Goal: Task Accomplishment & Management: Manage account settings

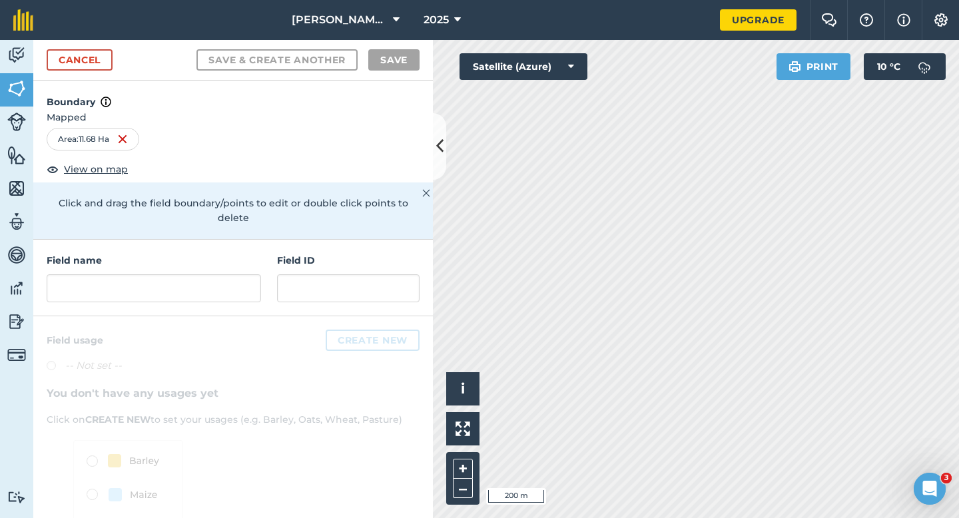
click at [211, 298] on div "Field name Field ID" at bounding box center [232, 278] width 399 height 77
click at [211, 274] on input "text" at bounding box center [154, 288] width 214 height 28
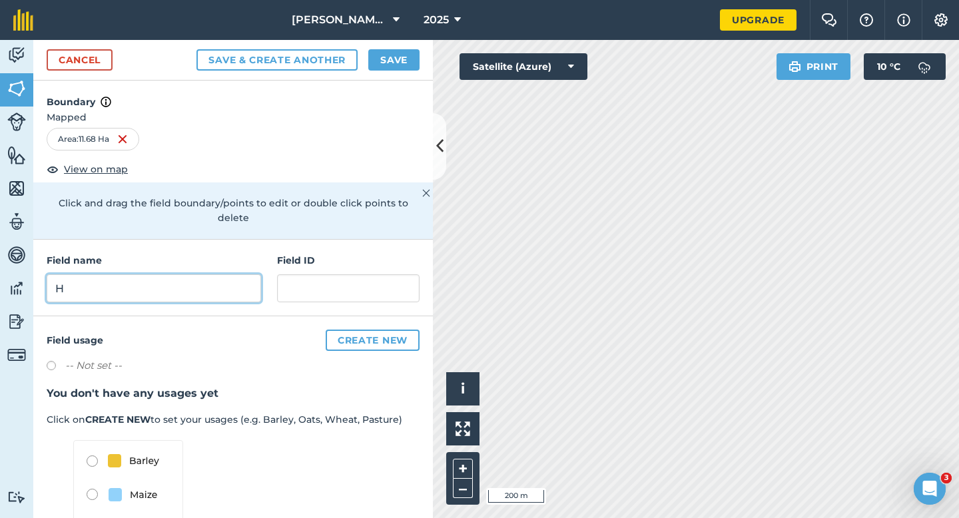
type input "H"
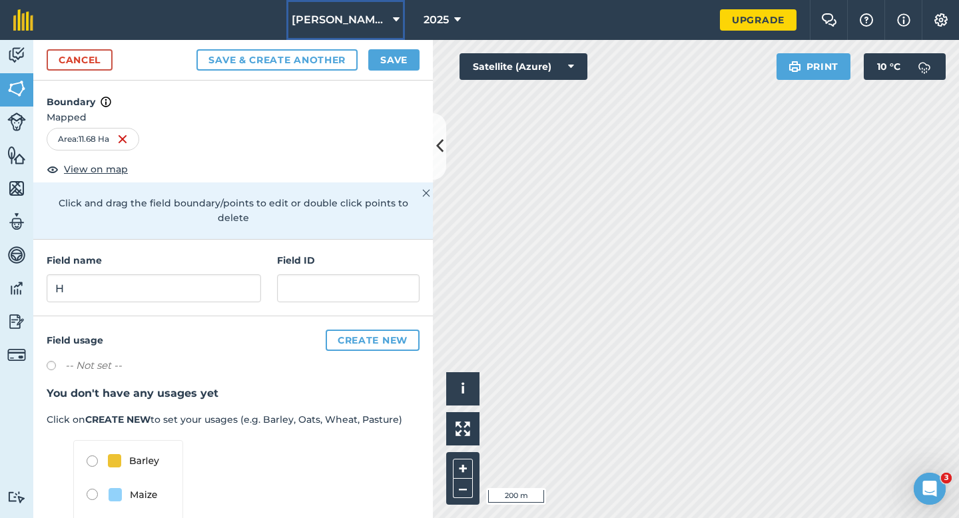
click at [392, 35] on button "[PERSON_NAME] & Sons" at bounding box center [345, 20] width 119 height 40
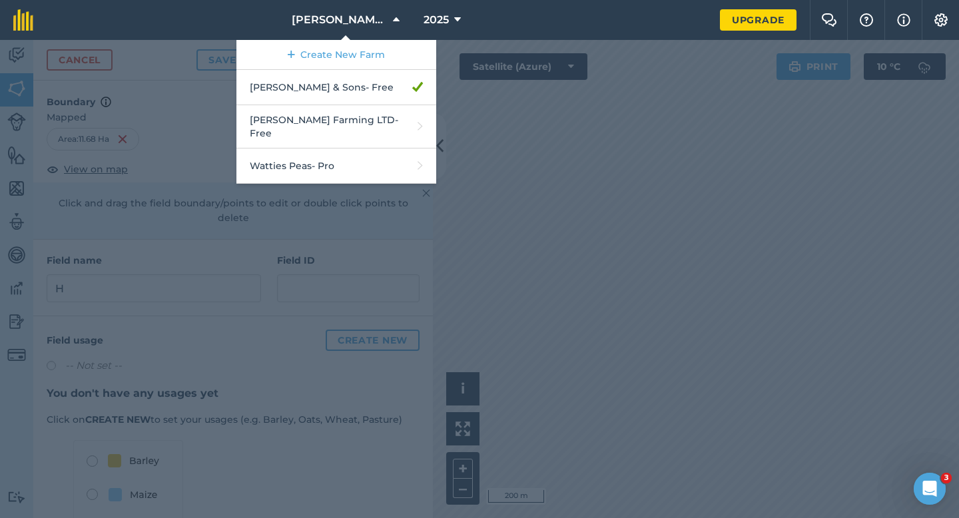
click at [478, 85] on div at bounding box center [479, 279] width 959 height 478
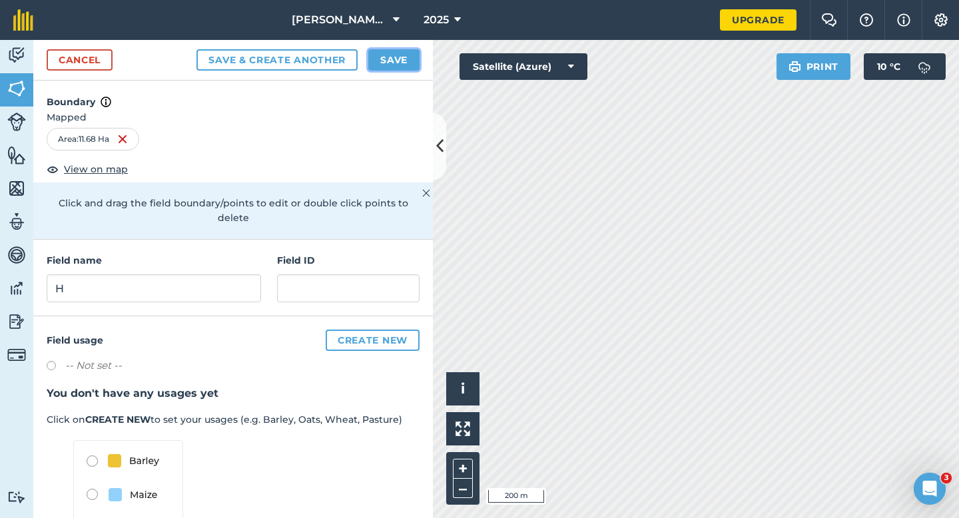
click at [397, 63] on button "Save" at bounding box center [393, 59] width 51 height 21
click at [409, 385] on h3 "You don't have any usages yet" at bounding box center [233, 393] width 373 height 17
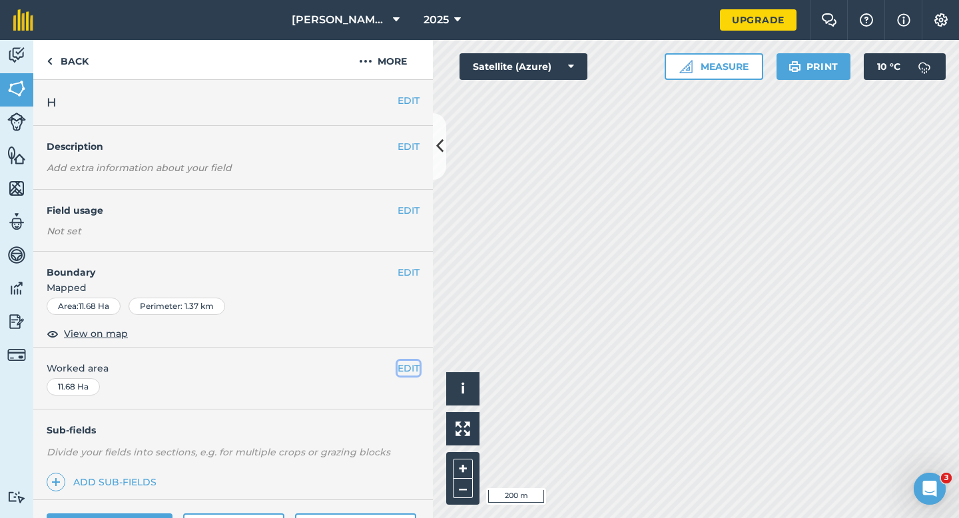
click at [409, 371] on button "EDIT" at bounding box center [408, 368] width 22 height 15
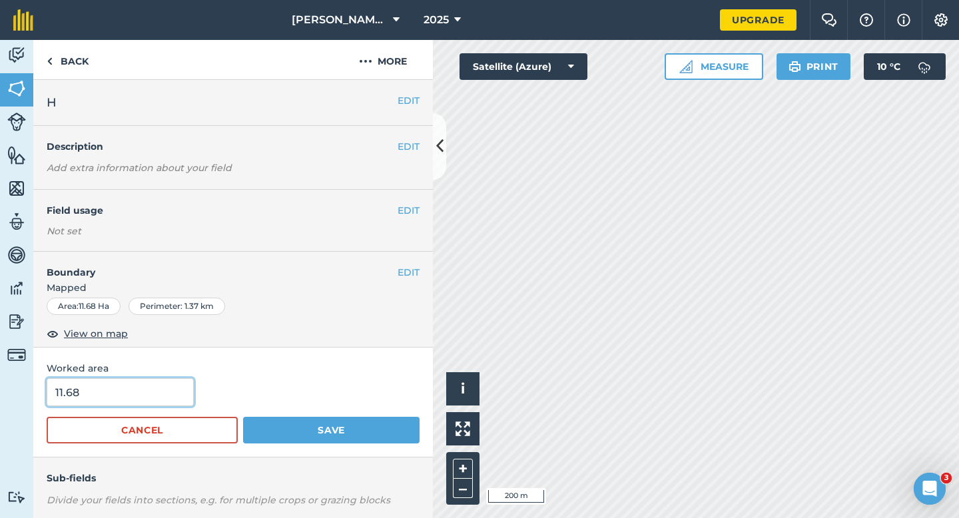
click at [130, 384] on input "11.68" at bounding box center [120, 392] width 147 height 28
type input "12"
click at [243, 417] on button "Save" at bounding box center [331, 430] width 176 height 27
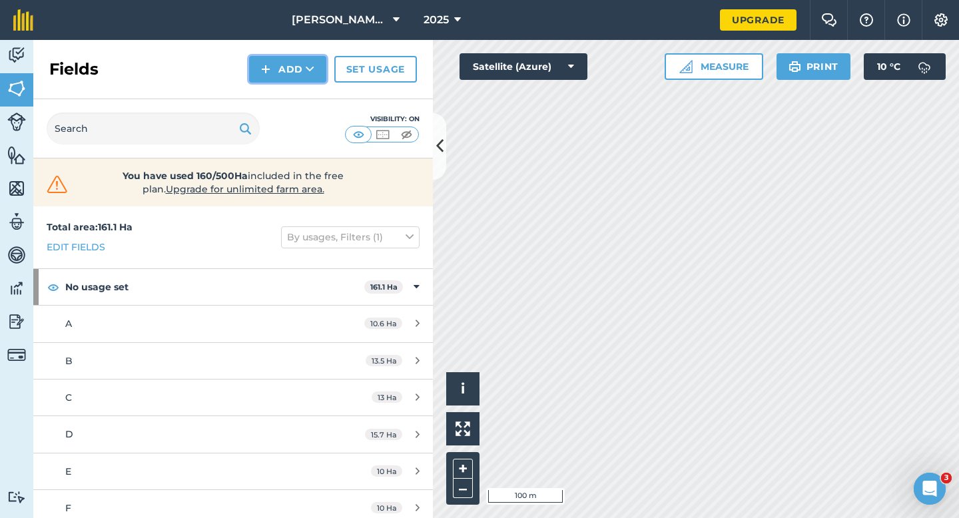
click at [286, 77] on button "Add" at bounding box center [287, 69] width 77 height 27
click at [286, 94] on link "Draw" at bounding box center [287, 99] width 73 height 29
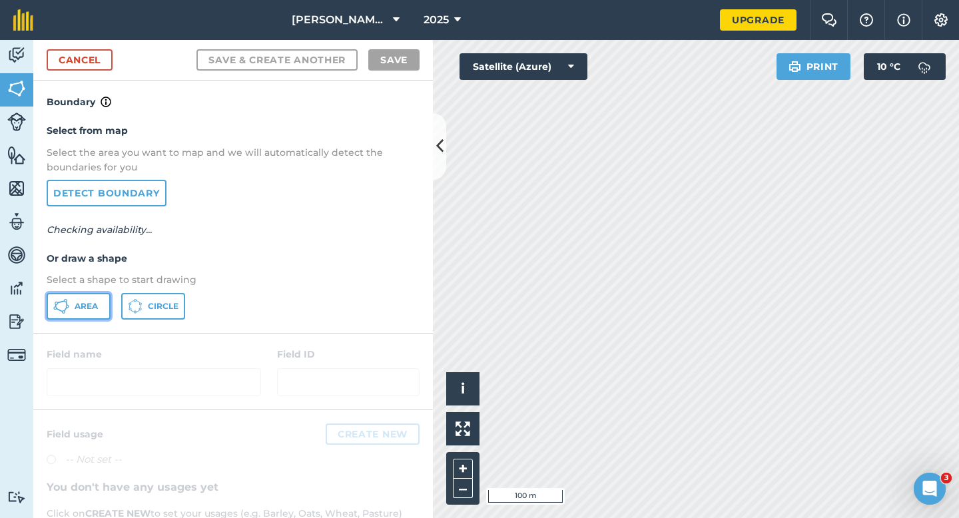
click at [77, 314] on button "Area" at bounding box center [79, 306] width 64 height 27
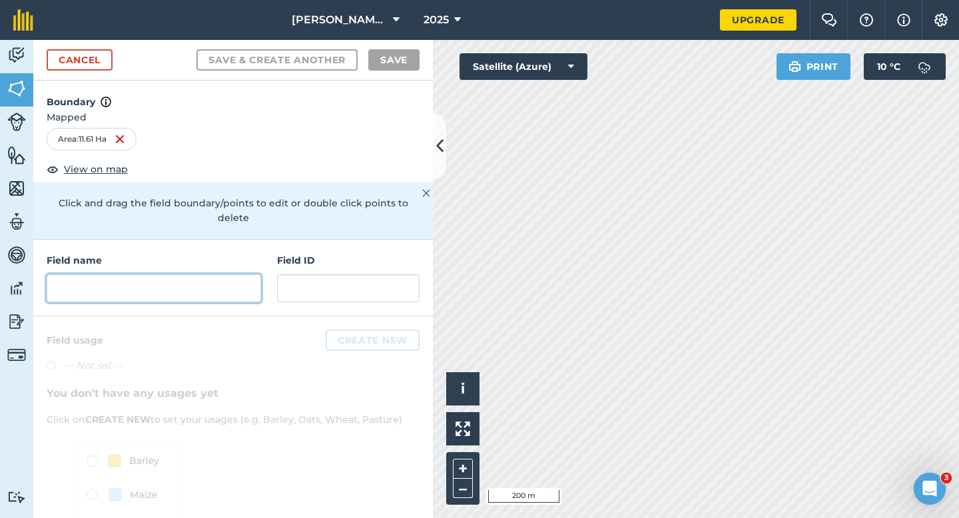
click at [218, 274] on input "text" at bounding box center [154, 288] width 214 height 28
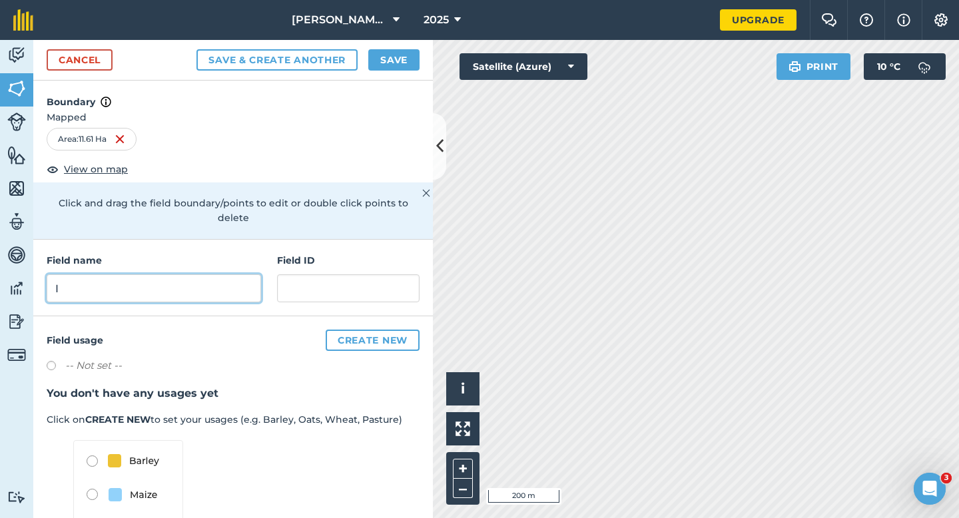
type input "I"
click at [383, 59] on button "Save" at bounding box center [393, 59] width 51 height 21
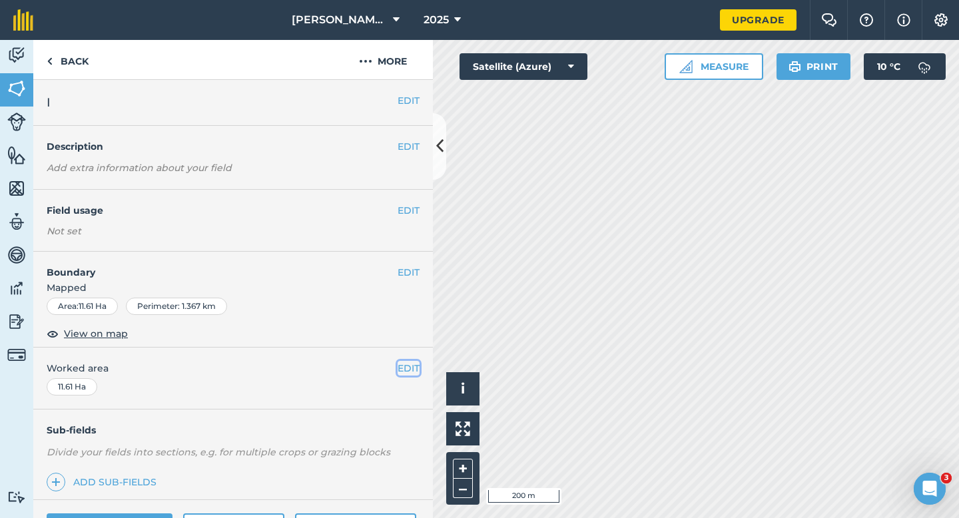
click at [404, 370] on button "EDIT" at bounding box center [408, 368] width 22 height 15
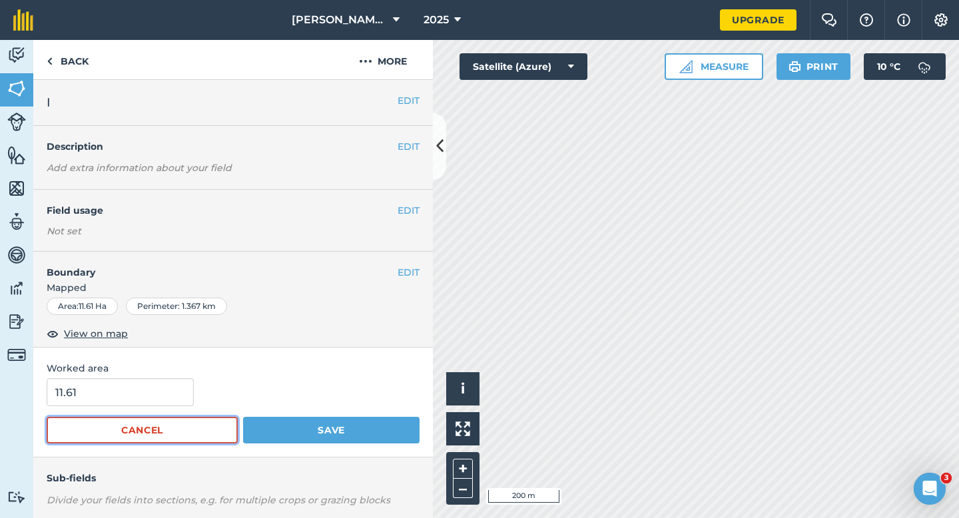
click at [125, 417] on button "Cancel" at bounding box center [142, 430] width 191 height 27
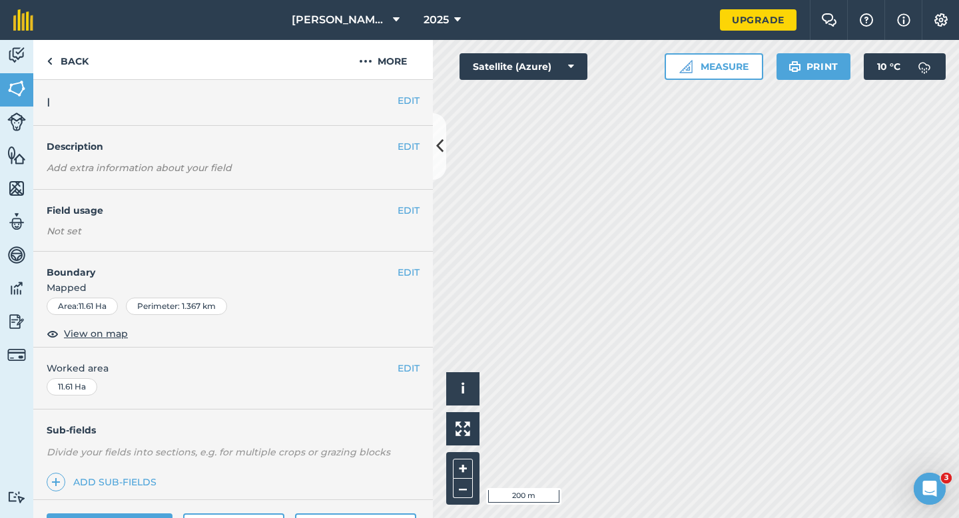
click at [132, 375] on span "Worked area" at bounding box center [233, 368] width 373 height 15
click at [411, 367] on button "EDIT" at bounding box center [408, 368] width 22 height 15
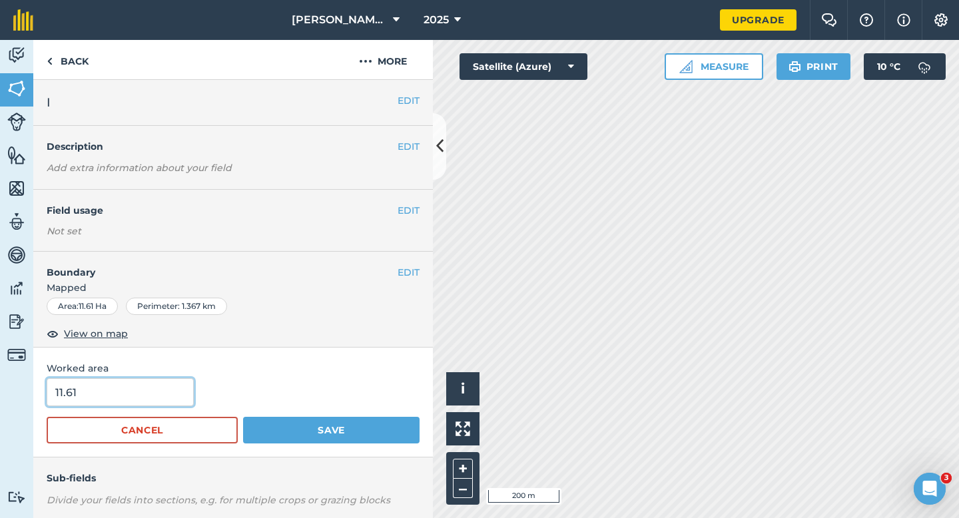
click at [125, 385] on input "11.61" at bounding box center [120, 392] width 147 height 28
type input "12"
click at [243, 417] on button "Save" at bounding box center [331, 430] width 176 height 27
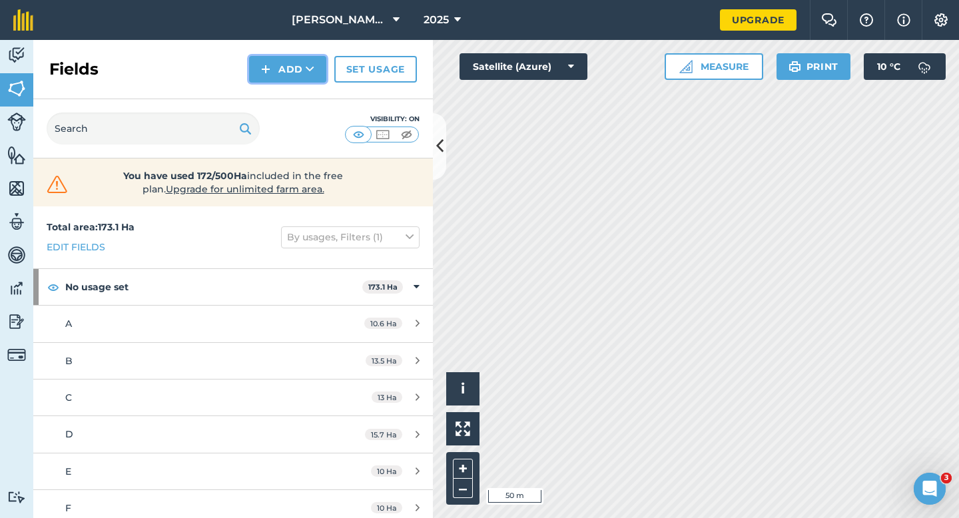
click at [298, 67] on button "Add" at bounding box center [287, 69] width 77 height 27
click at [300, 93] on link "Draw" at bounding box center [287, 99] width 73 height 29
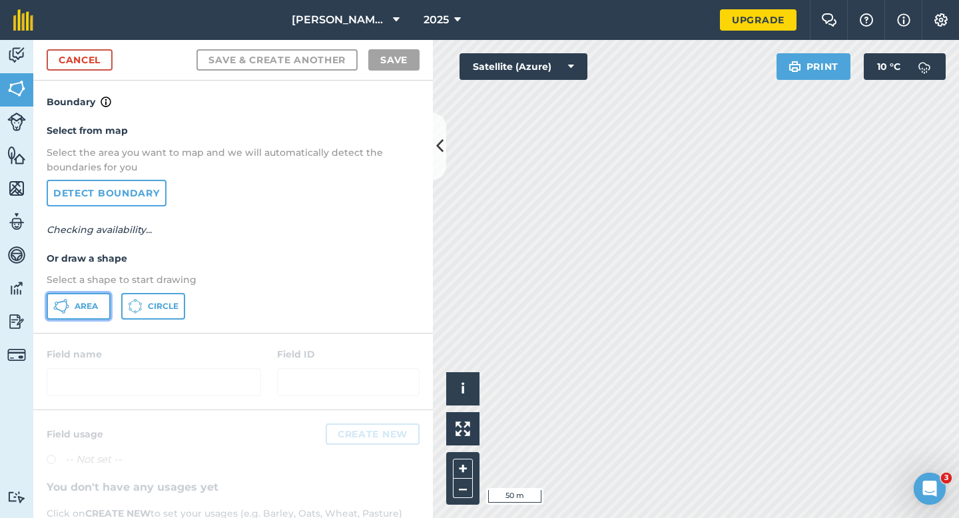
click at [69, 314] on button "Area" at bounding box center [79, 306] width 64 height 27
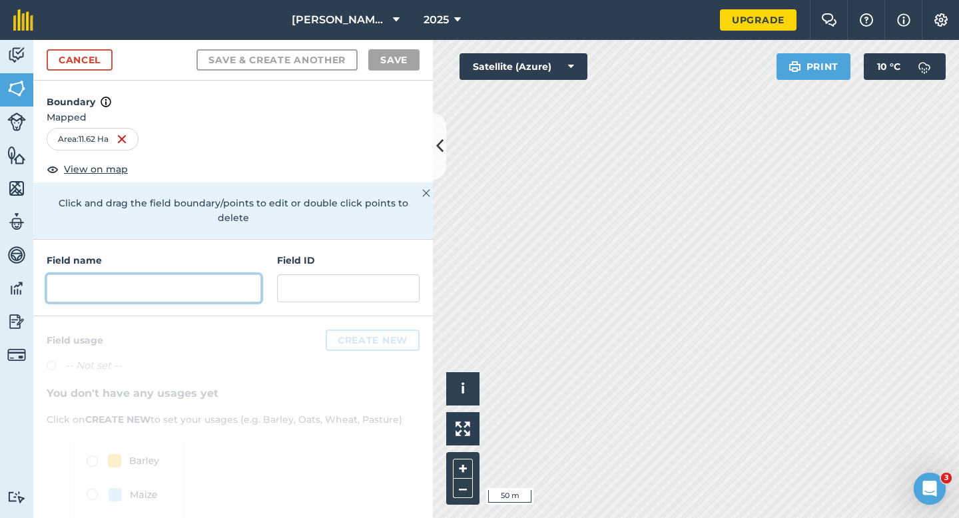
click at [220, 280] on input "text" at bounding box center [154, 288] width 214 height 28
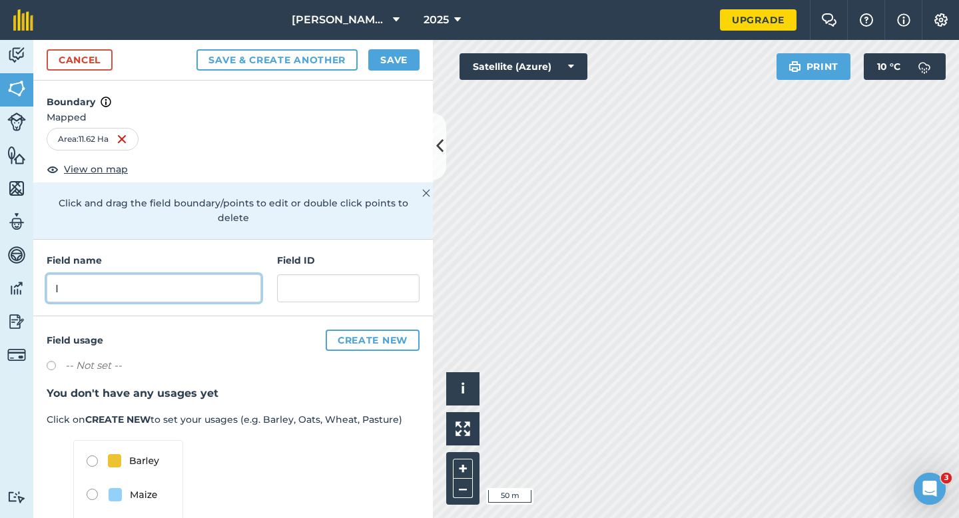
type input "I"
click at [391, 53] on button "Save" at bounding box center [393, 59] width 51 height 21
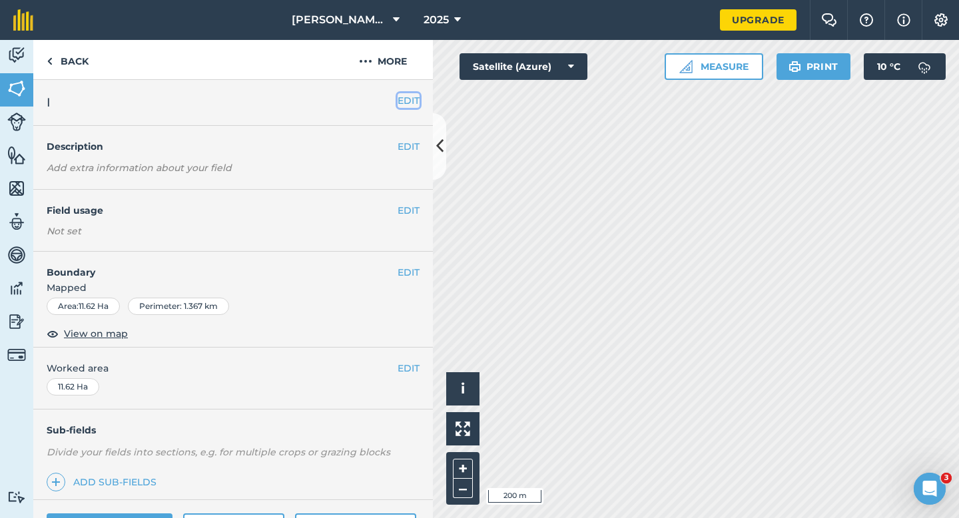
click at [407, 101] on button "EDIT" at bounding box center [408, 100] width 22 height 15
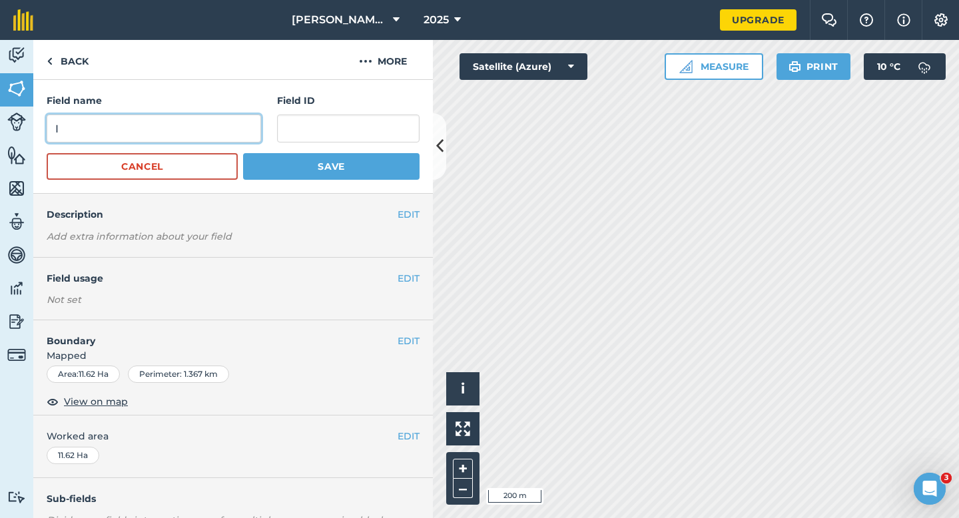
click at [201, 121] on input "I" at bounding box center [154, 129] width 214 height 28
type input "J"
click at [243, 153] on button "Save" at bounding box center [331, 166] width 176 height 27
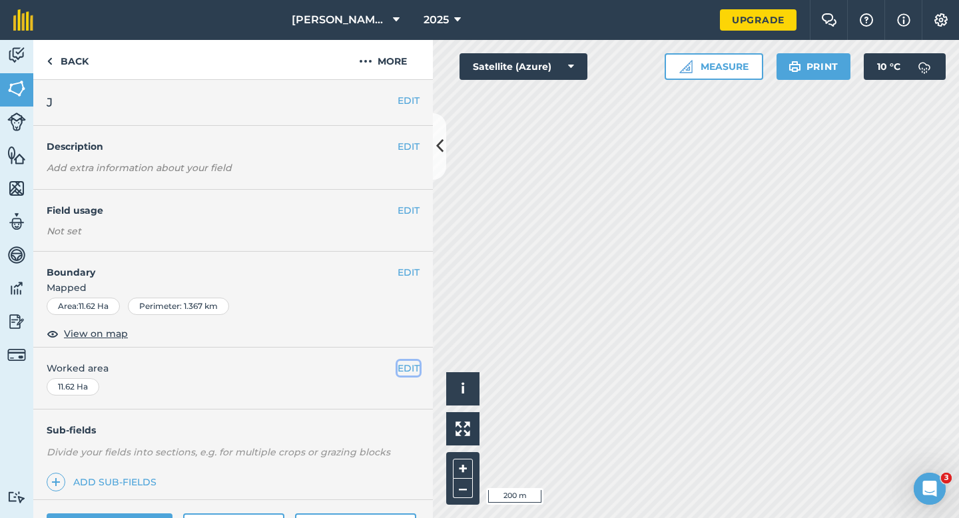
click at [415, 367] on button "EDIT" at bounding box center [408, 368] width 22 height 15
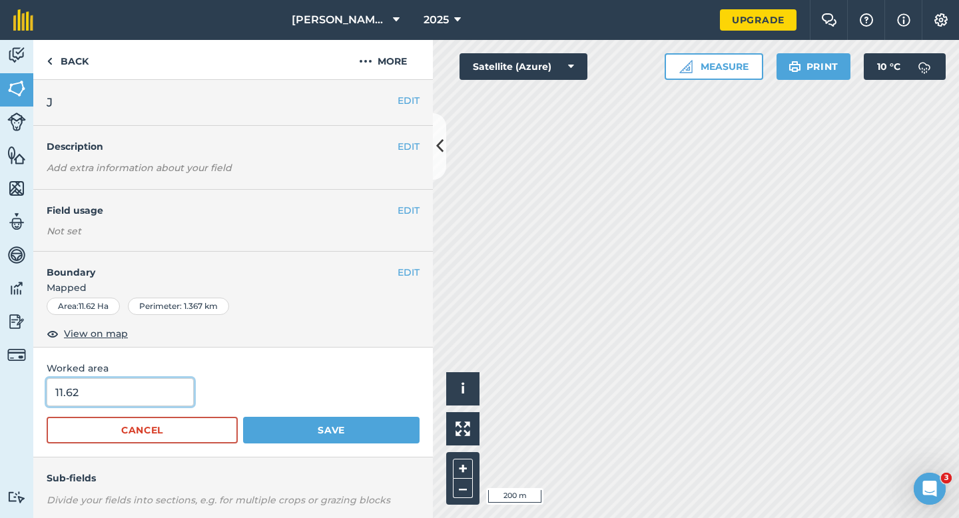
click at [120, 392] on input "11.62" at bounding box center [120, 392] width 147 height 28
type input "12"
click at [243, 417] on button "Save" at bounding box center [331, 430] width 176 height 27
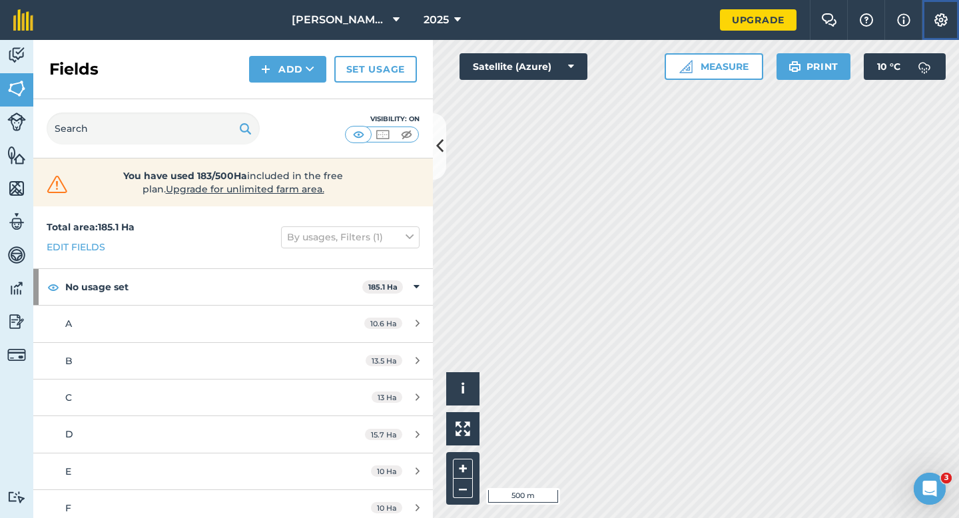
click at [945, 38] on button "Settings" at bounding box center [939, 20] width 37 height 40
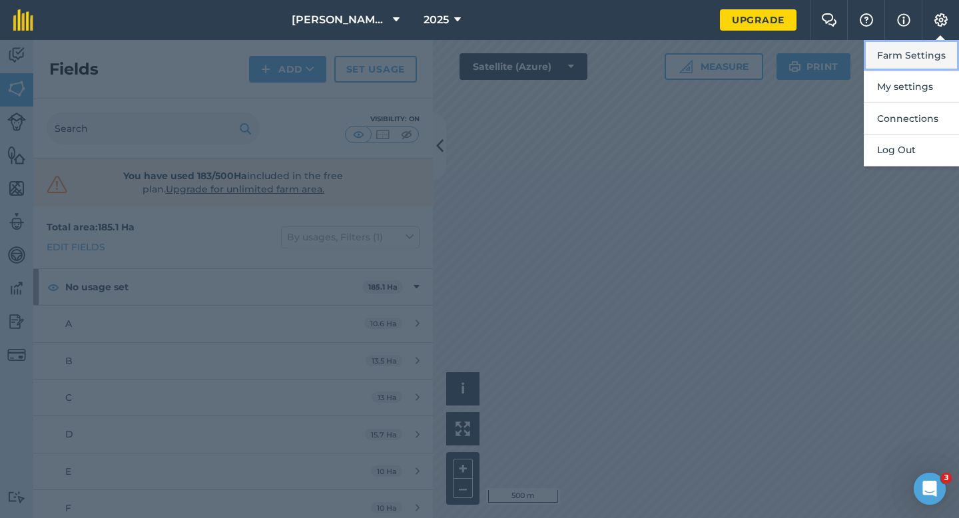
click at [945, 47] on button "Farm Settings" at bounding box center [911, 55] width 95 height 31
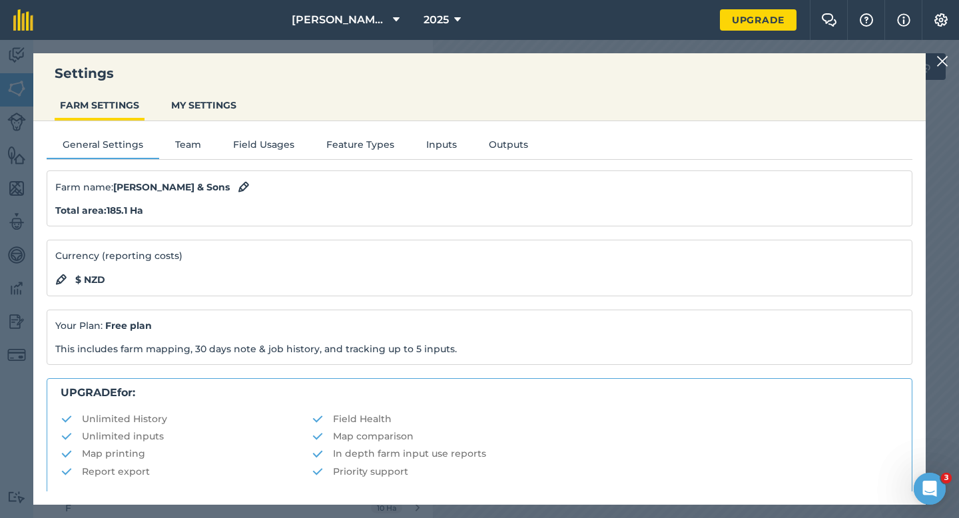
scroll to position [256, 0]
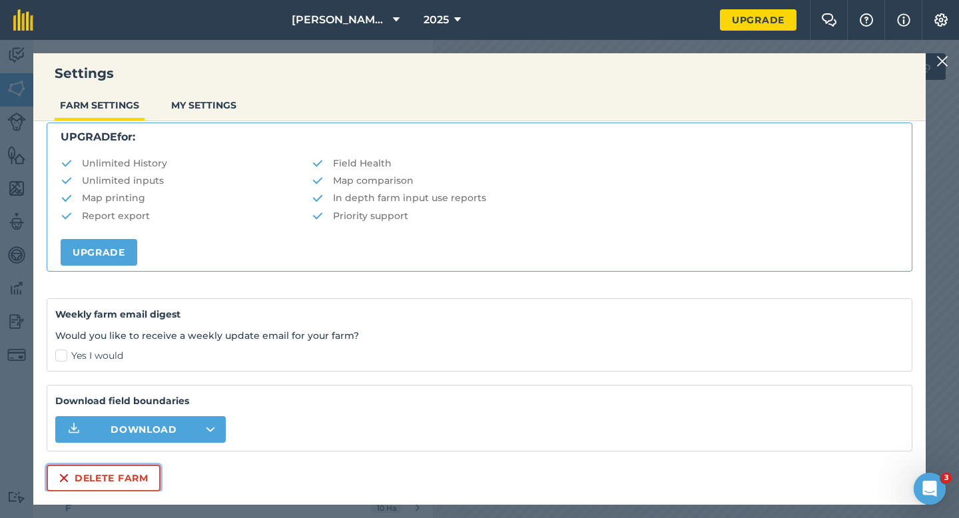
click at [128, 481] on button "Delete farm" at bounding box center [104, 478] width 114 height 27
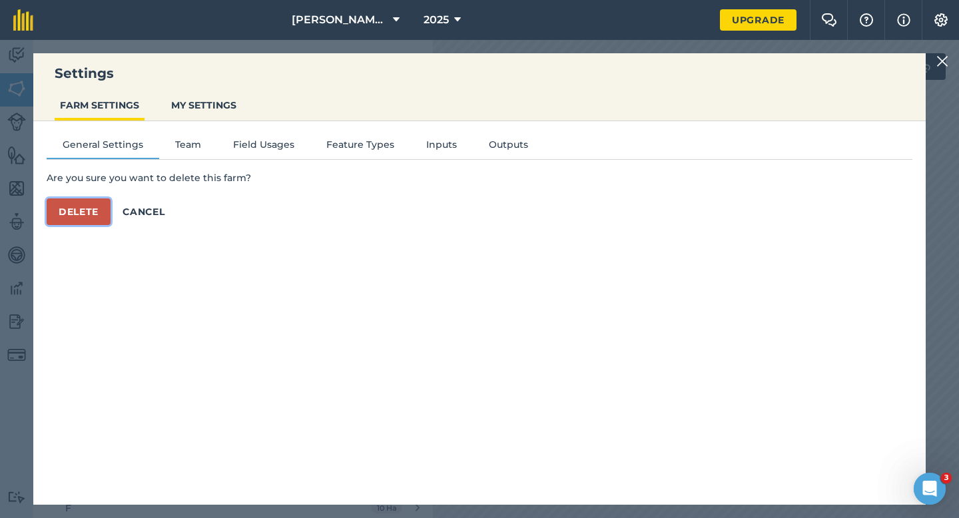
click at [81, 209] on button "Delete" at bounding box center [79, 211] width 64 height 27
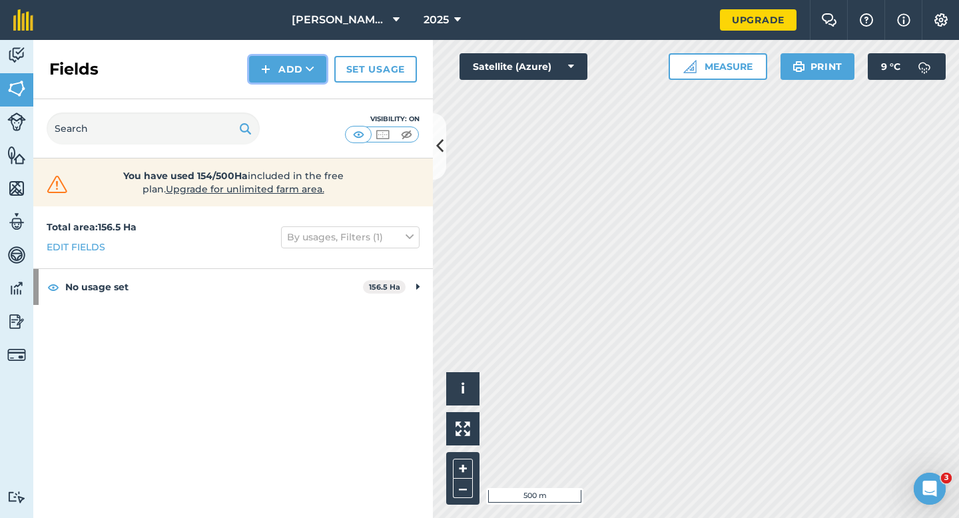
click at [305, 78] on button "Add" at bounding box center [287, 69] width 77 height 27
click at [305, 94] on link "Draw" at bounding box center [287, 99] width 73 height 29
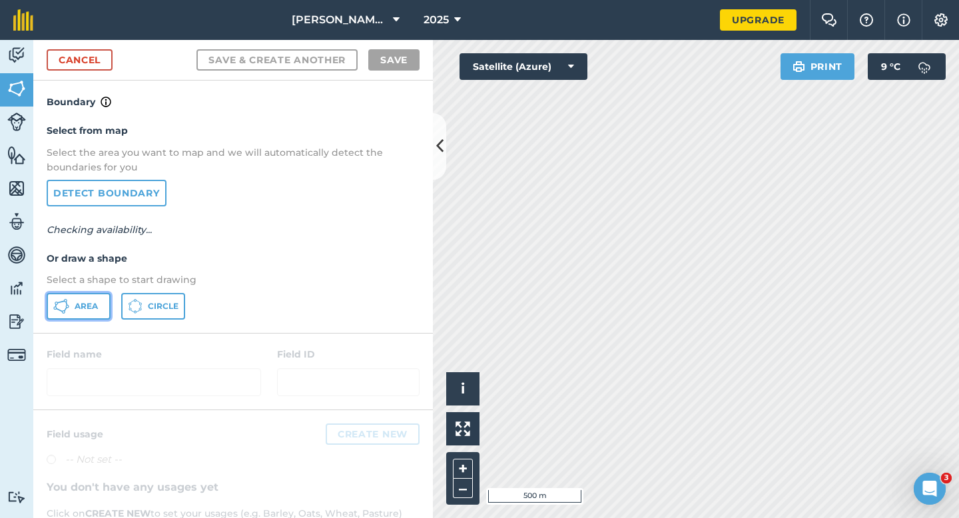
click at [65, 309] on icon at bounding box center [65, 309] width 3 height 5
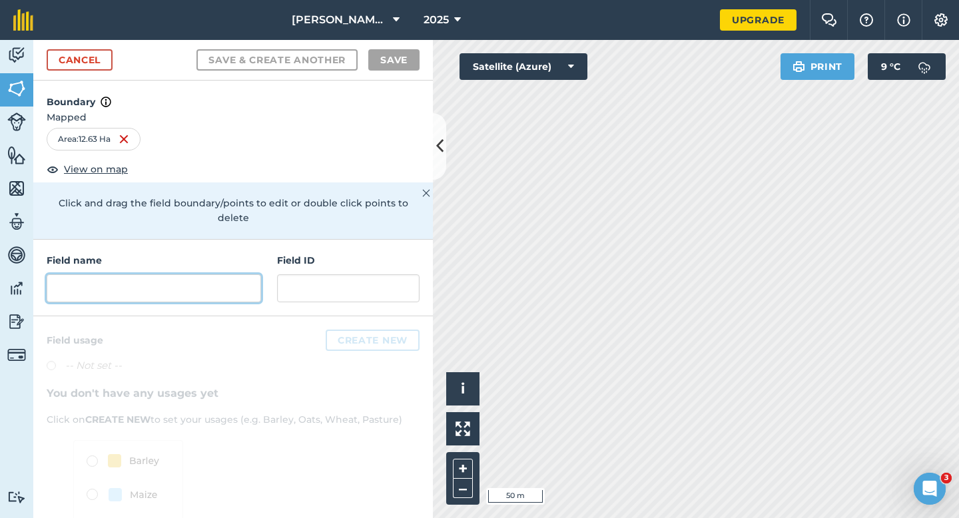
click at [200, 274] on input "text" at bounding box center [154, 288] width 214 height 28
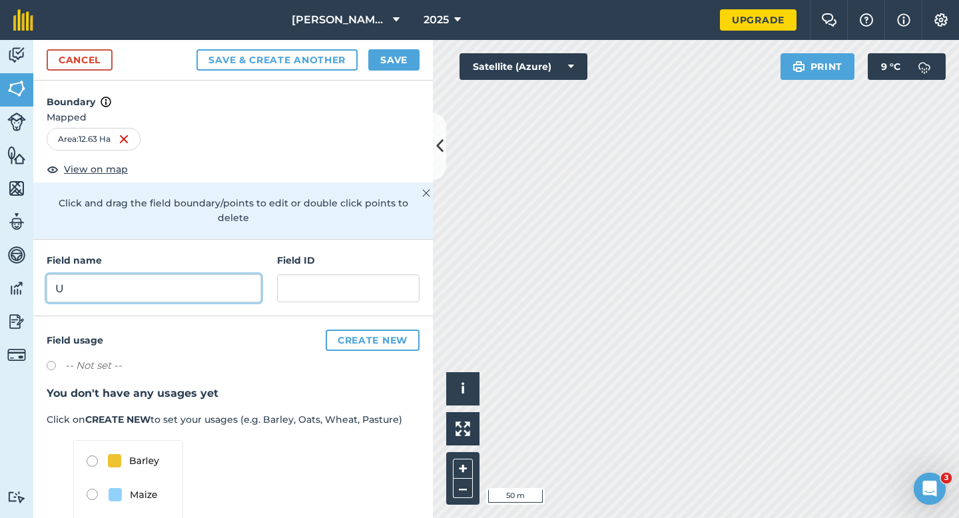
type input "U"
click at [380, 63] on button "Save" at bounding box center [393, 59] width 51 height 21
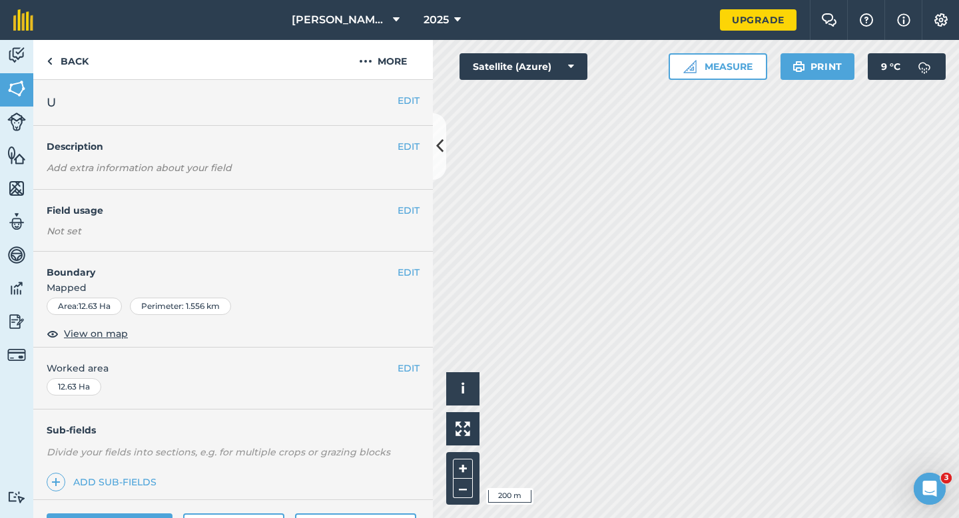
click at [395, 363] on span "Worked area" at bounding box center [233, 368] width 373 height 15
click at [416, 365] on button "EDIT" at bounding box center [408, 368] width 22 height 15
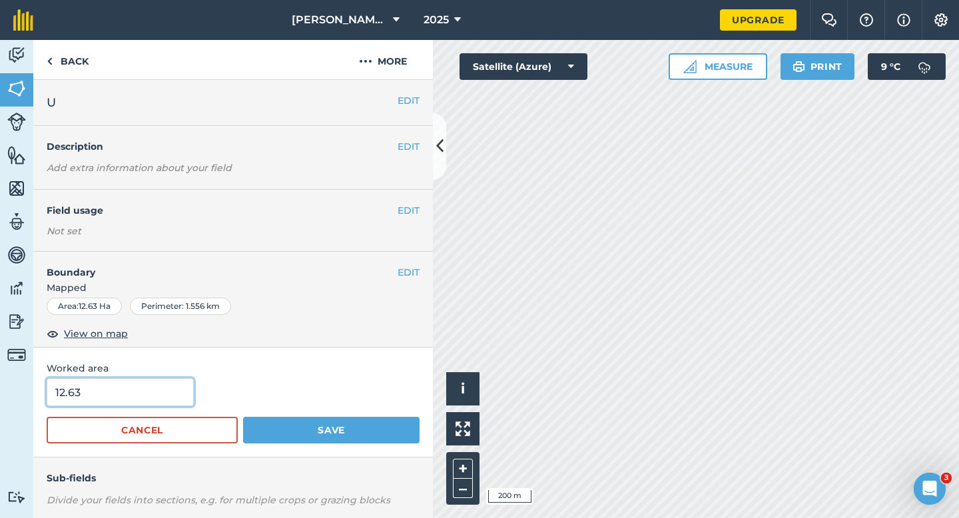
click at [183, 385] on input "12.63" at bounding box center [120, 392] width 147 height 28
click at [174, 397] on input "12.63" at bounding box center [120, 392] width 147 height 28
type input "12.6"
click at [243, 417] on button "Save" at bounding box center [331, 430] width 176 height 27
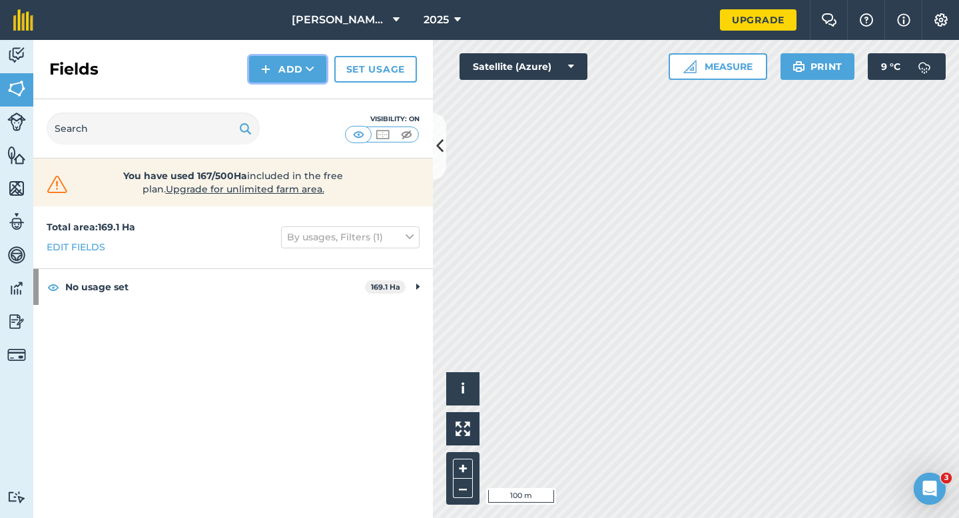
click at [284, 76] on button "Add" at bounding box center [287, 69] width 77 height 27
click at [284, 93] on link "Draw" at bounding box center [287, 99] width 73 height 29
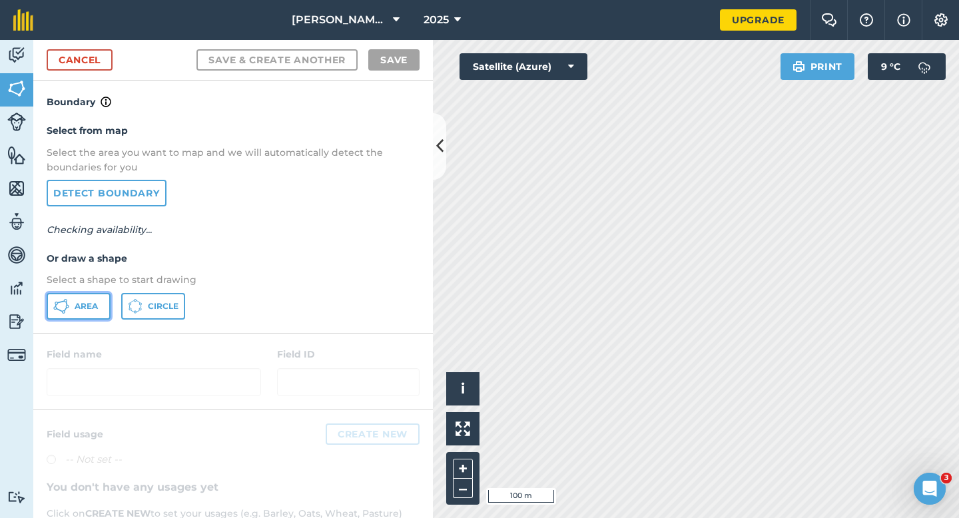
click at [98, 296] on button "Area" at bounding box center [79, 306] width 64 height 27
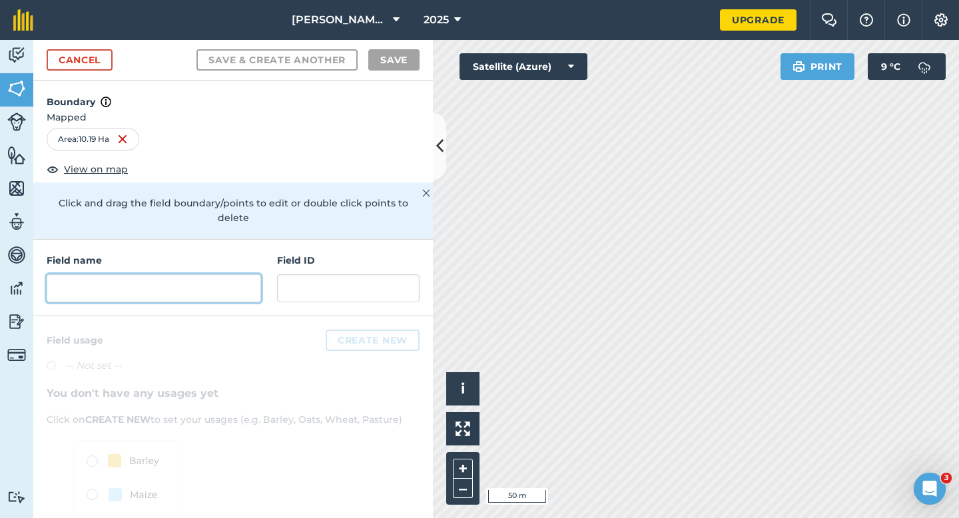
click at [233, 274] on input "text" at bounding box center [154, 288] width 214 height 28
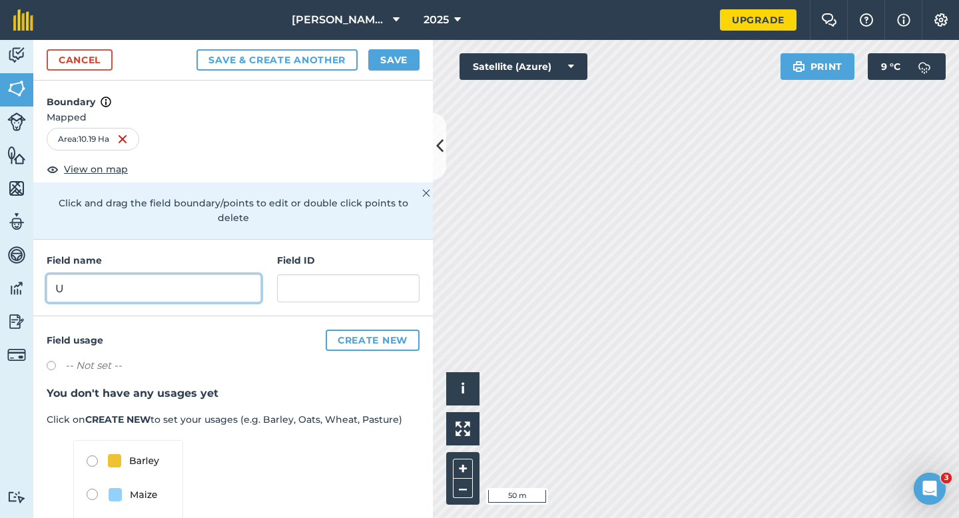
type input "U"
click at [404, 71] on div "Cancel Save & Create Another Save" at bounding box center [232, 60] width 399 height 41
click at [407, 65] on button "Save" at bounding box center [393, 59] width 51 height 21
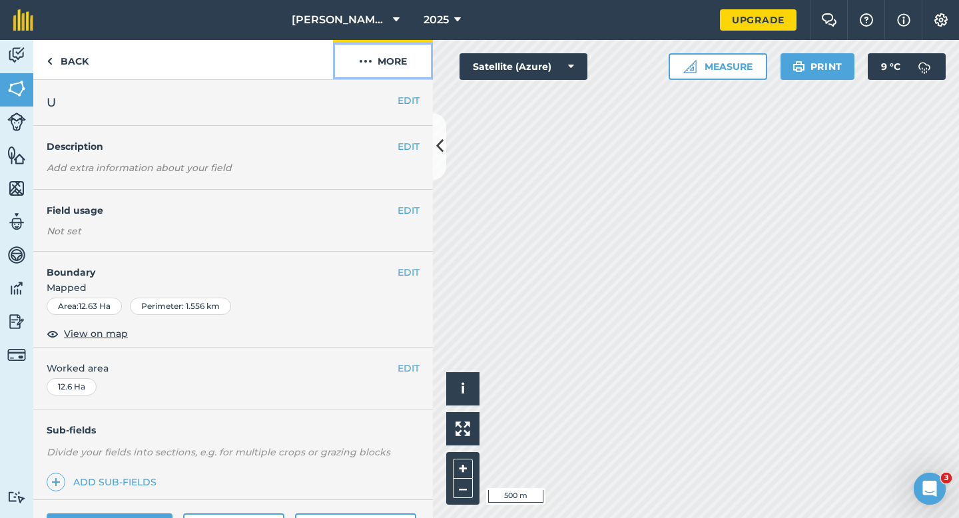
click at [403, 67] on button "More" at bounding box center [383, 59] width 100 height 39
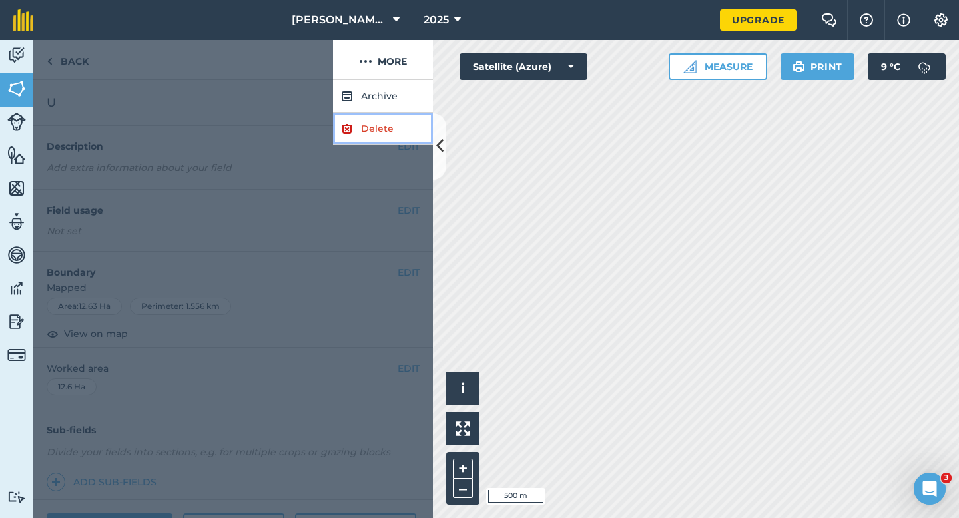
click at [395, 114] on link "Delete" at bounding box center [383, 129] width 100 height 33
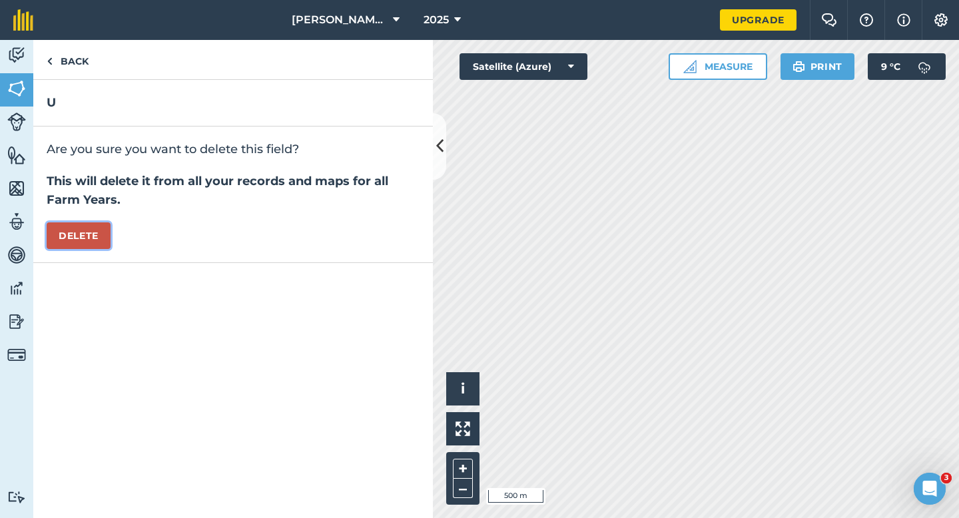
click at [105, 236] on button "Delete" at bounding box center [79, 235] width 64 height 27
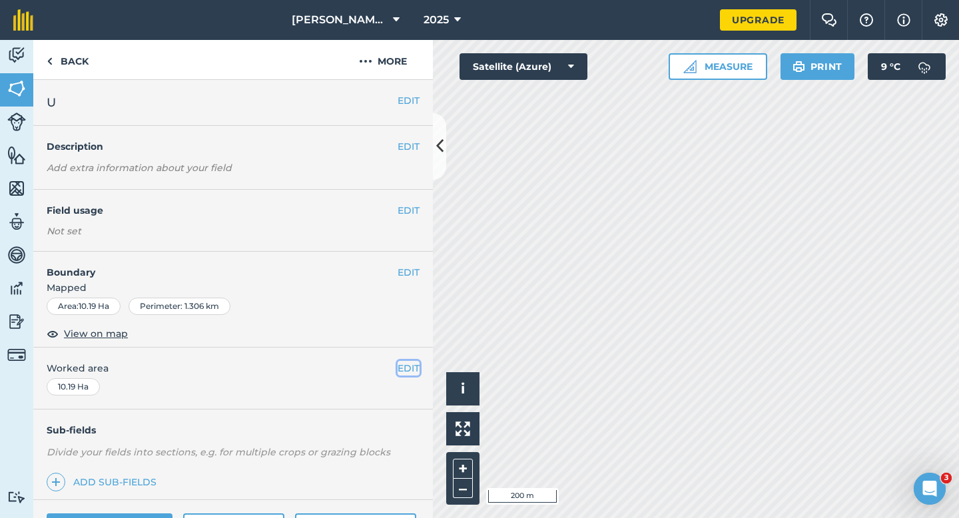
click at [402, 373] on button "EDIT" at bounding box center [408, 368] width 22 height 15
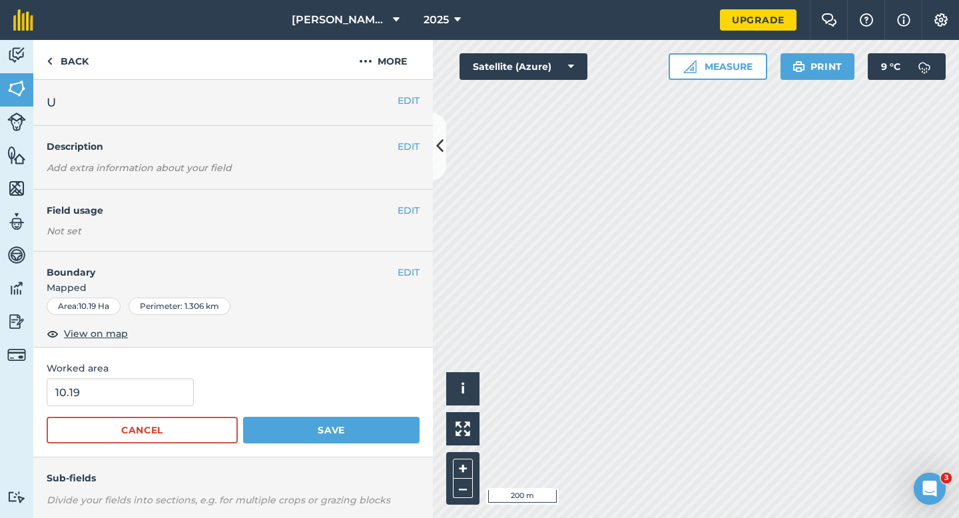
click at [146, 406] on form "10.19 Cancel Save" at bounding box center [233, 410] width 373 height 65
type input "10"
click at [146, 405] on input "10" at bounding box center [120, 392] width 147 height 28
click at [243, 417] on button "Save" at bounding box center [331, 430] width 176 height 27
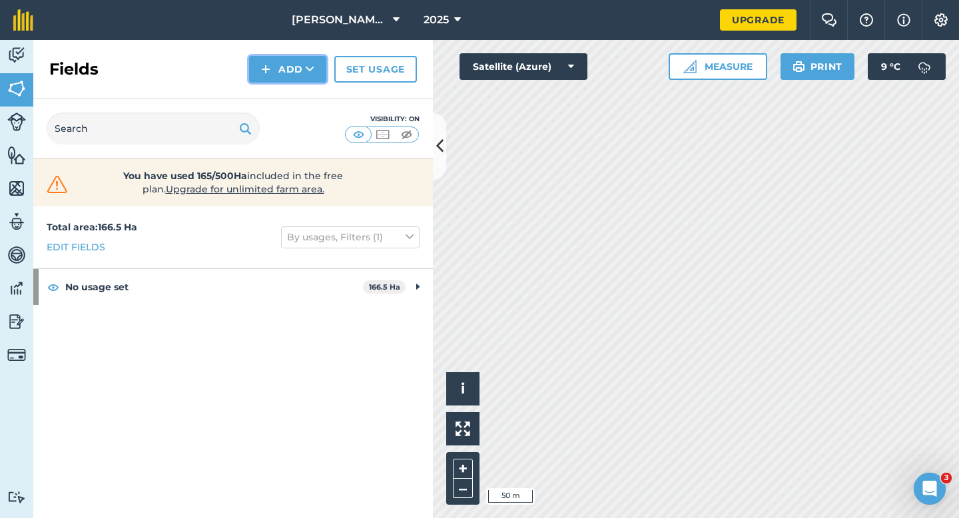
click at [285, 57] on button "Add" at bounding box center [287, 69] width 77 height 27
click at [292, 101] on link "Draw" at bounding box center [287, 99] width 73 height 29
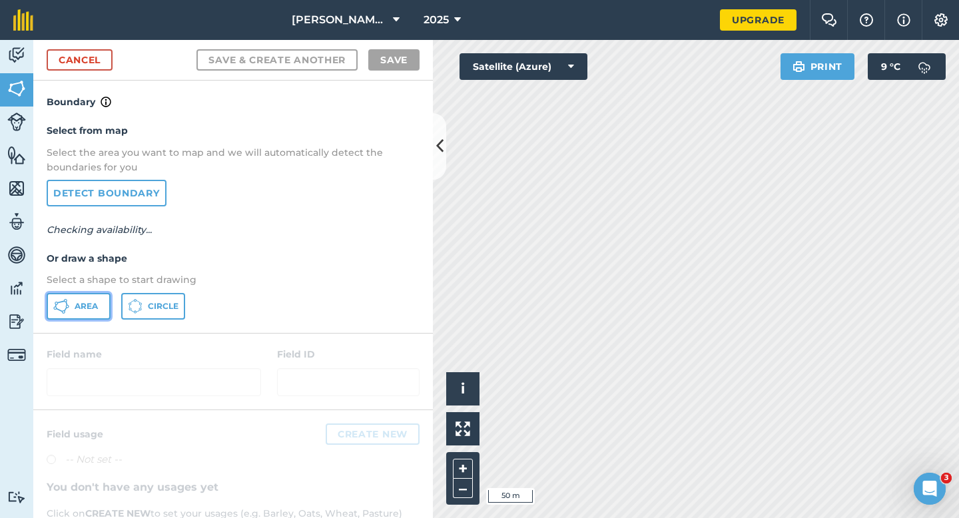
click at [77, 295] on button "Area" at bounding box center [79, 306] width 64 height 27
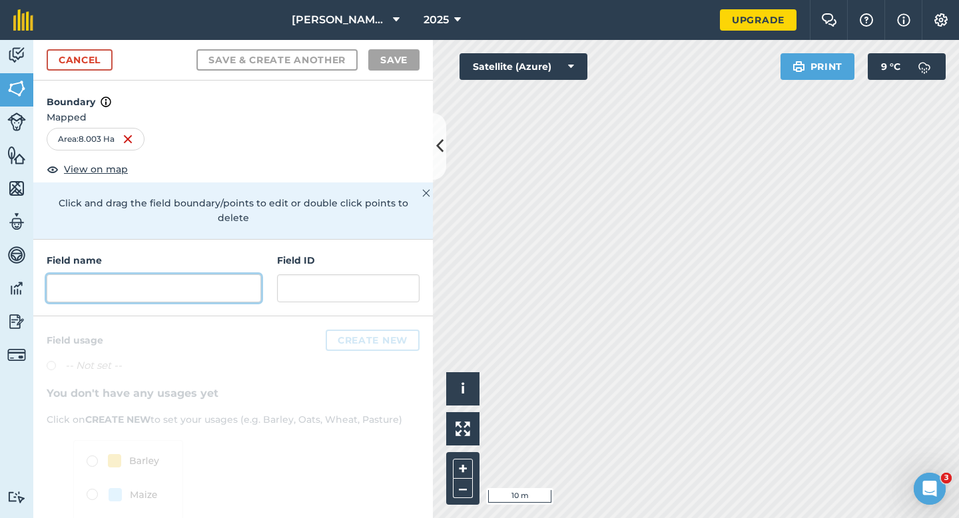
click at [242, 274] on input "text" at bounding box center [154, 288] width 214 height 28
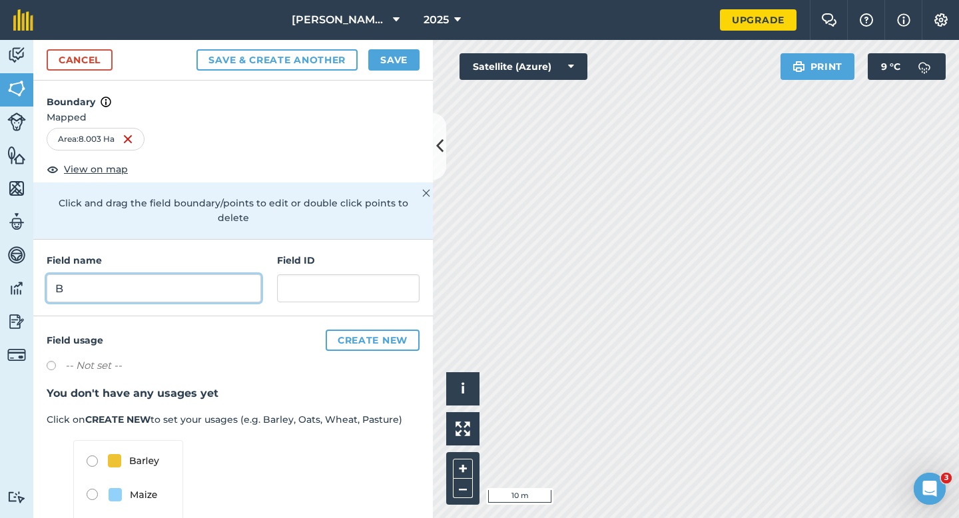
click at [242, 274] on input "B" at bounding box center [154, 288] width 214 height 28
type input "V"
click at [403, 61] on button "Save" at bounding box center [393, 59] width 51 height 21
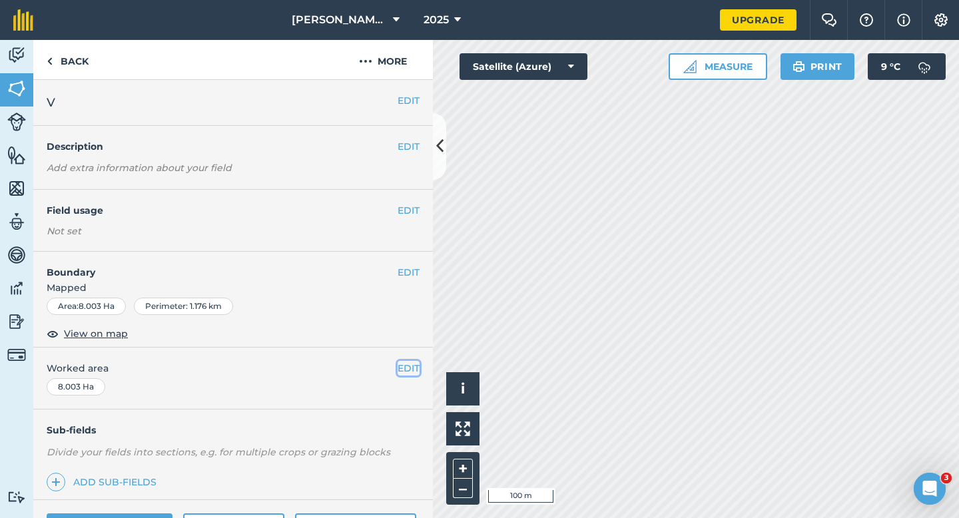
click at [401, 366] on button "EDIT" at bounding box center [408, 368] width 22 height 15
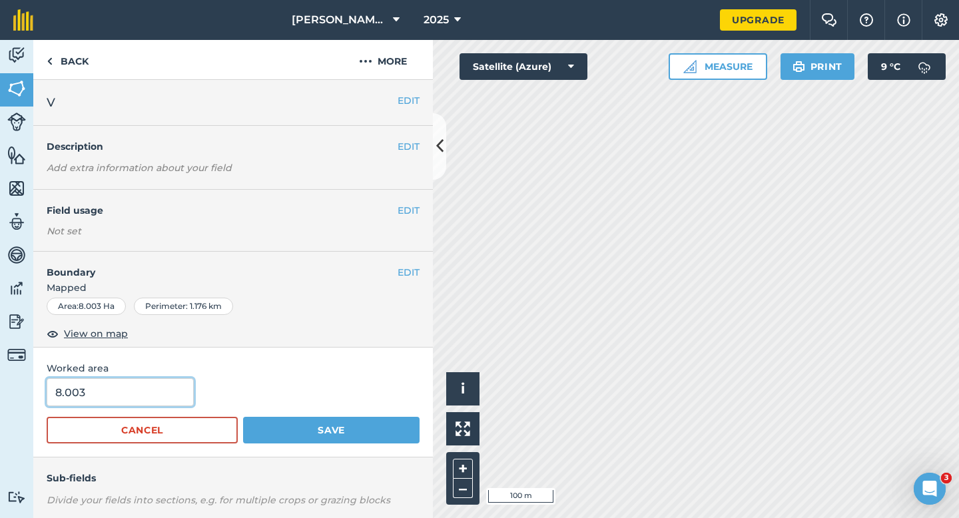
click at [158, 394] on input "8.003" at bounding box center [120, 392] width 147 height 28
type input "8"
click at [243, 417] on button "Save" at bounding box center [331, 430] width 176 height 27
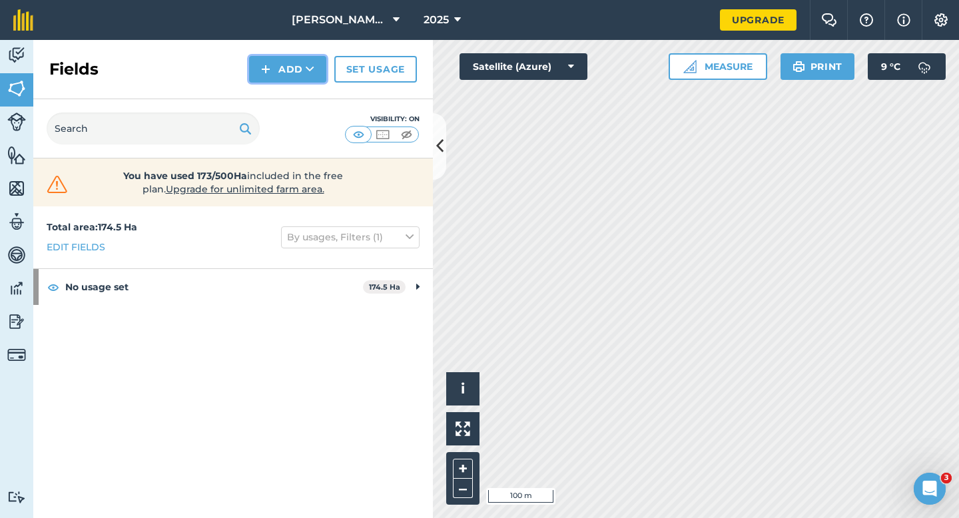
click at [288, 68] on button "Add" at bounding box center [287, 69] width 77 height 27
click at [288, 100] on link "Draw" at bounding box center [287, 99] width 73 height 29
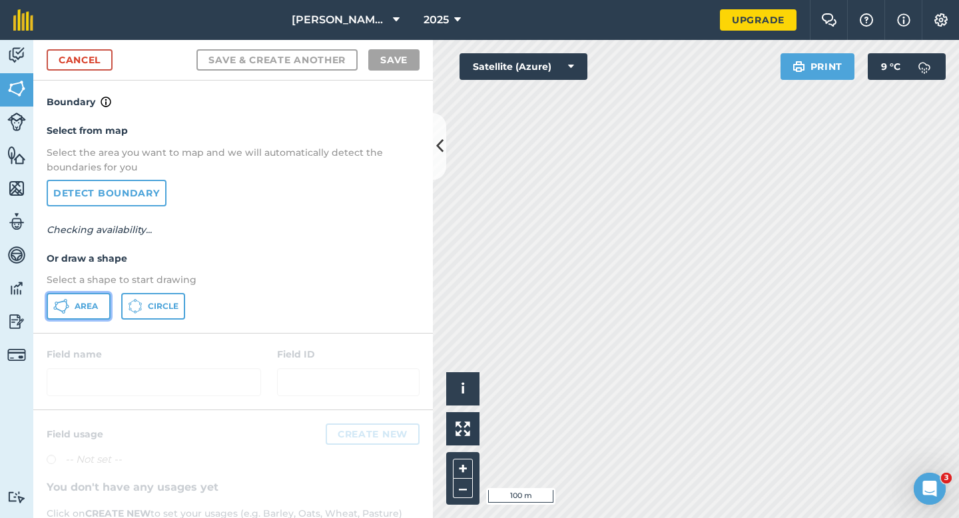
click at [96, 312] on button "Area" at bounding box center [79, 306] width 64 height 27
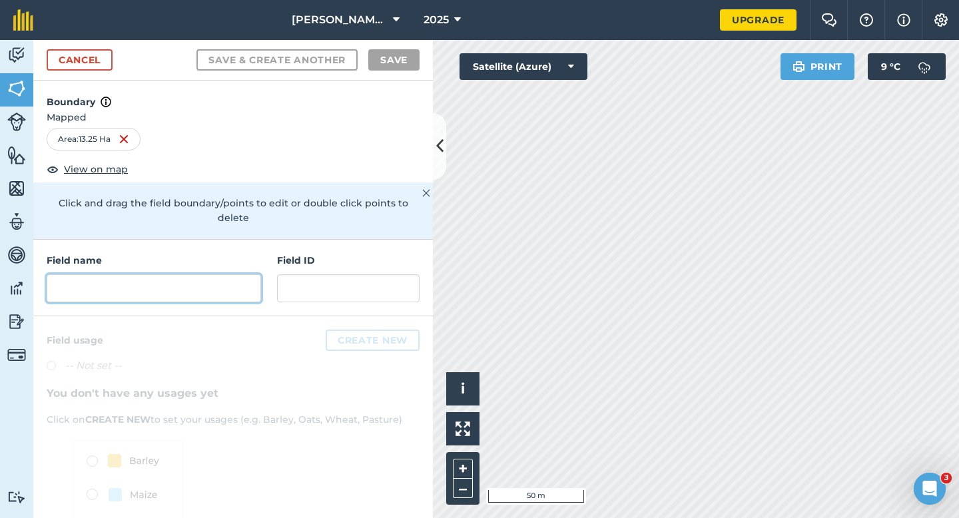
click at [121, 274] on input "text" at bounding box center [154, 288] width 214 height 28
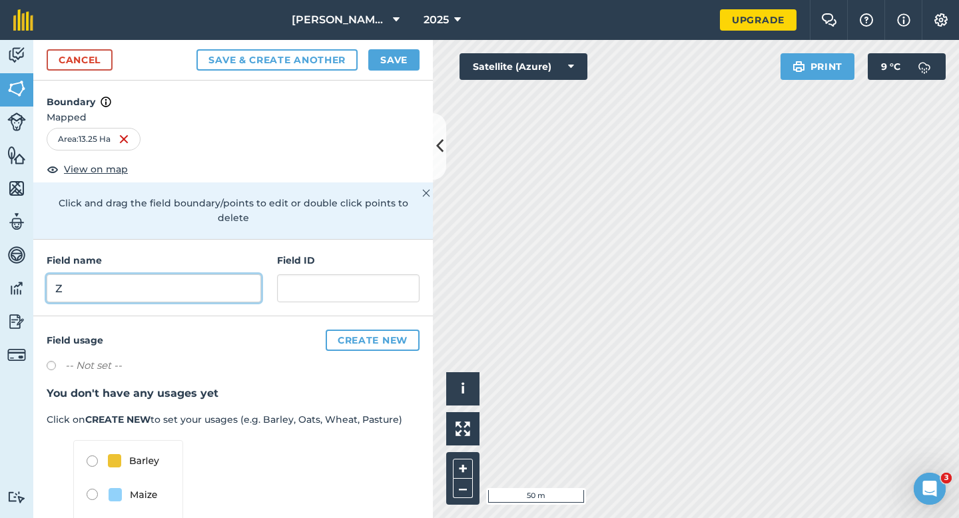
type input "Z"
click at [385, 63] on button "Save" at bounding box center [393, 59] width 51 height 21
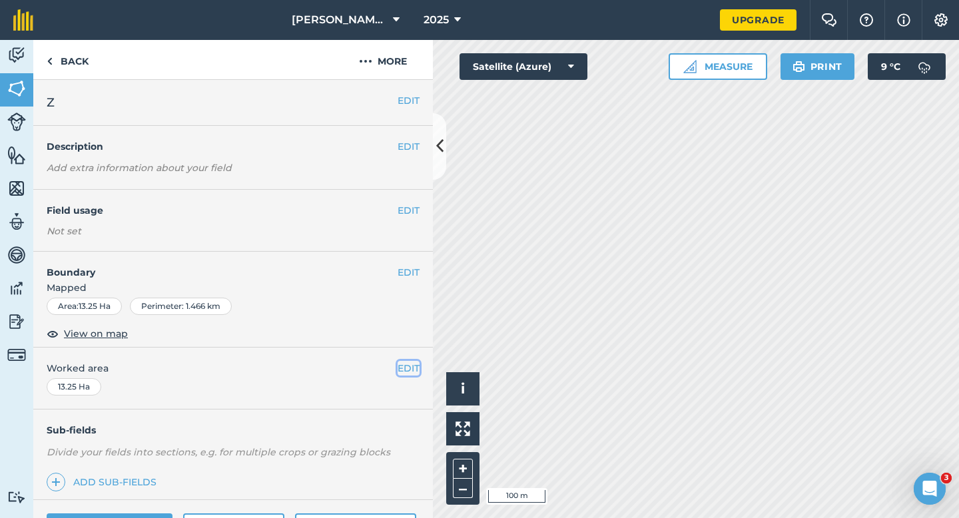
click at [399, 370] on button "EDIT" at bounding box center [408, 368] width 22 height 15
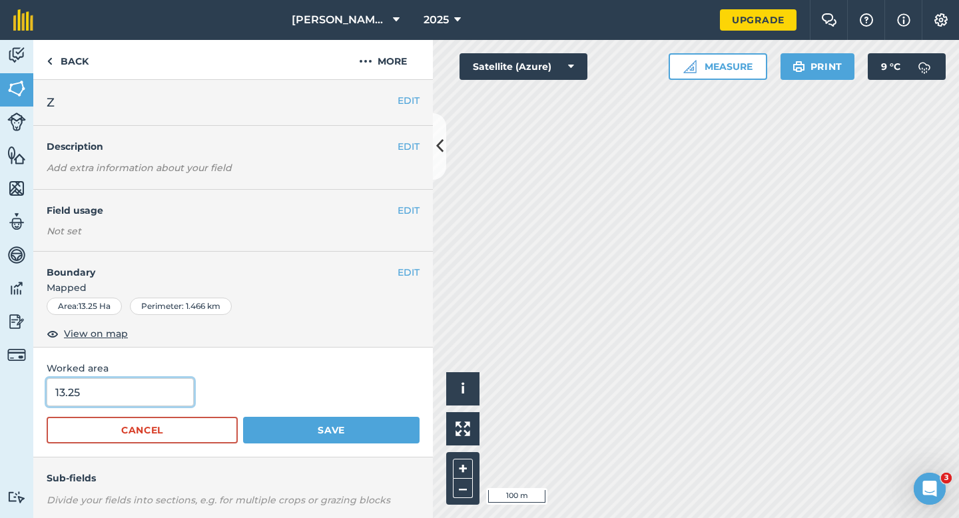
click at [82, 386] on input "13.25" at bounding box center [120, 392] width 147 height 28
type input "11.3"
click at [243, 417] on button "Save" at bounding box center [331, 430] width 176 height 27
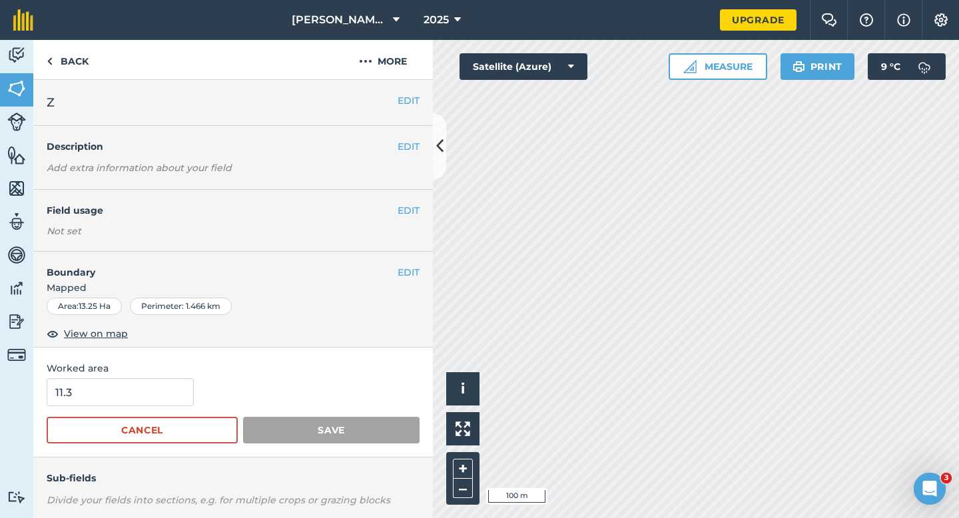
click at [403, 371] on span "Worked area" at bounding box center [233, 368] width 373 height 15
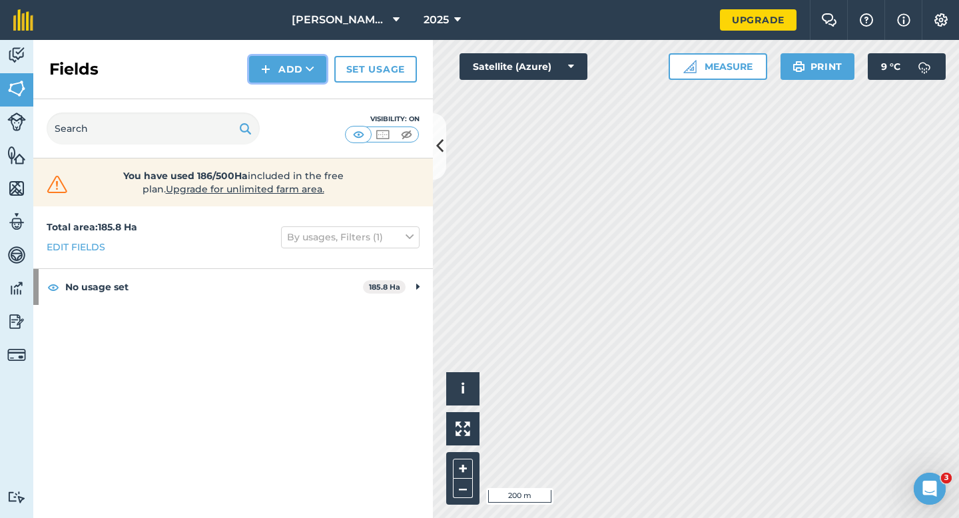
click at [274, 70] on button "Add" at bounding box center [287, 69] width 77 height 27
click at [274, 87] on link "Draw" at bounding box center [287, 99] width 73 height 29
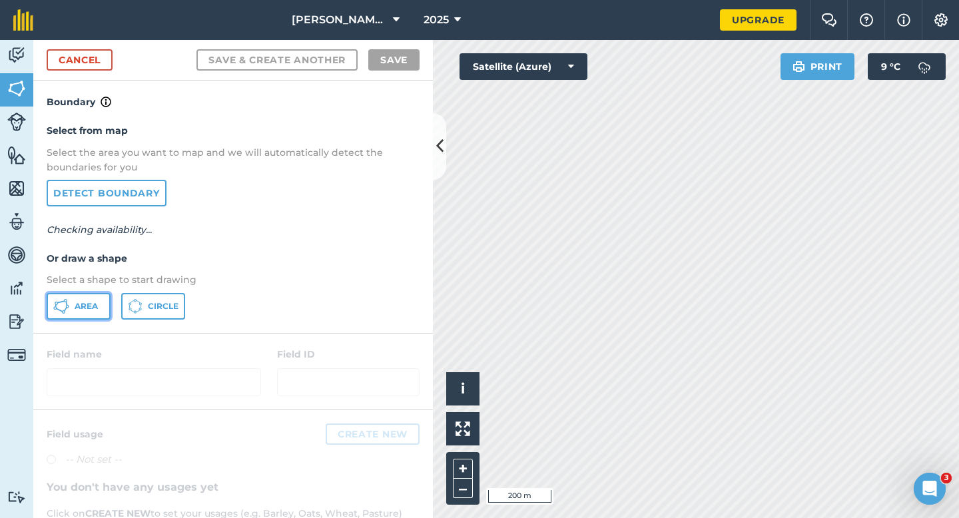
click at [69, 299] on button "Area" at bounding box center [79, 306] width 64 height 27
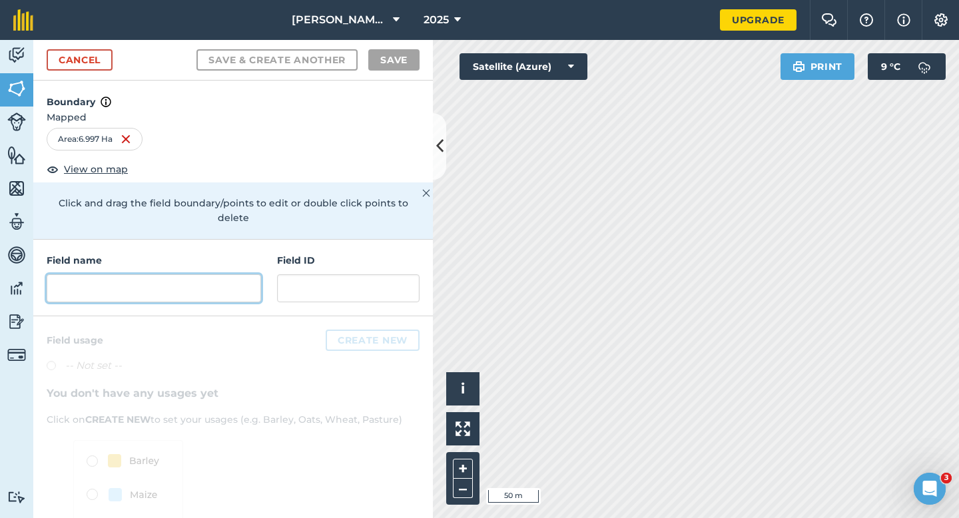
click at [186, 276] on input "text" at bounding box center [154, 288] width 214 height 28
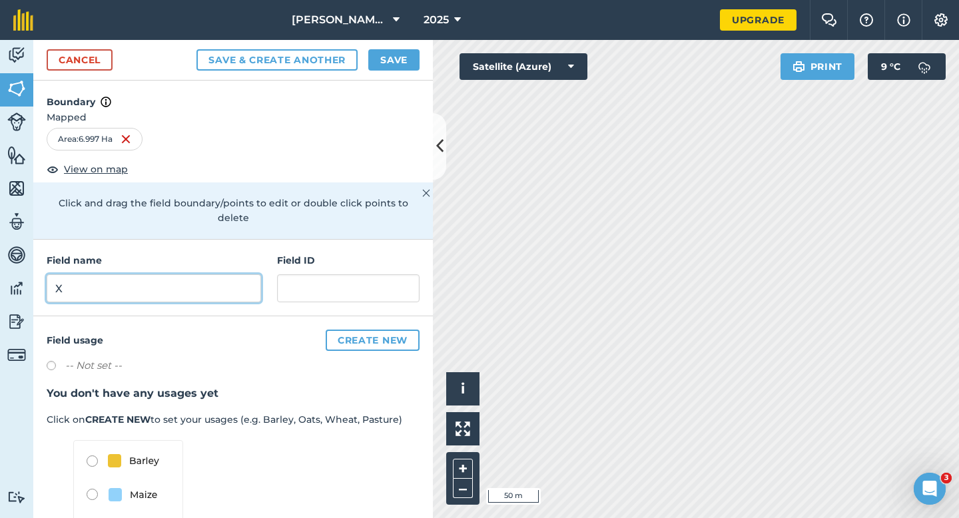
type input "X"
click at [376, 60] on button "Save" at bounding box center [393, 59] width 51 height 21
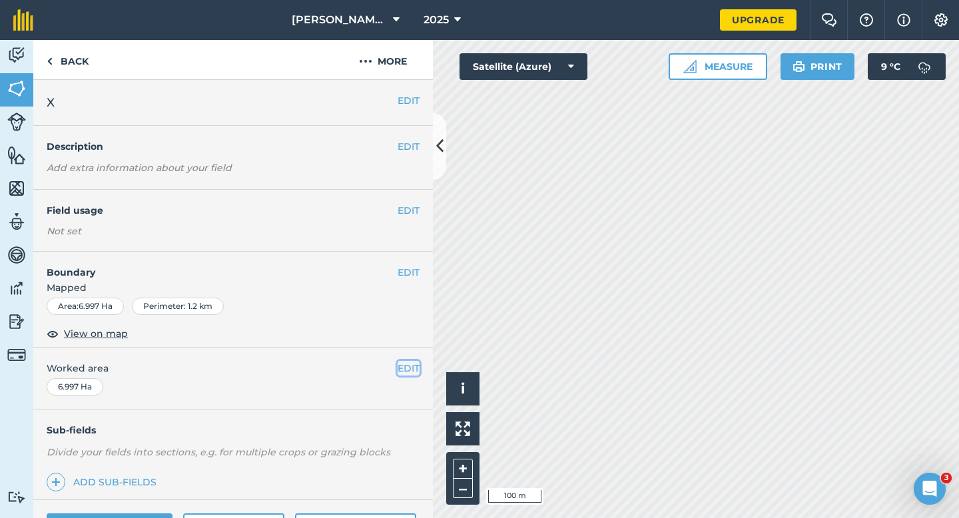
click at [415, 370] on button "EDIT" at bounding box center [408, 368] width 22 height 15
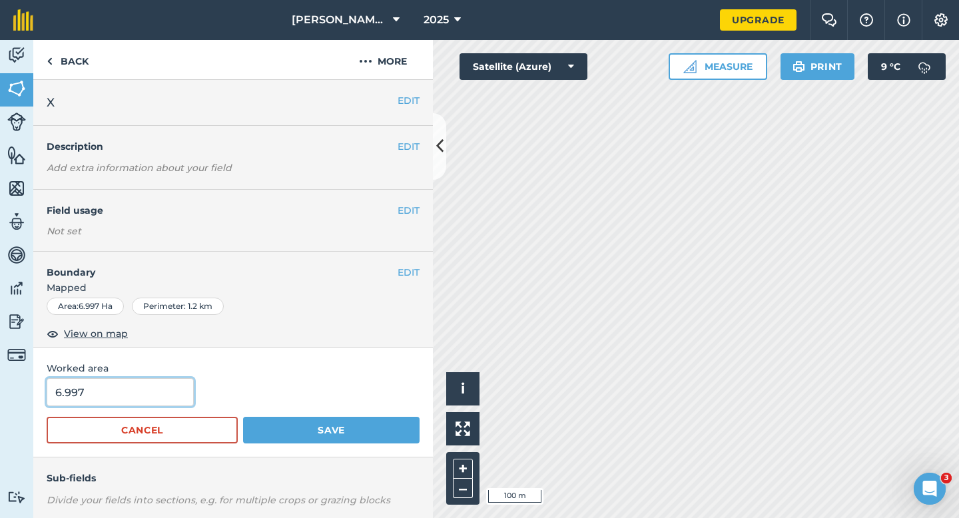
click at [155, 402] on input "6.997" at bounding box center [120, 392] width 147 height 28
type input "7"
click at [243, 417] on button "Save" at bounding box center [331, 430] width 176 height 27
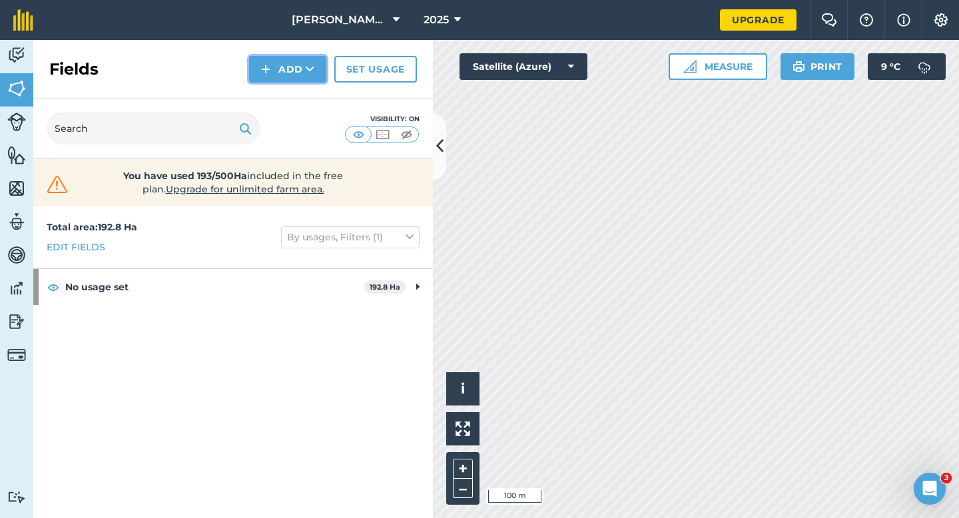
click at [278, 77] on button "Add" at bounding box center [287, 69] width 77 height 27
click at [278, 98] on link "Draw" at bounding box center [287, 99] width 73 height 29
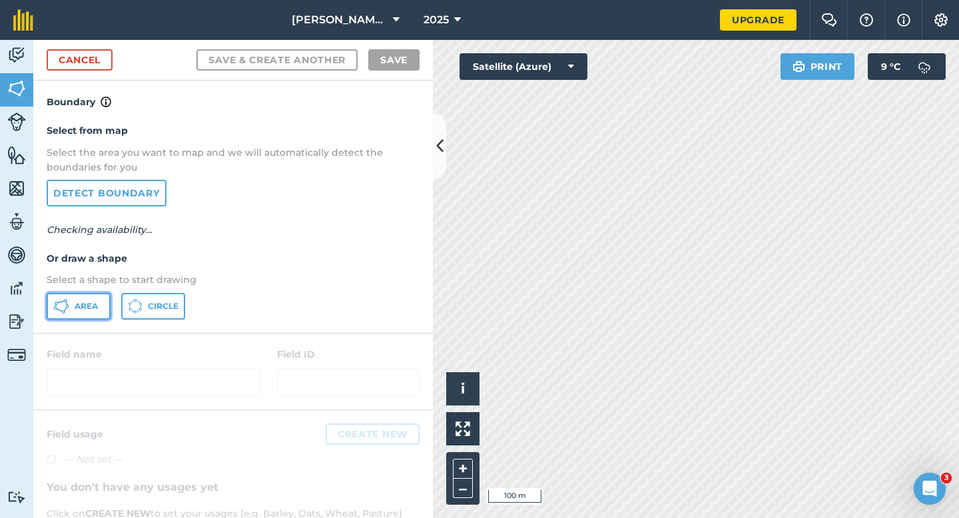
click at [91, 294] on button "Area" at bounding box center [79, 306] width 64 height 27
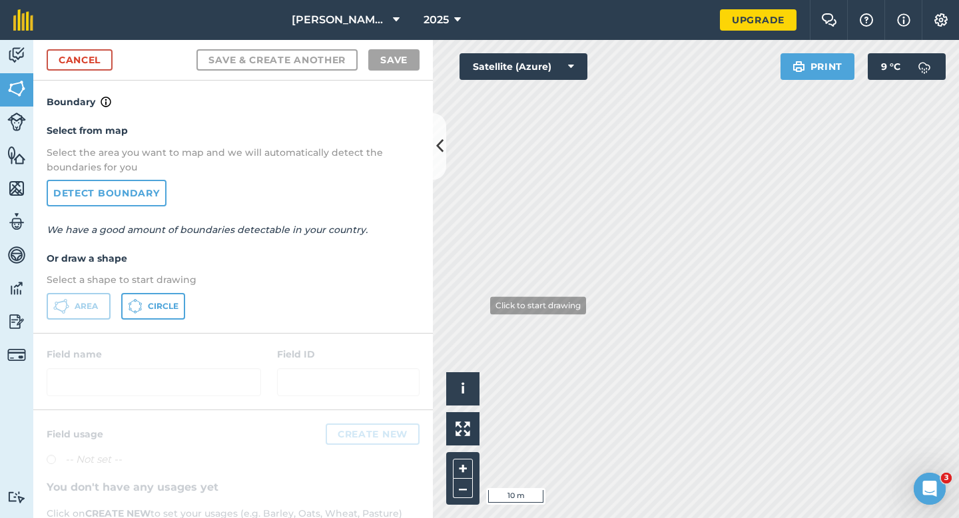
click at [431, 385] on div "Activity Fields Livestock Features Maps Team Vehicles Data Reporting Billing Tu…" at bounding box center [479, 279] width 959 height 478
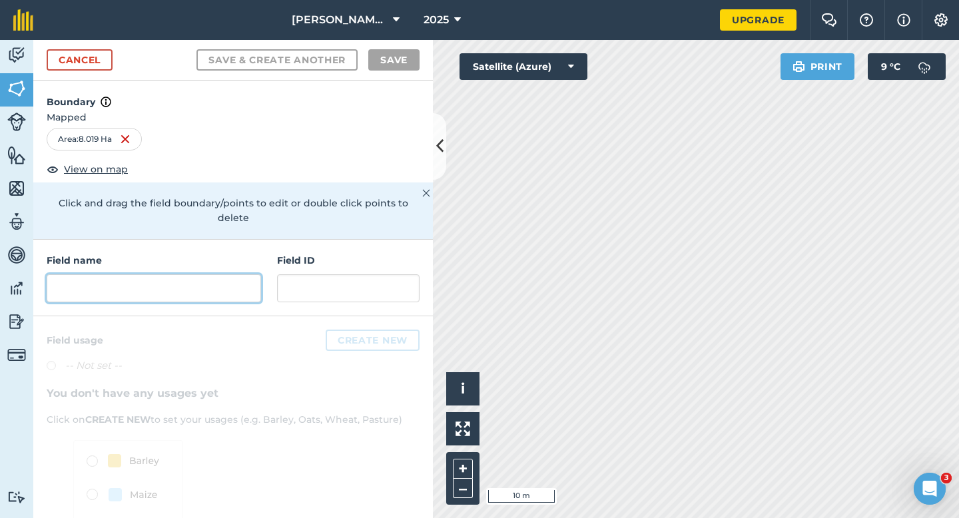
click at [244, 284] on input "text" at bounding box center [154, 288] width 214 height 28
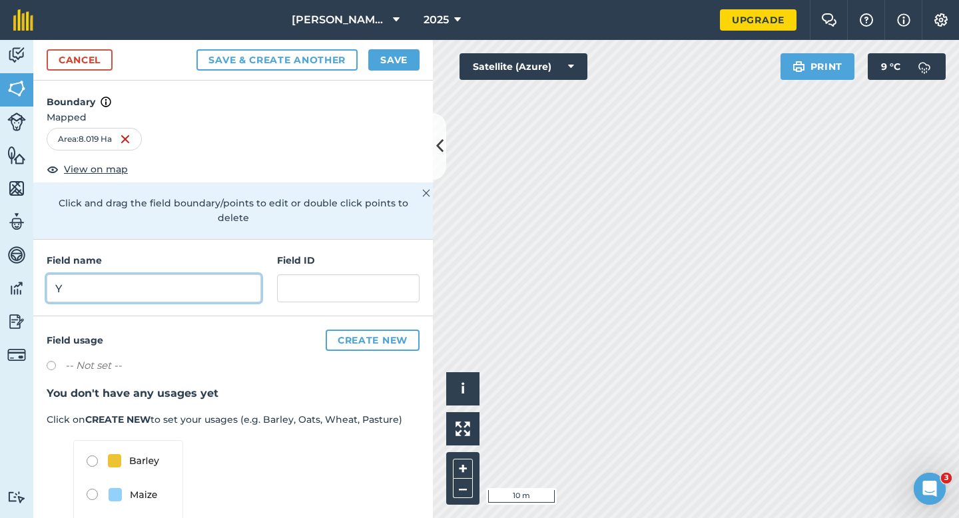
type input "Y"
click at [403, 61] on button "Save" at bounding box center [393, 59] width 51 height 21
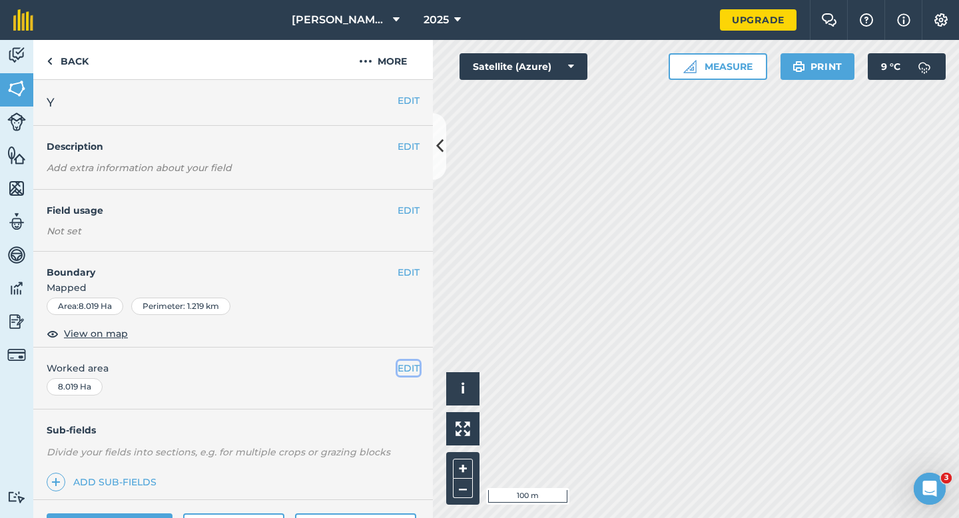
click at [408, 371] on button "EDIT" at bounding box center [408, 368] width 22 height 15
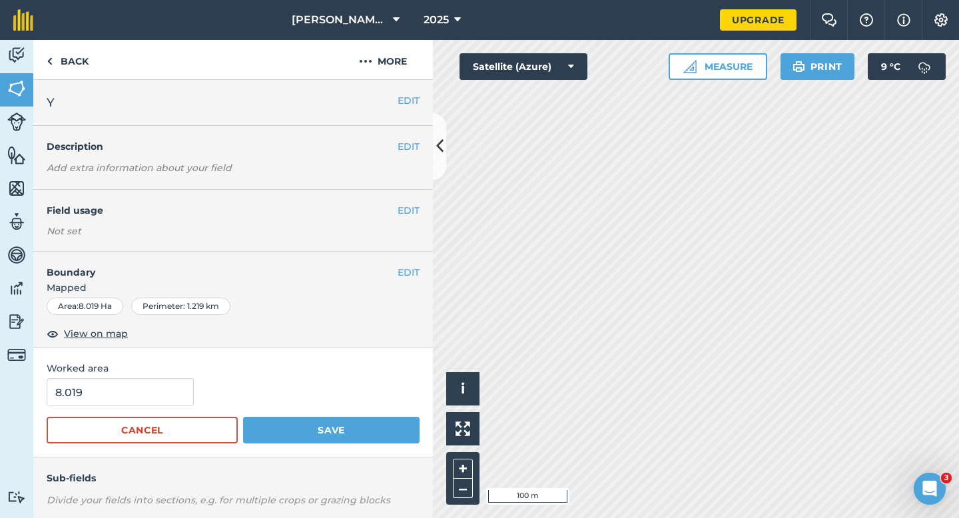
click at [63, 407] on form "8.019 Cancel Save" at bounding box center [233, 410] width 373 height 65
click at [89, 397] on input "8.019" at bounding box center [120, 392] width 147 height 28
type input "8"
click at [243, 417] on button "Save" at bounding box center [331, 430] width 176 height 27
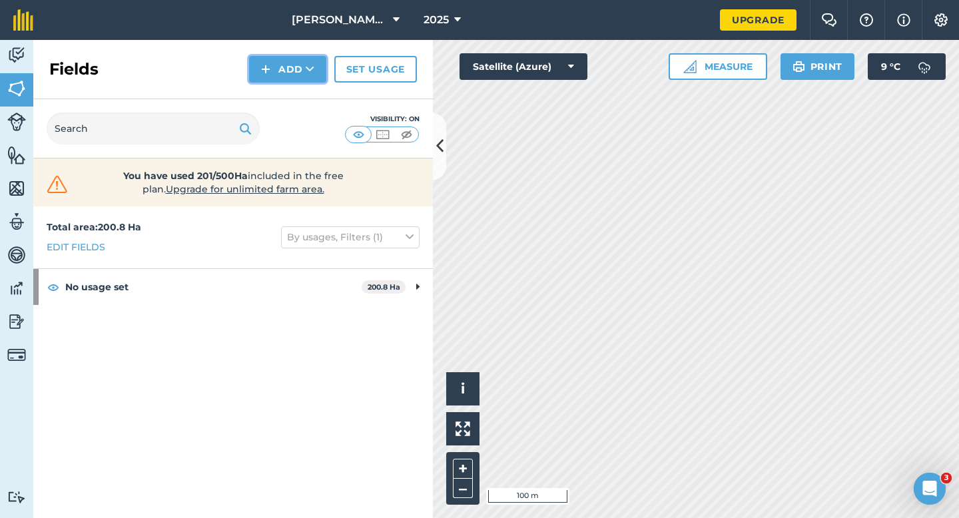
click at [273, 69] on button "Add" at bounding box center [287, 69] width 77 height 27
click at [278, 85] on link "Draw" at bounding box center [287, 99] width 73 height 29
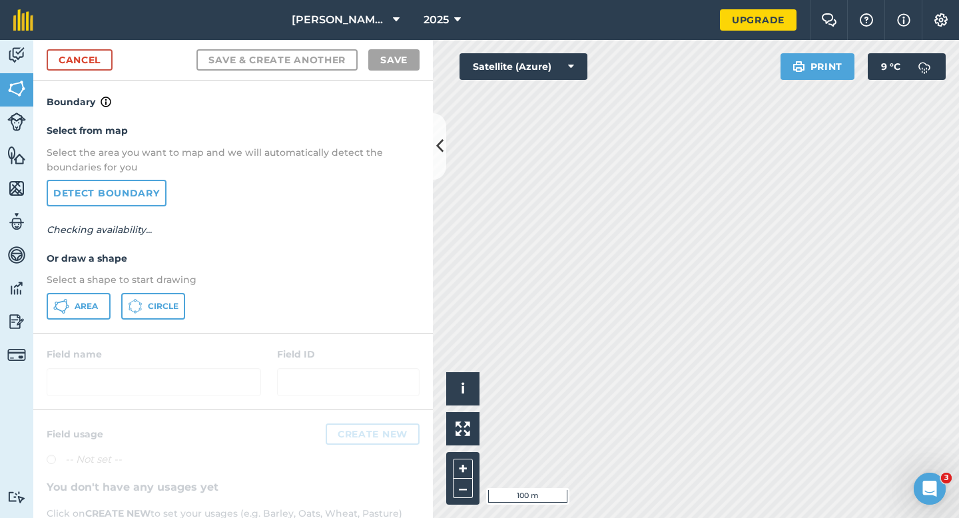
click at [97, 292] on div "Select from map Select the area you want to map and we will automatically detec…" at bounding box center [232, 221] width 399 height 222
click at [84, 297] on button "Area" at bounding box center [79, 306] width 64 height 27
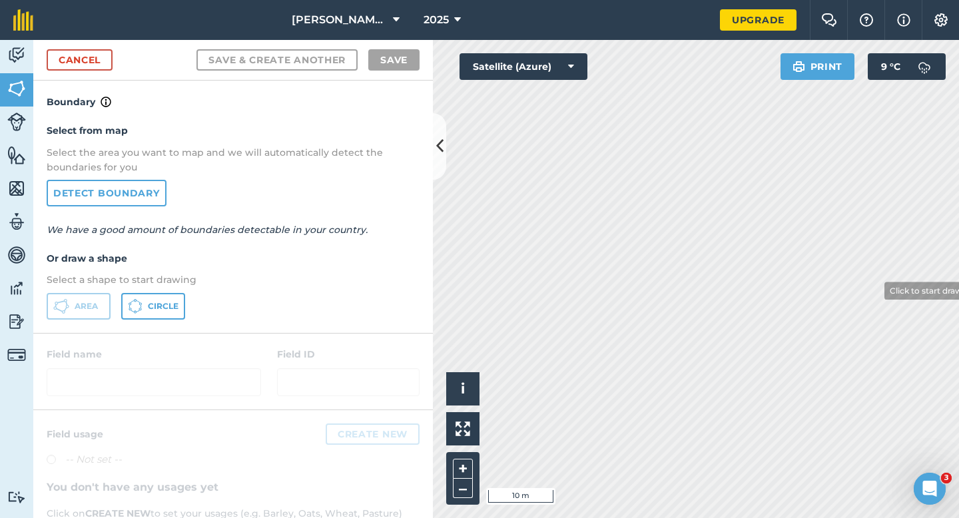
click at [566, 39] on div "[PERSON_NAME] Farming LTD 2025 Upgrade Farm Chat Help Info Settings Map printin…" at bounding box center [479, 259] width 959 height 518
click at [469, 55] on div "Click to start drawing i © 2025 TomTom, Microsoft 10 m + – Satellite (Azure) Pr…" at bounding box center [696, 279] width 526 height 478
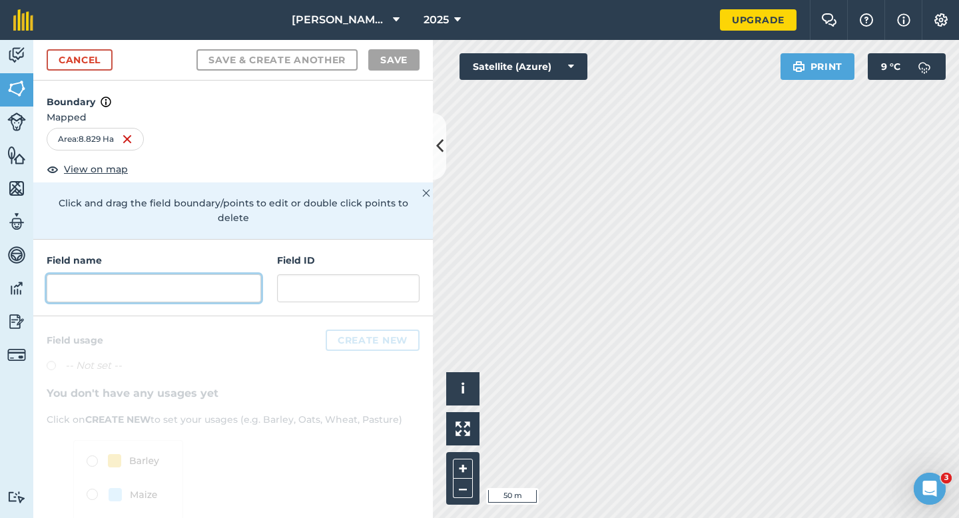
click at [215, 287] on input "text" at bounding box center [154, 288] width 214 height 28
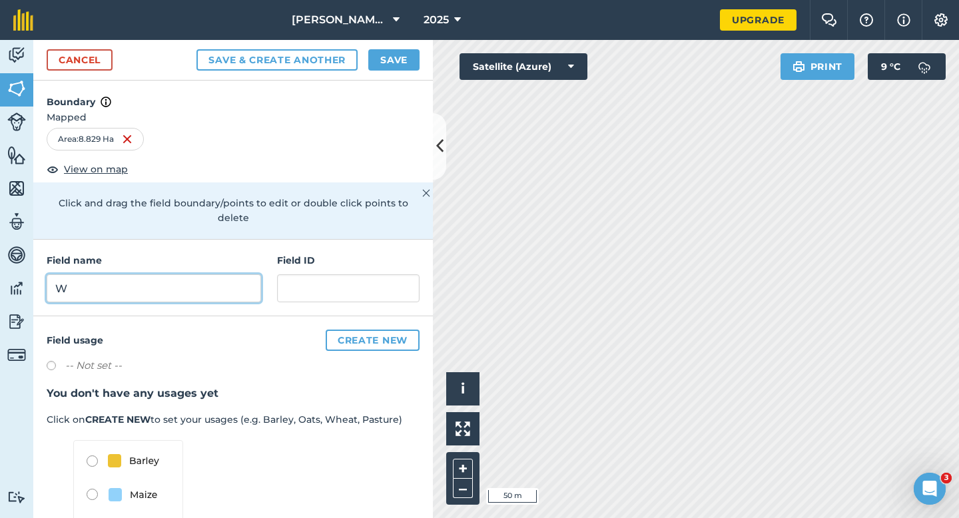
type input "W"
click at [377, 62] on button "Save" at bounding box center [393, 59] width 51 height 21
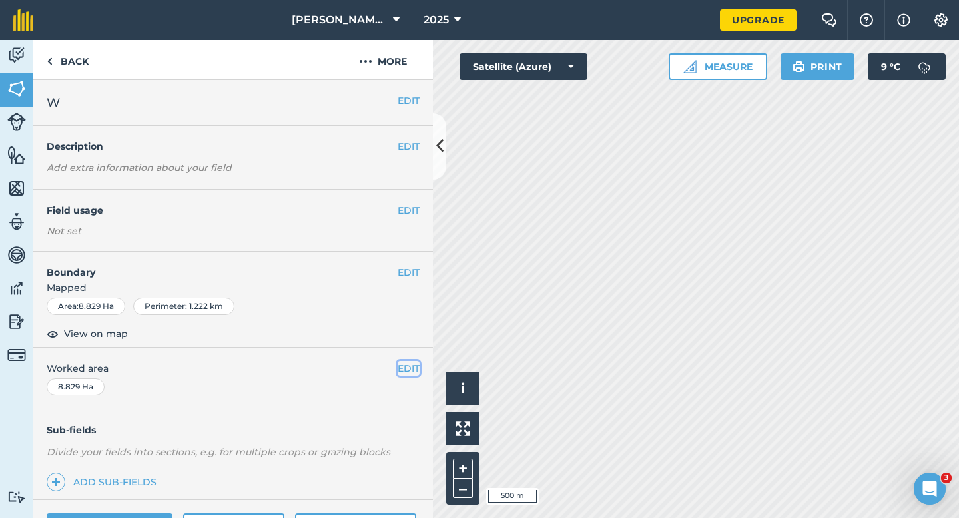
click at [401, 372] on button "EDIT" at bounding box center [408, 368] width 22 height 15
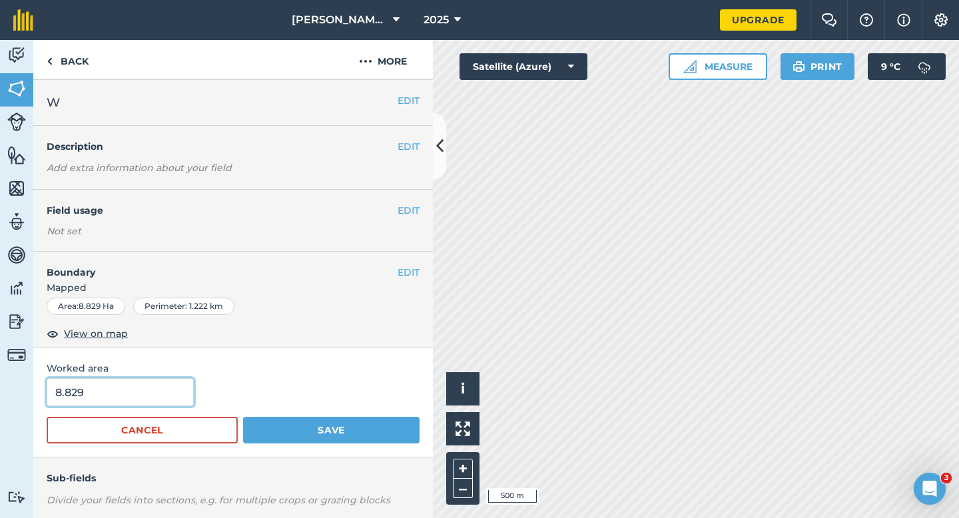
click at [134, 391] on input "8.829" at bounding box center [120, 392] width 147 height 28
type input "9"
click at [243, 417] on button "Save" at bounding box center [331, 430] width 176 height 27
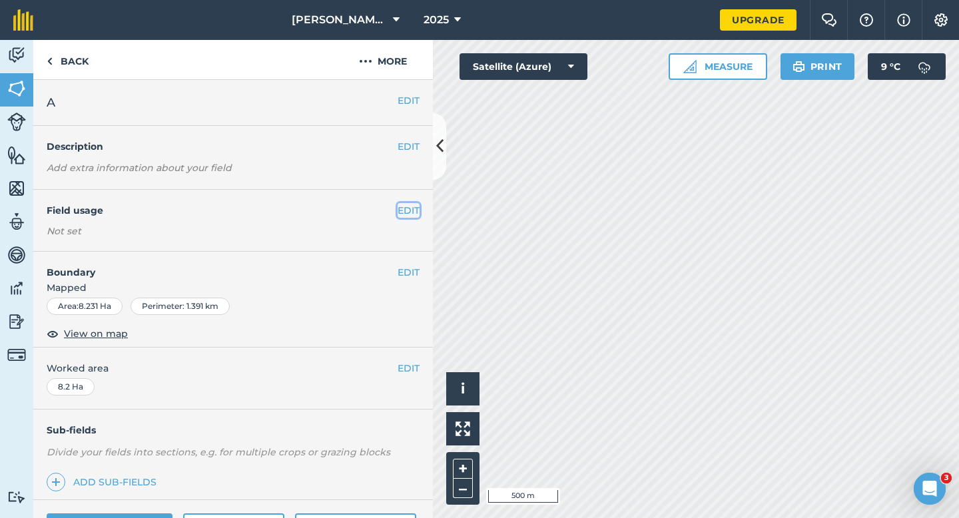
click at [408, 213] on button "EDIT" at bounding box center [408, 210] width 22 height 15
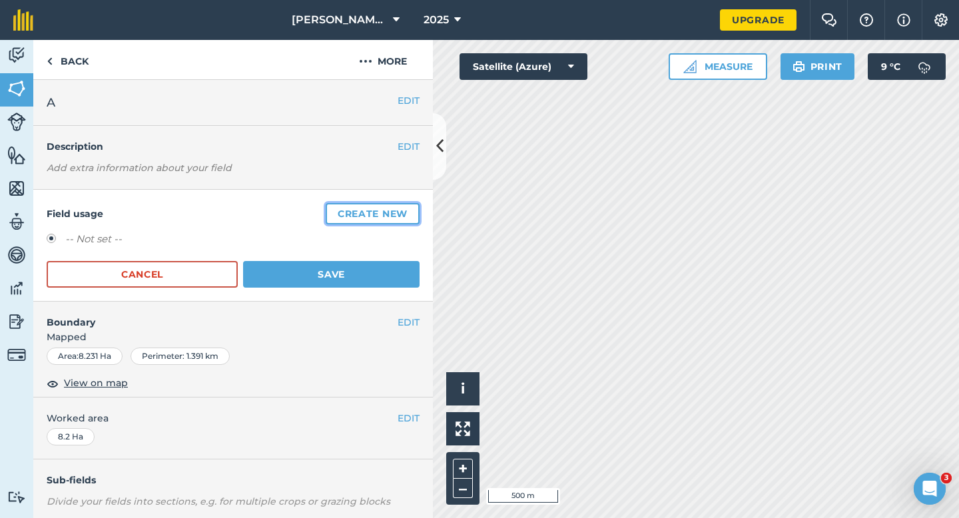
click at [408, 213] on button "Create new" at bounding box center [373, 213] width 94 height 21
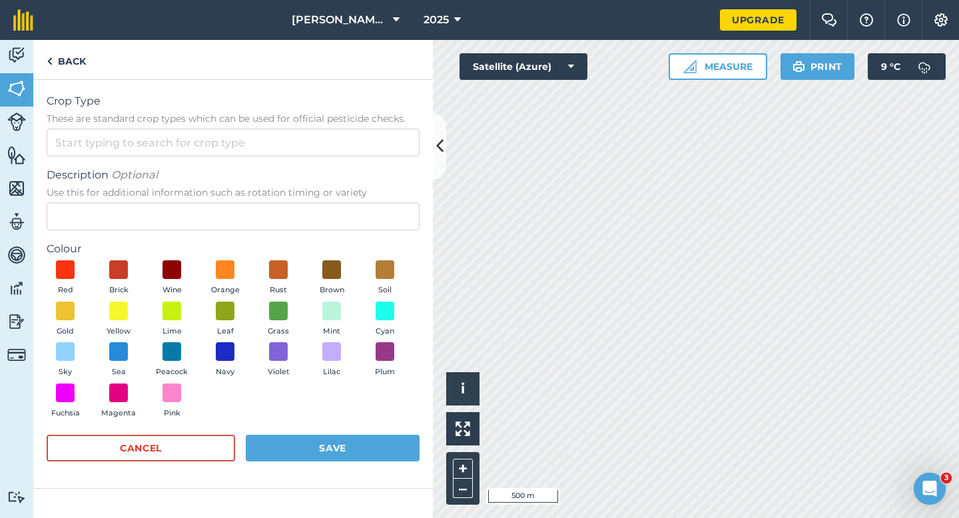
click at [387, 166] on form "Crop Type These are standard crop types which can be used for official pesticid…" at bounding box center [233, 283] width 373 height 381
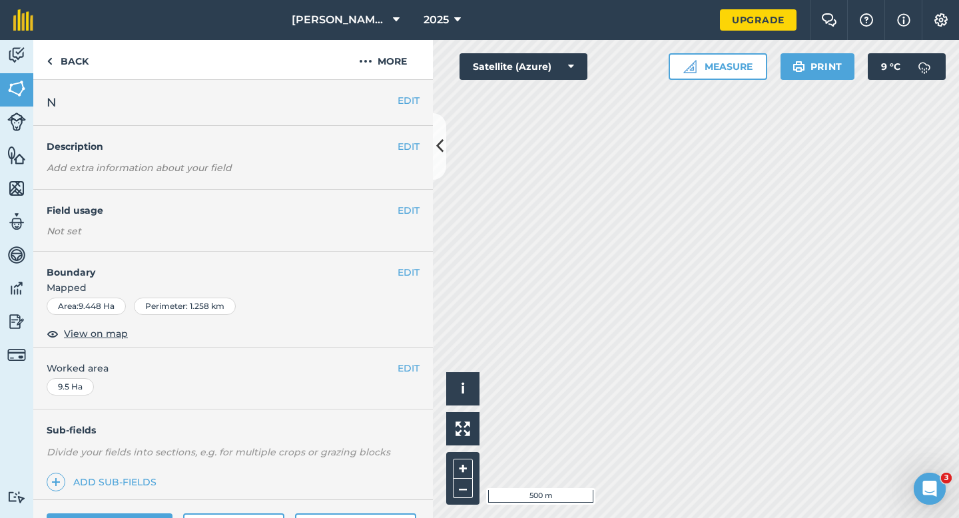
click at [413, 202] on div "EDIT Field usage Not set" at bounding box center [232, 221] width 399 height 62
click at [407, 210] on button "EDIT" at bounding box center [408, 210] width 22 height 15
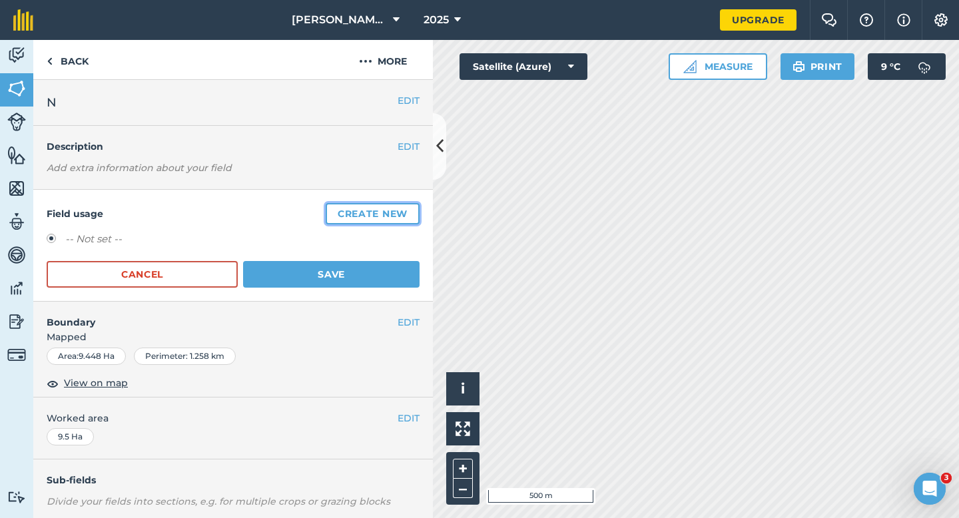
click at [407, 210] on button "Create new" at bounding box center [373, 213] width 94 height 21
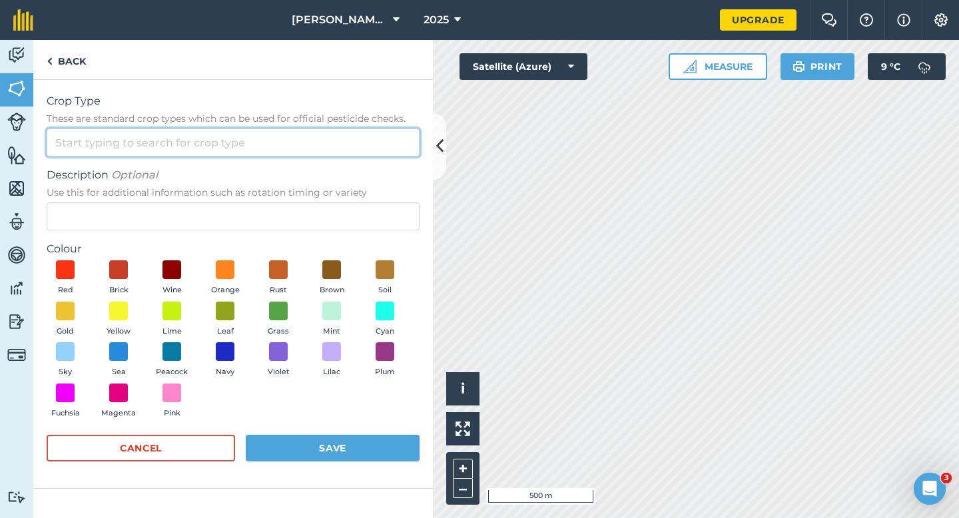
click at [373, 145] on input "Crop Type These are standard crop types which can be used for official pesticid…" at bounding box center [233, 142] width 373 height 28
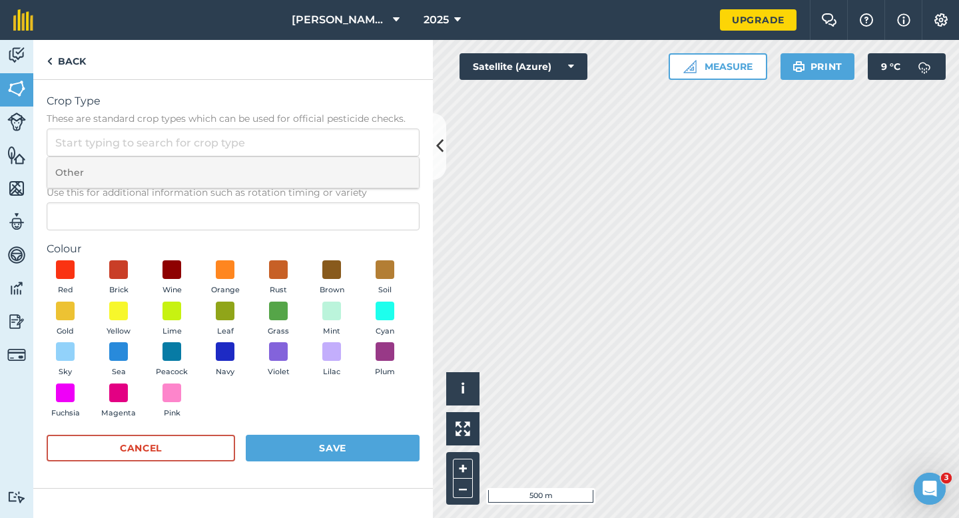
click at [373, 164] on li "Other" at bounding box center [232, 172] width 371 height 31
type input "Other"
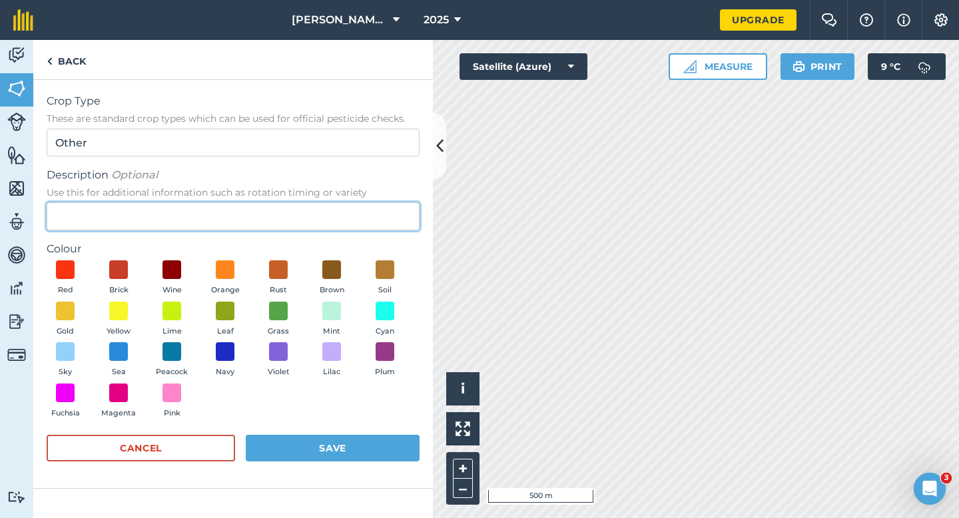
click at [366, 223] on input "Description Optional Use this for additional information such as rotation timin…" at bounding box center [233, 216] width 373 height 28
type input "Radish Seed"
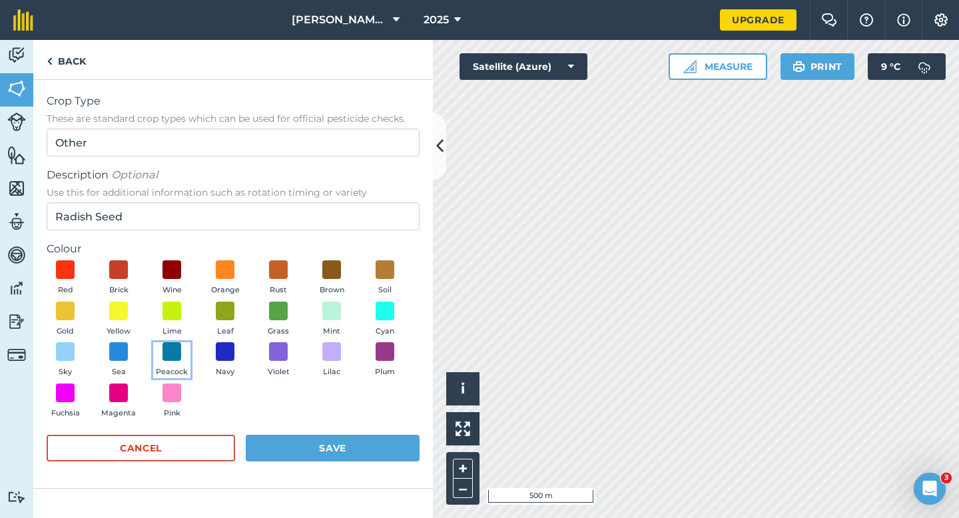
click at [182, 345] on button "Peacock" at bounding box center [171, 360] width 37 height 36
click at [291, 465] on div "Cancel Save" at bounding box center [233, 455] width 373 height 40
click at [300, 455] on button "Save" at bounding box center [333, 448] width 174 height 27
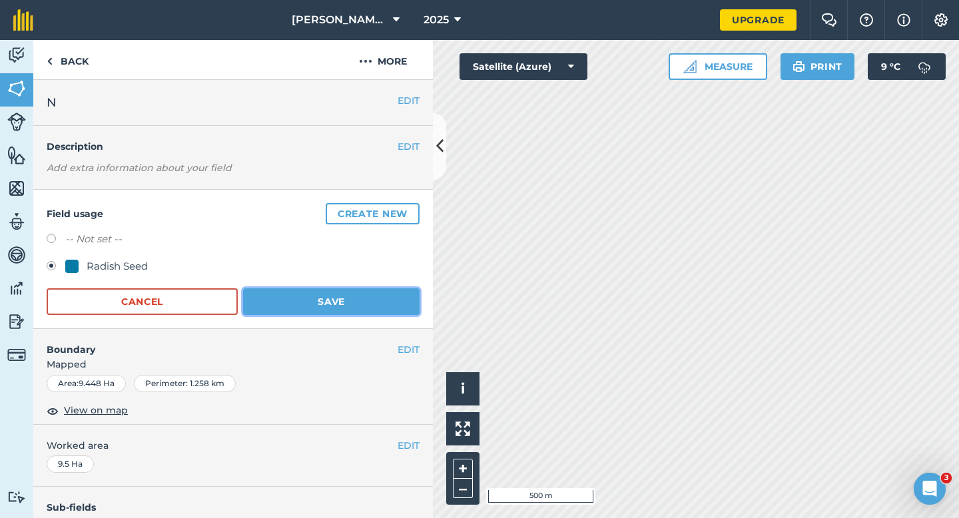
click at [341, 294] on button "Save" at bounding box center [331, 301] width 176 height 27
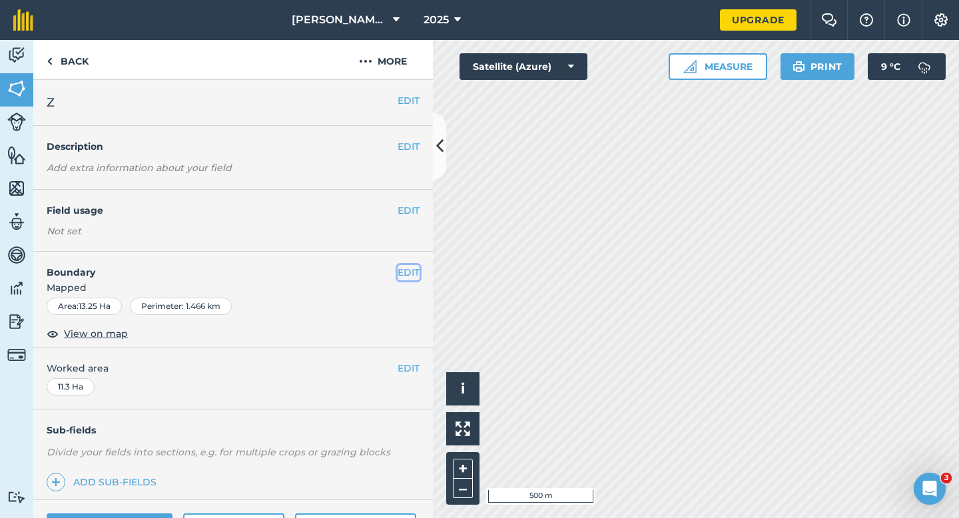
click at [404, 272] on button "EDIT" at bounding box center [408, 272] width 22 height 15
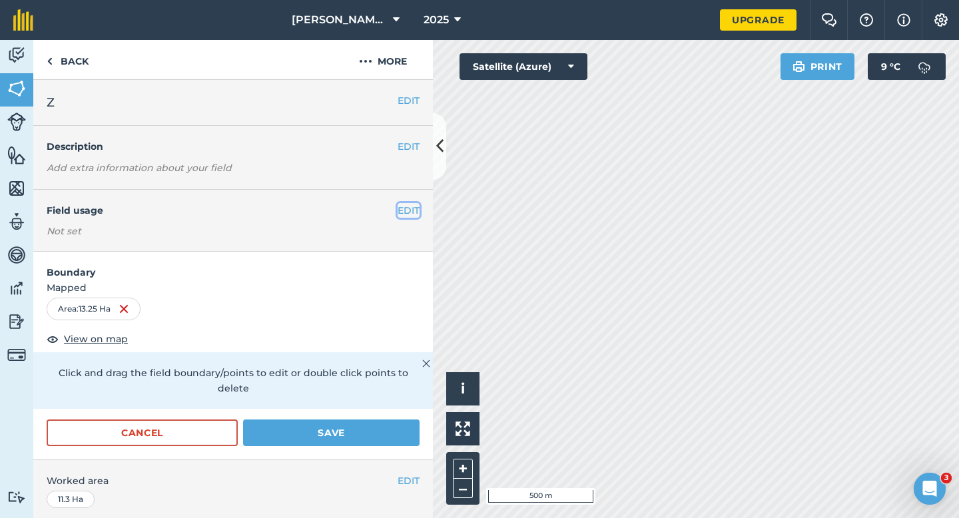
click at [409, 210] on button "EDIT" at bounding box center [408, 210] width 22 height 15
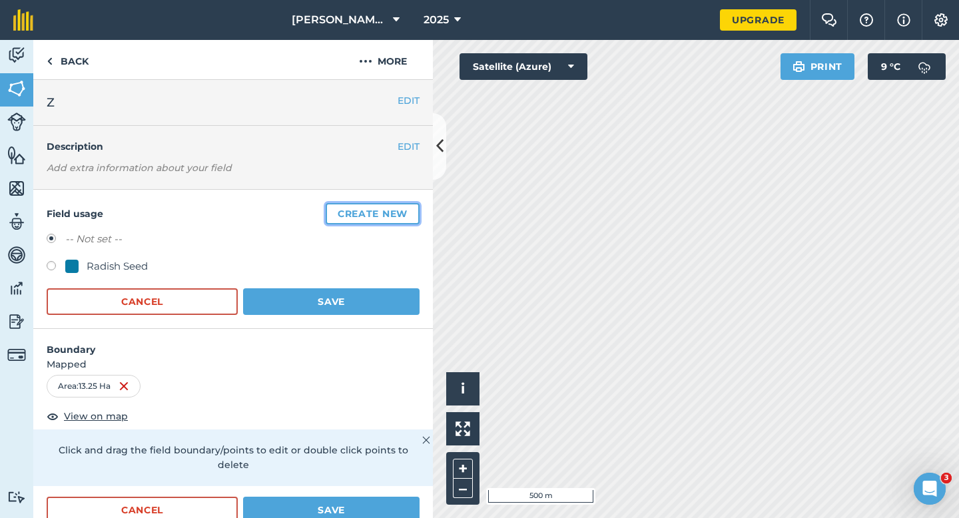
click at [352, 211] on button "Create new" at bounding box center [373, 213] width 94 height 21
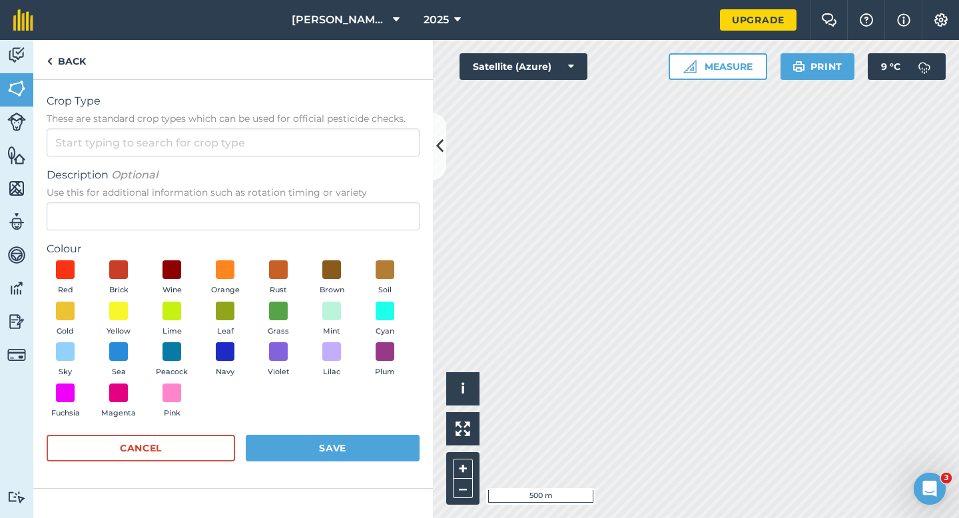
click at [319, 160] on form "Crop Type These are standard crop types which can be used for official pesticid…" at bounding box center [233, 283] width 373 height 381
click at [319, 148] on input "Crop Type These are standard crop types which can be used for official pesticid…" at bounding box center [233, 142] width 373 height 28
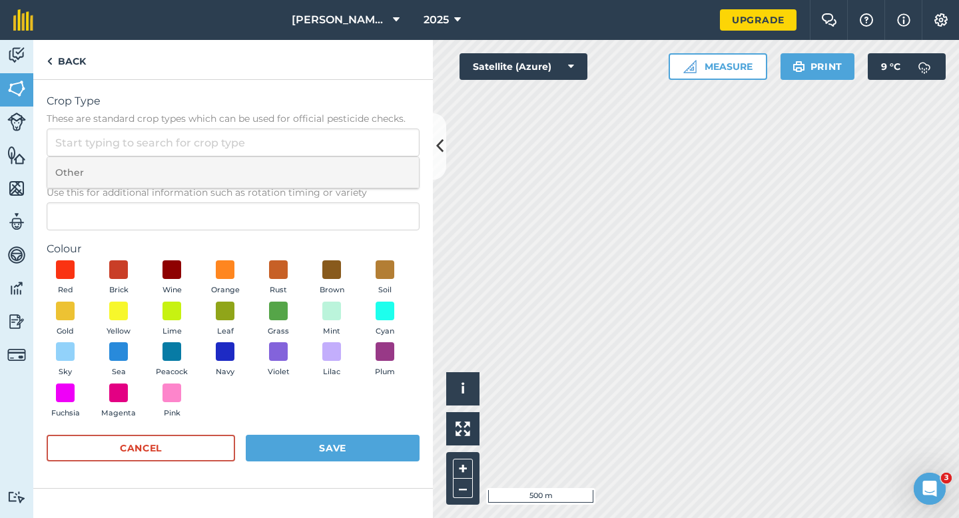
click at [319, 160] on li "Other" at bounding box center [232, 172] width 371 height 31
type input "Other"
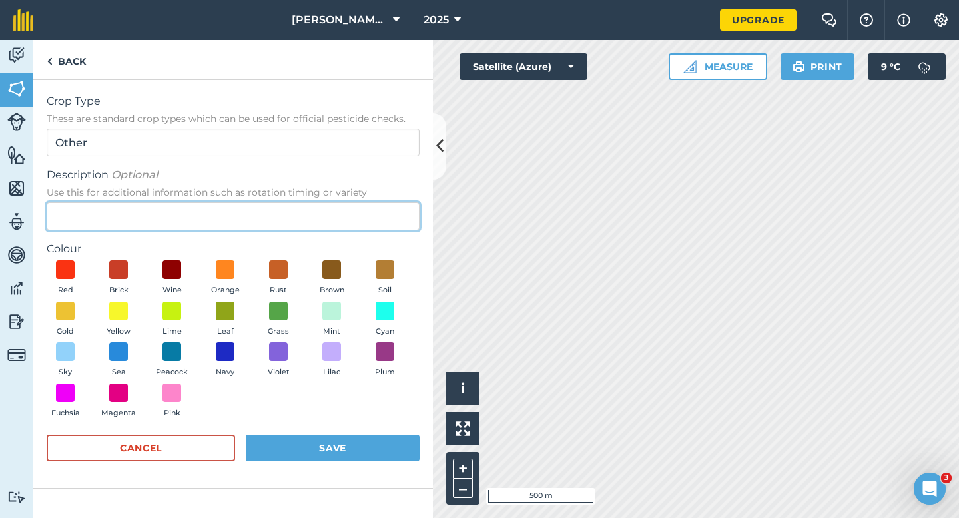
click at [319, 213] on input "Description Optional Use this for additional information such as rotation timin…" at bounding box center [233, 216] width 373 height 28
type input "Grass Seed"
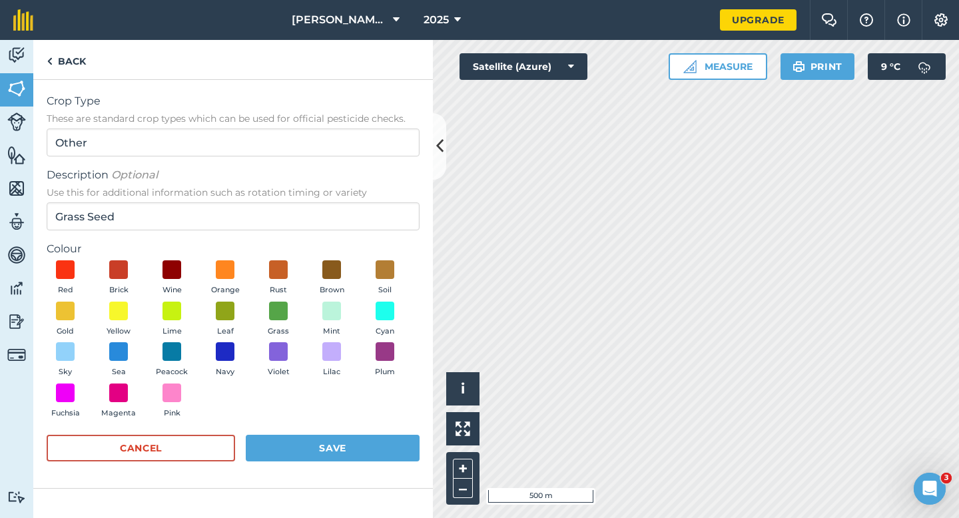
click at [298, 314] on div "Red Brick Wine Orange Rust Brown Soil Gold Yellow Lime Leaf Grass Mint Cyan Sky…" at bounding box center [233, 342] width 373 height 164
click at [281, 321] on button "Grass" at bounding box center [278, 320] width 37 height 36
click at [312, 459] on button "Save" at bounding box center [333, 448] width 174 height 27
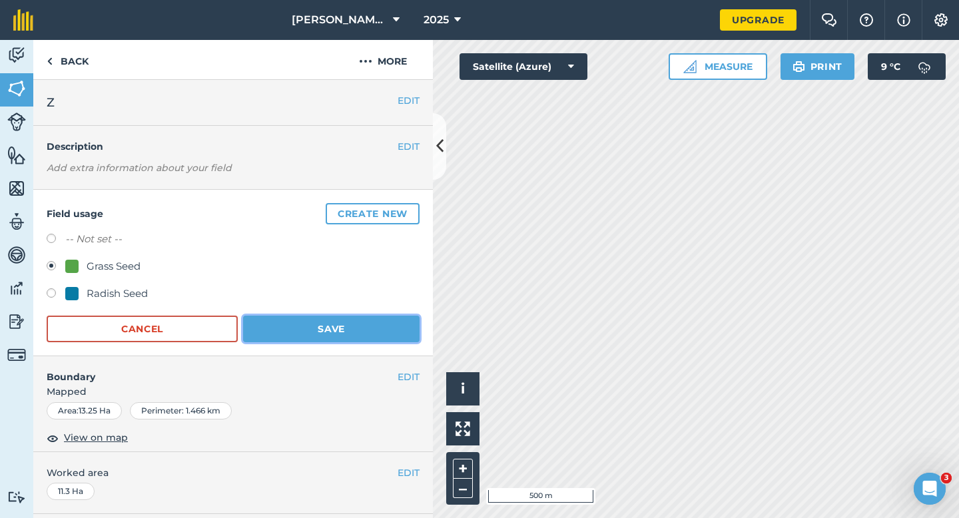
click at [413, 324] on button "Save" at bounding box center [331, 329] width 176 height 27
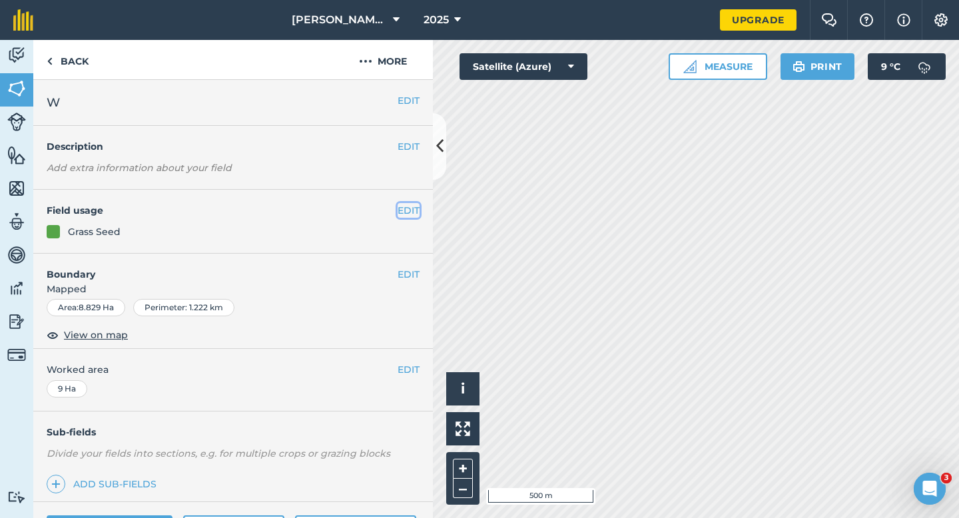
click at [411, 206] on button "EDIT" at bounding box center [408, 210] width 22 height 15
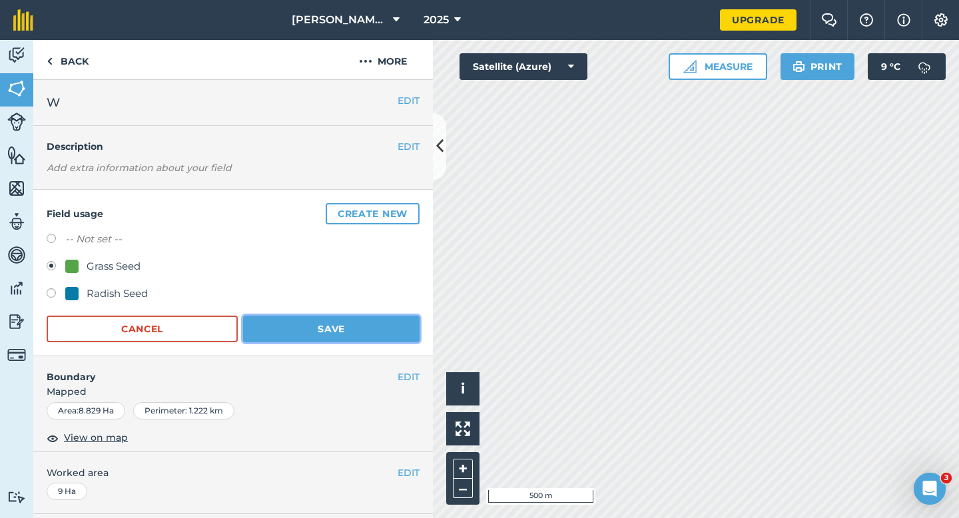
click at [248, 328] on button "Save" at bounding box center [331, 329] width 176 height 27
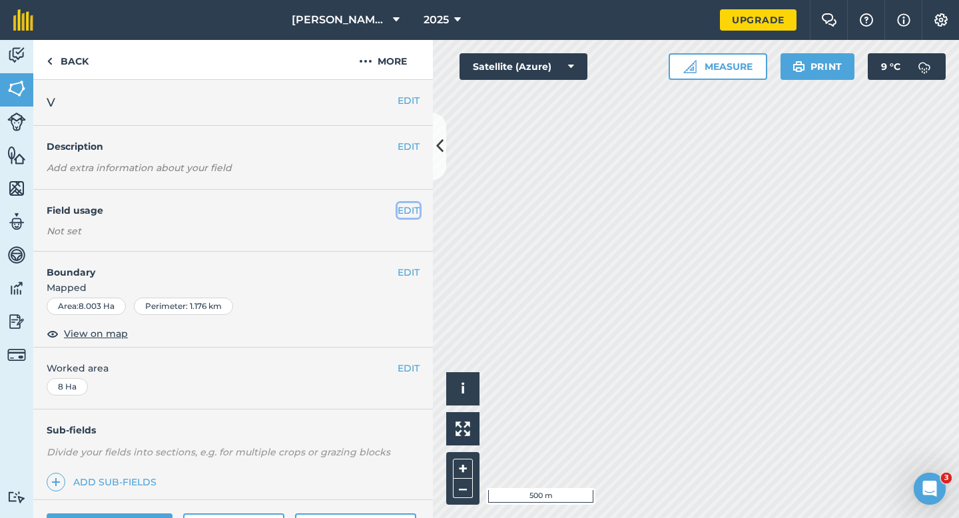
click at [401, 208] on button "EDIT" at bounding box center [408, 210] width 22 height 15
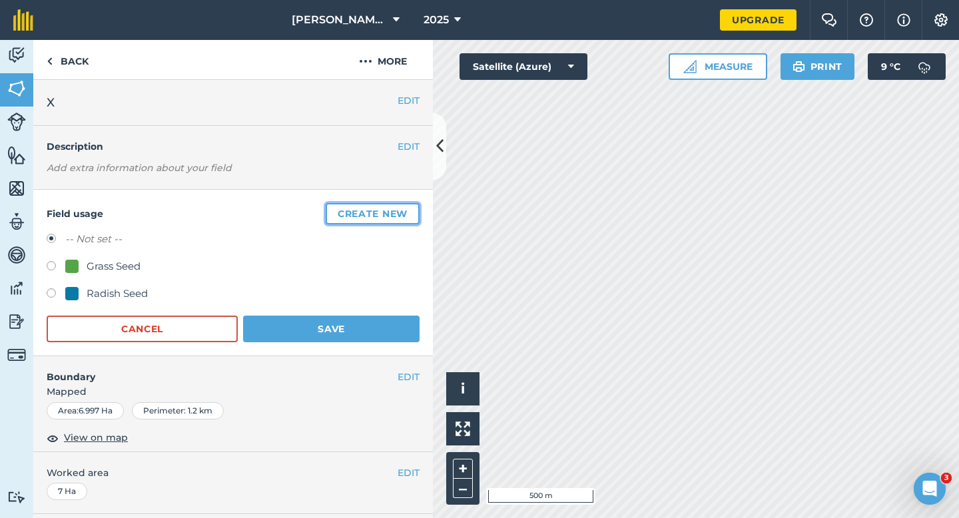
click at [336, 212] on button "Create new" at bounding box center [373, 213] width 94 height 21
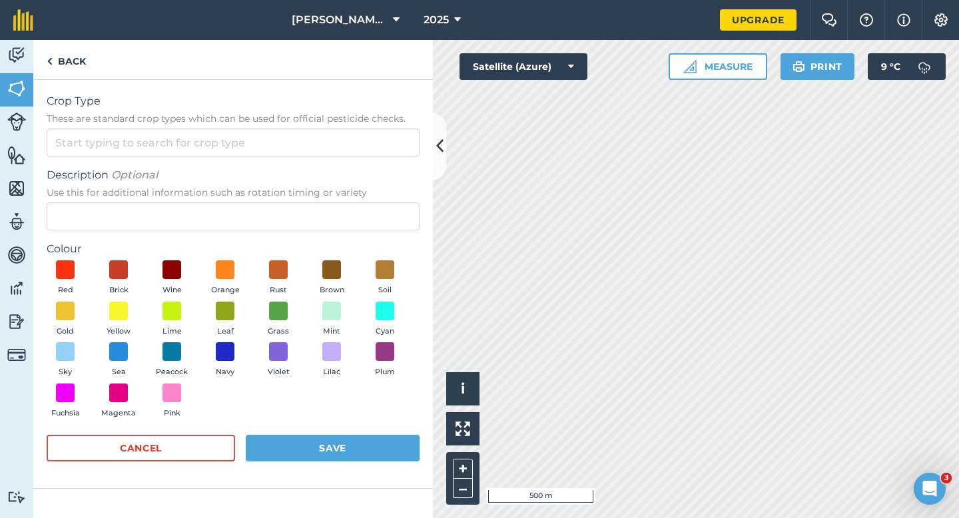
click at [315, 162] on form "Crop Type These are standard crop types which can be used for official pesticid…" at bounding box center [233, 283] width 373 height 381
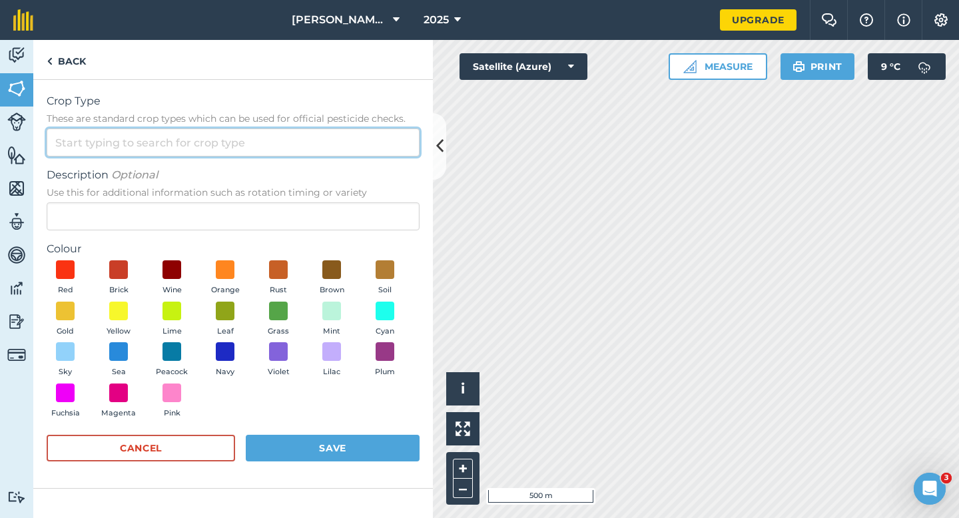
click at [315, 150] on input "Crop Type These are standard crop types which can be used for official pesticid…" at bounding box center [233, 142] width 373 height 28
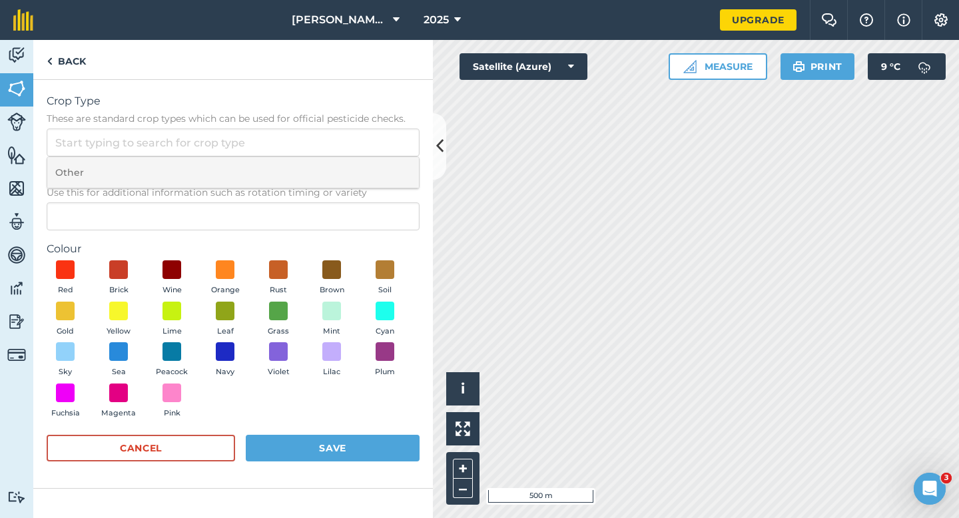
click at [315, 165] on li "Other" at bounding box center [232, 172] width 371 height 31
type input "Other"
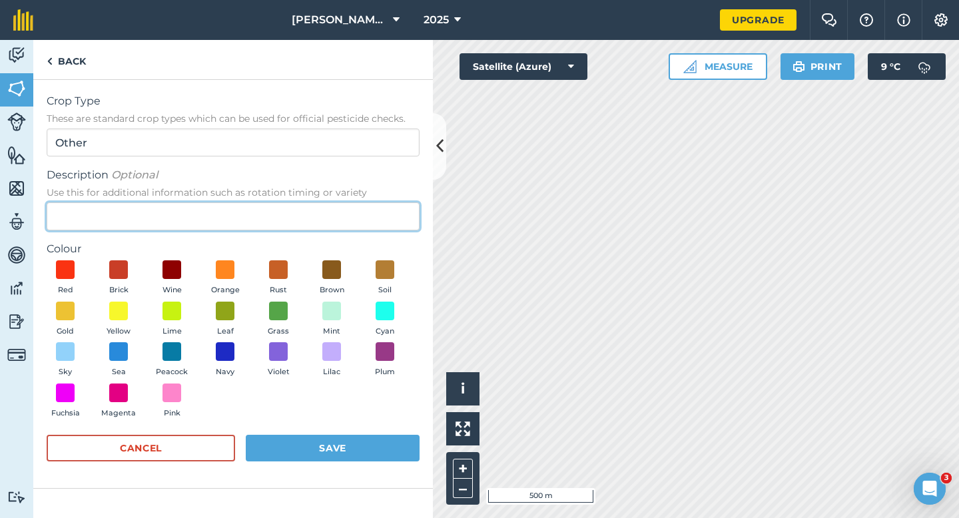
click at [315, 203] on input "Description Optional Use this for additional information such as rotation timin…" at bounding box center [233, 216] width 373 height 28
type input "Q"
type input "Watties Peas"
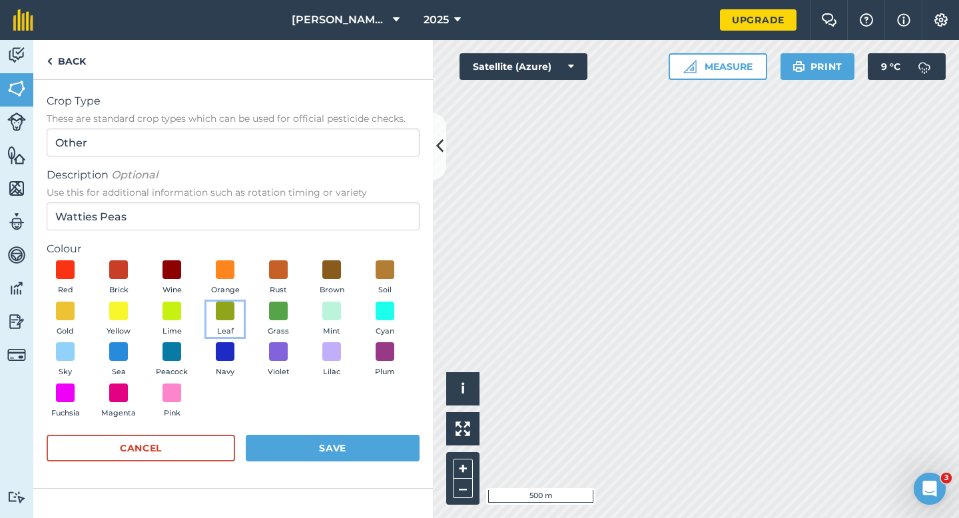
click at [238, 319] on button "Leaf" at bounding box center [224, 320] width 37 height 36
click at [314, 438] on button "Save" at bounding box center [333, 448] width 174 height 27
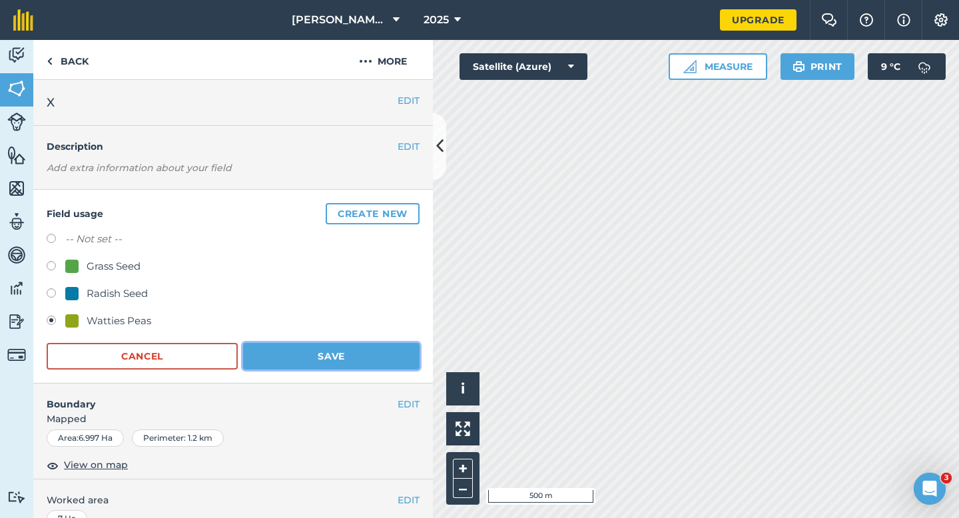
click at [370, 358] on button "Save" at bounding box center [331, 356] width 176 height 27
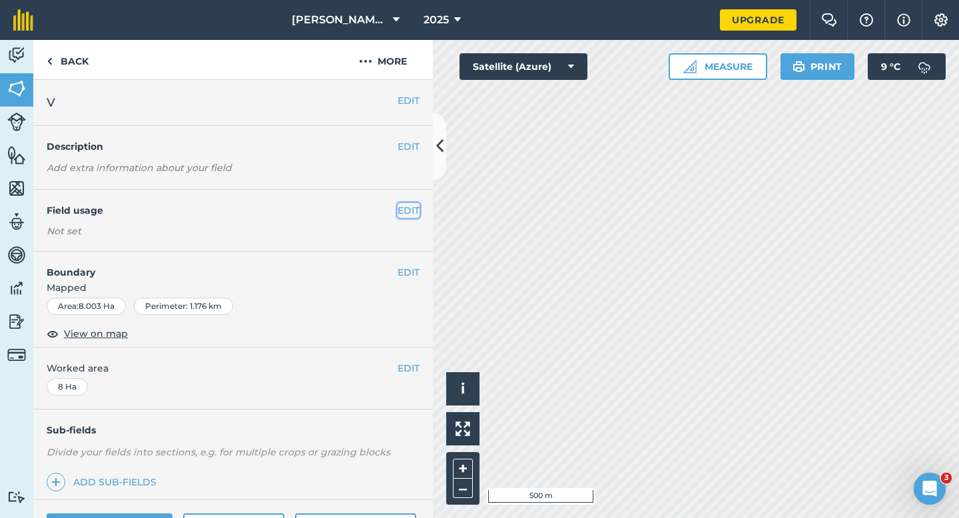
click at [403, 204] on button "EDIT" at bounding box center [408, 210] width 22 height 15
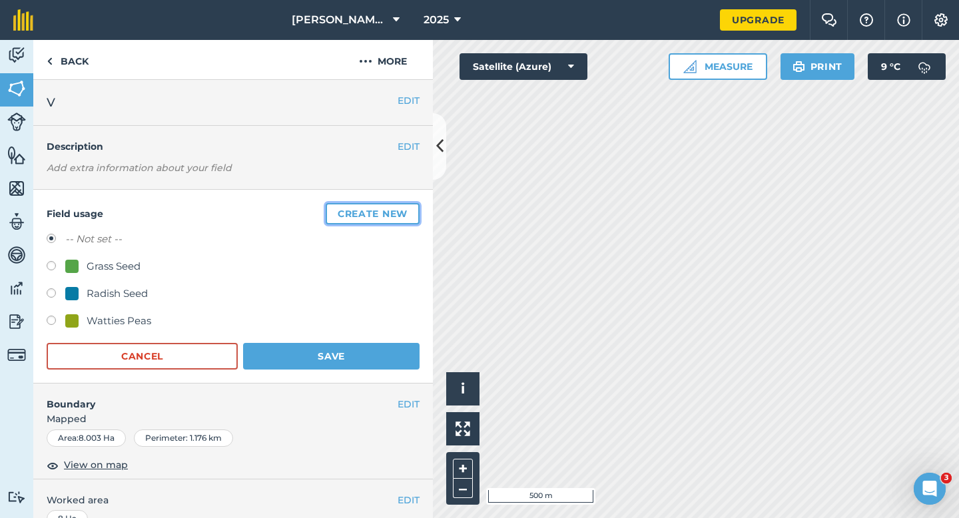
click at [404, 206] on button "Create new" at bounding box center [373, 213] width 94 height 21
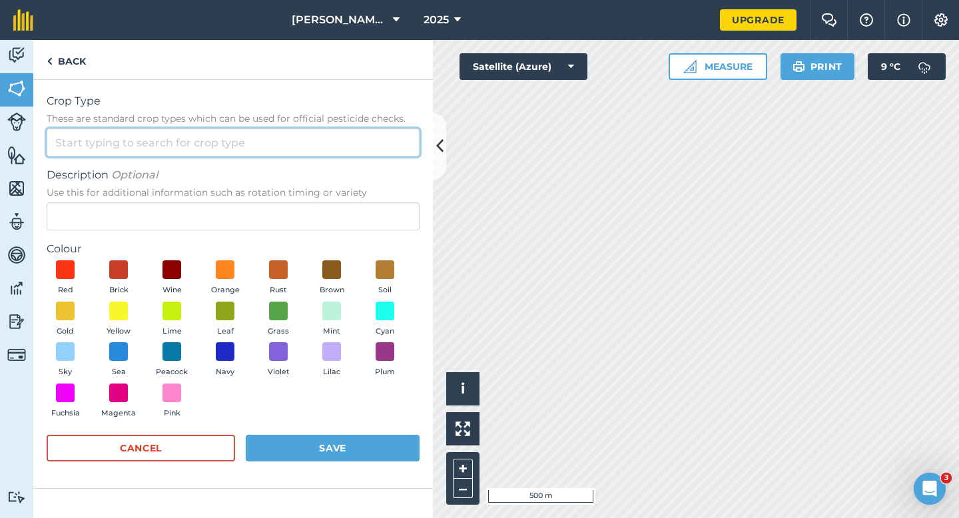
click at [370, 130] on input "Crop Type These are standard crop types which can be used for official pesticid…" at bounding box center [233, 142] width 373 height 28
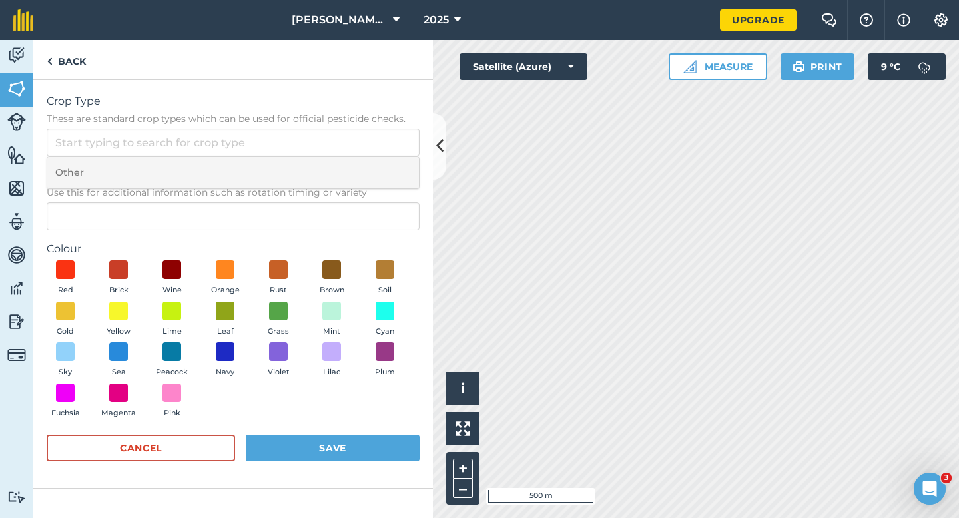
click at [370, 163] on li "Other" at bounding box center [232, 172] width 371 height 31
type input "Other"
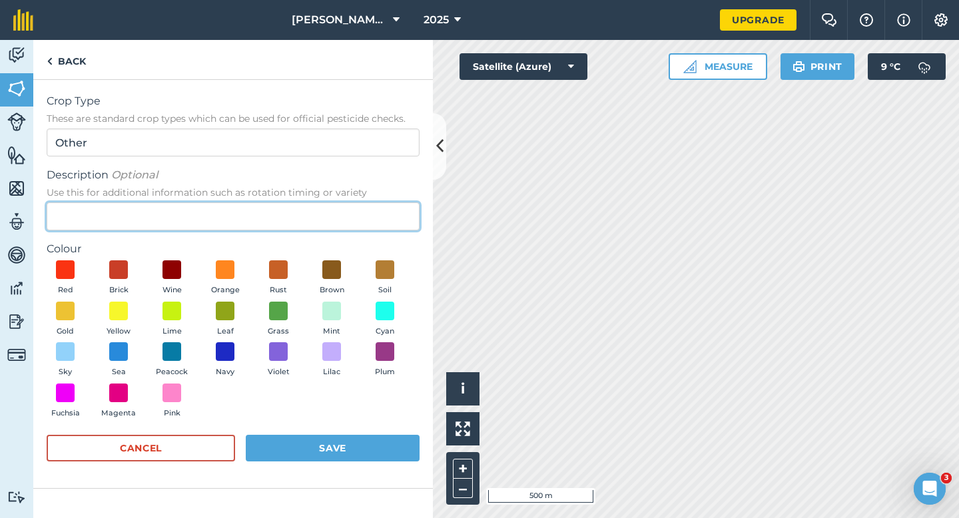
click at [366, 216] on input "Description Optional Use this for additional information such as rotation timin…" at bounding box center [233, 216] width 373 height 28
type input "Wheat"
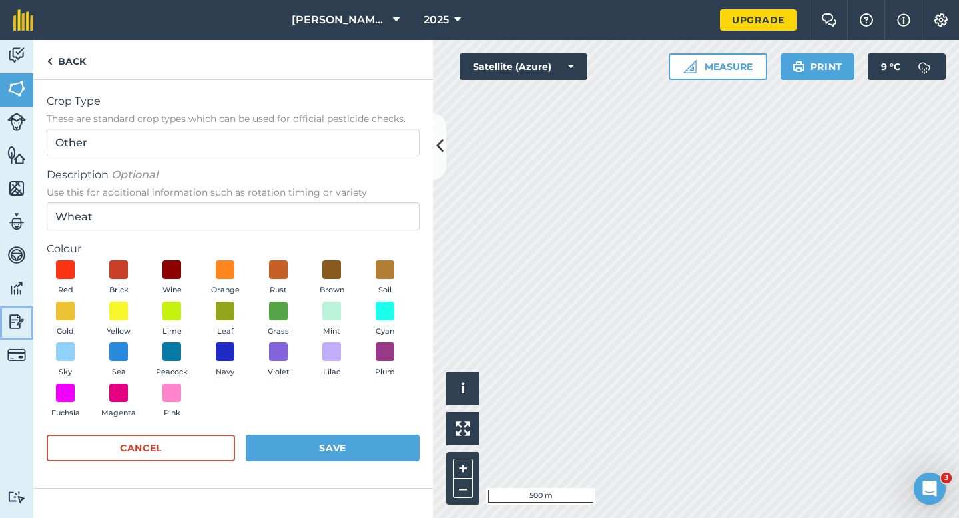
click at [31, 333] on link "Reporting" at bounding box center [16, 322] width 33 height 33
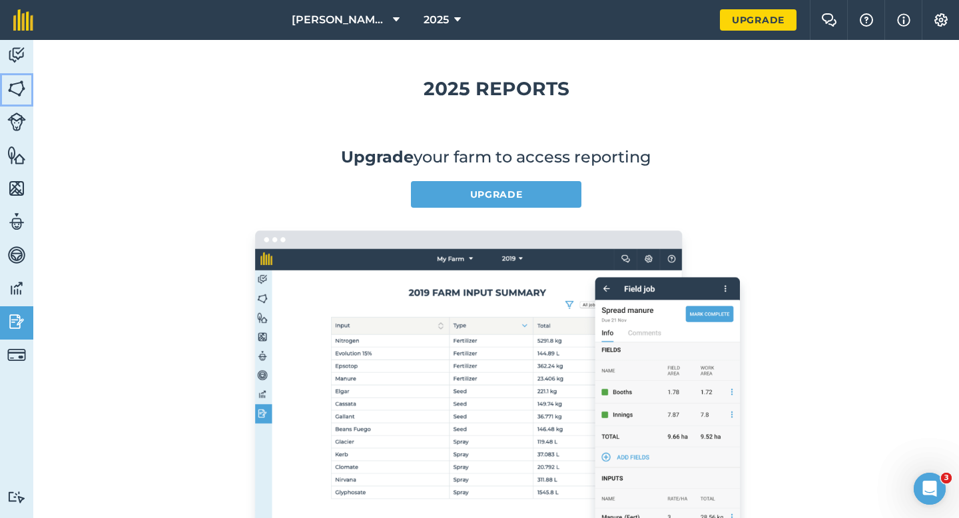
click at [7, 82] on link "Fields" at bounding box center [16, 89] width 33 height 33
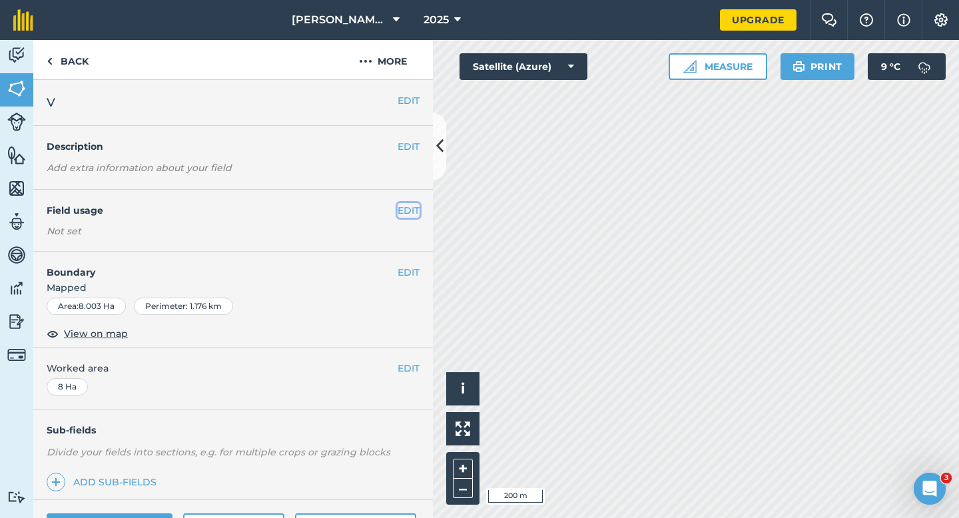
click at [402, 206] on button "EDIT" at bounding box center [408, 210] width 22 height 15
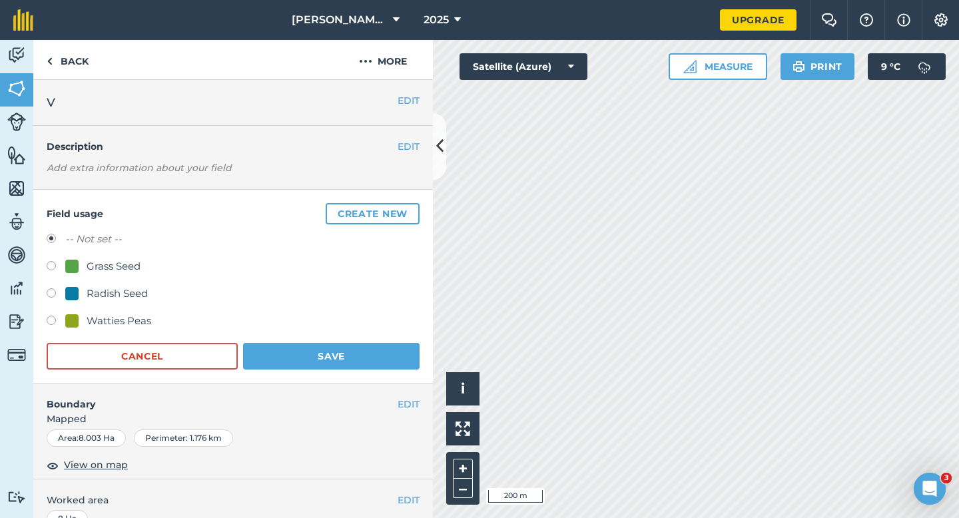
click at [405, 206] on button "Create new" at bounding box center [373, 213] width 94 height 21
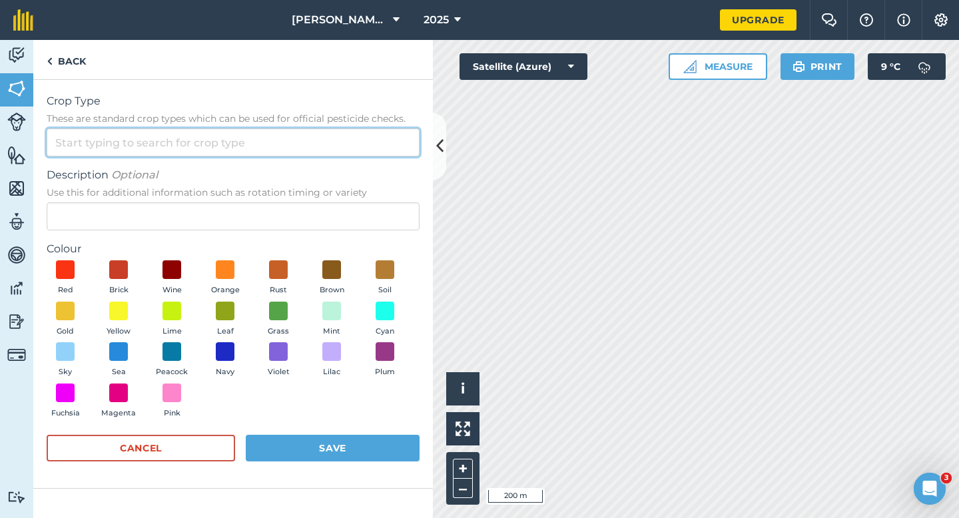
click at [334, 140] on input "Crop Type These are standard crop types which can be used for official pesticid…" at bounding box center [233, 142] width 373 height 28
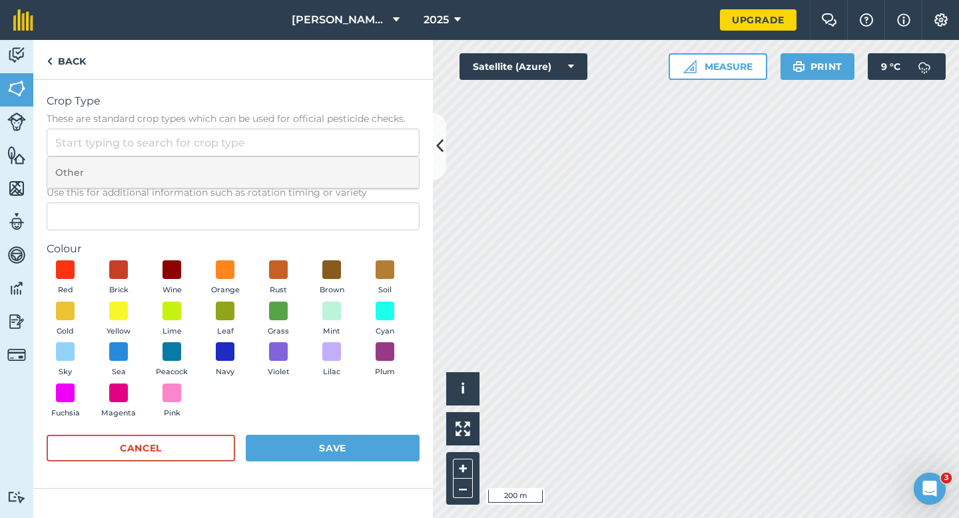
click at [334, 178] on li "Other" at bounding box center [232, 172] width 371 height 31
type input "Other"
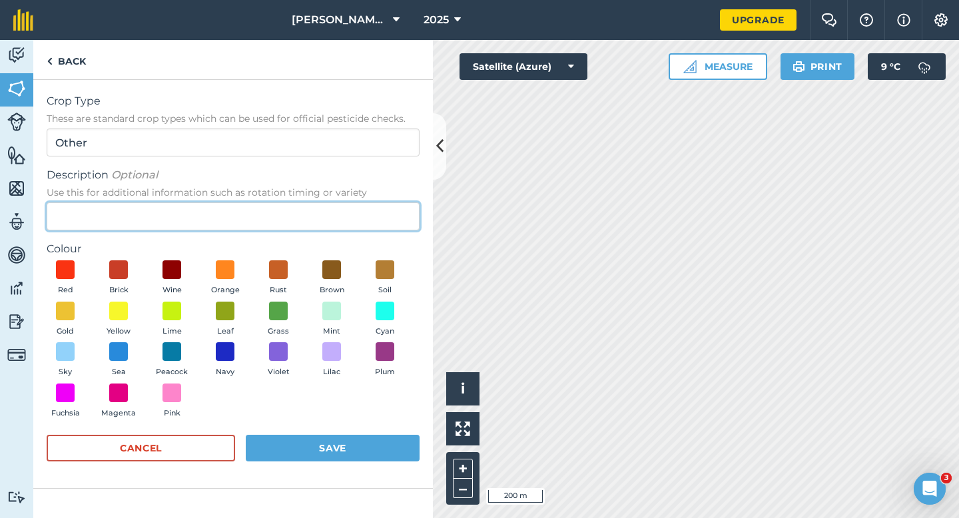
click at [334, 227] on input "Description Optional Use this for additional information such as rotation timin…" at bounding box center [233, 216] width 373 height 28
type input "Wheat"
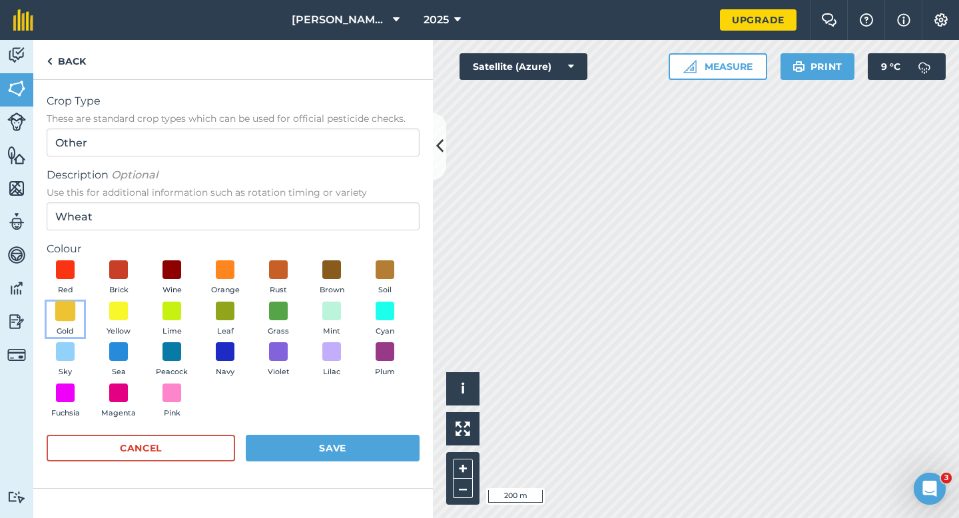
click at [63, 310] on span at bounding box center [65, 310] width 21 height 21
click at [294, 444] on button "Save" at bounding box center [333, 448] width 174 height 27
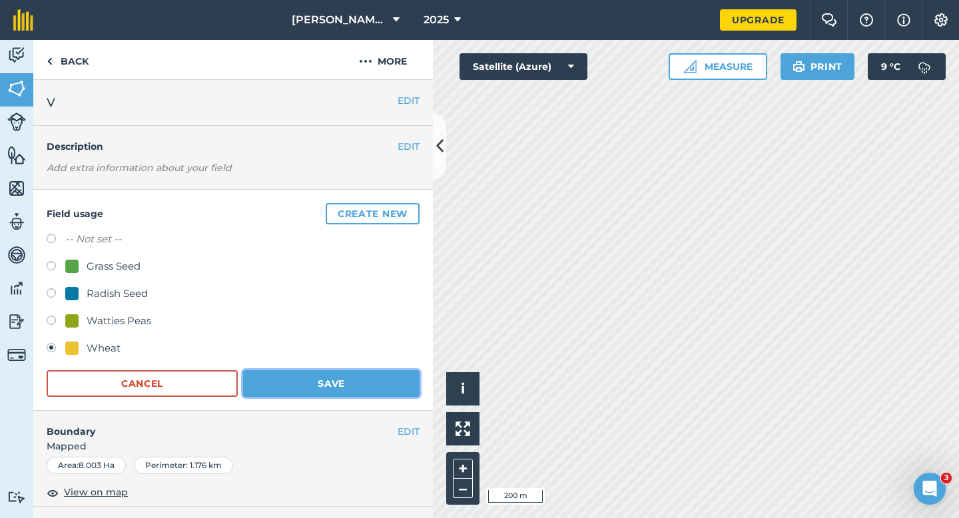
click at [355, 382] on button "Save" at bounding box center [331, 383] width 176 height 27
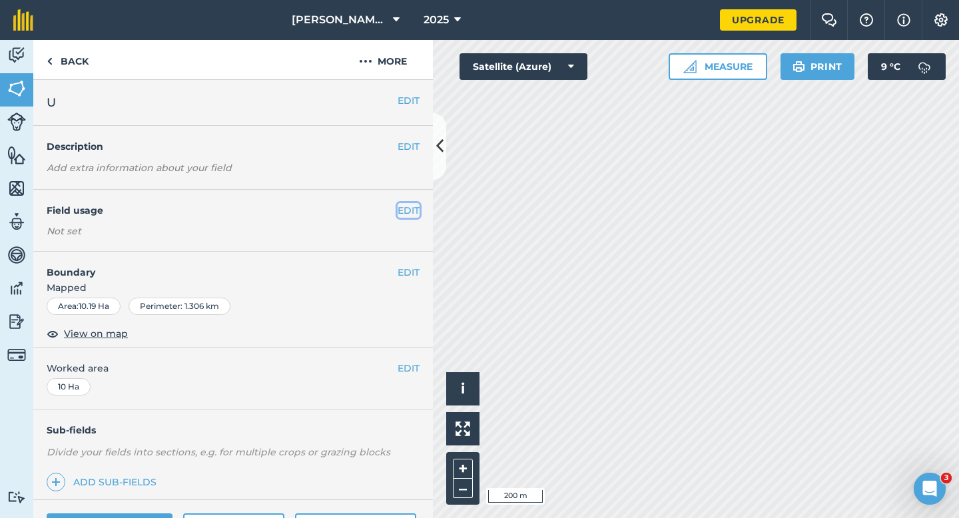
click at [408, 211] on button "EDIT" at bounding box center [408, 210] width 22 height 15
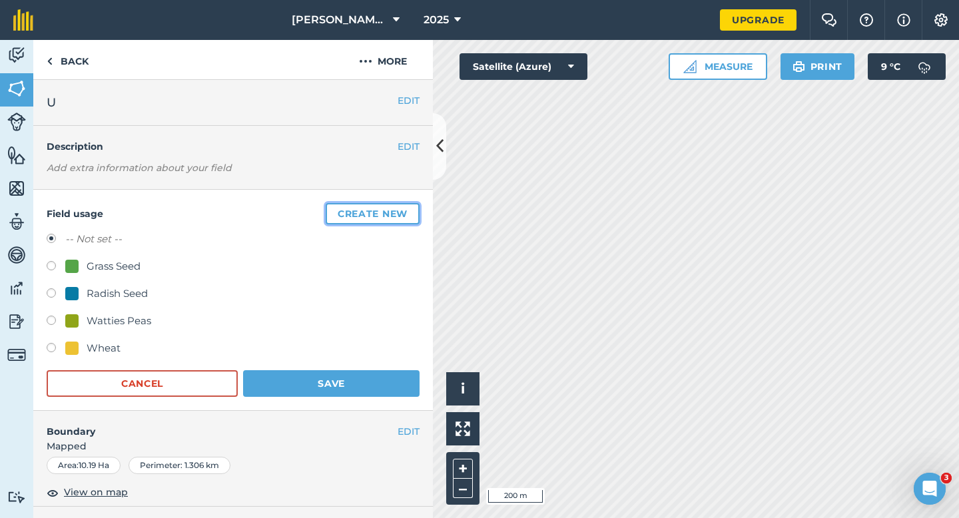
click at [408, 211] on button "Create new" at bounding box center [373, 213] width 94 height 21
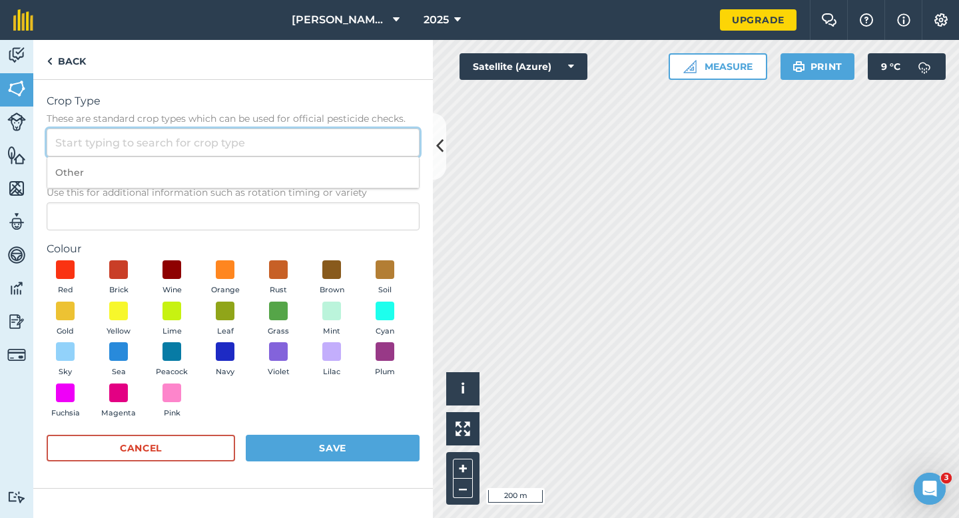
click at [371, 152] on input "Crop Type These are standard crop types which can be used for official pesticid…" at bounding box center [233, 142] width 373 height 28
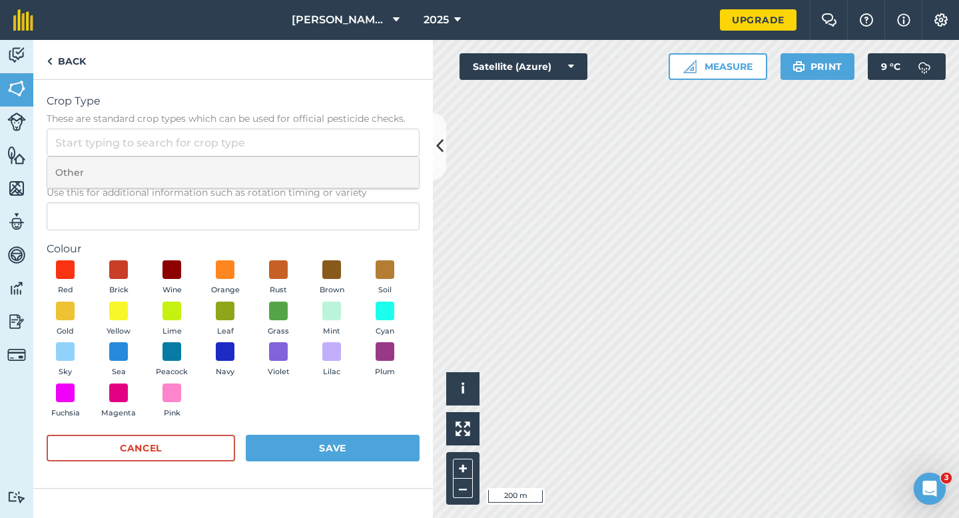
click at [371, 164] on li "Other" at bounding box center [232, 172] width 371 height 31
type input "Other"
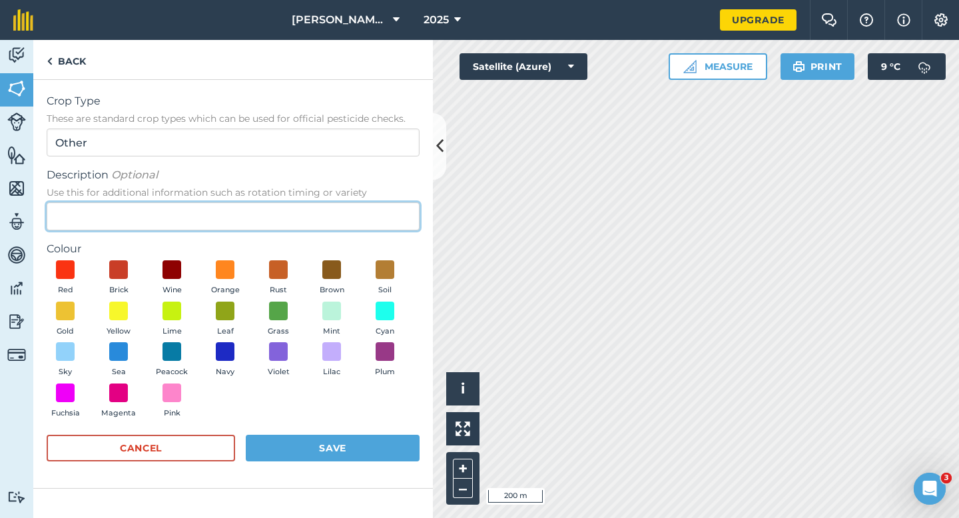
click at [371, 210] on input "Description Optional Use this for additional information such as rotation timin…" at bounding box center [233, 216] width 373 height 28
type input "Clover Seed"
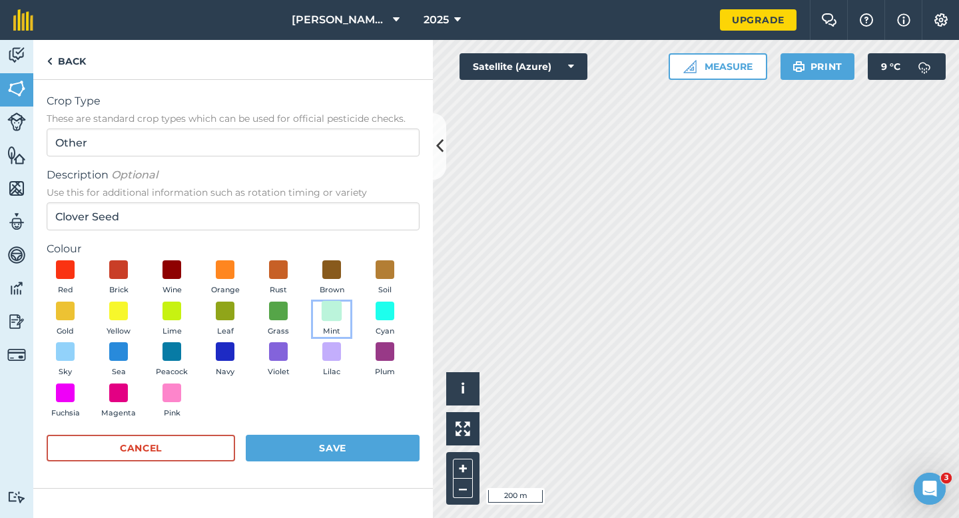
click at [332, 312] on span at bounding box center [332, 310] width 21 height 21
click at [333, 444] on button "Save" at bounding box center [333, 448] width 174 height 27
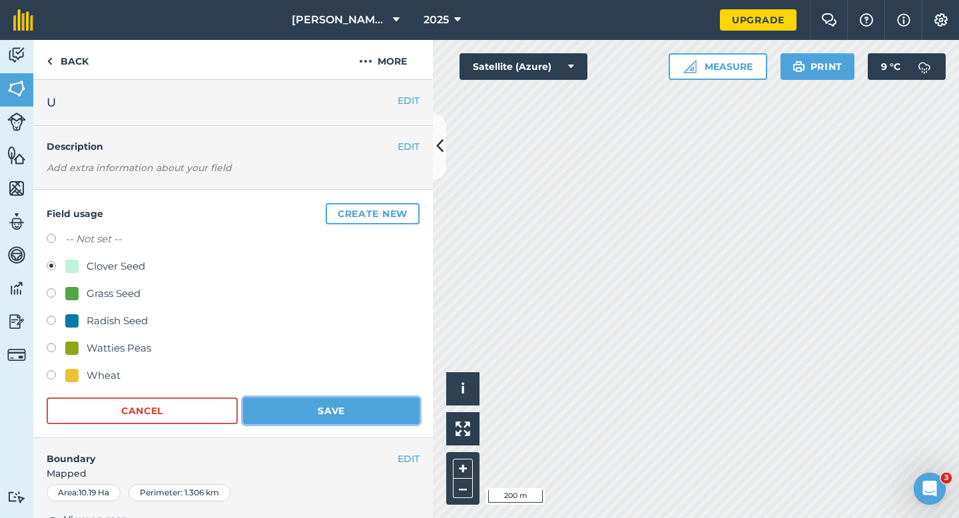
click at [359, 407] on button "Save" at bounding box center [331, 410] width 176 height 27
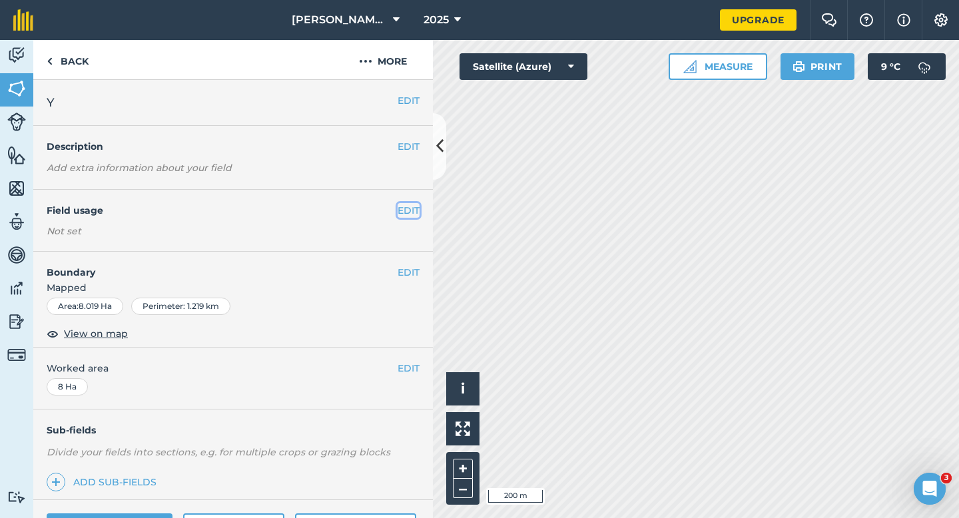
click at [415, 212] on button "EDIT" at bounding box center [408, 210] width 22 height 15
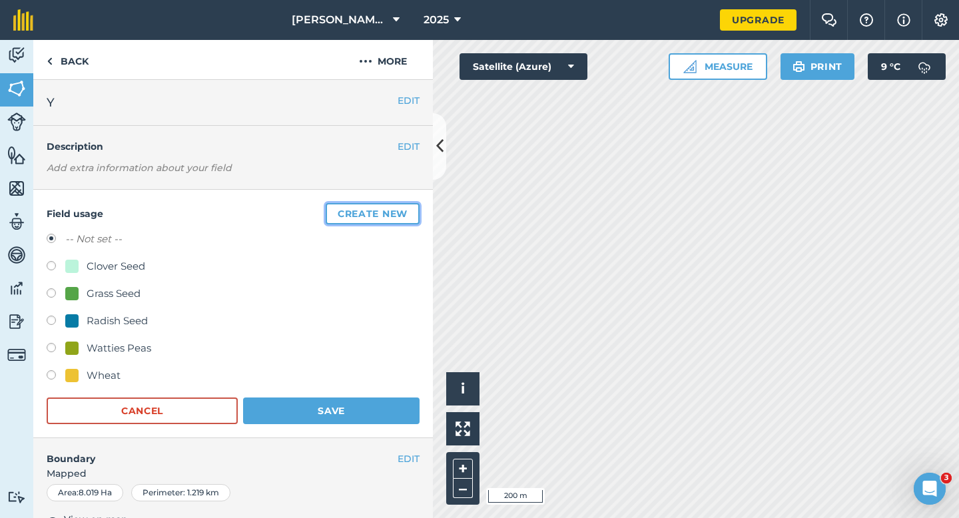
click at [415, 212] on button "Create new" at bounding box center [373, 213] width 94 height 21
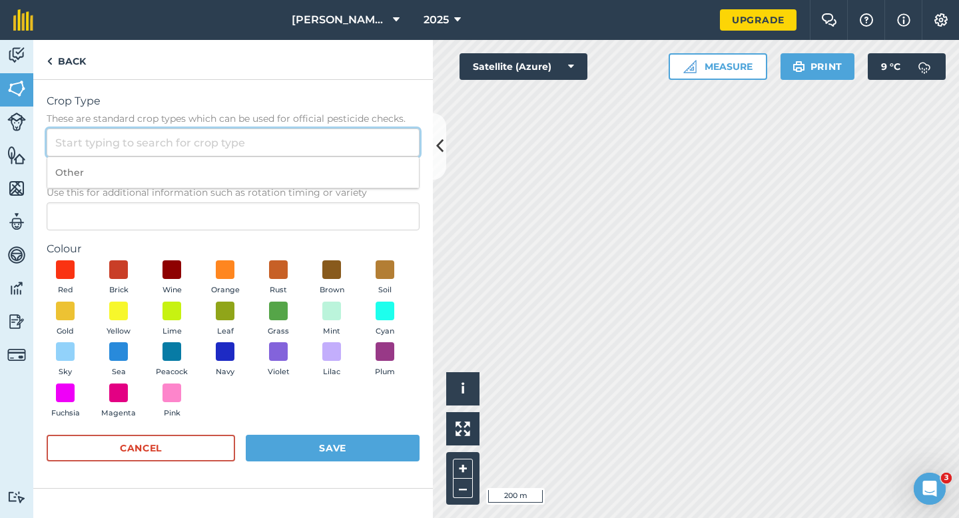
click at [373, 153] on input "Crop Type These are standard crop types which can be used for official pesticid…" at bounding box center [233, 142] width 373 height 28
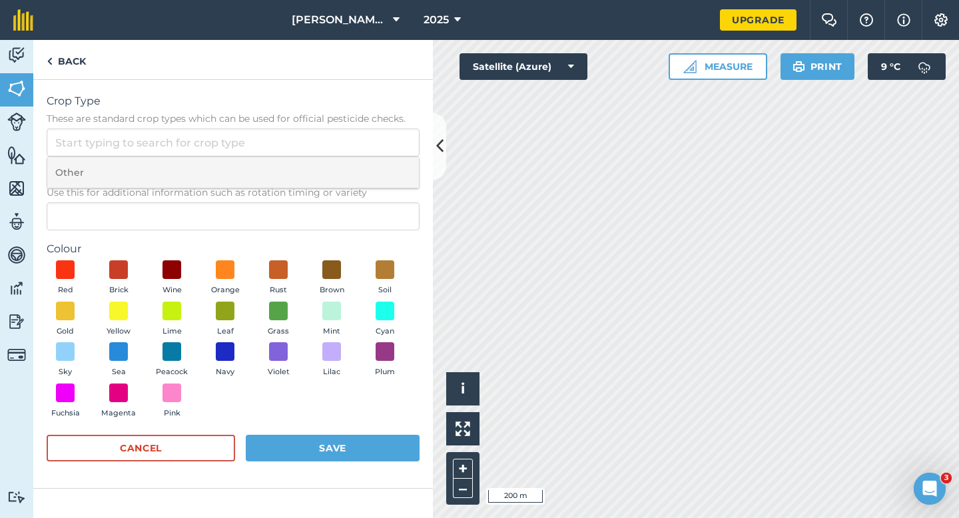
click at [373, 163] on li "Other" at bounding box center [232, 172] width 371 height 31
type input "Other"
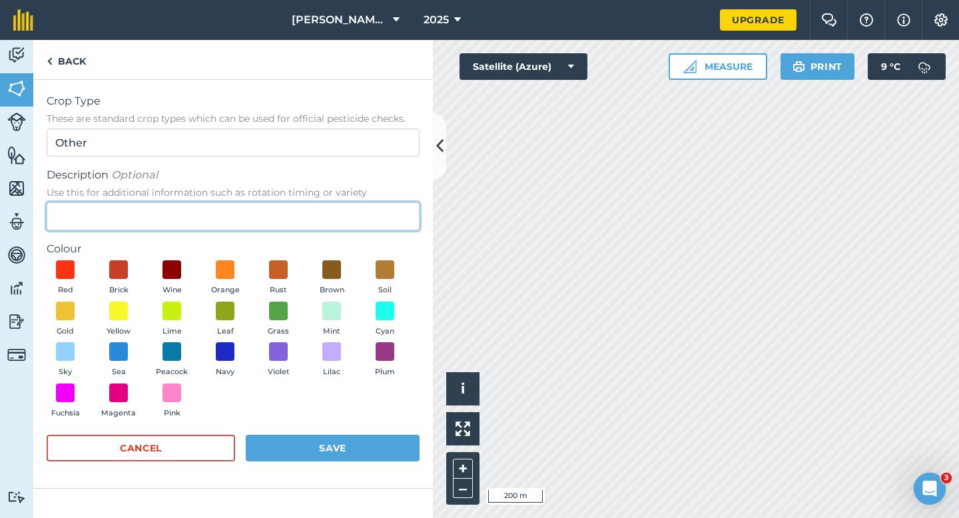
click at [373, 221] on input "Description Optional Use this for additional information such as rotation timin…" at bounding box center [233, 216] width 373 height 28
type input "Barley"
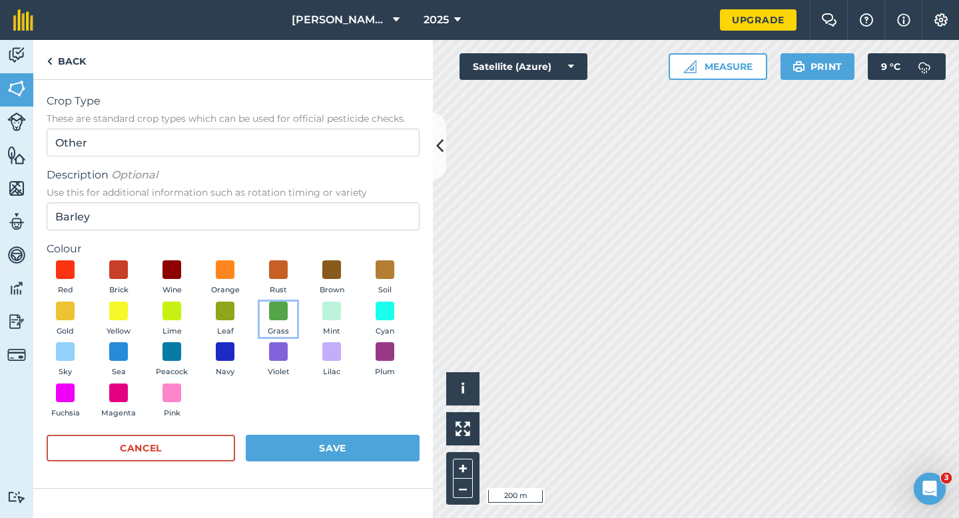
click at [278, 328] on span "Grass" at bounding box center [278, 332] width 21 height 12
click at [139, 312] on div "Red Brick Wine Orange Rust Brown Soil Gold Yellow Lime Leaf Grass Mint Cyan Sky…" at bounding box center [233, 342] width 373 height 164
click at [133, 312] on button "Yellow" at bounding box center [118, 320] width 37 height 36
click at [300, 449] on button "Save" at bounding box center [333, 448] width 174 height 27
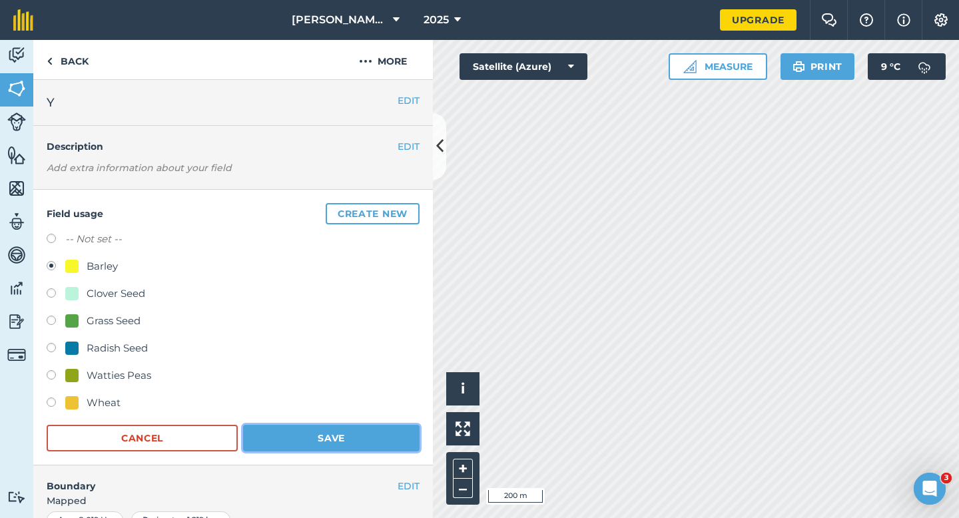
click at [361, 436] on button "Save" at bounding box center [331, 438] width 176 height 27
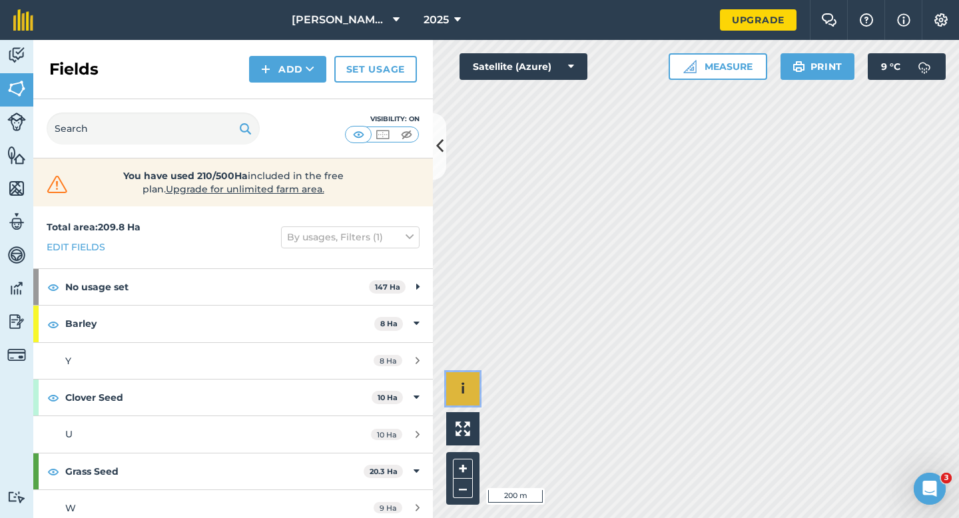
click at [520, 340] on div "Hello i © 2025 TomTom, Microsoft 200 m + –" at bounding box center [696, 279] width 526 height 478
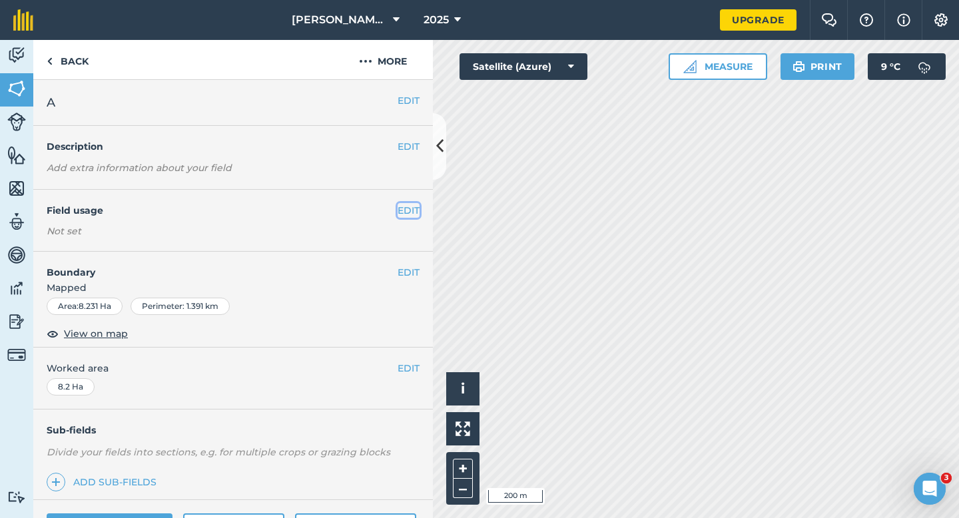
click at [411, 212] on button "EDIT" at bounding box center [408, 210] width 22 height 15
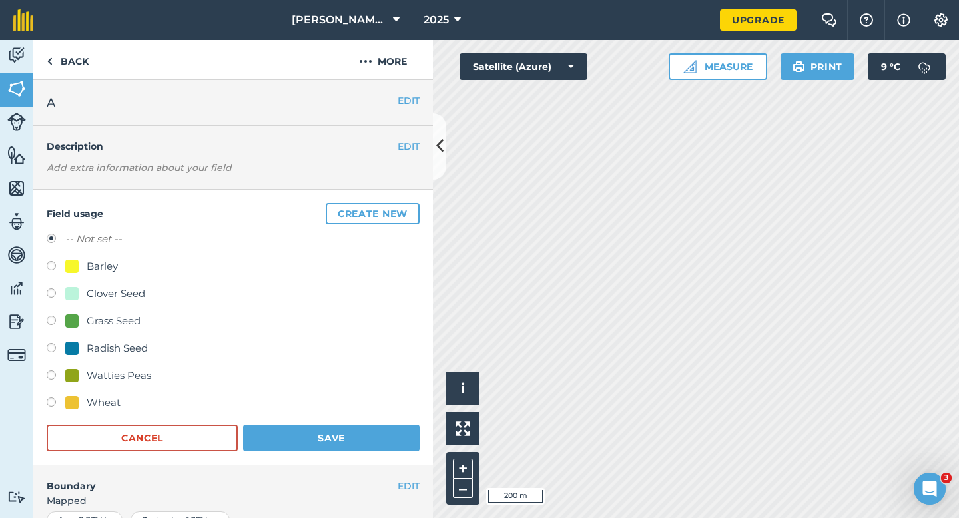
click at [97, 406] on div "Wheat" at bounding box center [104, 403] width 34 height 16
radio input "true"
radio input "false"
click at [342, 425] on button "Save" at bounding box center [331, 438] width 176 height 27
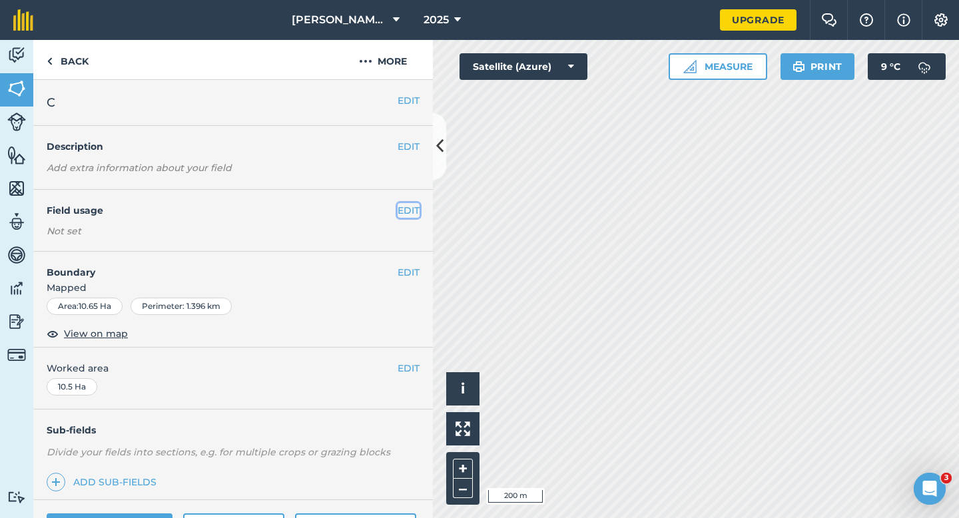
click at [410, 206] on button "EDIT" at bounding box center [408, 210] width 22 height 15
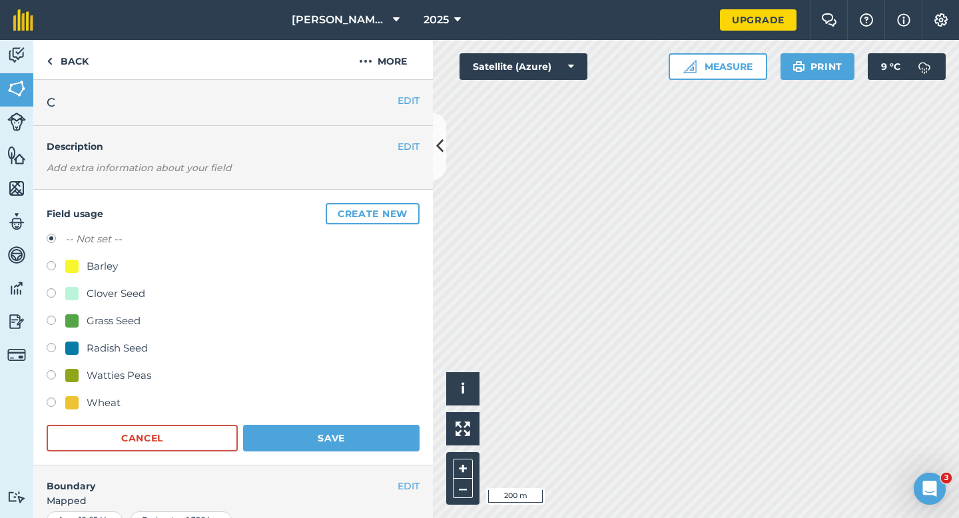
click at [121, 397] on div "Wheat" at bounding box center [233, 404] width 373 height 19
click at [108, 399] on div "Wheat" at bounding box center [104, 403] width 34 height 16
radio input "true"
radio input "false"
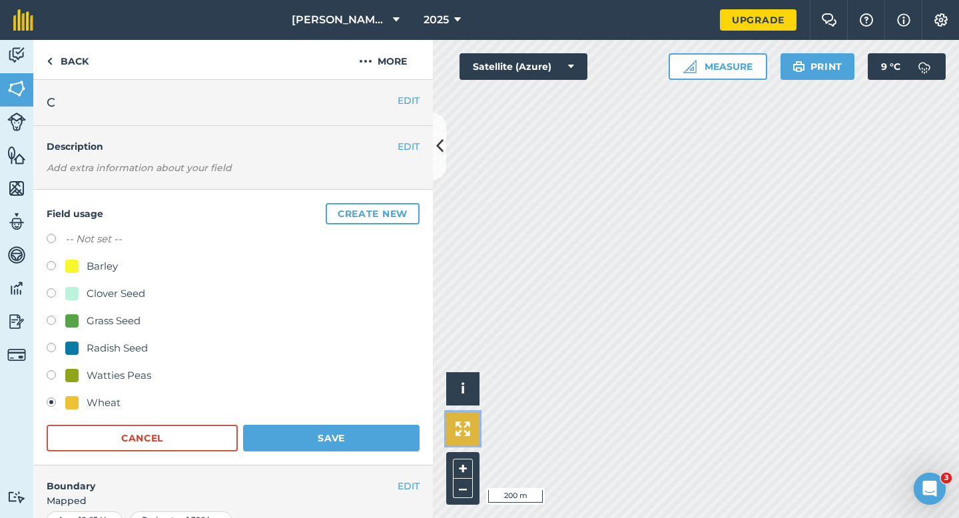
click at [468, 427] on img at bounding box center [462, 428] width 15 height 15
click at [381, 441] on button "Save" at bounding box center [331, 438] width 176 height 27
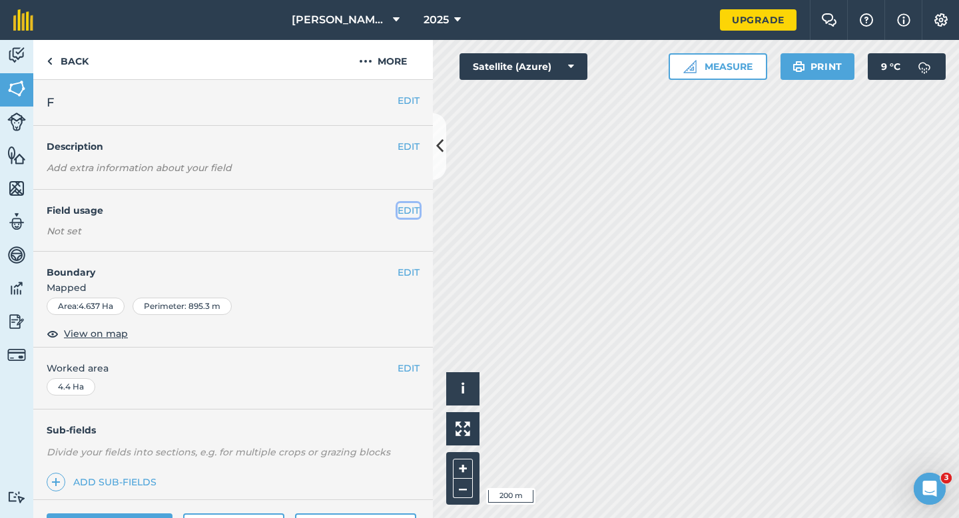
click at [413, 208] on button "EDIT" at bounding box center [408, 210] width 22 height 15
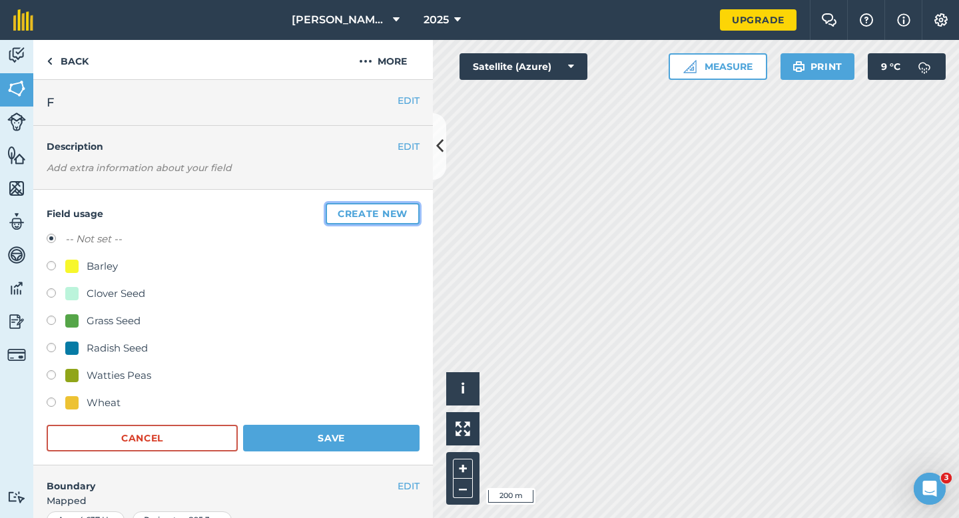
click at [413, 208] on button "Create new" at bounding box center [373, 213] width 94 height 21
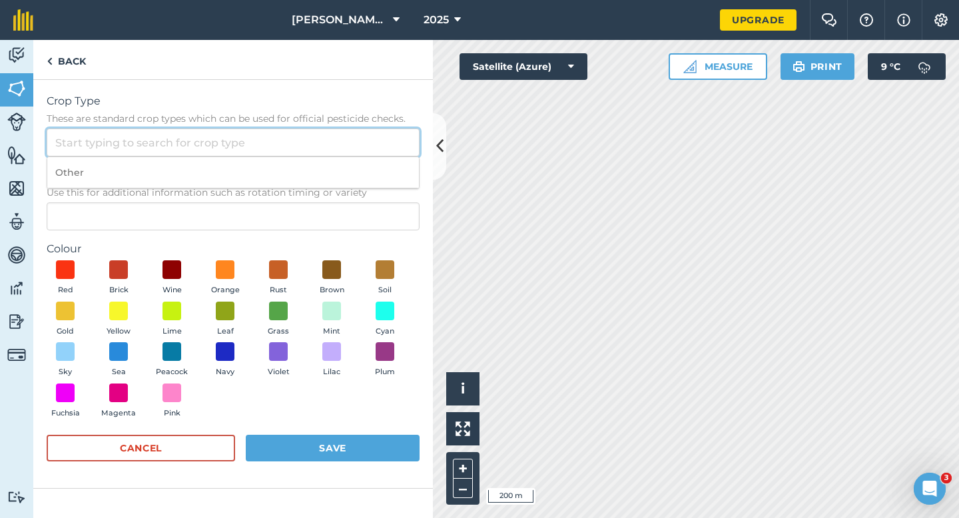
click at [378, 141] on input "Crop Type These are standard crop types which can be used for official pesticid…" at bounding box center [233, 142] width 373 height 28
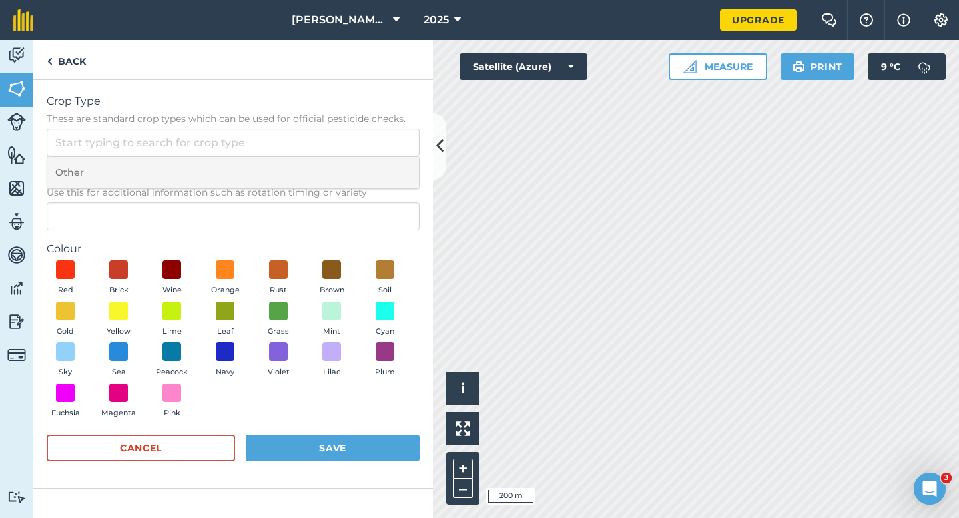
click at [378, 160] on li "Other" at bounding box center [232, 172] width 371 height 31
type input "Other"
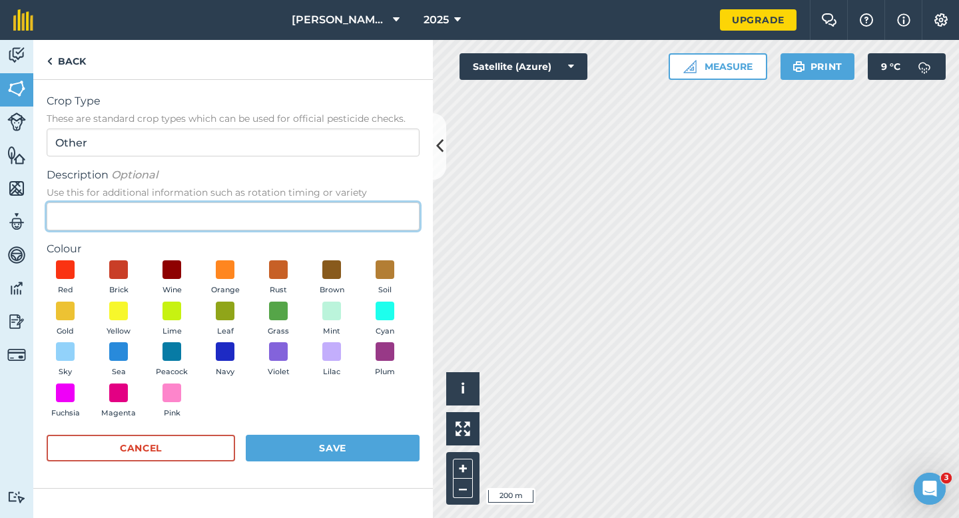
click at [378, 211] on input "Description Optional Use this for additional information such as rotation timin…" at bounding box center [233, 216] width 373 height 28
type input "Grass"
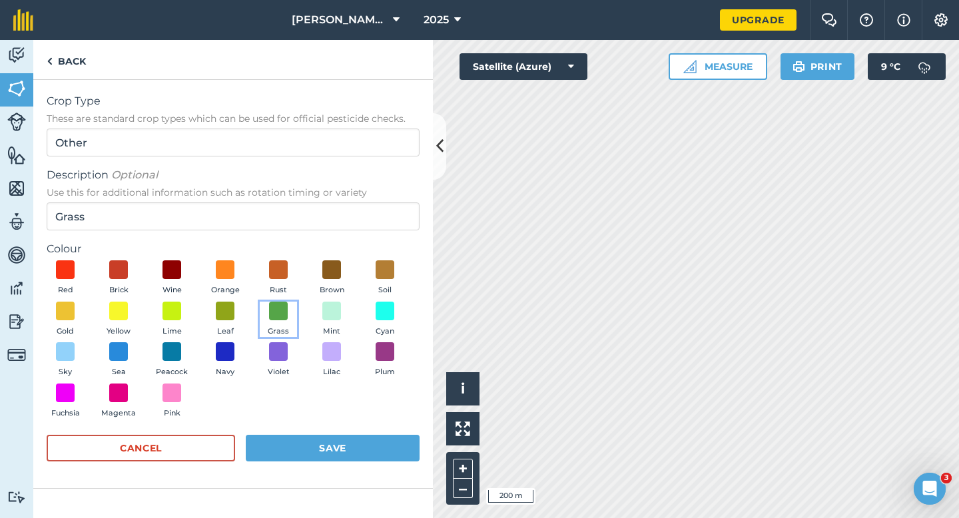
click at [290, 307] on button "Grass" at bounding box center [278, 320] width 37 height 36
click at [316, 433] on form "Crop Type These are standard crop types which can be used for official pesticid…" at bounding box center [233, 283] width 373 height 381
click at [317, 445] on button "Save" at bounding box center [333, 448] width 174 height 27
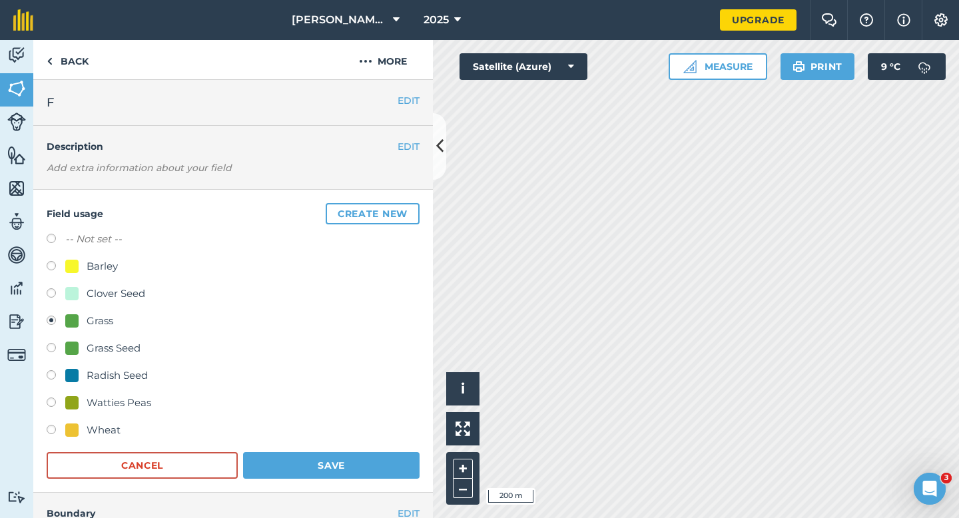
click at [358, 450] on form "-- Not set -- Barley Clover Seed Grass Grass Seed Radish Seed Watties Peas Whea…" at bounding box center [233, 355] width 373 height 248
click at [358, 455] on button "Save" at bounding box center [331, 465] width 176 height 27
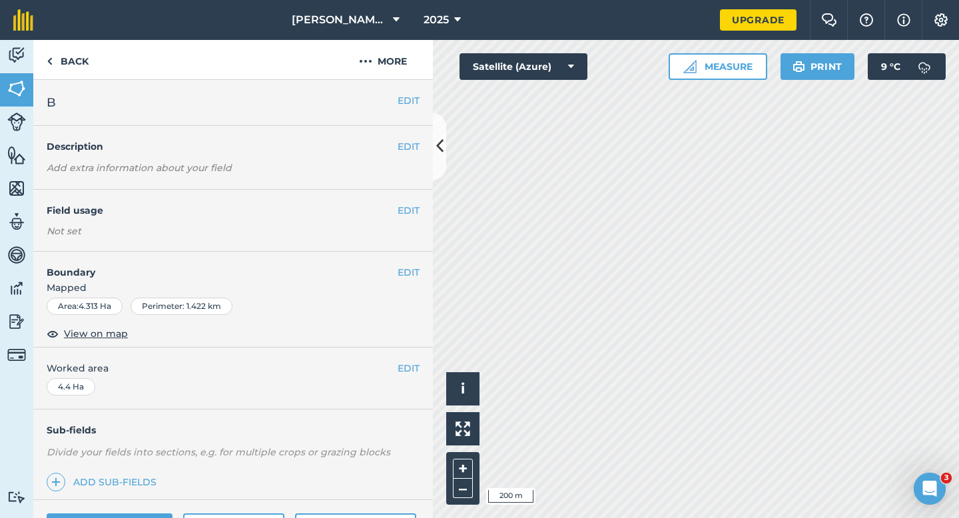
click at [409, 218] on div "EDIT Field usage Not set" at bounding box center [232, 221] width 399 height 62
click at [409, 212] on button "EDIT" at bounding box center [408, 210] width 22 height 15
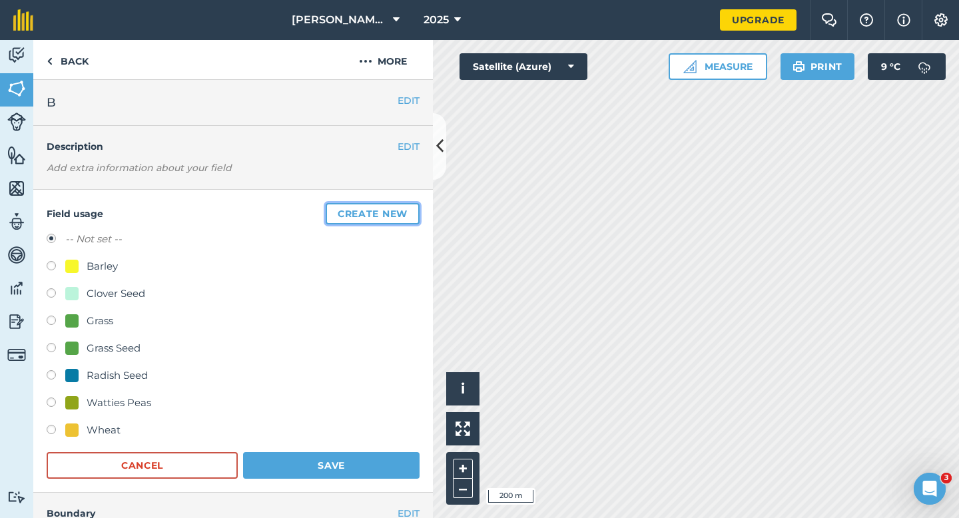
click at [383, 212] on button "Create new" at bounding box center [373, 213] width 94 height 21
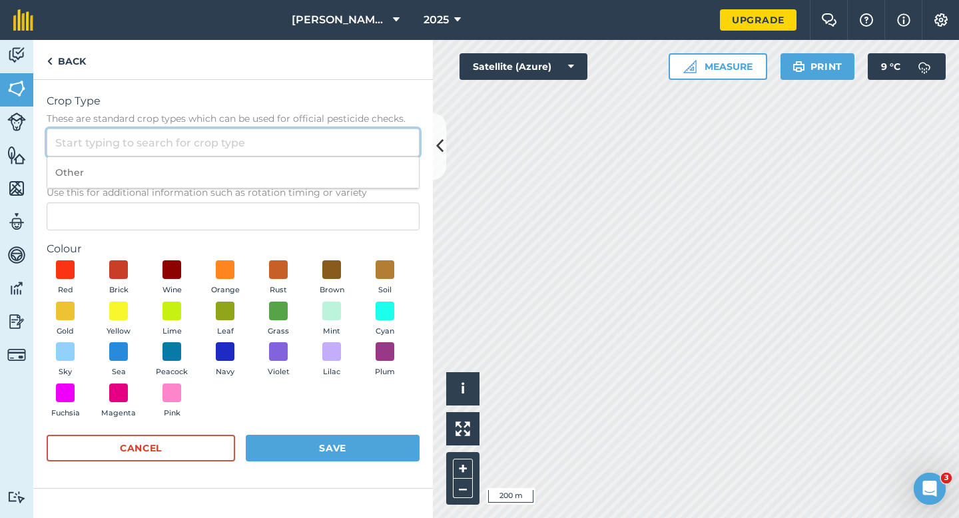
click at [354, 128] on input "Crop Type These are standard crop types which can be used for official pesticid…" at bounding box center [233, 142] width 373 height 28
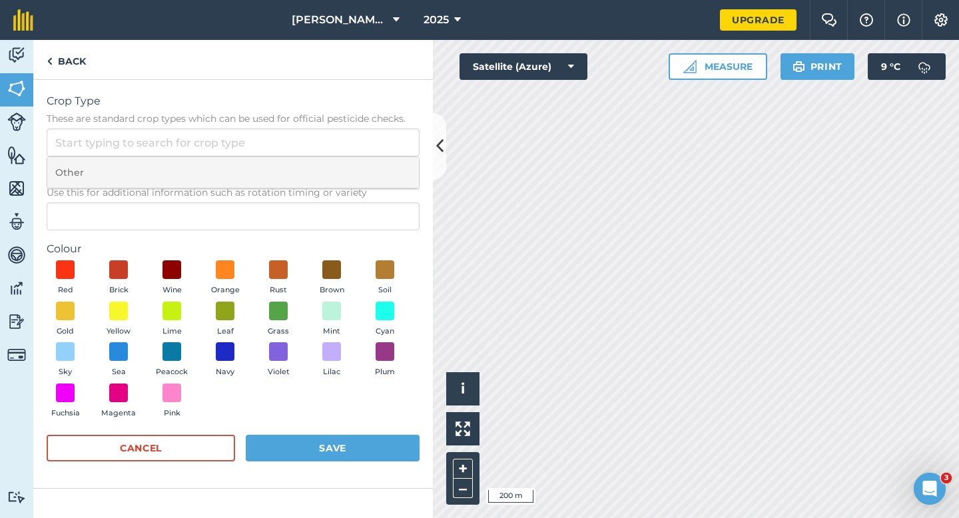
click at [354, 161] on li "Other" at bounding box center [232, 172] width 371 height 31
type input "Other"
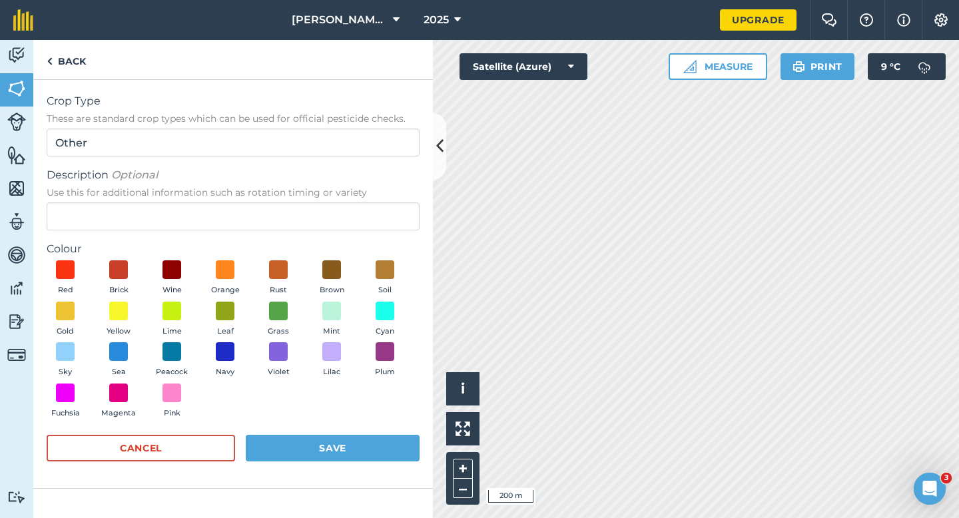
click at [354, 195] on span "Use this for additional information such as rotation timing or variety" at bounding box center [233, 192] width 373 height 13
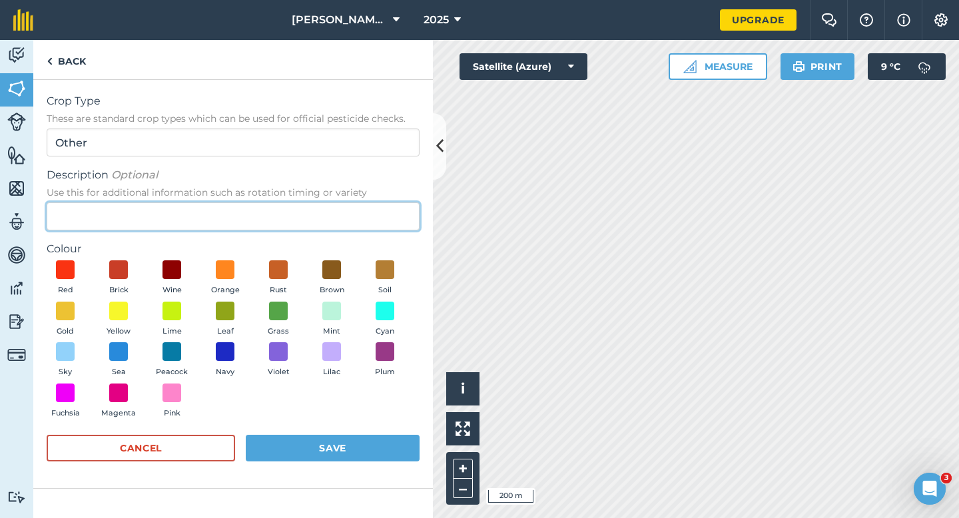
click at [354, 202] on input "Description Optional Use this for additional information such as rotation timin…" at bounding box center [233, 216] width 373 height 28
type input "Lucerne"
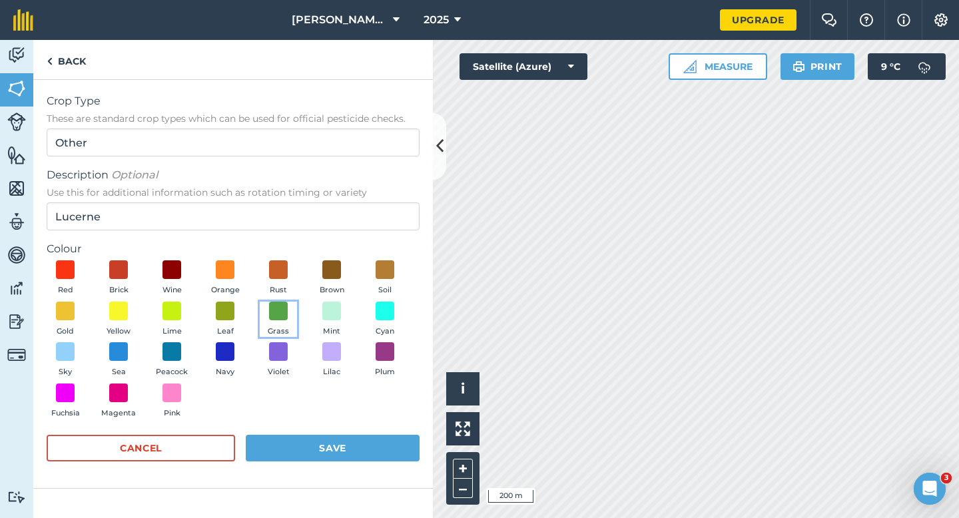
drag, startPoint x: 289, startPoint y: 316, endPoint x: 289, endPoint y: 337, distance: 20.6
click at [289, 316] on button "Grass" at bounding box center [278, 320] width 37 height 36
click at [308, 453] on button "Save" at bounding box center [333, 448] width 174 height 27
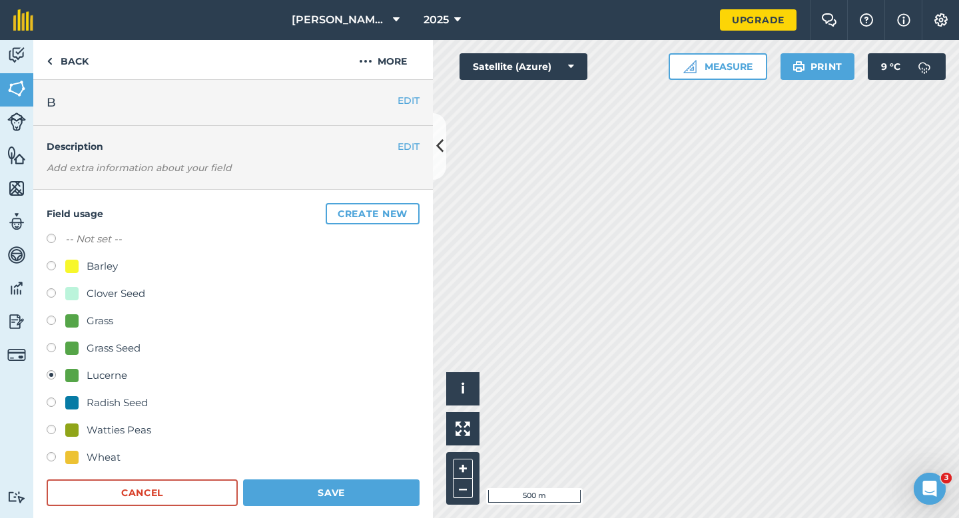
click at [325, 510] on div "Field usage Create new -- Not set -- Barley Clover Seed Grass Grass Seed Lucern…" at bounding box center [232, 355] width 399 height 330
click at [334, 501] on button "Save" at bounding box center [331, 492] width 176 height 27
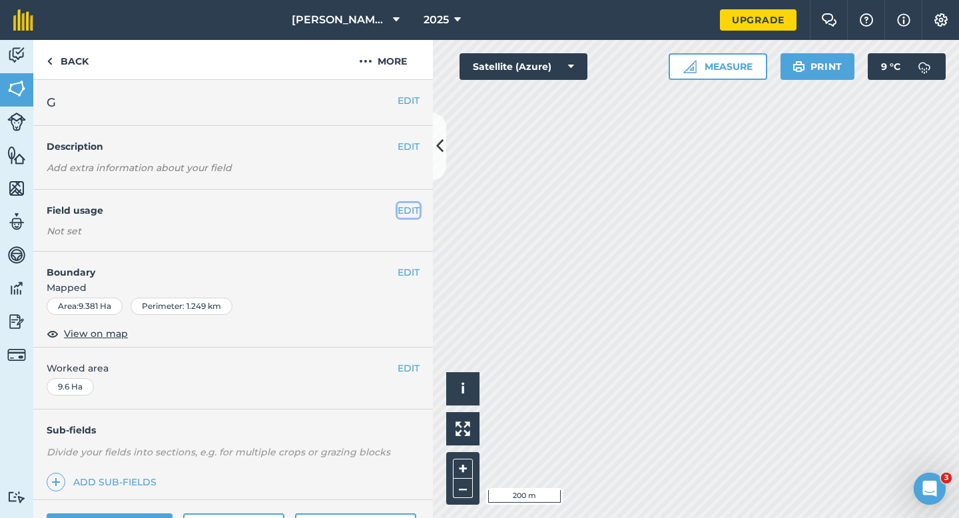
click at [408, 207] on button "EDIT" at bounding box center [408, 210] width 22 height 15
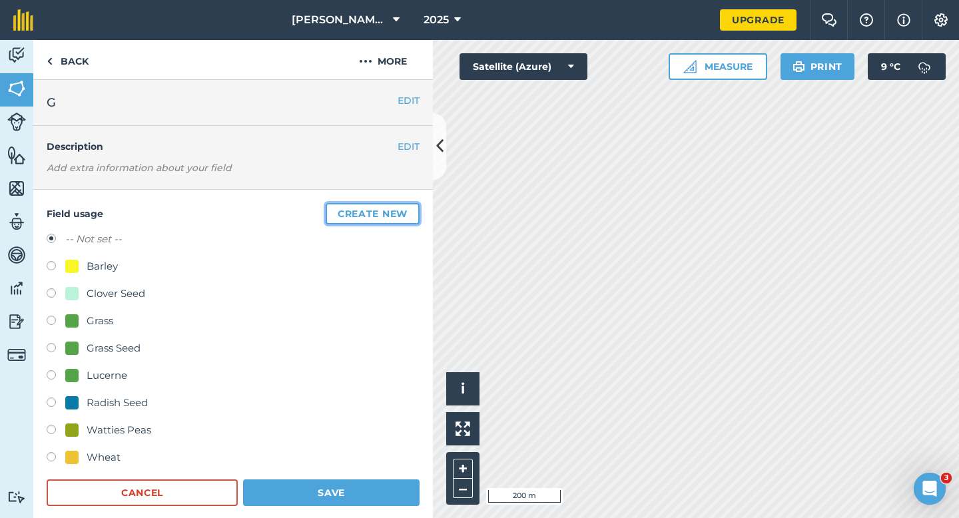
click at [408, 207] on button "Create new" at bounding box center [373, 213] width 94 height 21
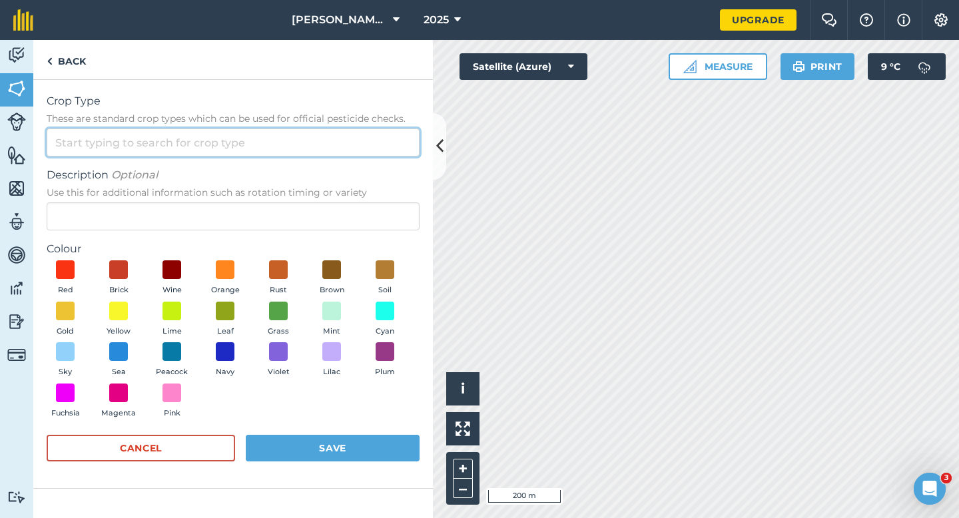
click at [387, 140] on input "Crop Type These are standard crop types which can be used for official pesticid…" at bounding box center [233, 142] width 373 height 28
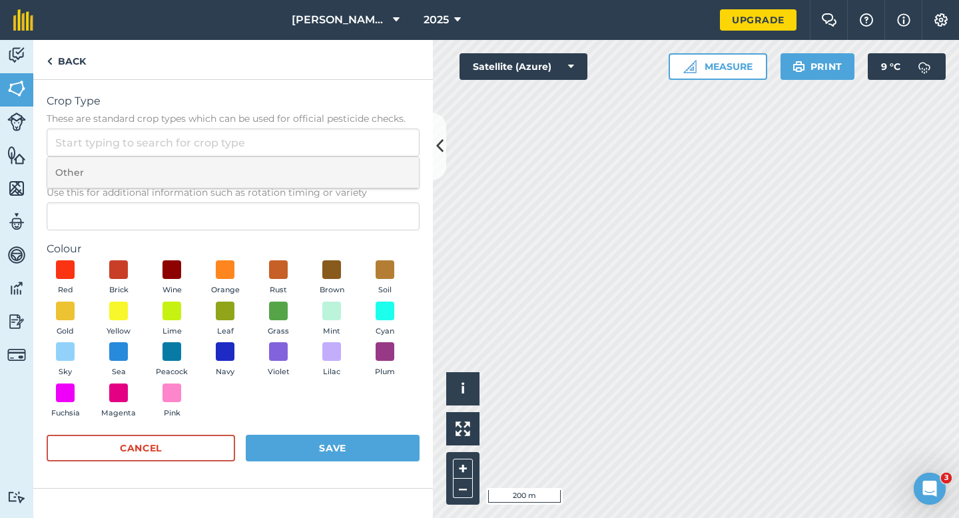
click at [387, 185] on li "Other" at bounding box center [232, 172] width 371 height 31
type input "Other"
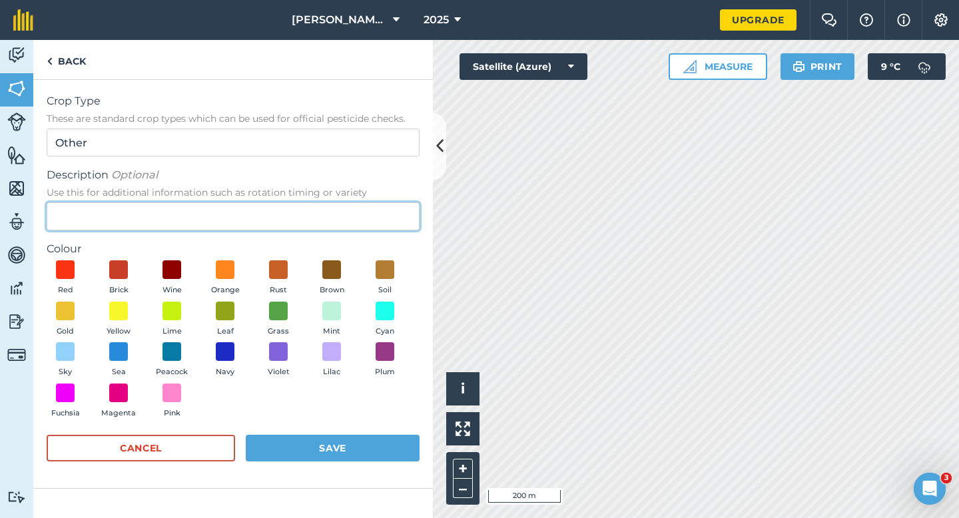
click at [387, 213] on input "Description Optional Use this for additional information such as rotation timin…" at bounding box center [233, 216] width 373 height 28
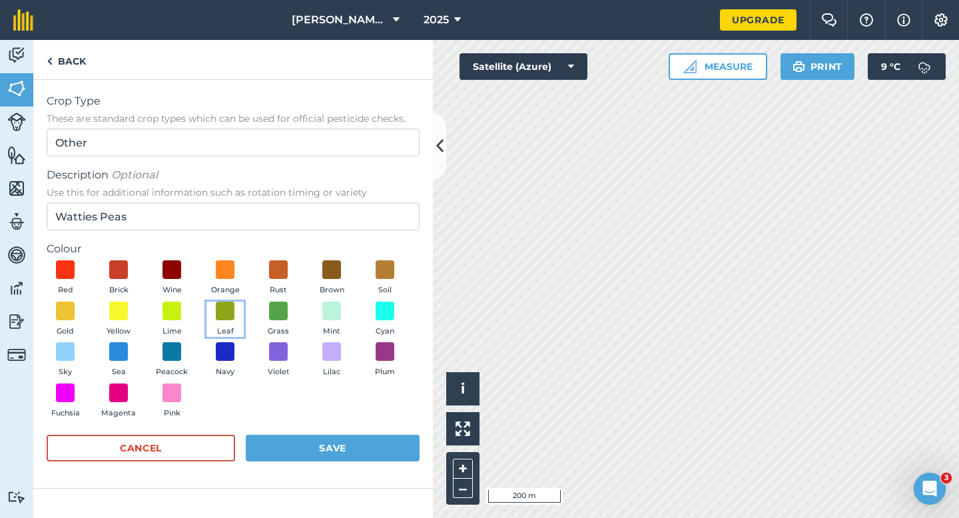
click at [237, 327] on button "Leaf" at bounding box center [224, 320] width 37 height 36
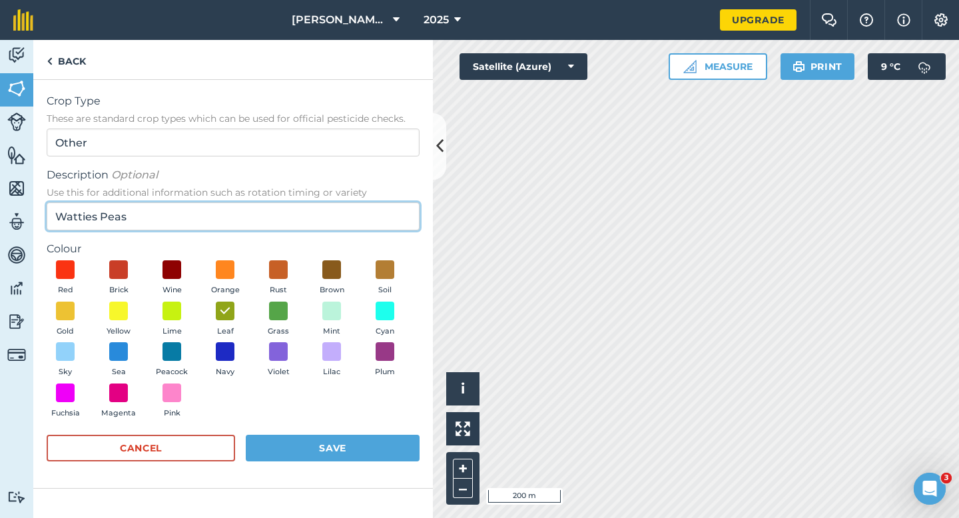
click at [194, 209] on input "Watties Peas" at bounding box center [233, 216] width 373 height 28
click at [165, 218] on input "Watties Peas" at bounding box center [233, 216] width 373 height 28
type input "Watties Beans"
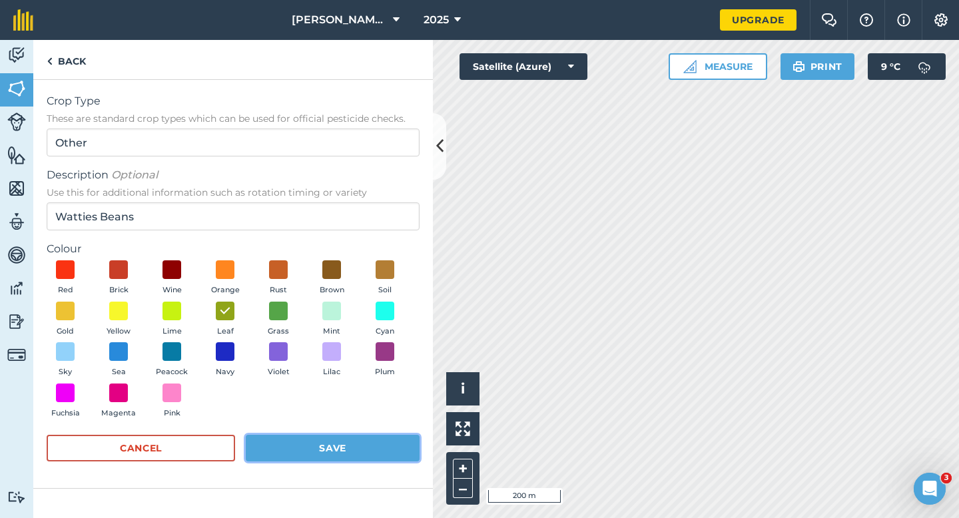
click at [340, 453] on button "Save" at bounding box center [333, 448] width 174 height 27
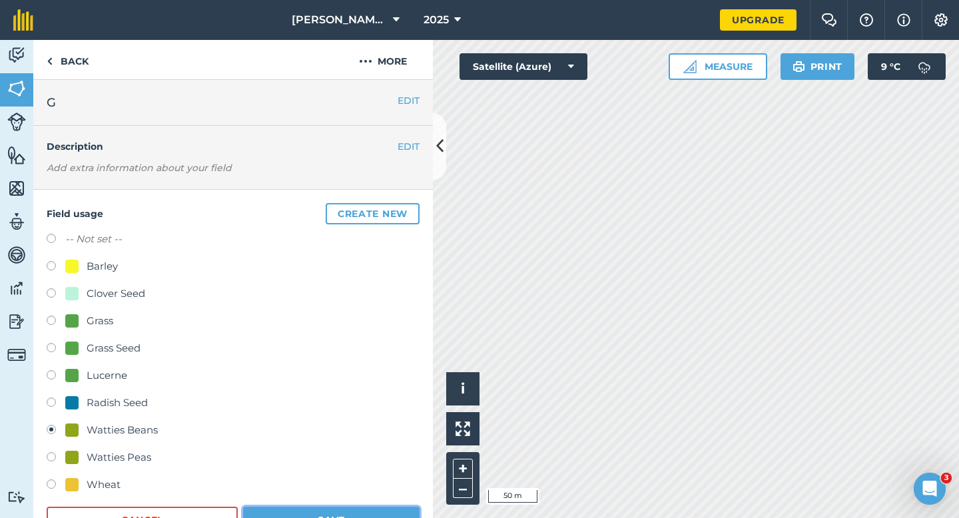
click at [310, 517] on button "Save" at bounding box center [331, 520] width 176 height 27
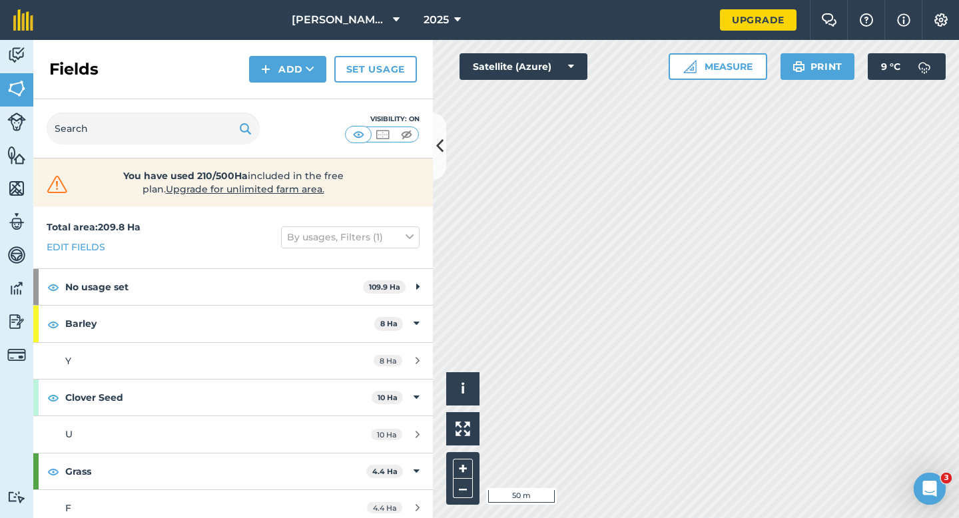
click at [277, 53] on div "Fields Add Set usage" at bounding box center [232, 69] width 399 height 59
click at [278, 99] on div "Visibility: On" at bounding box center [232, 128] width 399 height 59
click at [278, 85] on div "Fields Add Set usage" at bounding box center [232, 69] width 399 height 59
click at [278, 77] on button "Add" at bounding box center [287, 69] width 77 height 27
click at [278, 106] on link "Draw" at bounding box center [287, 99] width 73 height 29
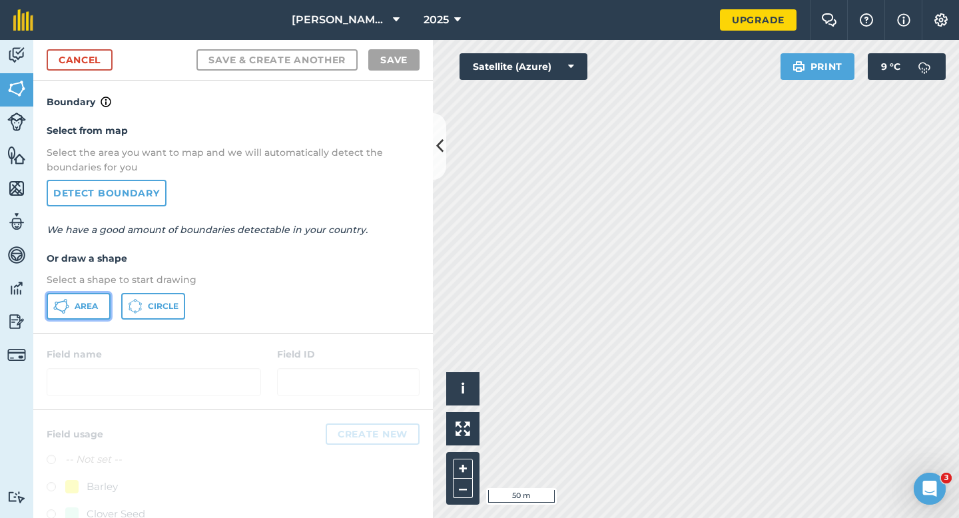
click at [55, 318] on button "Area" at bounding box center [79, 306] width 64 height 27
click at [58, 310] on icon at bounding box center [59, 310] width 7 height 4
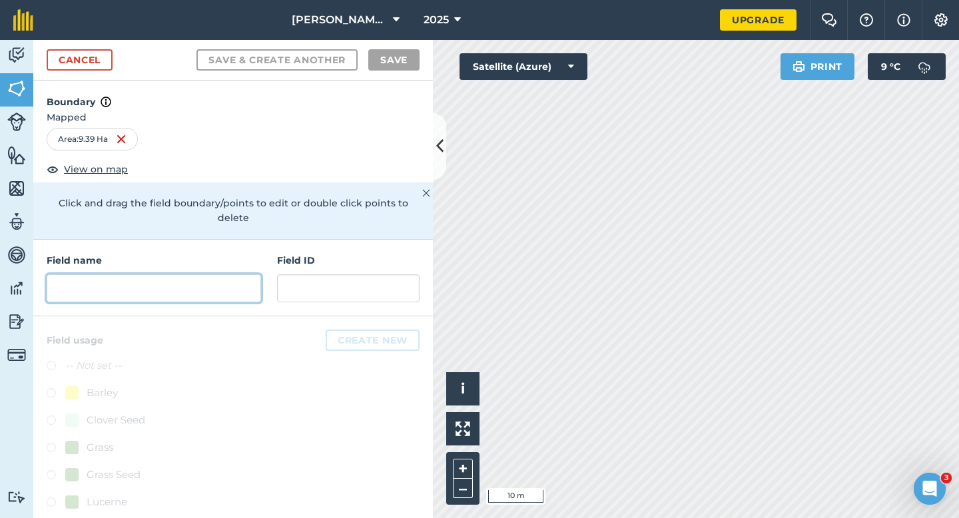
drag, startPoint x: 235, startPoint y: 276, endPoint x: 234, endPoint y: 259, distance: 17.3
click at [234, 276] on input "text" at bounding box center [154, 288] width 214 height 28
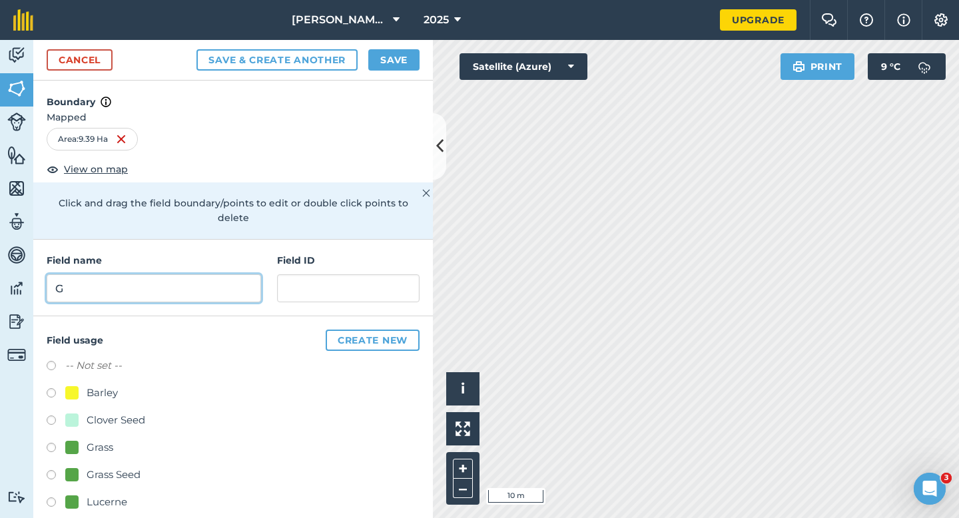
type input "G"
click at [394, 58] on button "Save" at bounding box center [393, 59] width 51 height 21
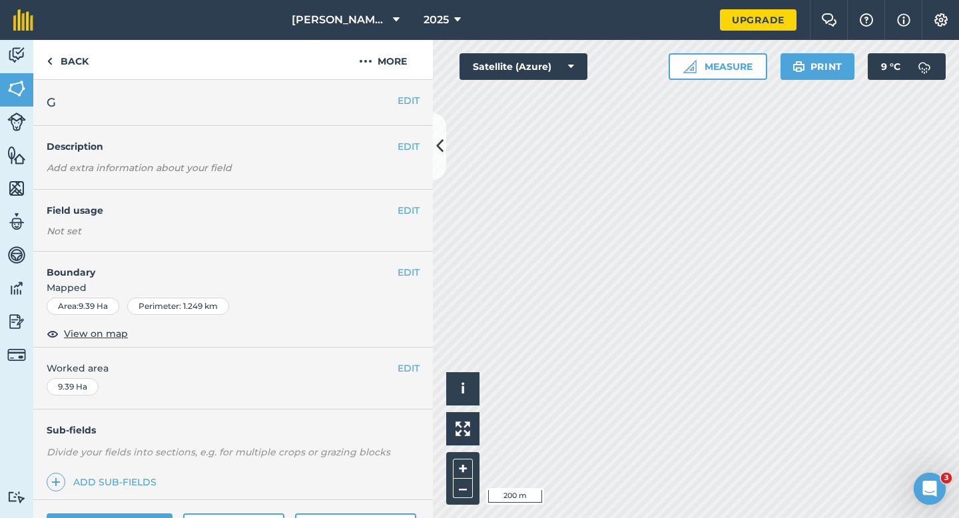
click at [407, 376] on div "EDIT Worked area 9.39 Ha" at bounding box center [232, 379] width 399 height 62
click at [407, 370] on button "EDIT" at bounding box center [408, 368] width 22 height 15
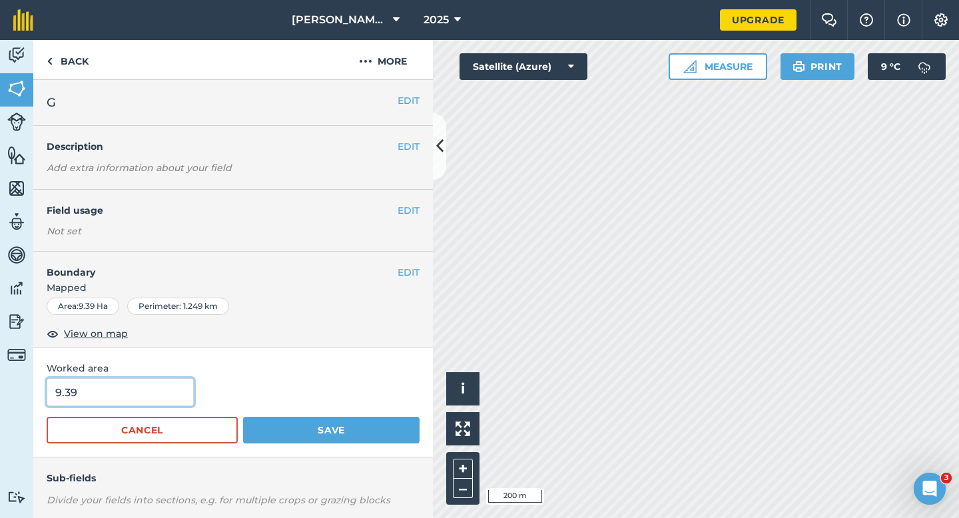
click at [177, 389] on input "9.39" at bounding box center [120, 392] width 147 height 28
type input "9.6"
click at [243, 417] on button "Save" at bounding box center [331, 430] width 176 height 27
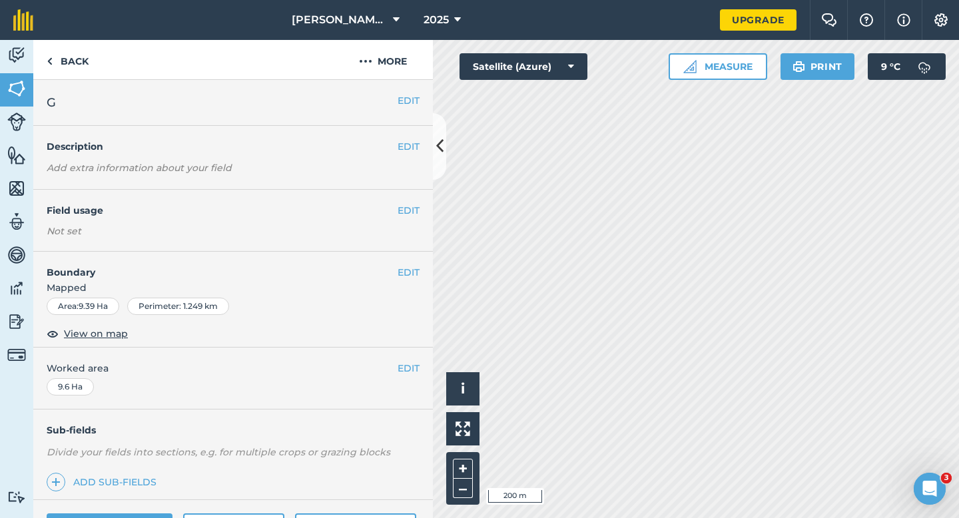
click at [405, 219] on div "EDIT Field usage Not set" at bounding box center [232, 221] width 399 height 62
click at [405, 213] on button "EDIT" at bounding box center [408, 210] width 22 height 15
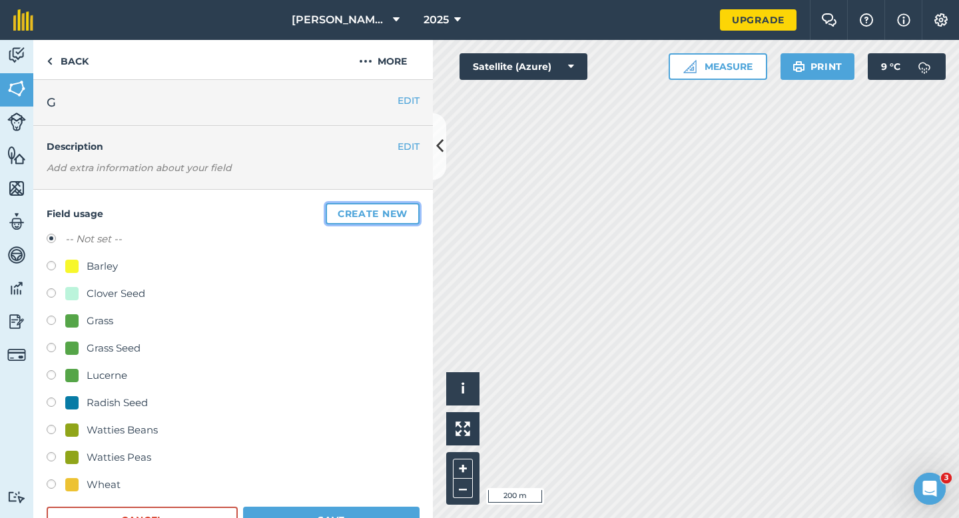
click at [405, 210] on button "Create new" at bounding box center [373, 213] width 94 height 21
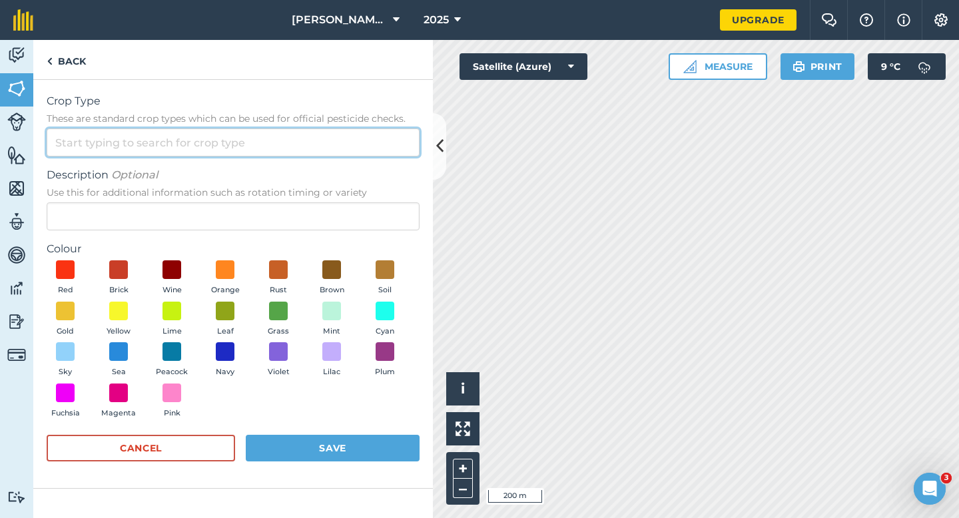
click at [362, 140] on input "Crop Type These are standard crop types which can be used for official pesticid…" at bounding box center [233, 142] width 373 height 28
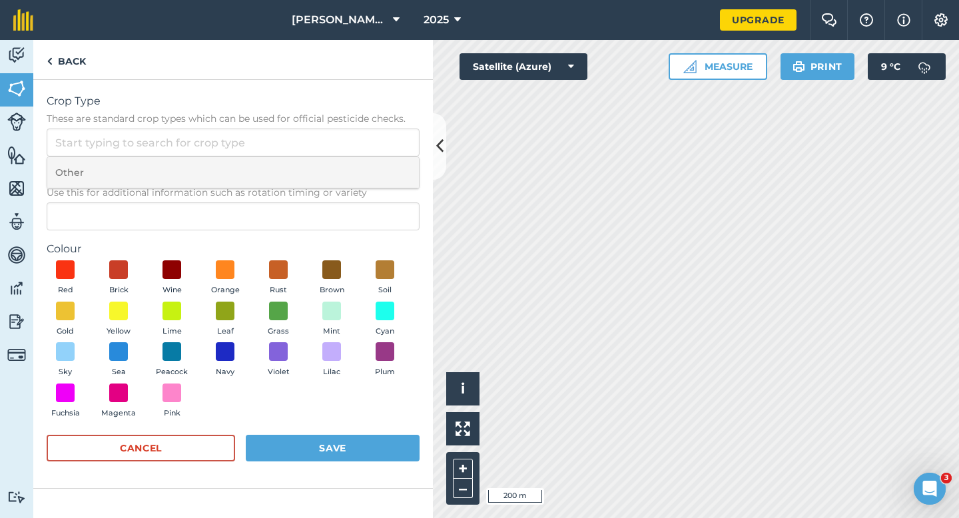
click at [362, 161] on li "Other" at bounding box center [232, 172] width 371 height 31
type input "Other"
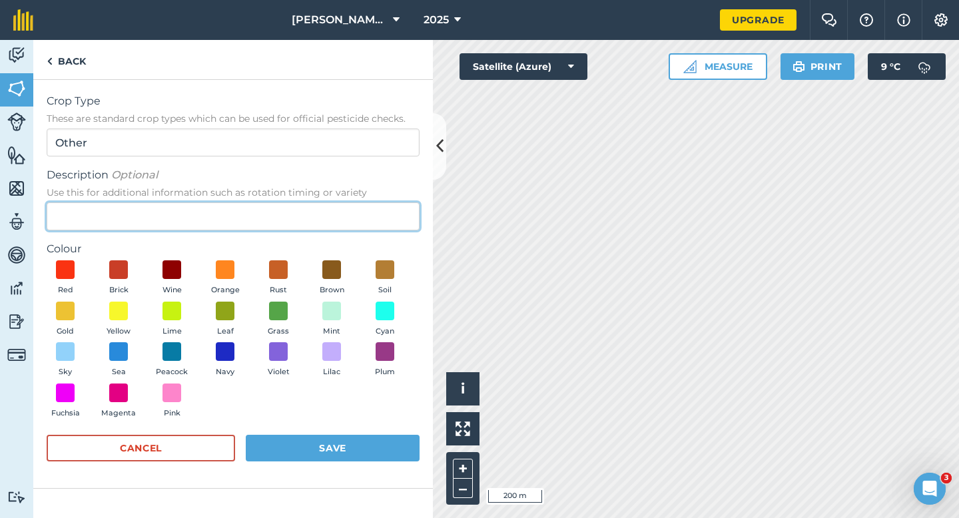
click at [362, 208] on input "Description Optional Use this for additional information such as rotation timin…" at bounding box center [233, 216] width 373 height 28
type input "Watties Broad Beans"
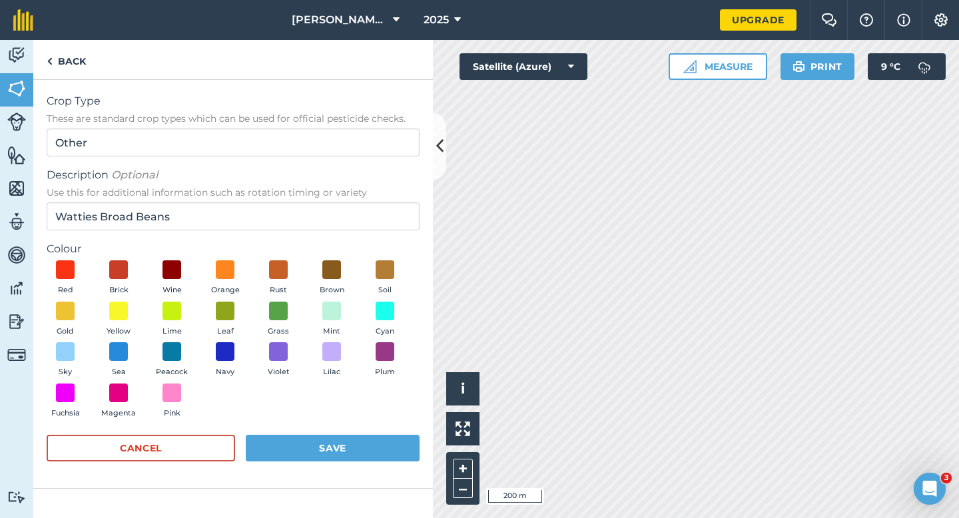
click at [249, 321] on div "Red Brick Wine Orange Rust Brown Soil Gold Yellow Lime Leaf Grass Mint Cyan Sky…" at bounding box center [233, 342] width 373 height 164
click at [216, 314] on span at bounding box center [225, 310] width 21 height 21
click at [319, 439] on button "Save" at bounding box center [333, 448] width 174 height 27
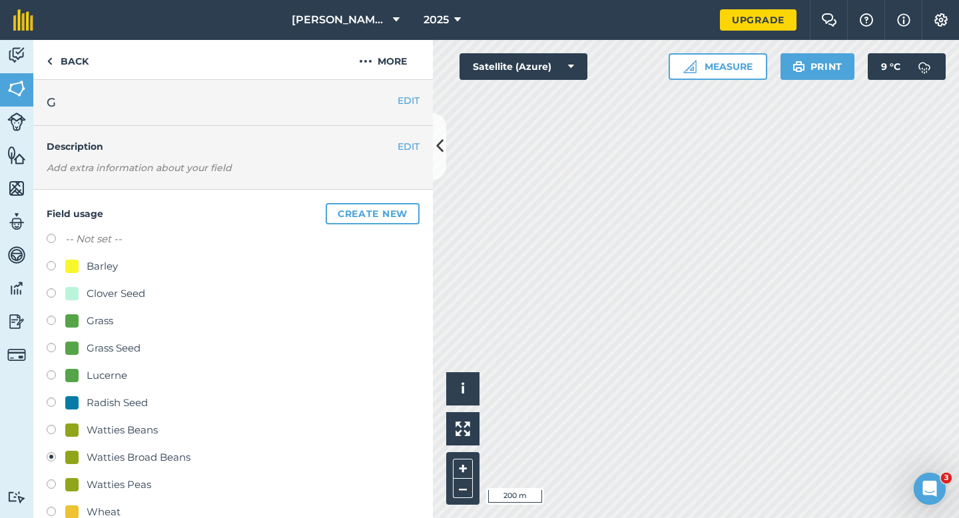
scroll to position [123, 0]
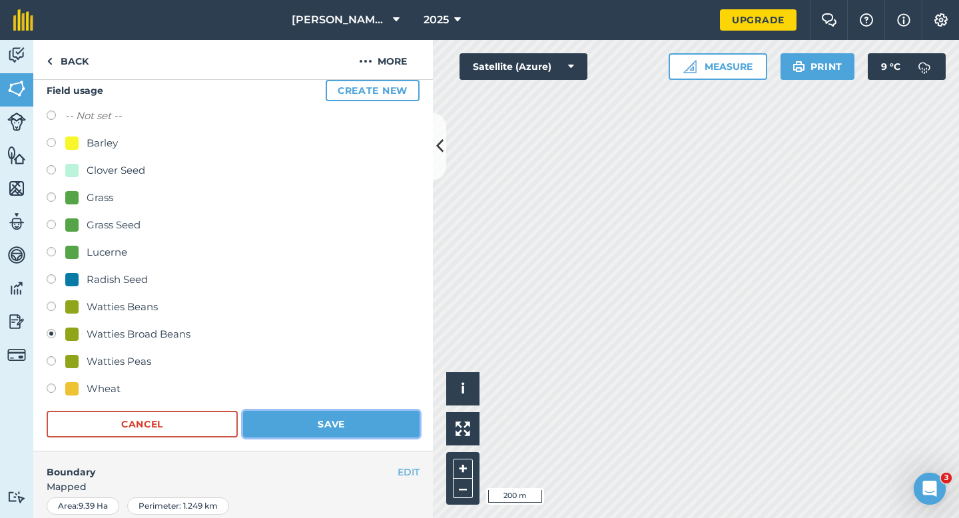
click at [327, 434] on button "Save" at bounding box center [331, 424] width 176 height 27
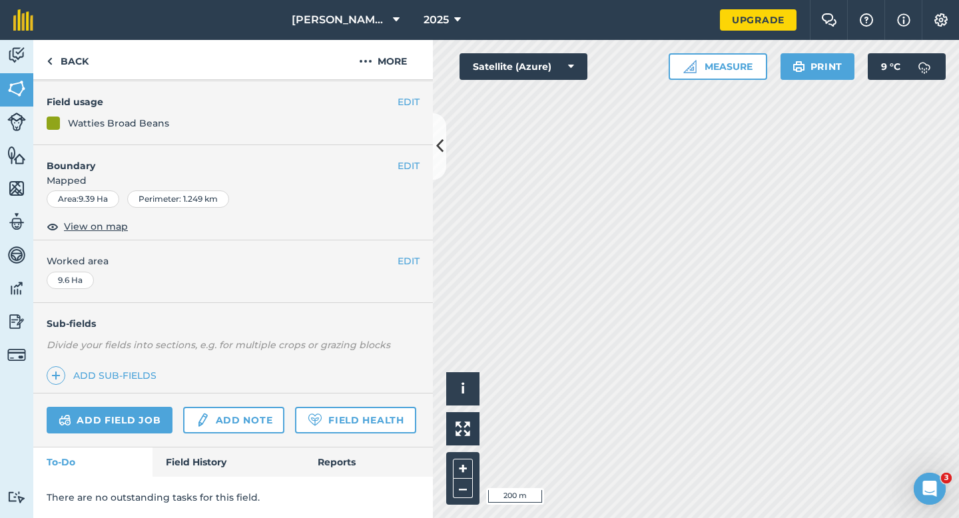
scroll to position [109, 0]
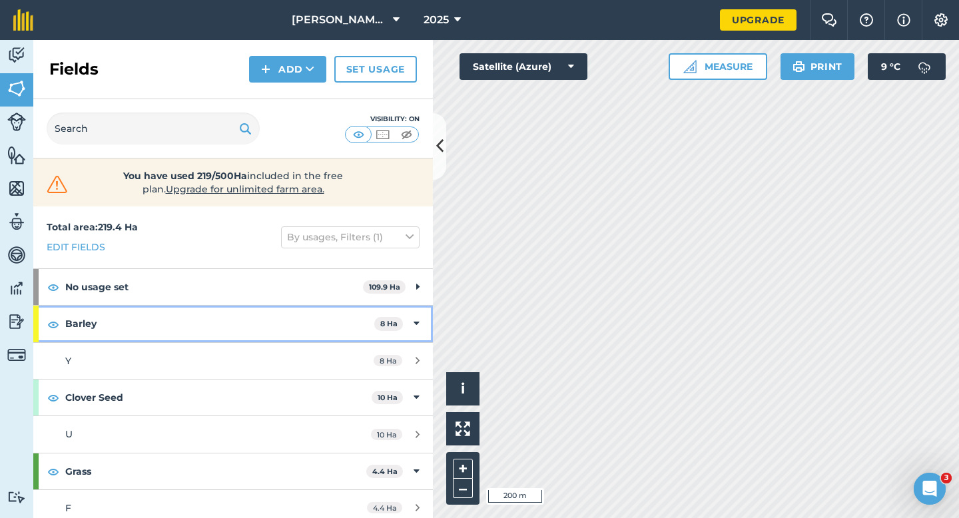
click at [397, 323] on span "8 Ha" at bounding box center [388, 324] width 29 height 14
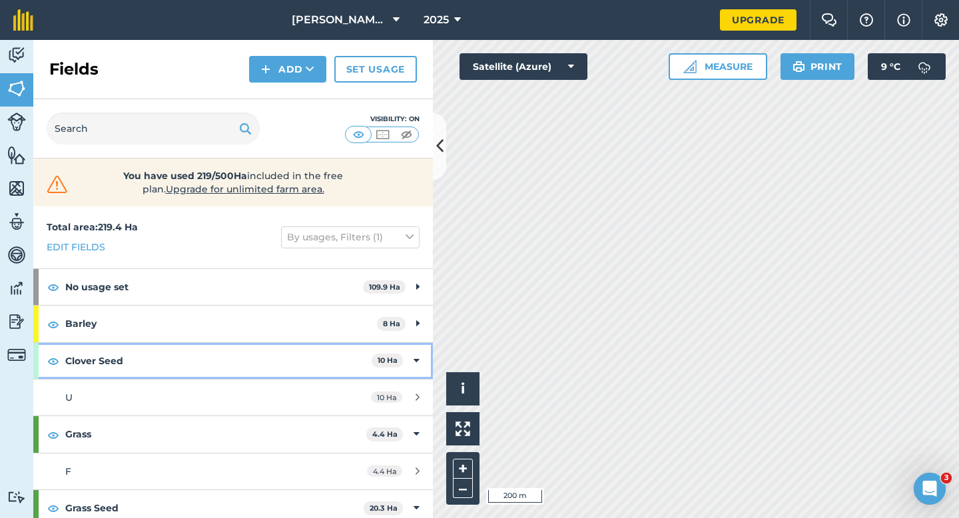
click at [413, 353] on div "Clover Seed 10 Ha" at bounding box center [232, 361] width 399 height 36
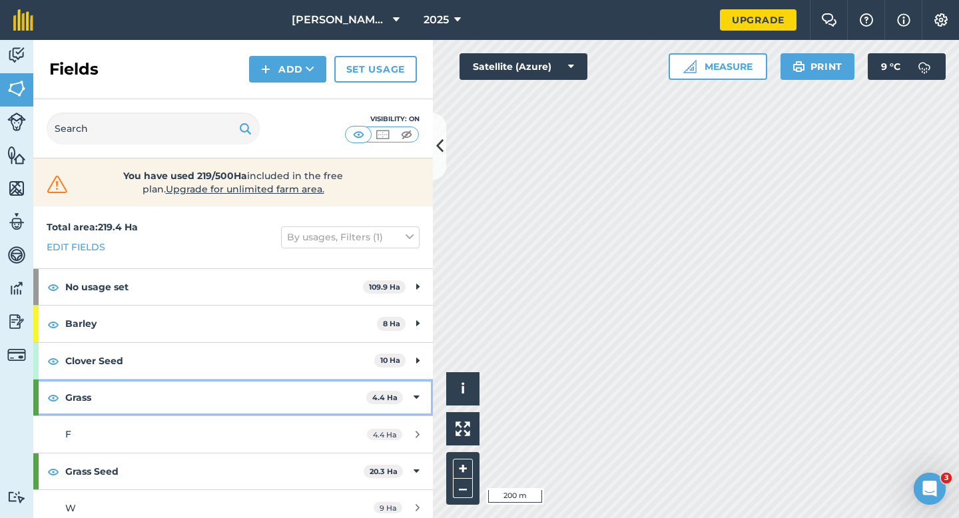
click at [413, 391] on icon at bounding box center [416, 397] width 6 height 15
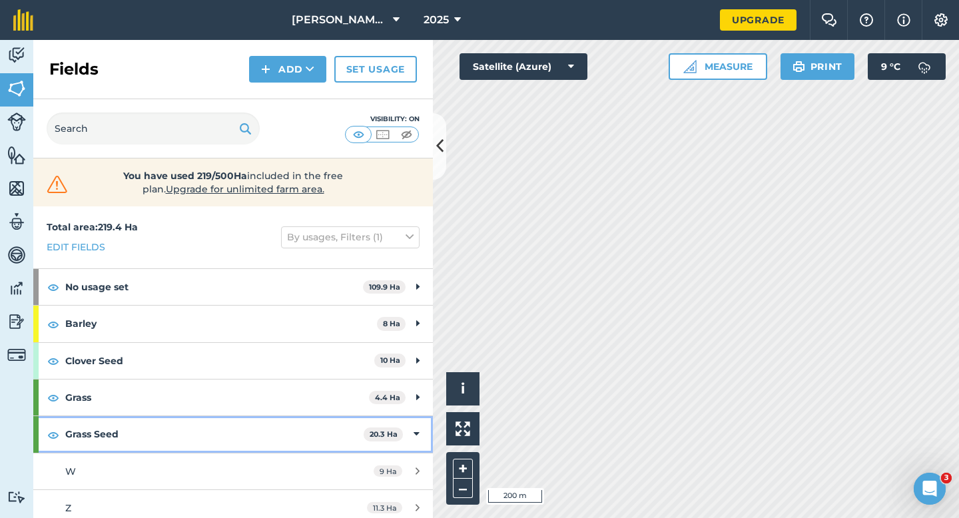
click at [421, 434] on div "Grass Seed 20.3 Ha" at bounding box center [232, 434] width 399 height 36
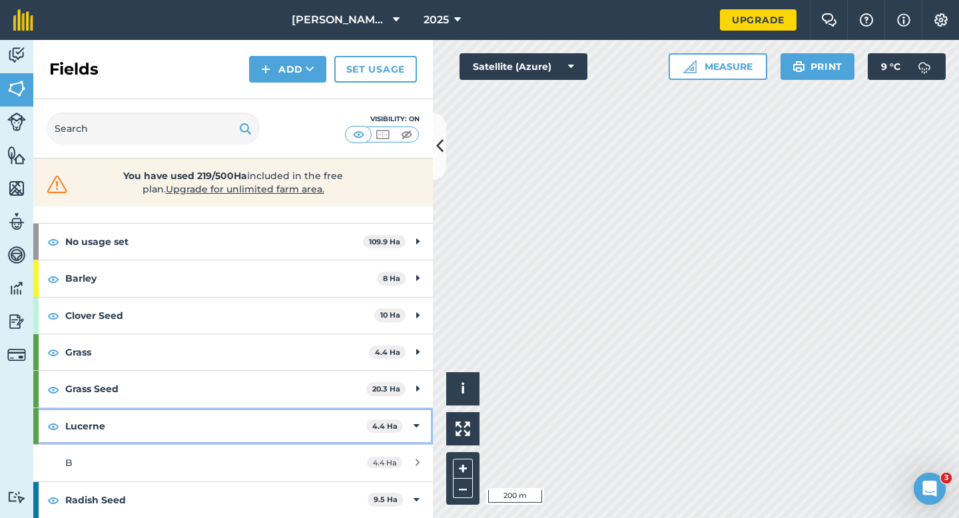
click at [413, 435] on div "Lucerne 4.4 Ha" at bounding box center [232, 426] width 399 height 36
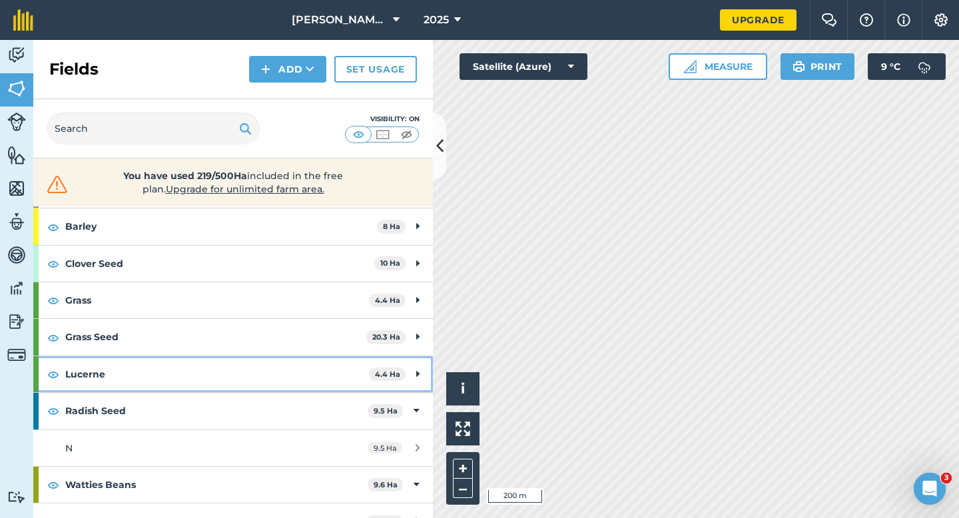
scroll to position [137, 0]
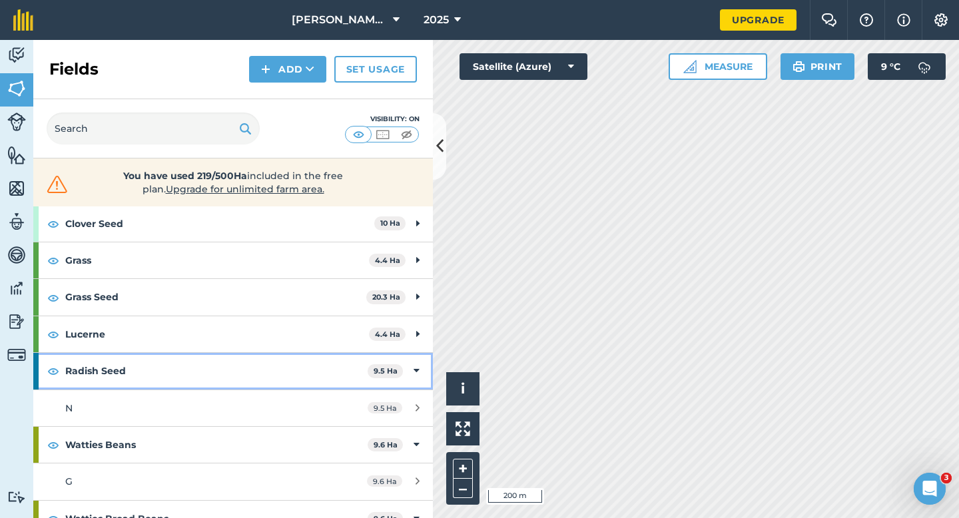
click at [416, 370] on icon at bounding box center [416, 371] width 6 height 15
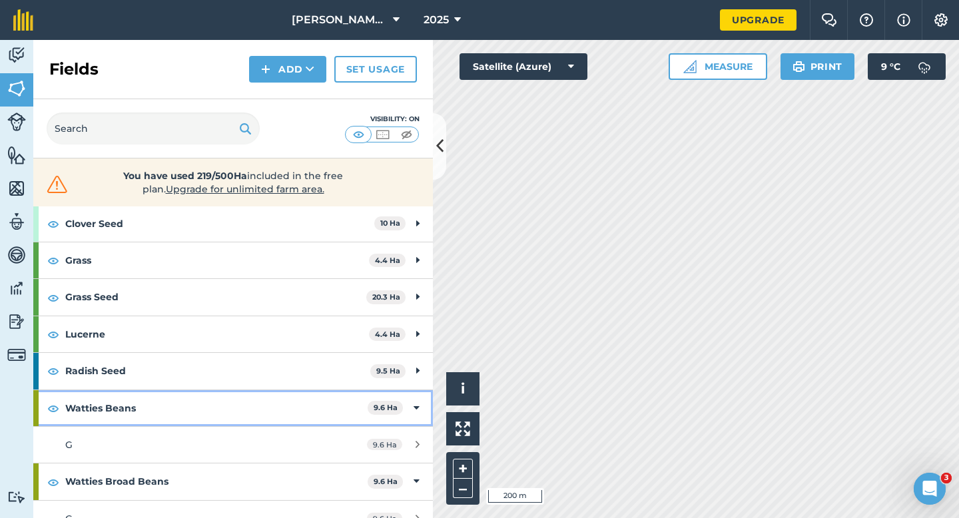
click at [412, 412] on div "Watties Beans 9.6 Ha" at bounding box center [232, 408] width 399 height 36
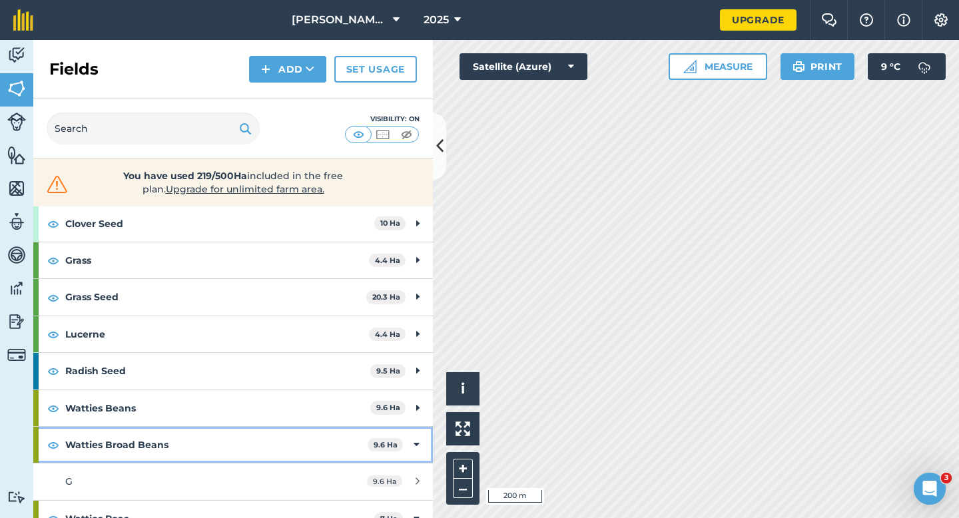
click at [412, 447] on div "Watties Broad Beans 9.6 Ha" at bounding box center [232, 445] width 399 height 36
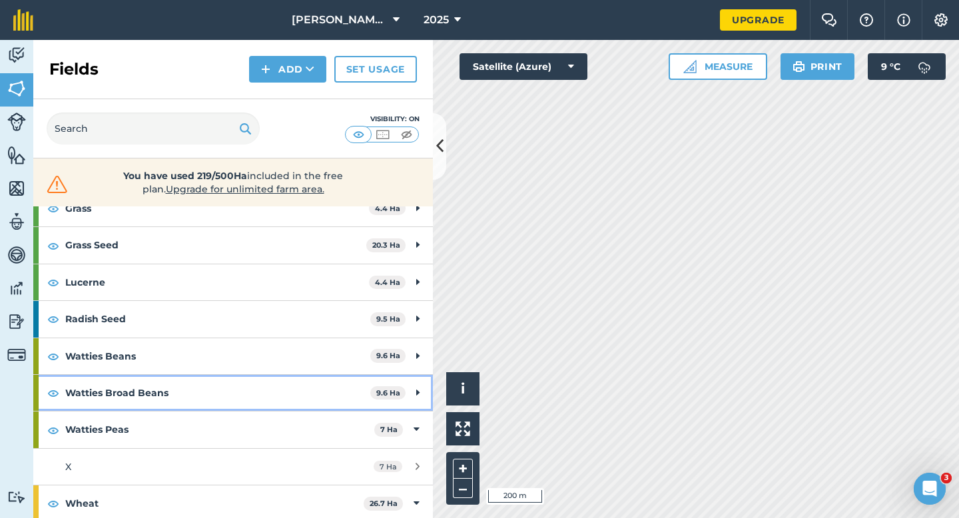
scroll to position [220, 0]
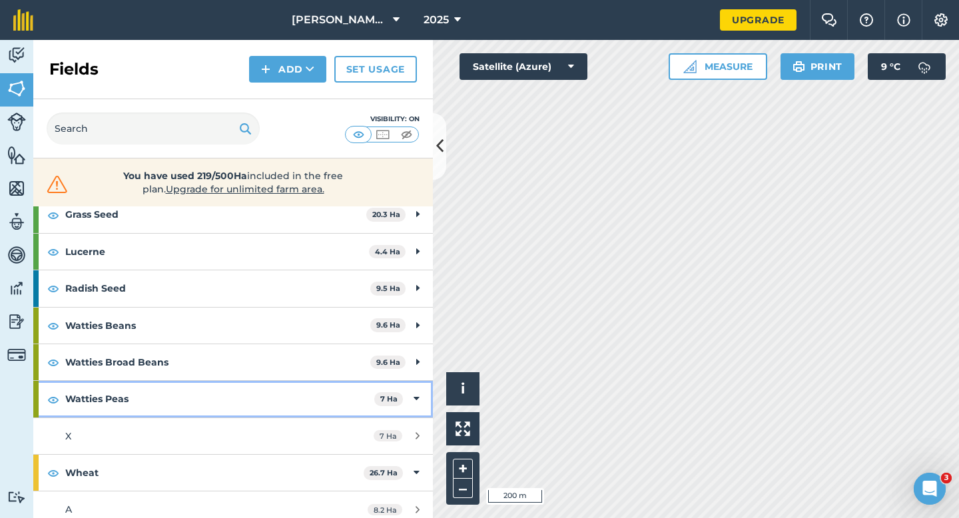
click at [404, 397] on div "Watties Peas 7 Ha" at bounding box center [232, 399] width 399 height 36
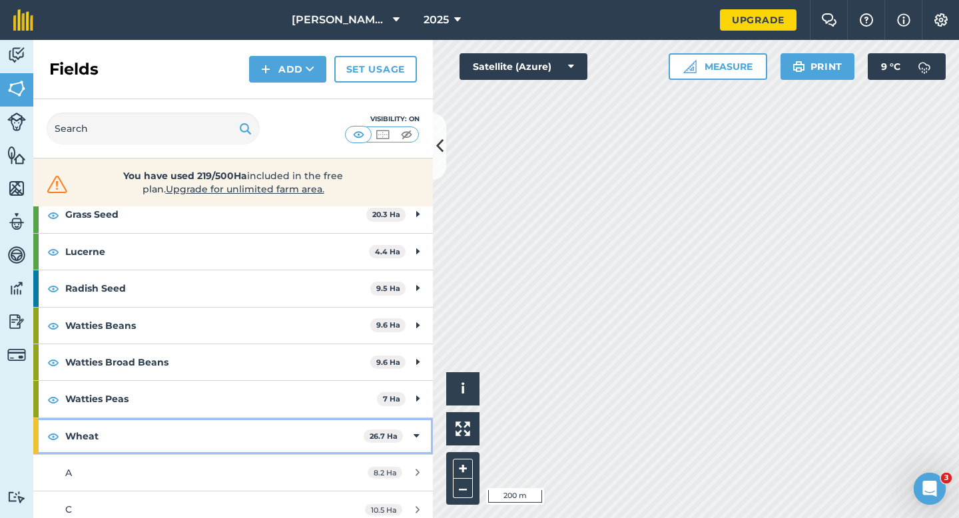
click at [407, 433] on div "Wheat 26.7 Ha" at bounding box center [232, 436] width 399 height 36
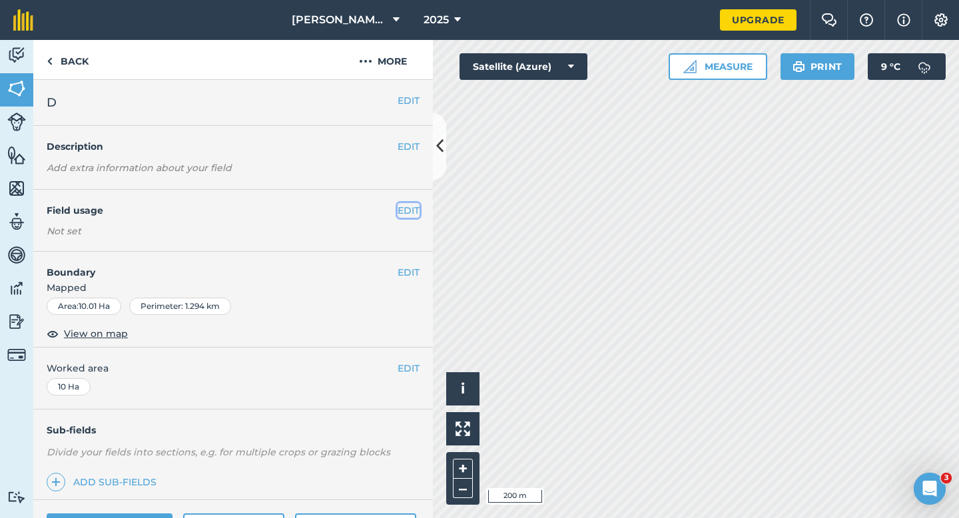
click at [407, 212] on button "EDIT" at bounding box center [408, 210] width 22 height 15
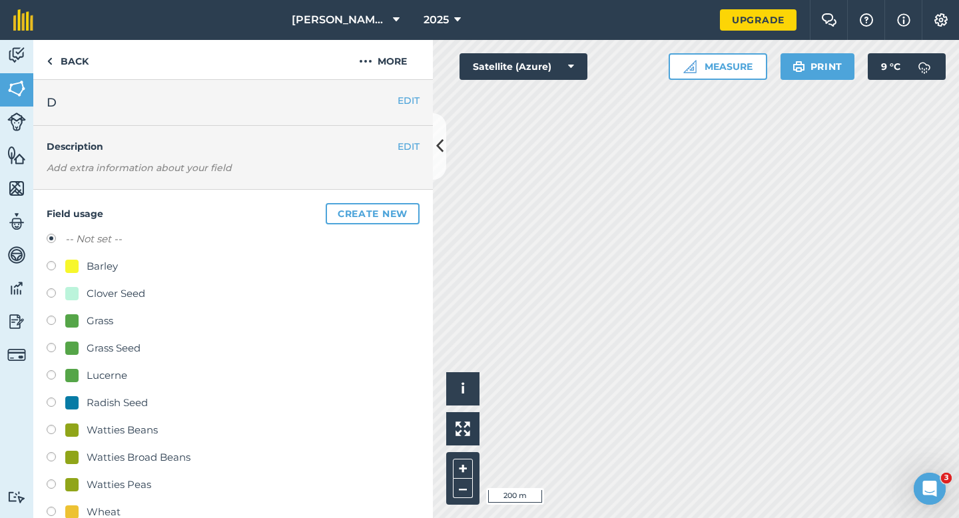
click at [104, 269] on div "Barley" at bounding box center [102, 266] width 31 height 16
radio input "true"
radio input "false"
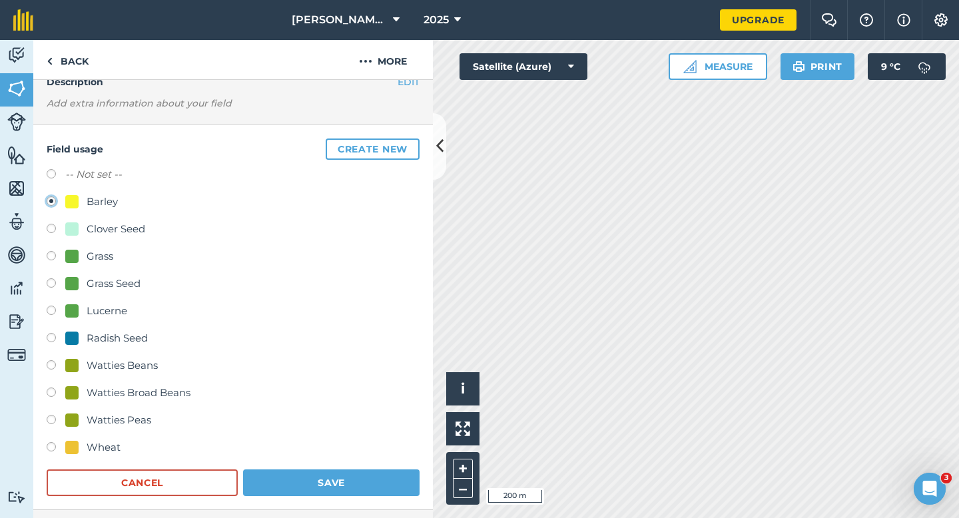
scroll to position [115, 0]
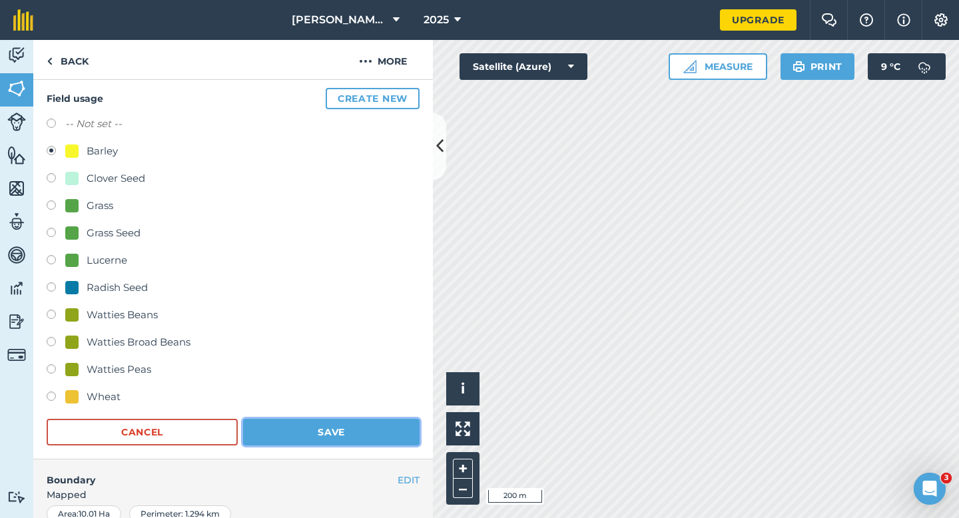
click at [349, 430] on button "Save" at bounding box center [331, 432] width 176 height 27
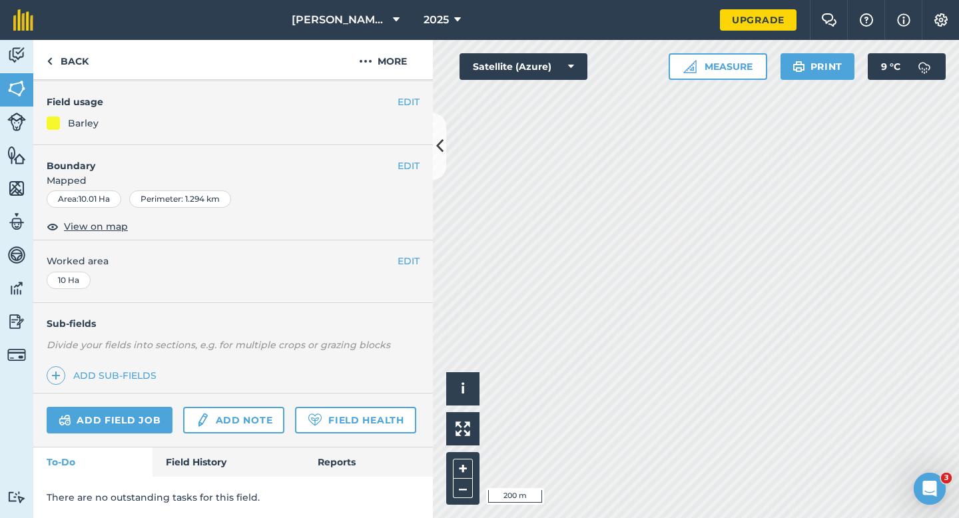
scroll to position [109, 0]
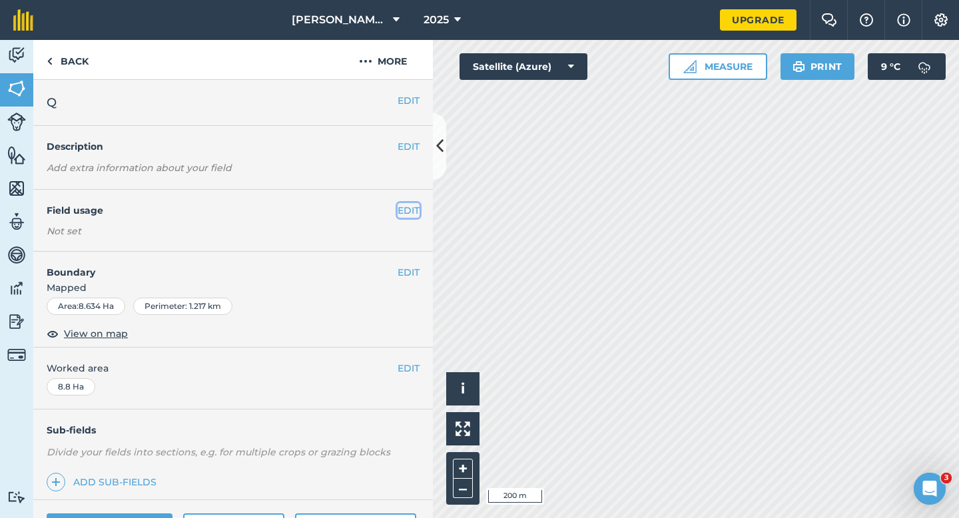
click at [403, 213] on button "EDIT" at bounding box center [408, 210] width 22 height 15
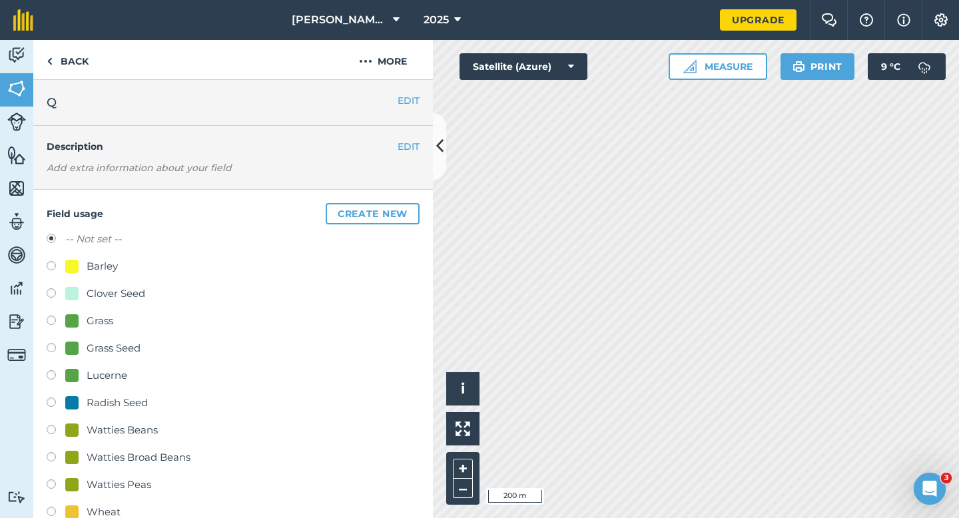
click at [91, 513] on div "Wheat" at bounding box center [104, 512] width 34 height 16
radio input "true"
radio input "false"
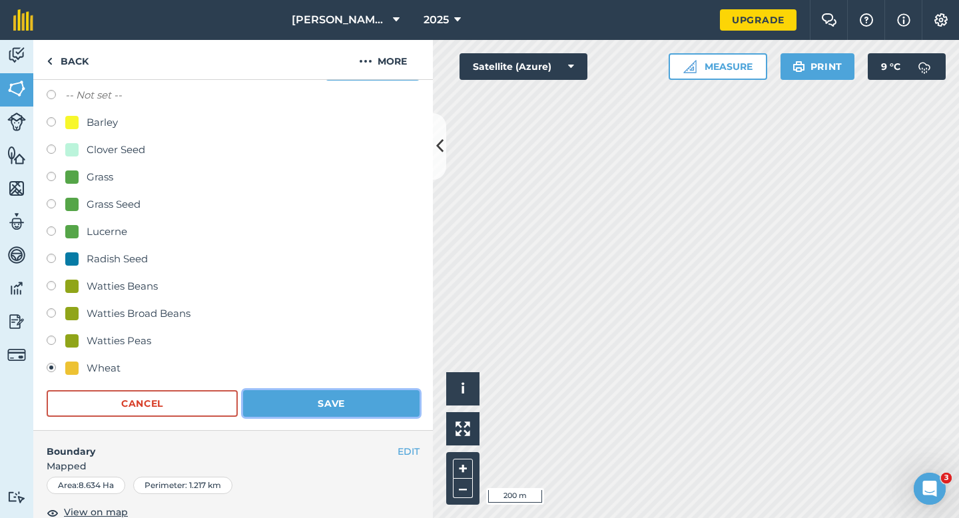
click at [281, 403] on button "Save" at bounding box center [331, 403] width 176 height 27
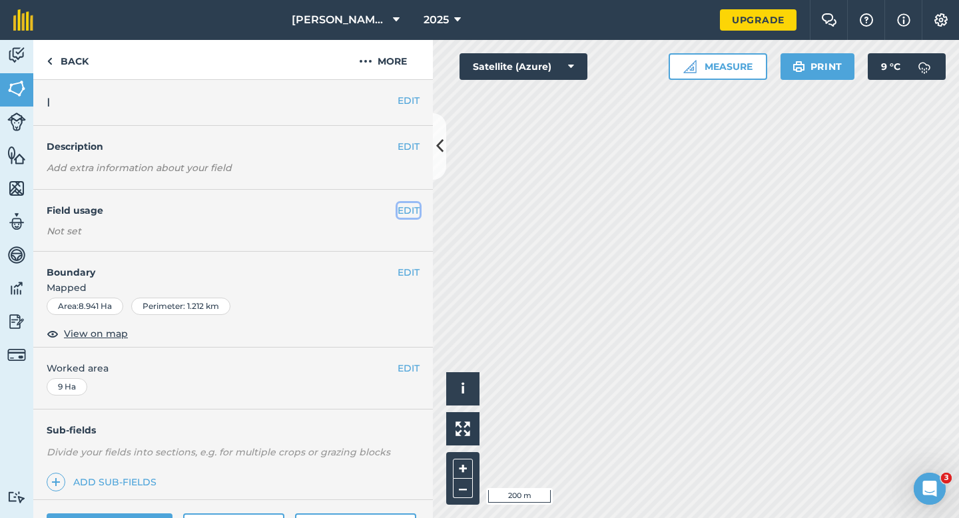
click at [403, 213] on button "EDIT" at bounding box center [408, 210] width 22 height 15
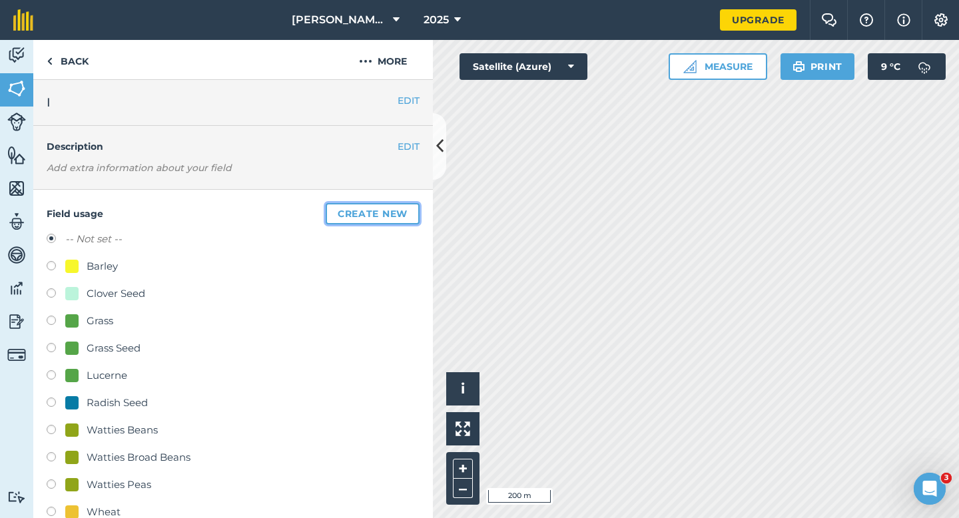
click at [404, 213] on button "Create new" at bounding box center [373, 213] width 94 height 21
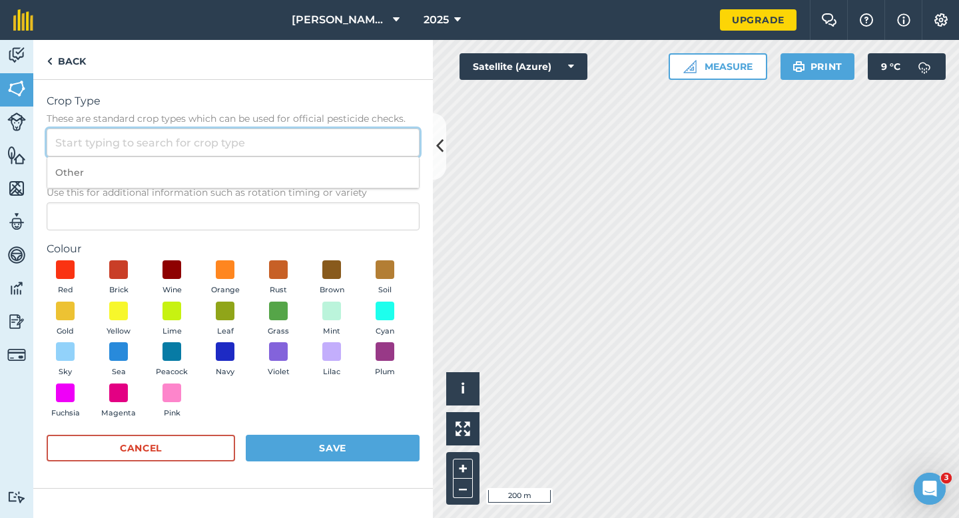
click at [354, 140] on input "Crop Type These are standard crop types which can be used for official pesticid…" at bounding box center [233, 142] width 373 height 28
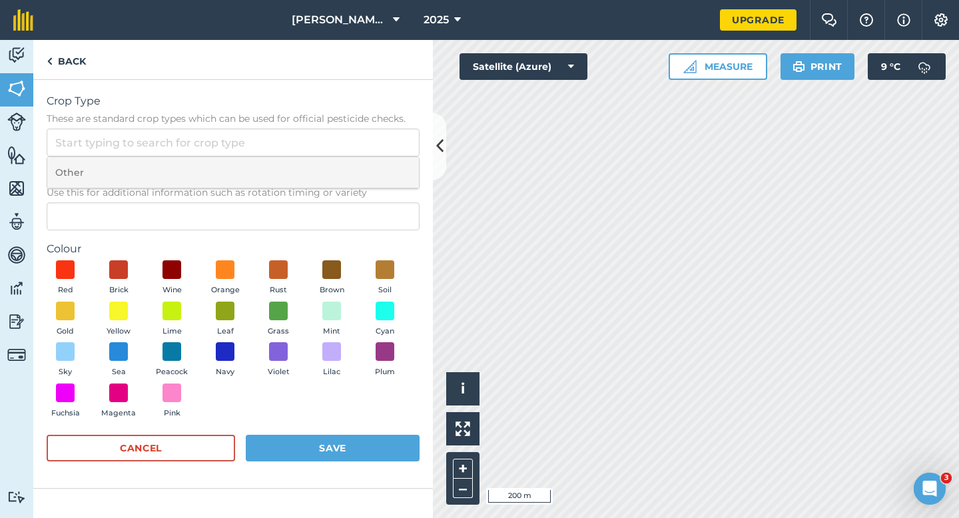
click at [354, 180] on li "Other" at bounding box center [232, 172] width 371 height 31
type input "Other"
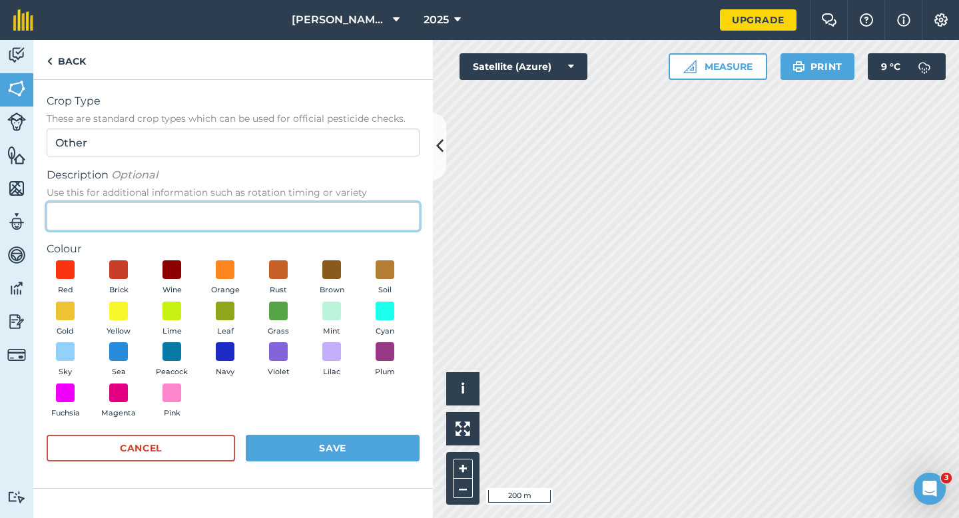
click at [348, 222] on input "Description Optional Use this for additional information such as rotation timin…" at bounding box center [233, 216] width 373 height 28
type input "Chard Seed"
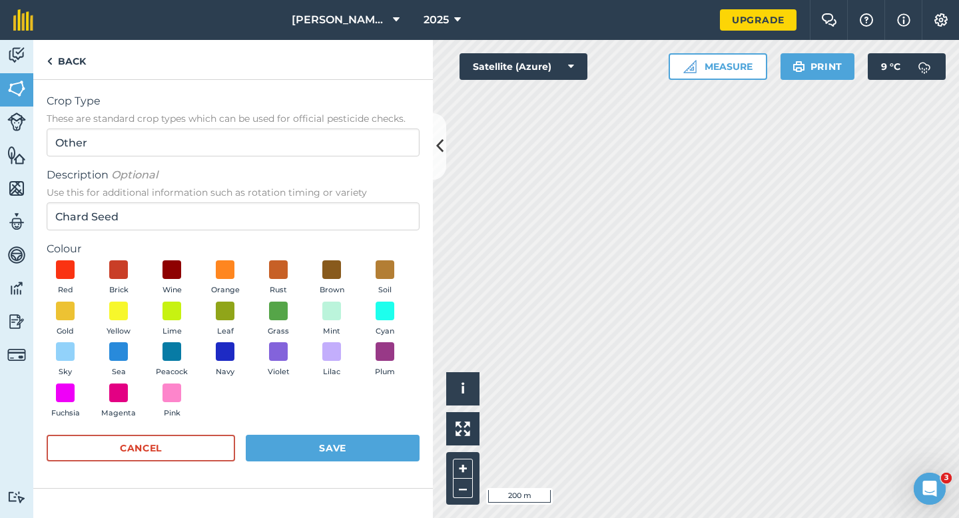
click at [123, 258] on div "Colour Red Brick Wine Orange Rust Brown Soil Gold Yellow Lime Leaf Grass Mint C…" at bounding box center [233, 332] width 373 height 183
click at [118, 271] on span at bounding box center [119, 270] width 21 height 21
click at [298, 433] on form "Crop Type These are standard crop types which can be used for official pesticid…" at bounding box center [233, 283] width 373 height 381
click at [302, 439] on button "Save" at bounding box center [333, 448] width 174 height 27
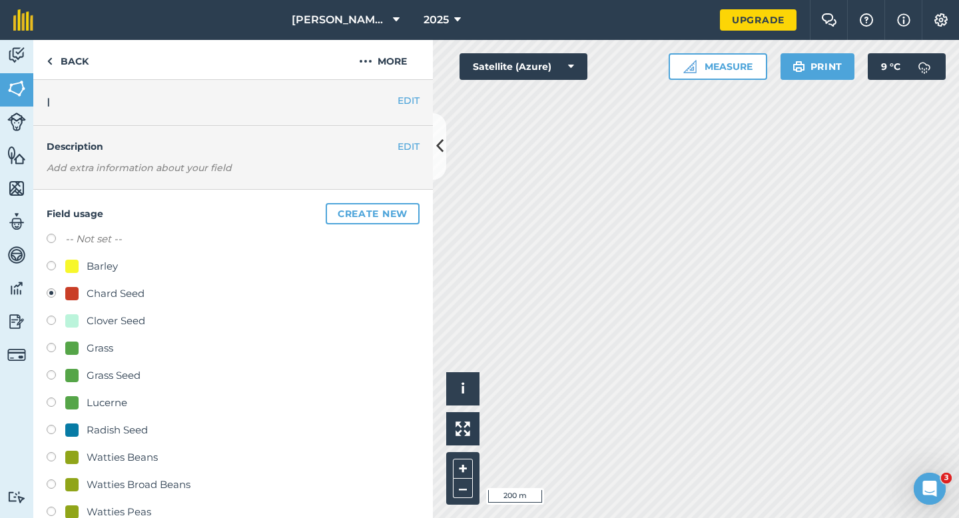
scroll to position [111, 0]
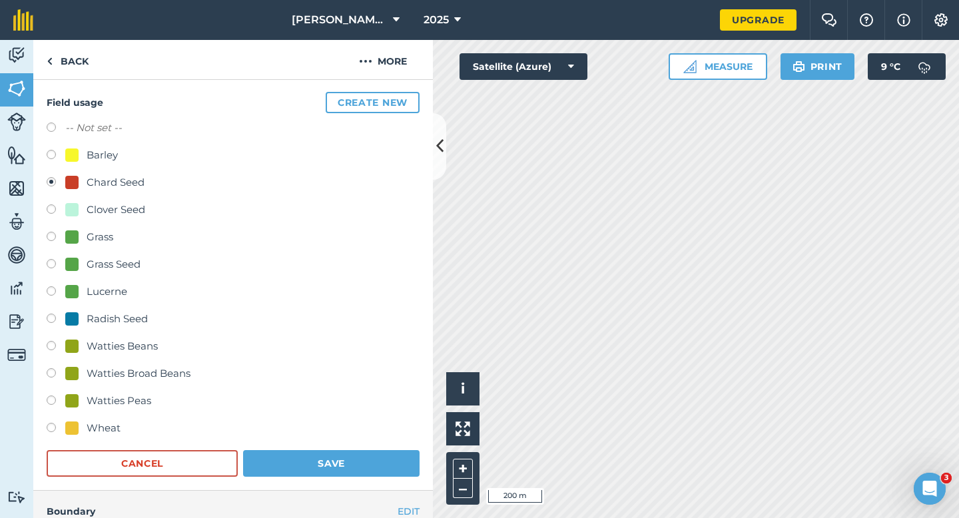
click at [334, 447] on form "-- Not set -- Barley Chard Seed Clover Seed Grass Grass Seed Lucerne Radish See…" at bounding box center [233, 298] width 373 height 357
click at [334, 451] on button "Save" at bounding box center [331, 463] width 176 height 27
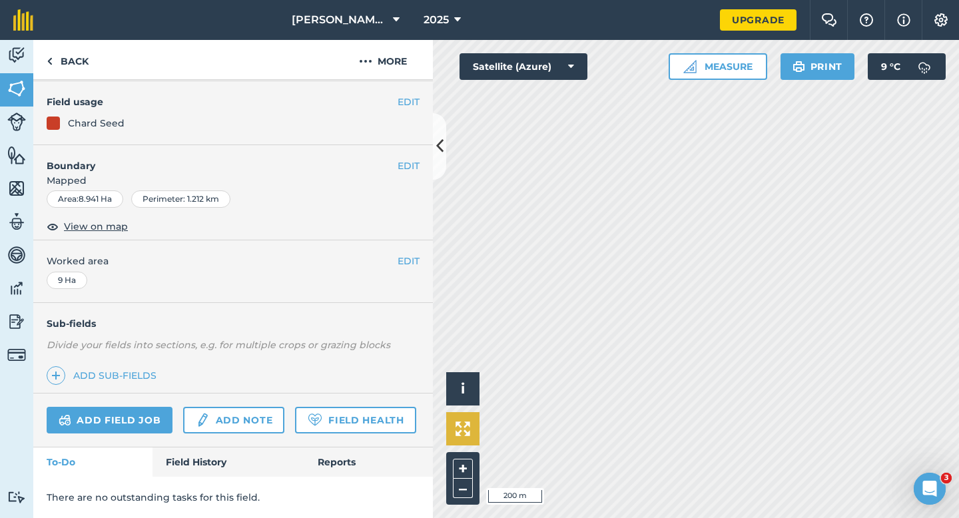
scroll to position [109, 0]
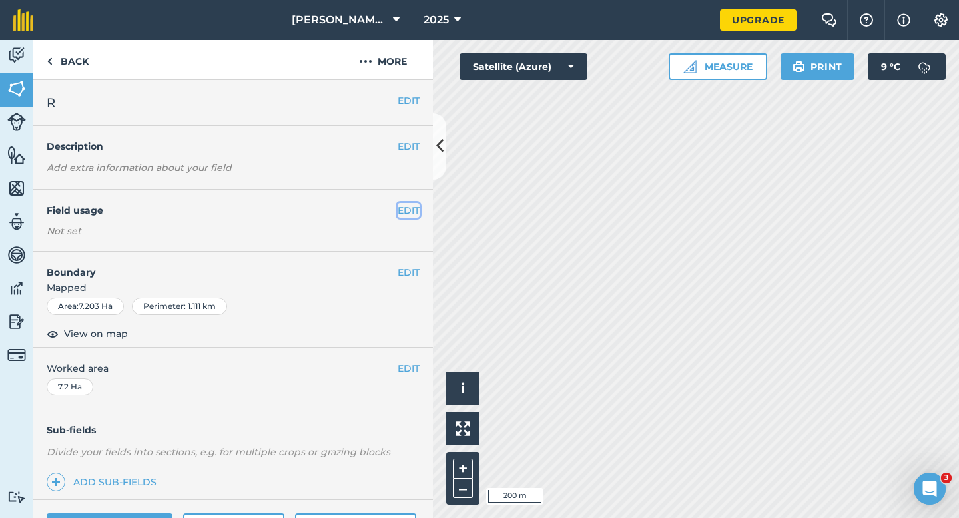
click at [401, 211] on button "EDIT" at bounding box center [408, 210] width 22 height 15
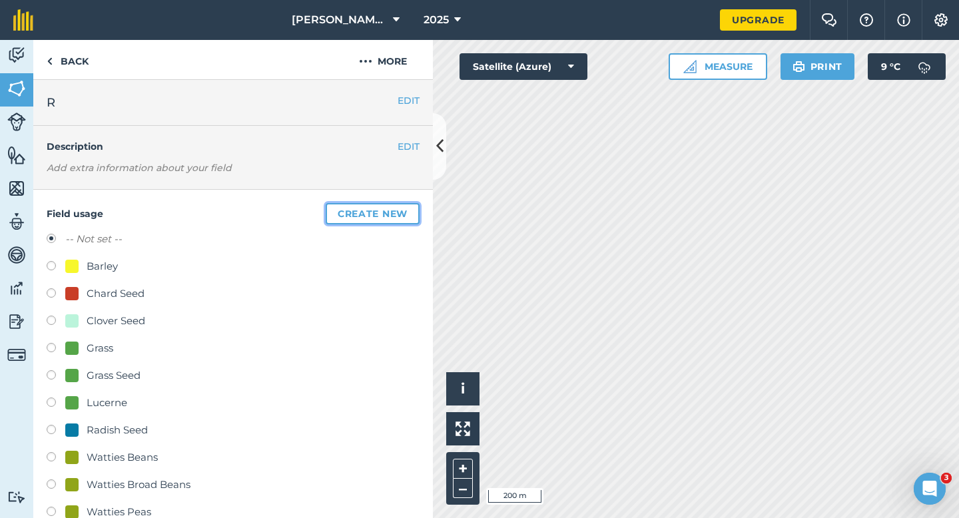
click at [401, 212] on button "Create new" at bounding box center [373, 213] width 94 height 21
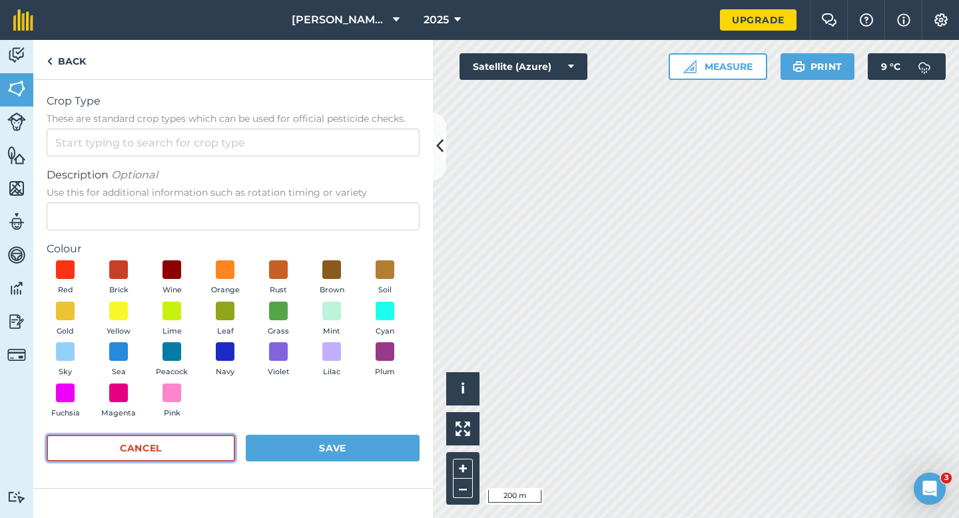
click at [228, 435] on button "Cancel" at bounding box center [141, 448] width 188 height 27
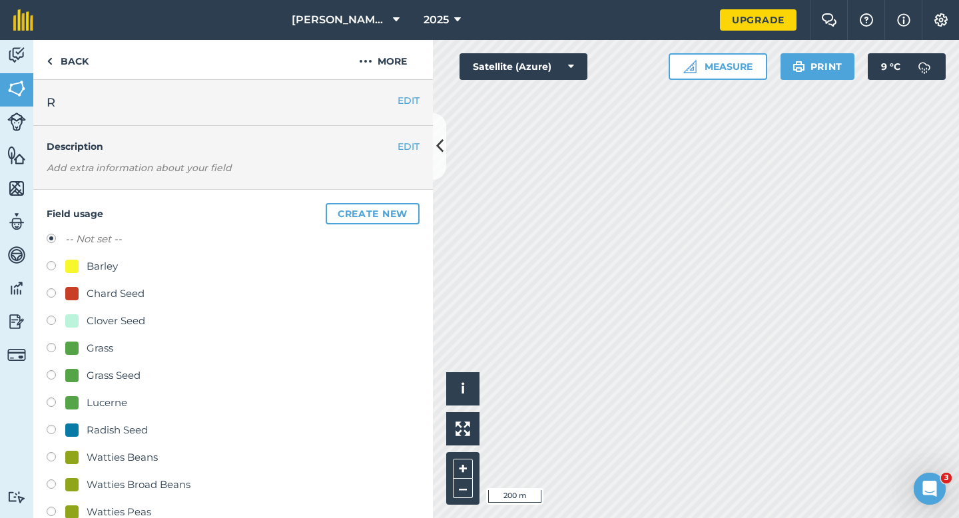
click at [92, 317] on div "Clover Seed" at bounding box center [116, 321] width 59 height 16
radio input "true"
radio input "false"
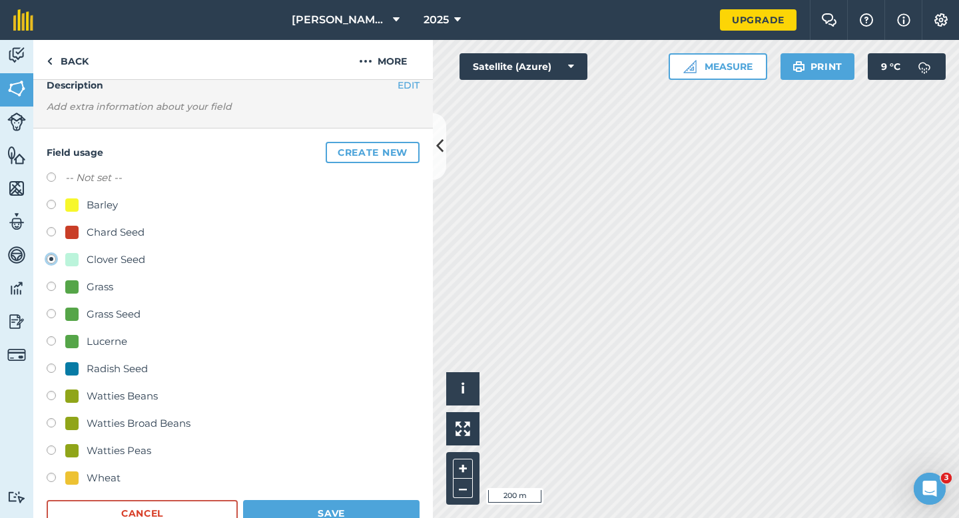
scroll to position [94, 0]
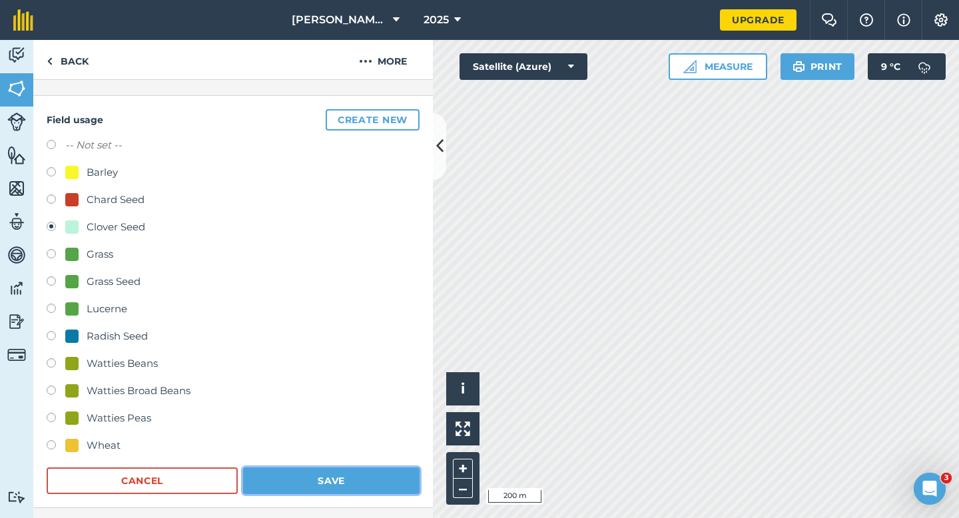
click at [316, 479] on button "Save" at bounding box center [331, 480] width 176 height 27
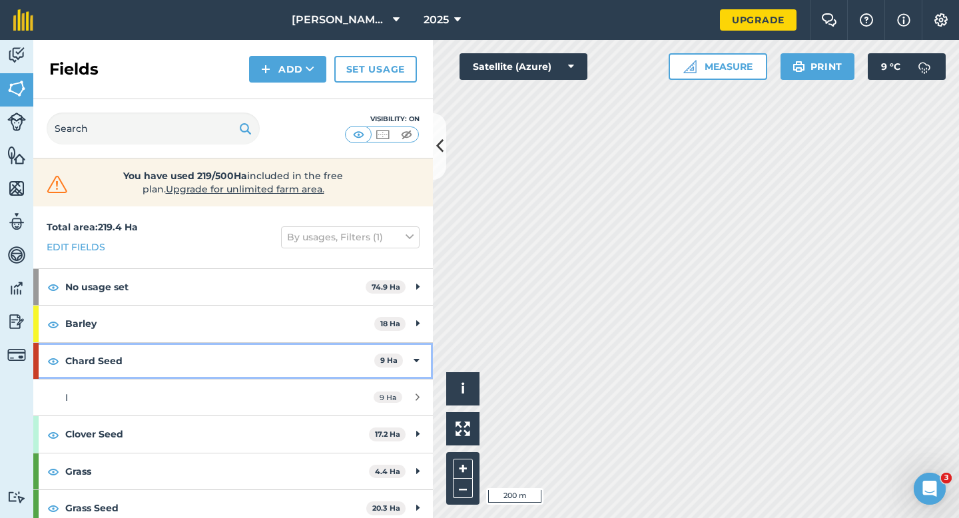
click at [365, 360] on strong "Chard Seed" at bounding box center [219, 361] width 309 height 36
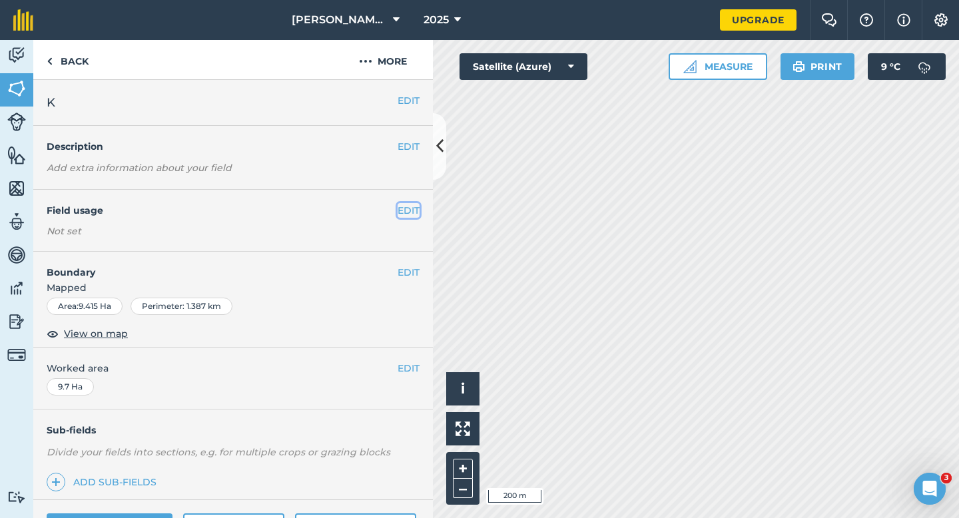
click at [419, 210] on button "EDIT" at bounding box center [408, 210] width 22 height 15
click at [401, 212] on button "EDIT" at bounding box center [408, 210] width 22 height 15
click at [397, 208] on button "EDIT" at bounding box center [408, 210] width 22 height 15
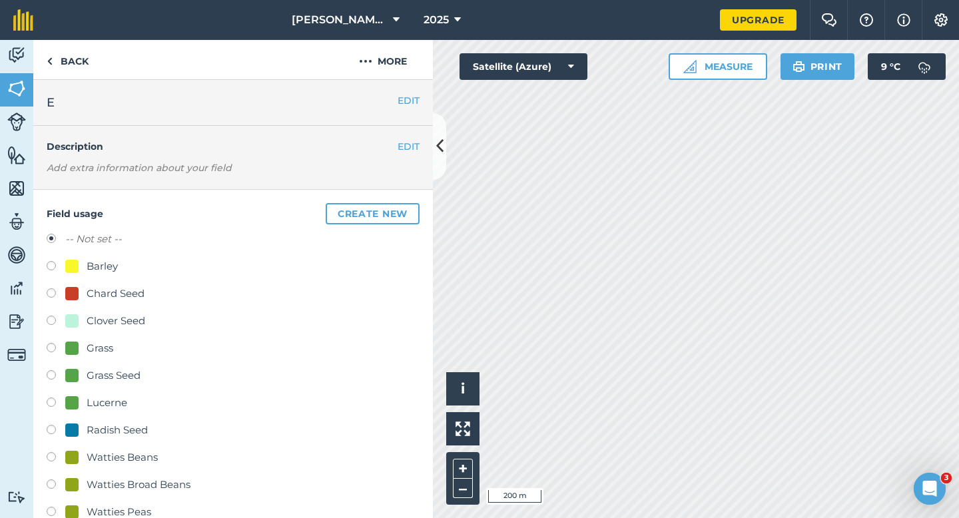
click at [103, 377] on div "Grass Seed" at bounding box center [114, 376] width 54 height 16
radio input "true"
radio input "false"
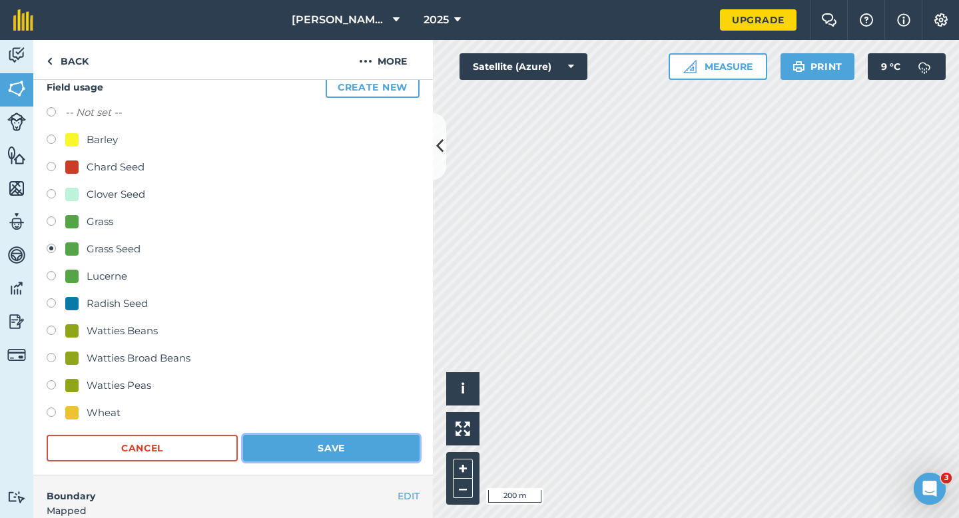
click at [309, 461] on button "Save" at bounding box center [331, 448] width 176 height 27
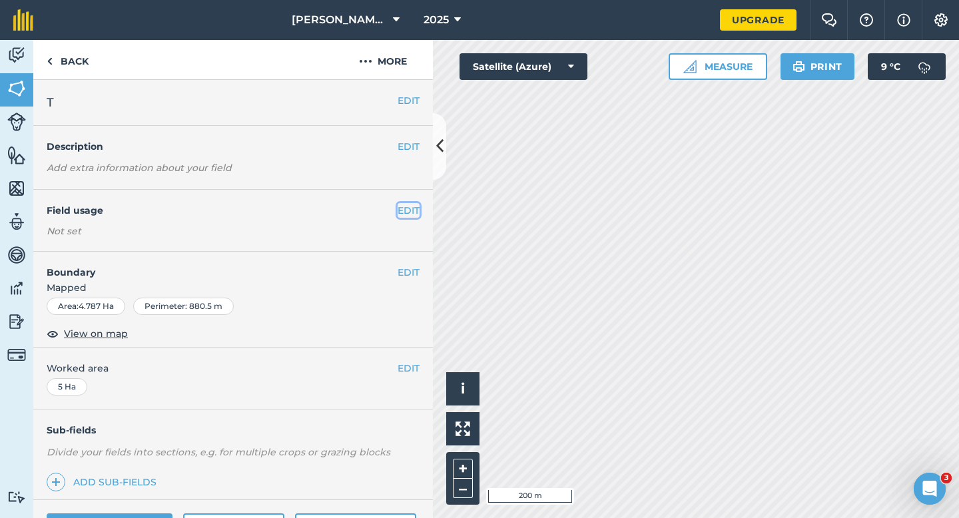
click at [411, 214] on button "EDIT" at bounding box center [408, 210] width 22 height 15
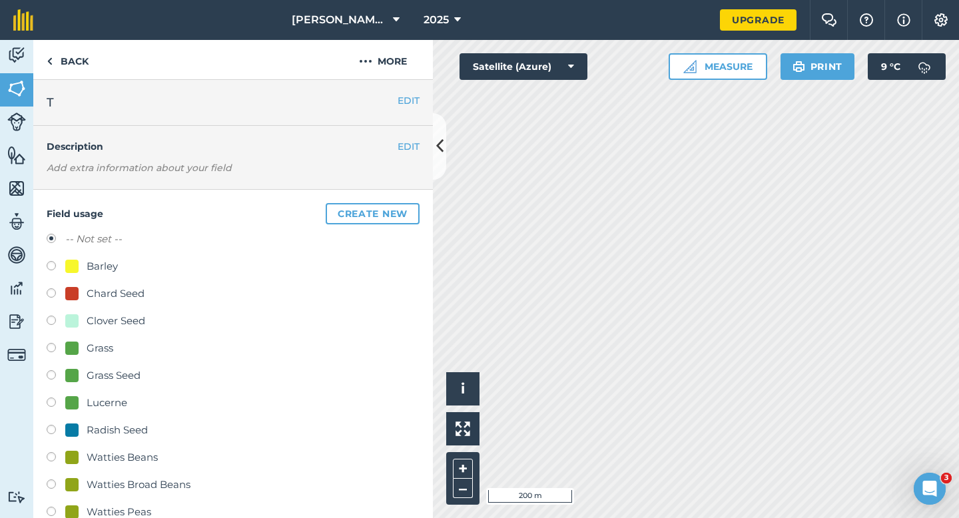
click at [123, 517] on div "Watties Peas" at bounding box center [119, 512] width 65 height 16
radio input "true"
radio input "false"
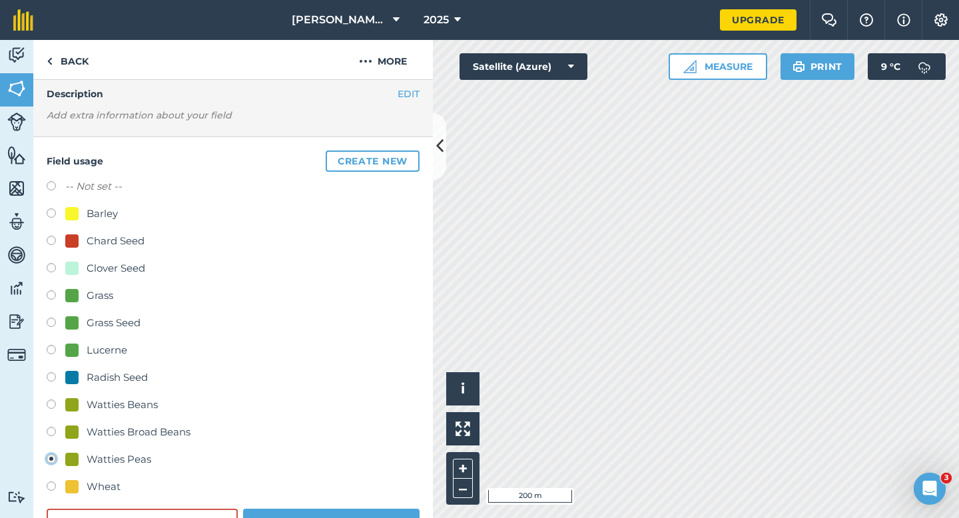
scroll to position [58, 0]
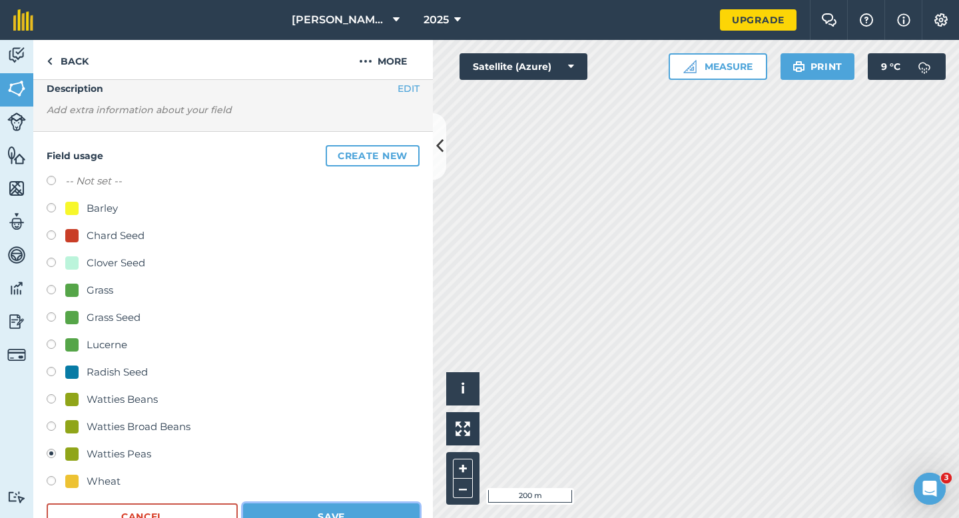
click at [292, 517] on button "Save" at bounding box center [331, 516] width 176 height 27
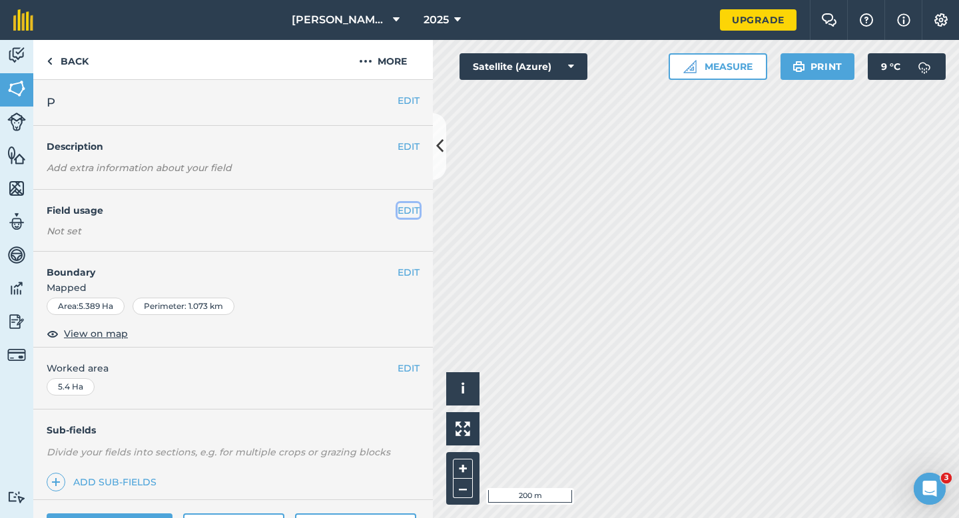
click at [405, 203] on button "EDIT" at bounding box center [408, 210] width 22 height 15
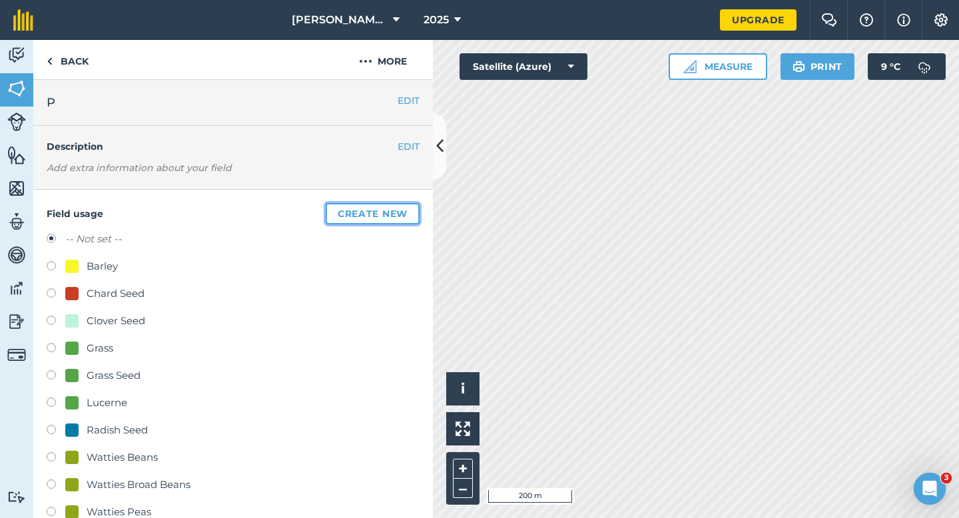
click at [405, 206] on button "Create new" at bounding box center [373, 213] width 94 height 21
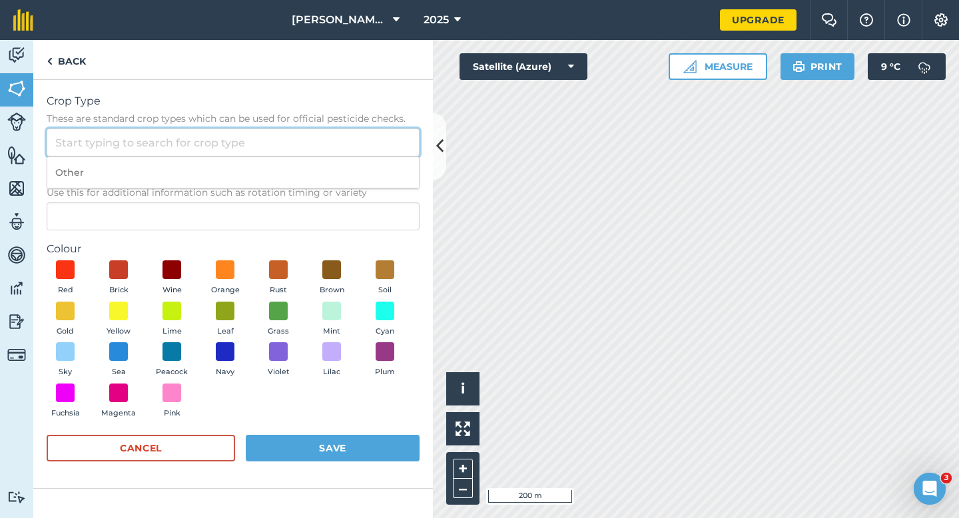
click at [379, 145] on input "Crop Type These are standard crop types which can be used for official pesticid…" at bounding box center [233, 142] width 373 height 28
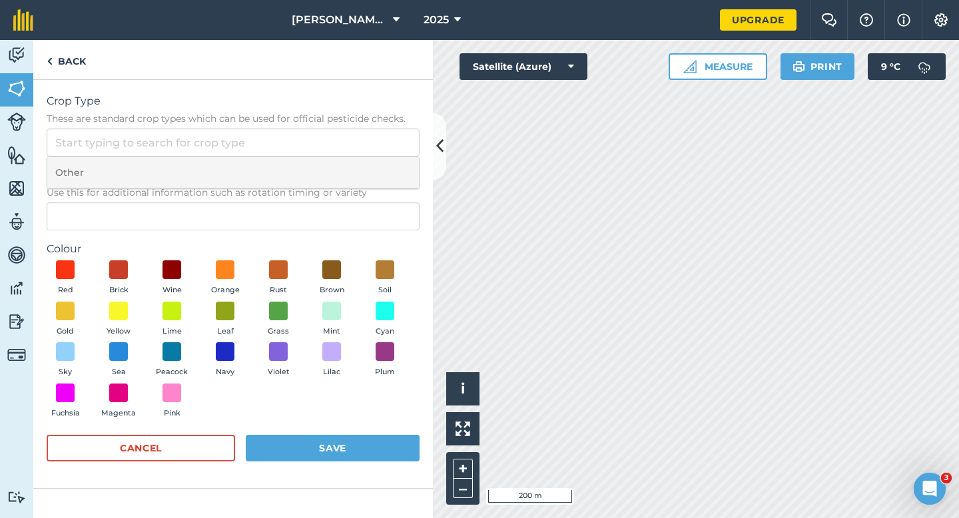
click at [379, 160] on li "Other" at bounding box center [232, 172] width 371 height 31
type input "Other"
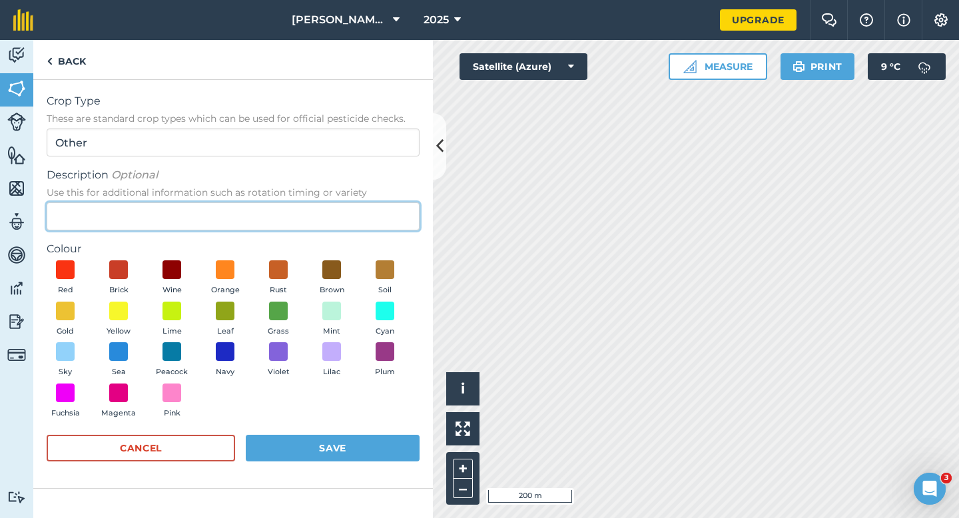
click at [379, 210] on input "Description Optional Use this for additional information such as rotation timin…" at bounding box center [233, 216] width 373 height 28
type input "Seed Peas"
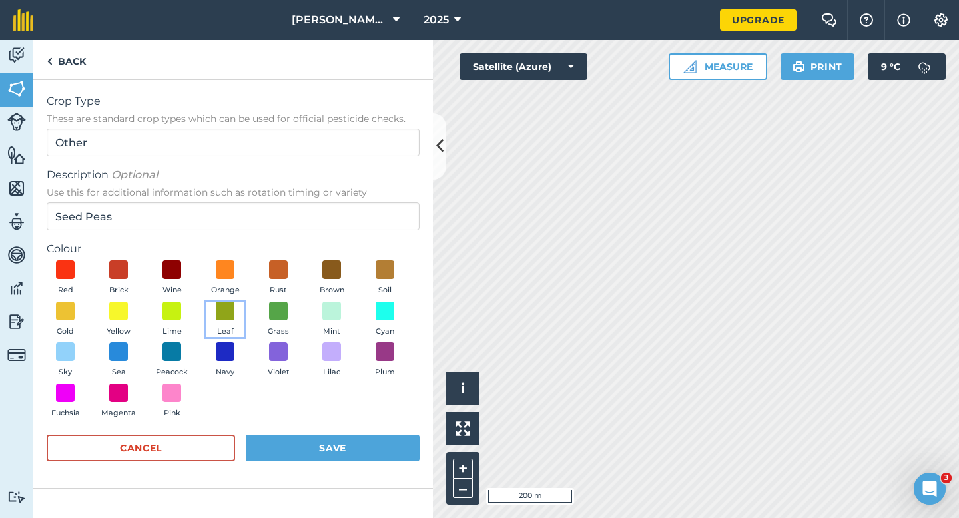
click at [236, 316] on button "Leaf" at bounding box center [224, 320] width 37 height 36
click at [311, 438] on button "Save" at bounding box center [333, 448] width 174 height 27
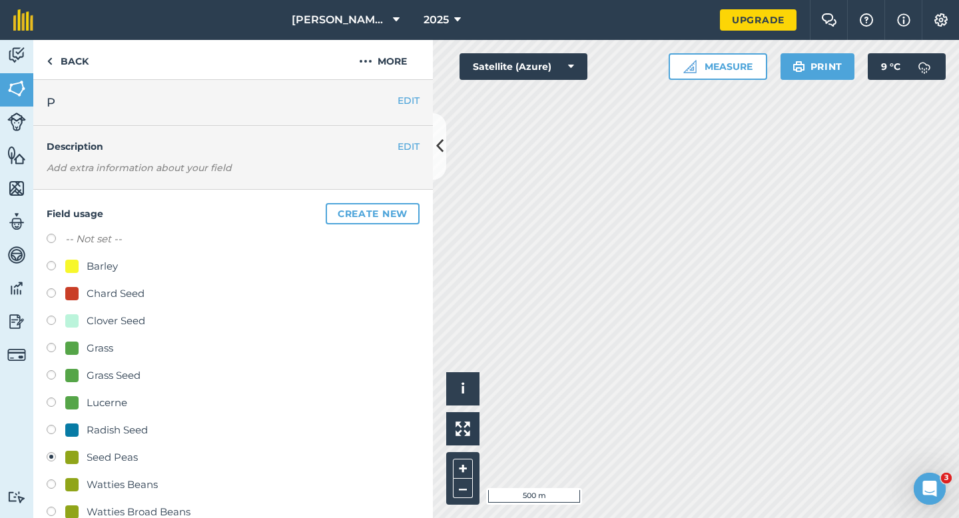
scroll to position [114, 0]
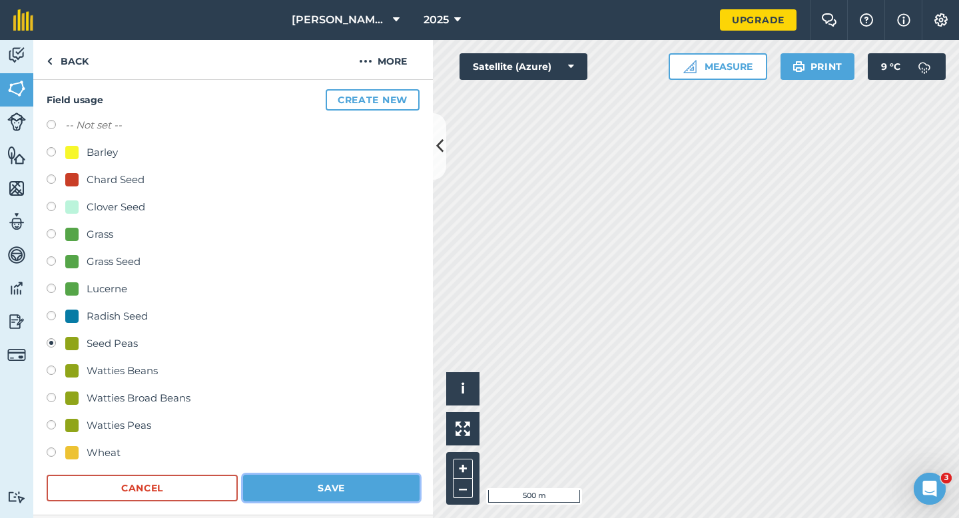
click at [387, 487] on button "Save" at bounding box center [331, 488] width 176 height 27
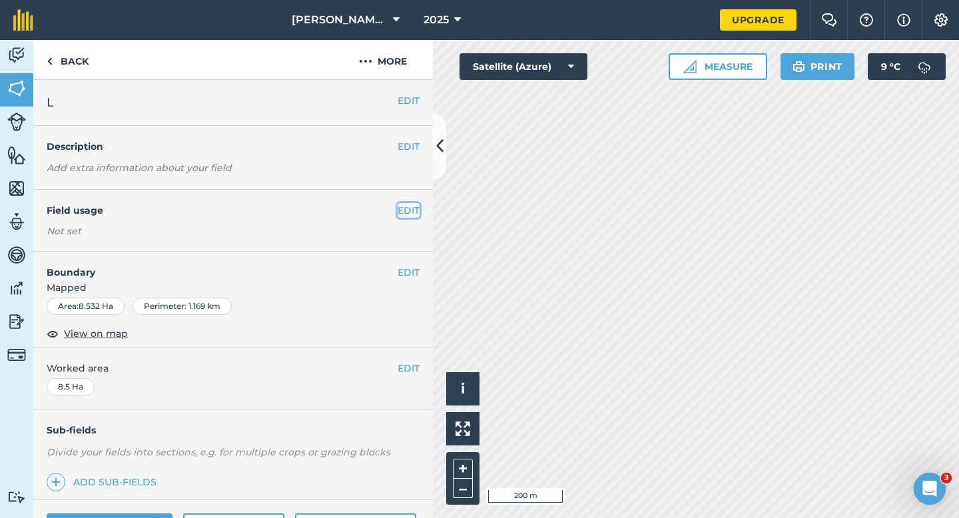
click at [402, 205] on button "EDIT" at bounding box center [408, 210] width 22 height 15
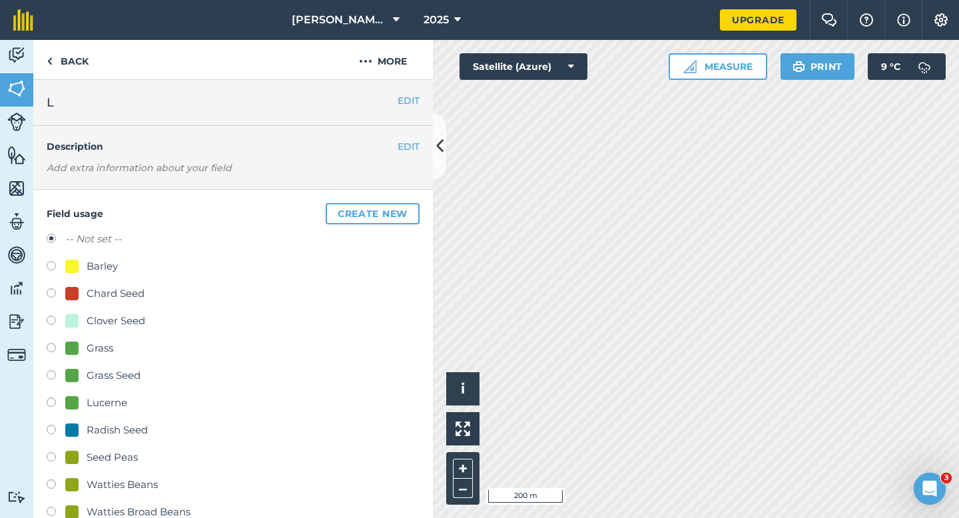
scroll to position [51, 0]
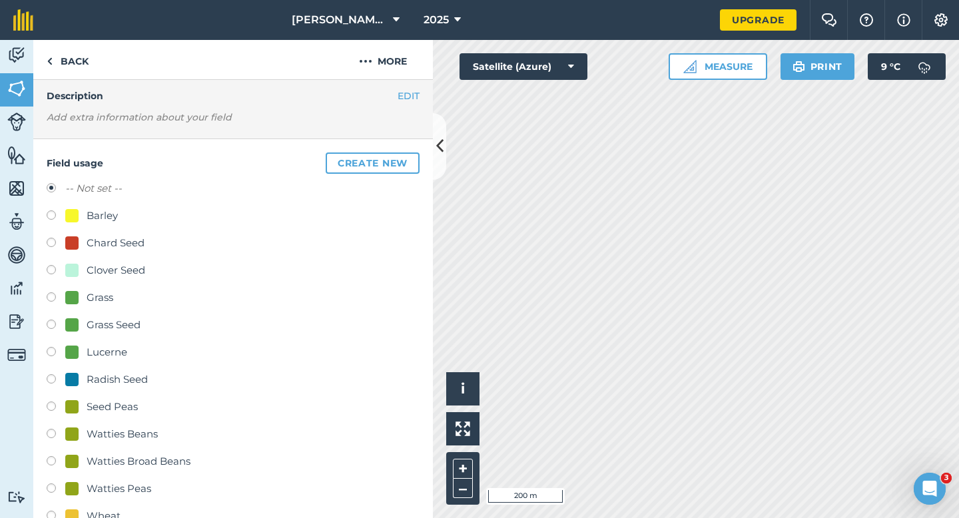
click at [116, 496] on div "Watties Peas" at bounding box center [119, 489] width 65 height 16
radio input "true"
radio input "false"
click at [116, 489] on div "Watties Peas" at bounding box center [119, 489] width 65 height 16
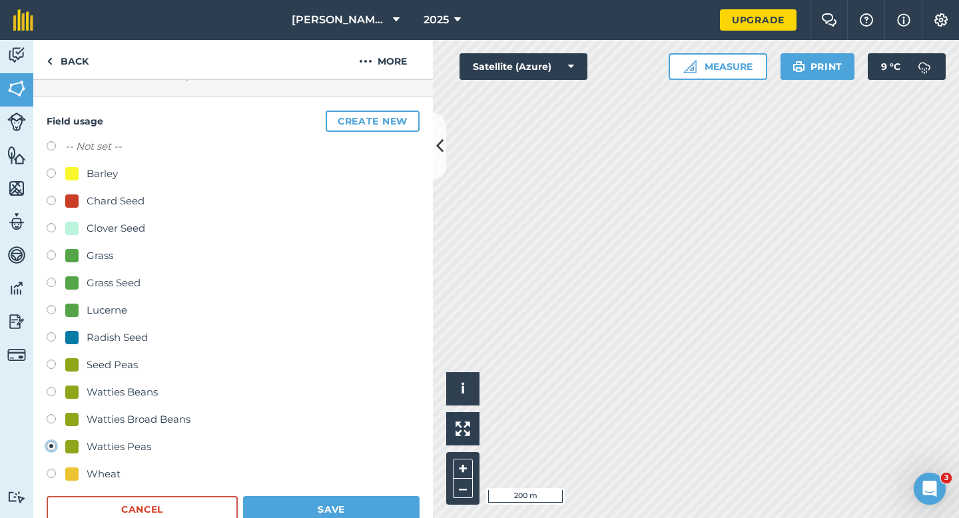
scroll to position [123, 0]
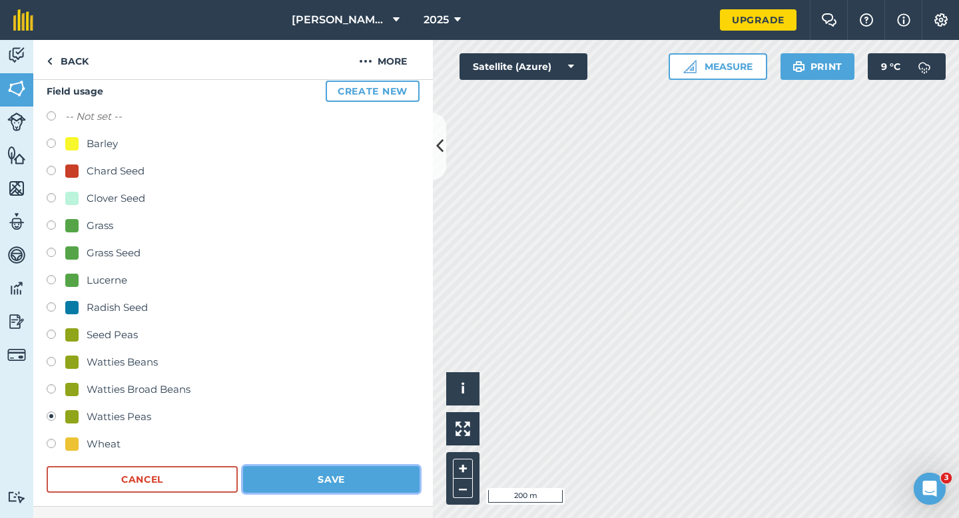
click at [260, 471] on button "Save" at bounding box center [331, 479] width 176 height 27
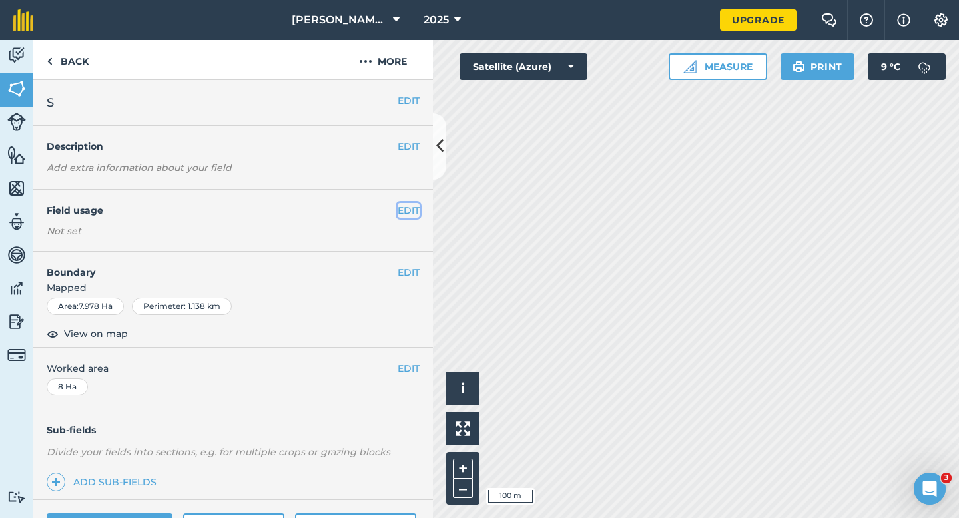
click at [397, 206] on button "EDIT" at bounding box center [408, 210] width 22 height 15
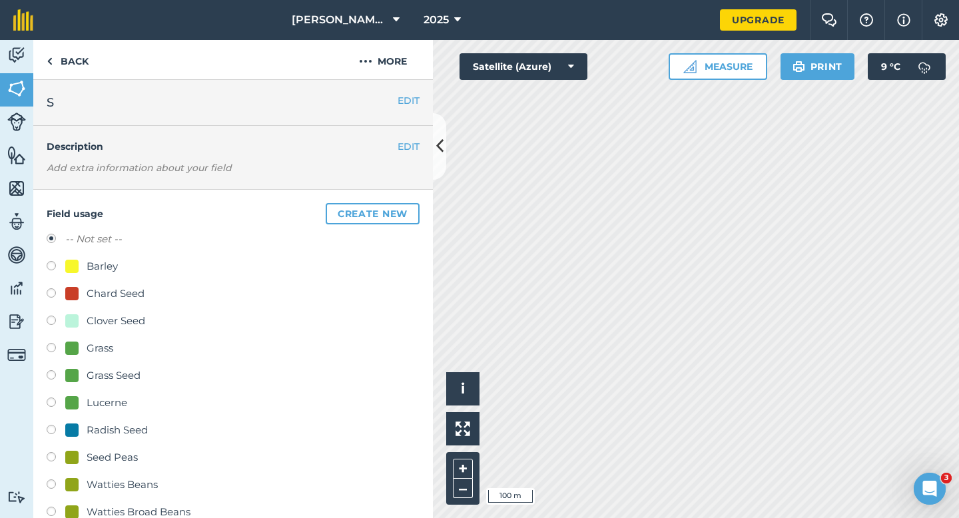
click at [83, 369] on div "Grass Seed" at bounding box center [102, 376] width 75 height 16
radio input "true"
radio input "false"
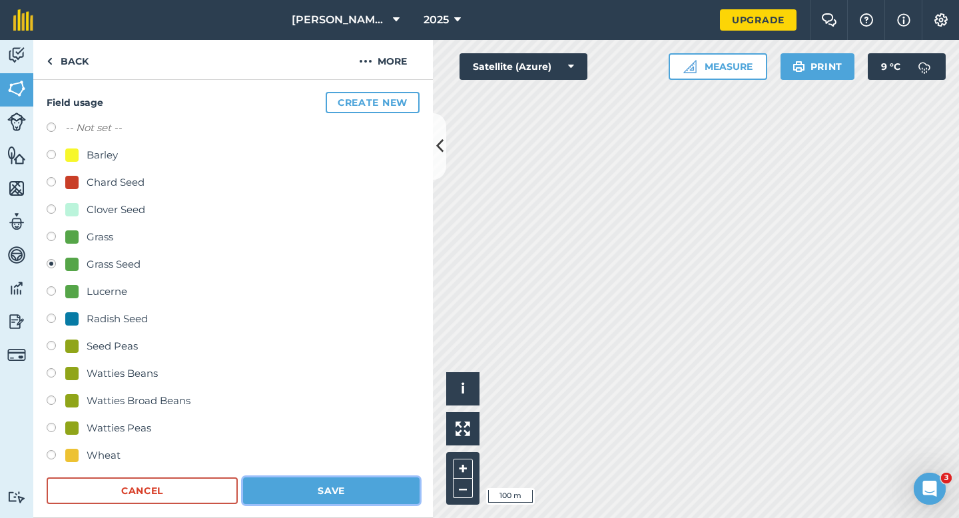
click at [325, 479] on button "Save" at bounding box center [331, 490] width 176 height 27
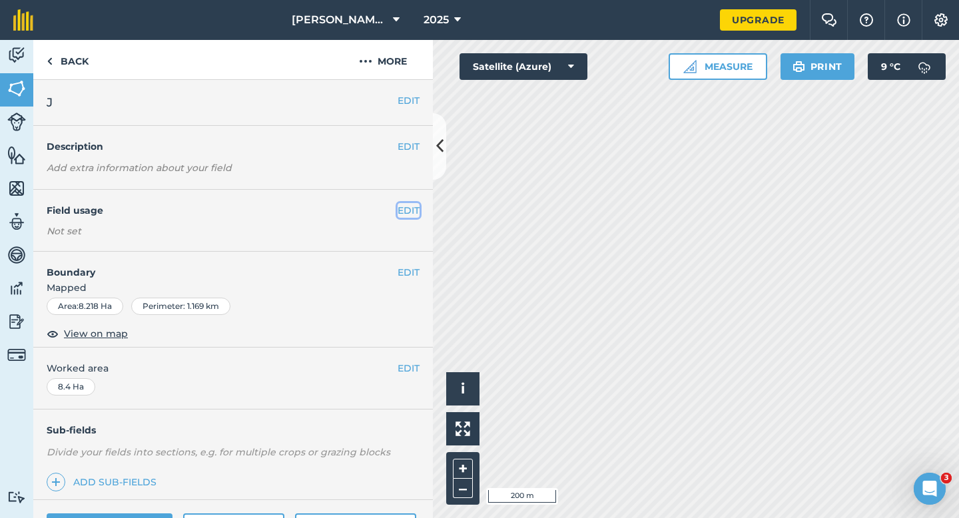
click at [401, 209] on button "EDIT" at bounding box center [408, 210] width 22 height 15
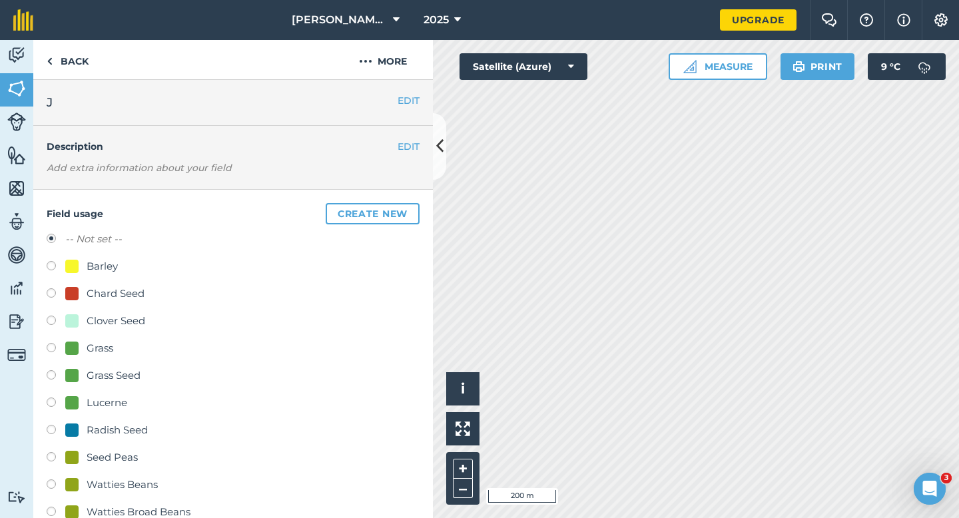
click at [81, 370] on div "Grass Seed" at bounding box center [102, 376] width 75 height 16
radio input "true"
radio input "false"
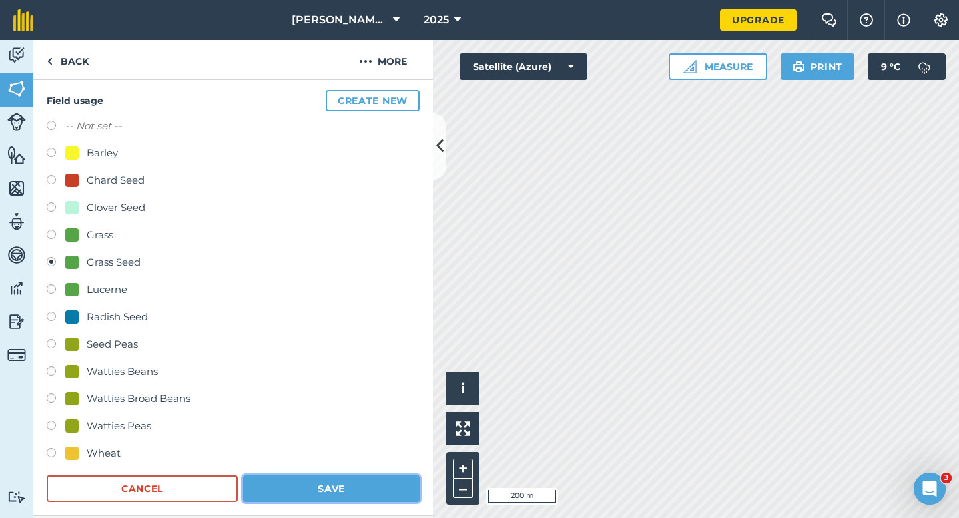
click at [306, 490] on button "Save" at bounding box center [331, 488] width 176 height 27
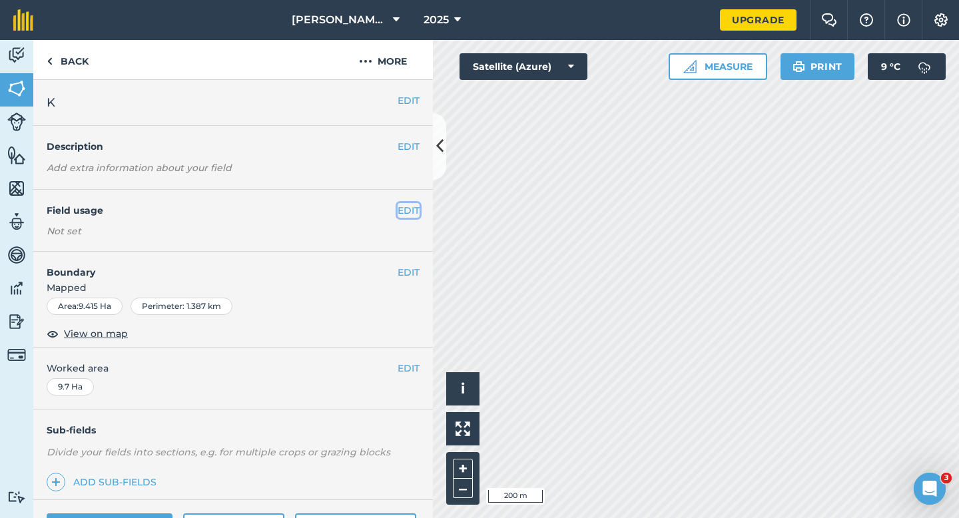
click at [401, 210] on button "EDIT" at bounding box center [408, 210] width 22 height 15
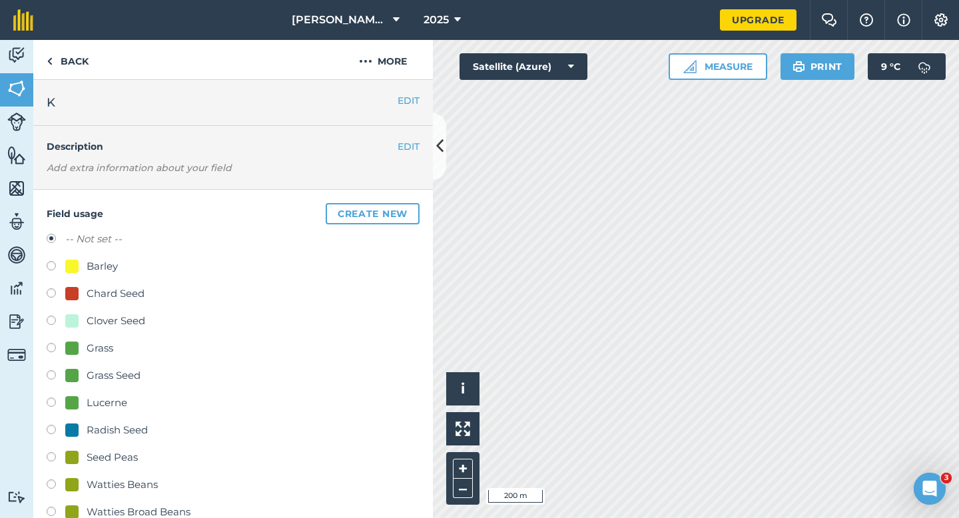
click at [78, 264] on div at bounding box center [71, 266] width 13 height 13
radio input "true"
radio input "false"
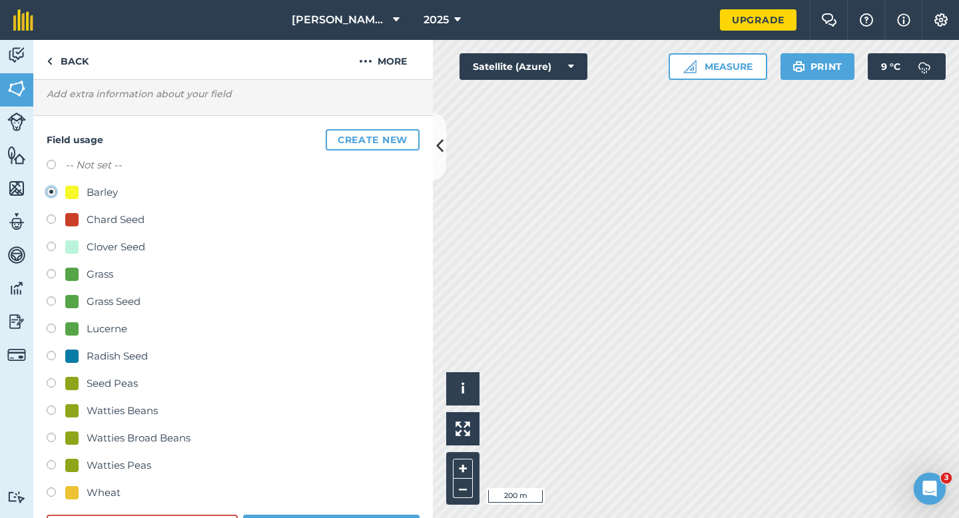
scroll to position [162, 0]
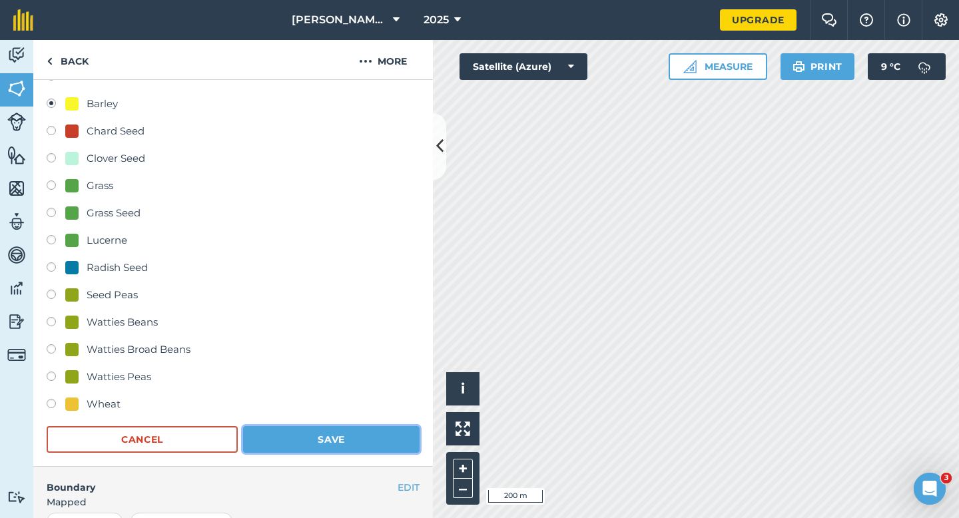
click at [345, 447] on button "Save" at bounding box center [331, 439] width 176 height 27
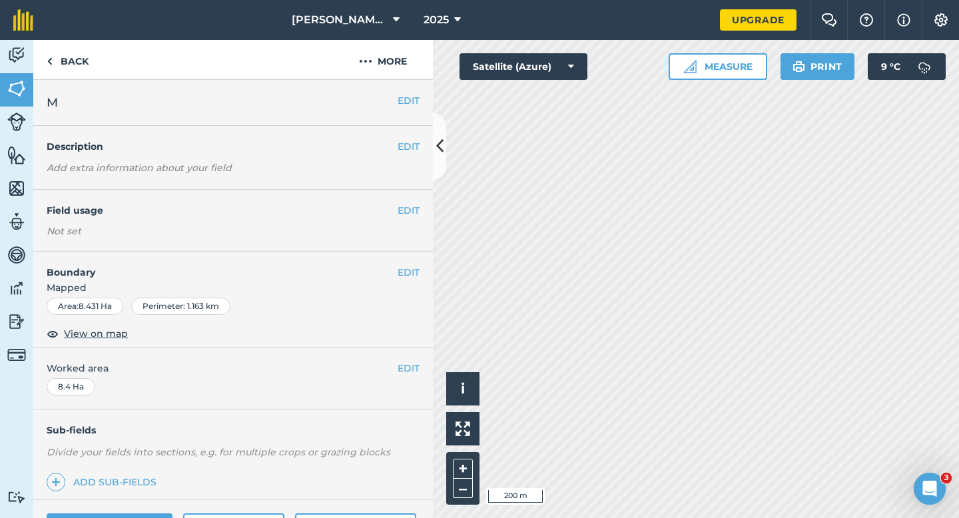
click at [409, 202] on div "EDIT Field usage Not set" at bounding box center [232, 221] width 399 height 62
click at [409, 204] on button "EDIT" at bounding box center [408, 210] width 22 height 15
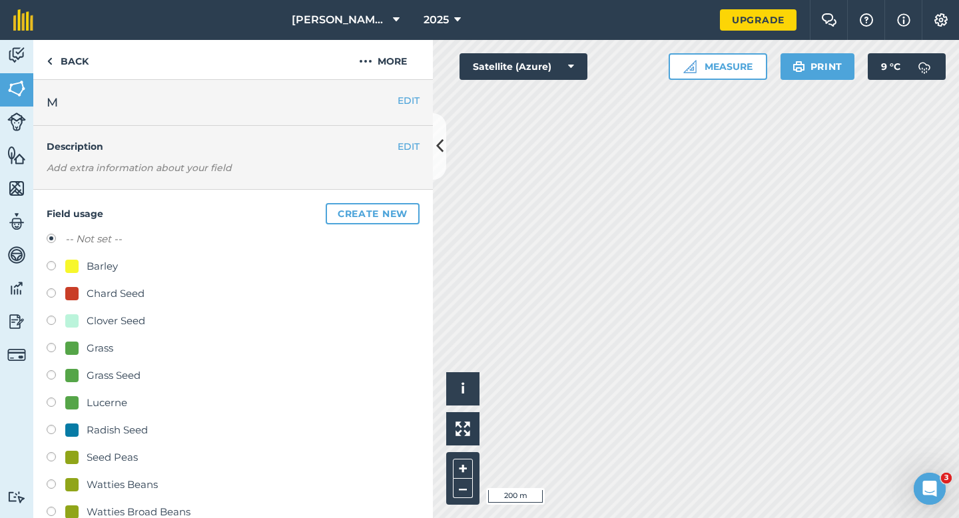
click at [385, 165] on div "EDIT Description Add extra information about your field" at bounding box center [232, 158] width 399 height 64
click at [385, 215] on button "Create new" at bounding box center [373, 213] width 94 height 21
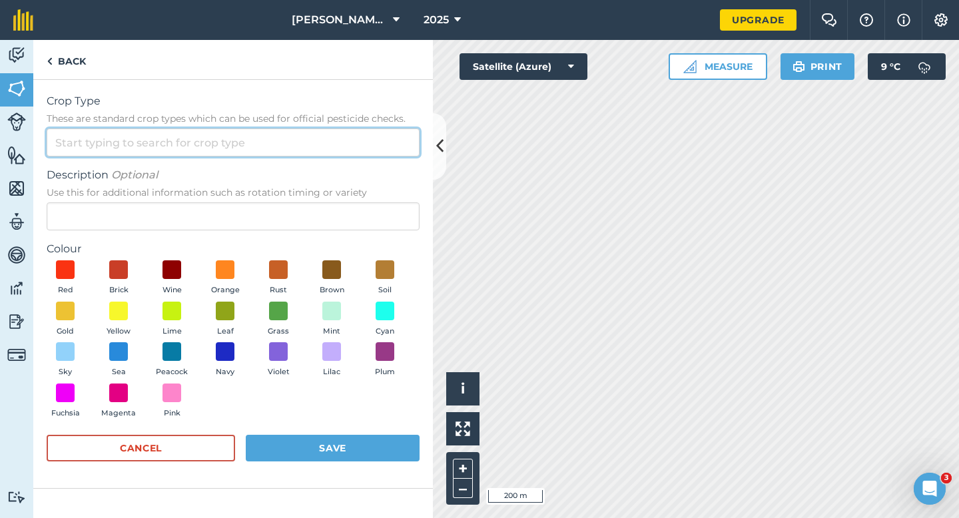
click at [376, 143] on input "Crop Type These are standard crop types which can be used for official pesticid…" at bounding box center [233, 142] width 373 height 28
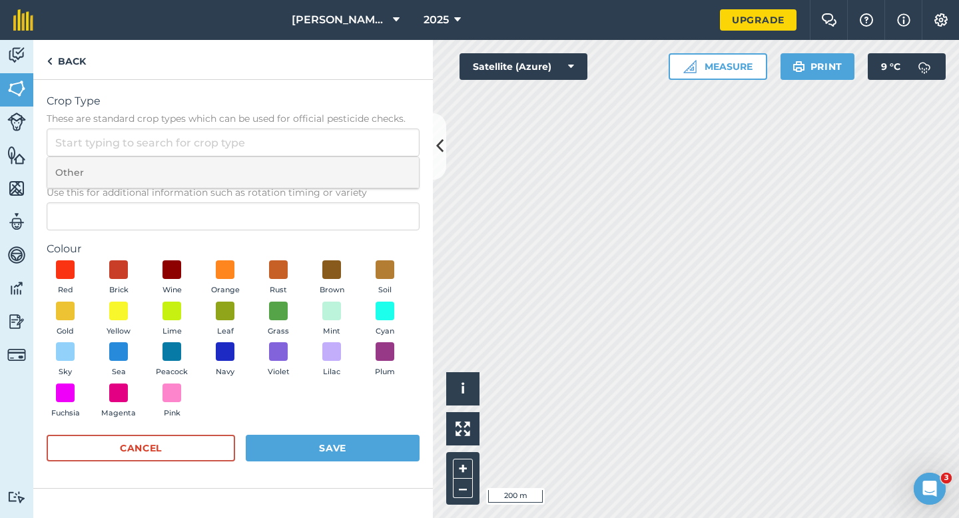
click at [377, 158] on li "Other" at bounding box center [232, 172] width 371 height 31
type input "Other"
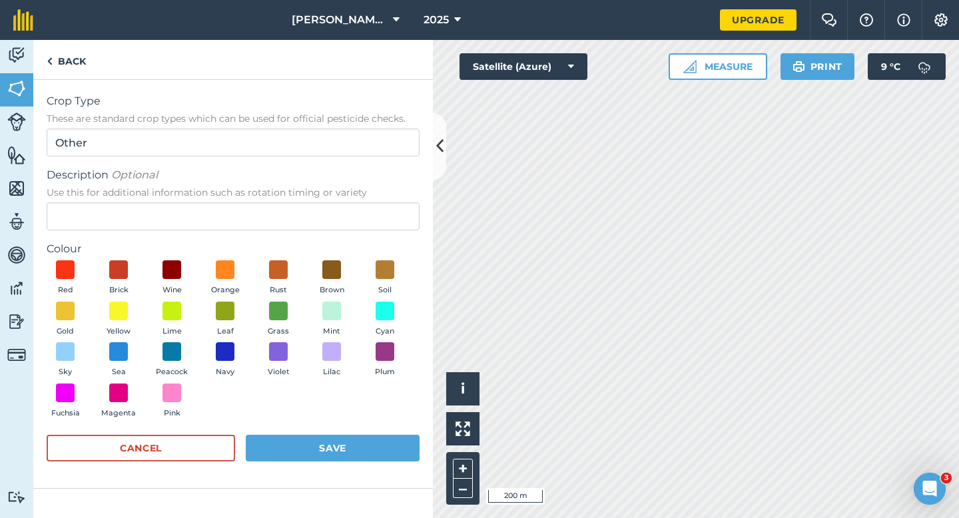
click at [377, 196] on span "Use this for additional information such as rotation timing or variety" at bounding box center [233, 192] width 373 height 13
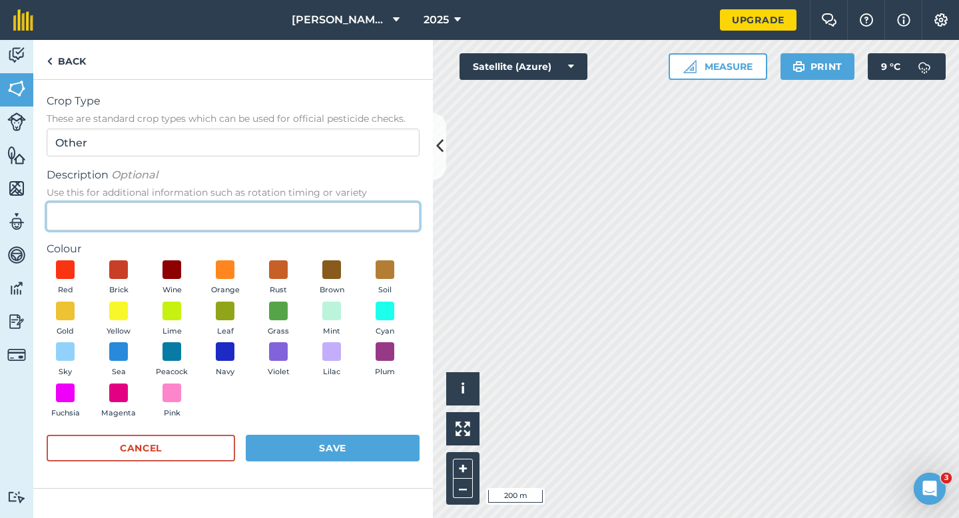
click at [377, 202] on input "Description Optional Use this for additional information such as rotation timin…" at bounding box center [233, 216] width 373 height 28
click at [377, 213] on input "Description Optional Use this for additional information such as rotation timin…" at bounding box center [233, 216] width 373 height 28
type input "Broad Beans Seed"
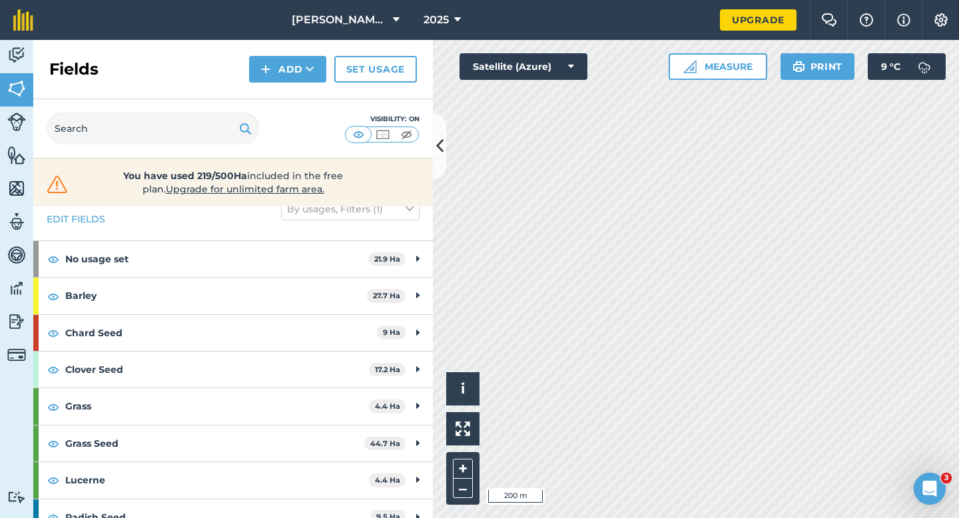
scroll to position [30, 0]
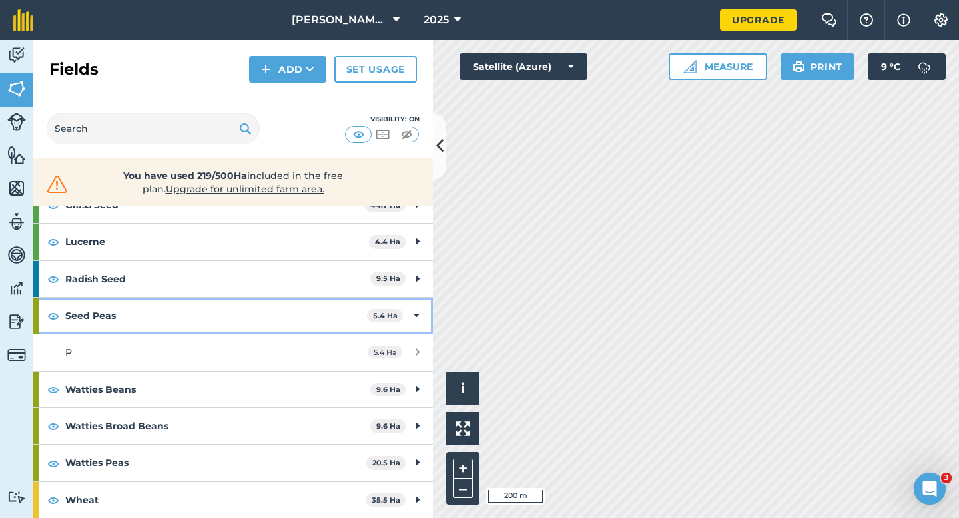
click at [280, 316] on strong "Seed Peas" at bounding box center [216, 316] width 302 height 36
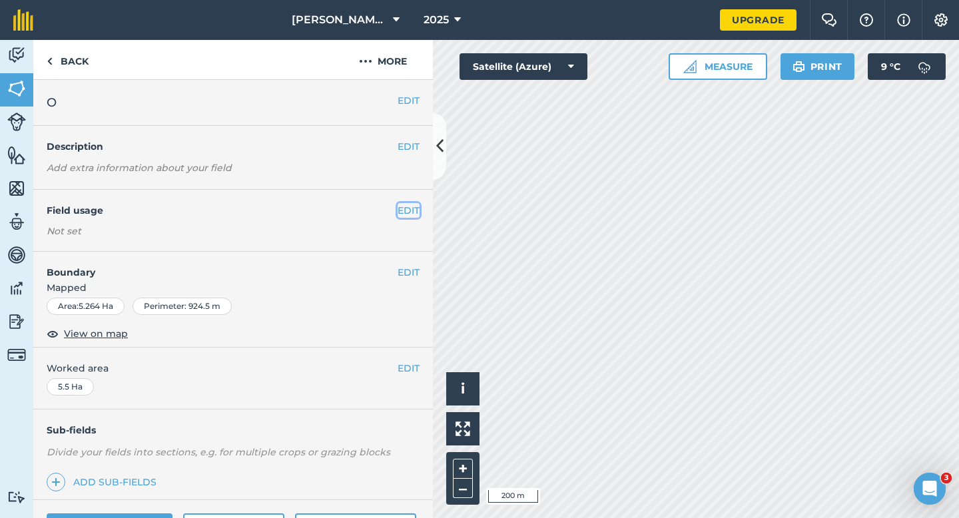
click at [412, 212] on button "EDIT" at bounding box center [408, 210] width 22 height 15
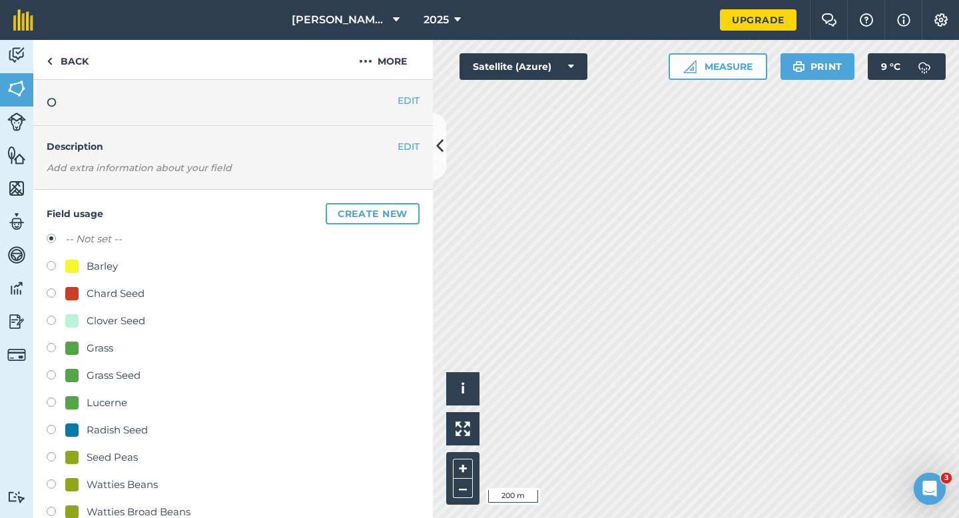
click at [141, 320] on div "Clover Seed" at bounding box center [116, 321] width 59 height 16
radio input "true"
radio input "false"
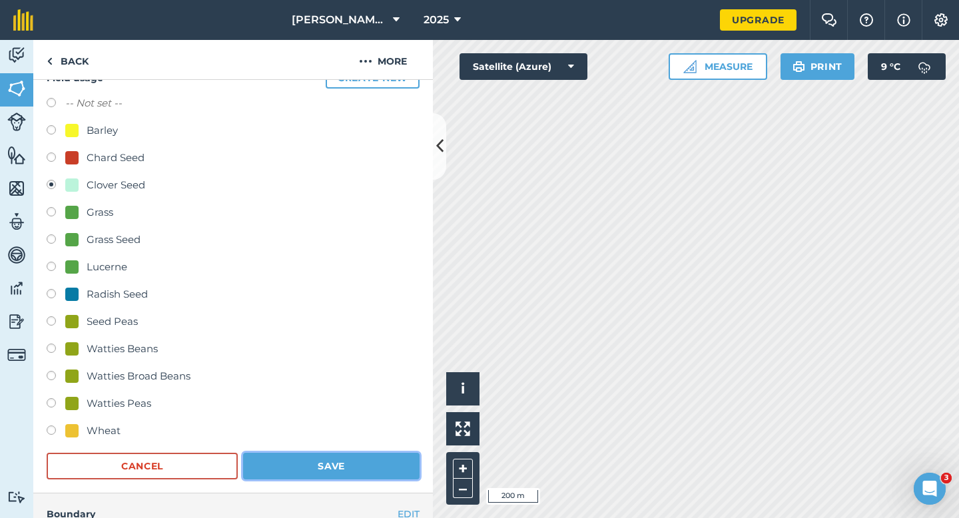
click at [324, 464] on button "Save" at bounding box center [331, 466] width 176 height 27
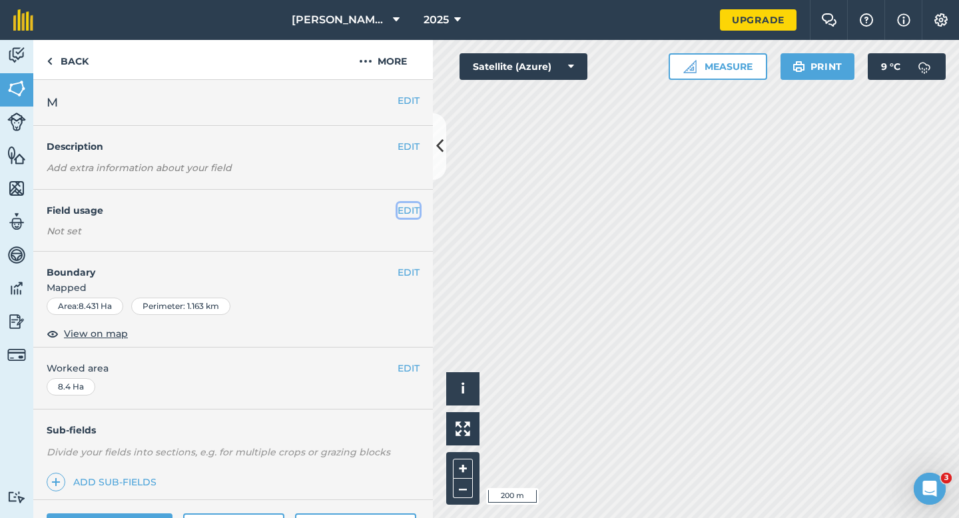
click at [412, 207] on button "EDIT" at bounding box center [408, 210] width 22 height 15
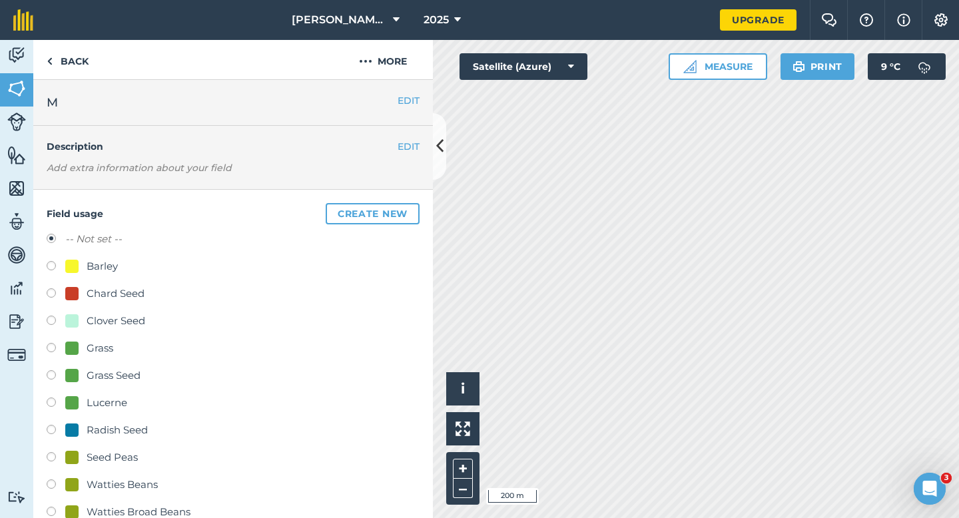
scroll to position [85, 0]
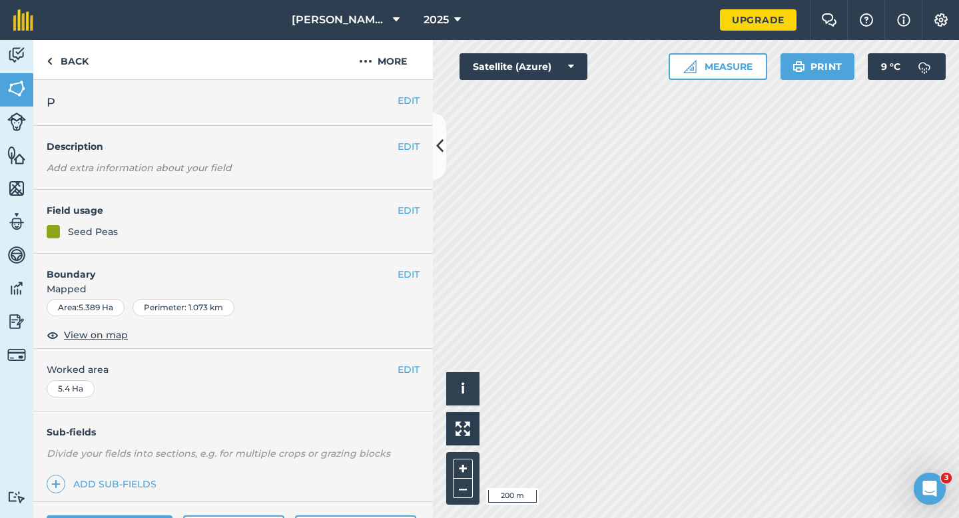
click at [407, 201] on div "EDIT Field usage Seed Peas" at bounding box center [232, 222] width 399 height 64
click at [407, 208] on button "EDIT" at bounding box center [408, 210] width 22 height 15
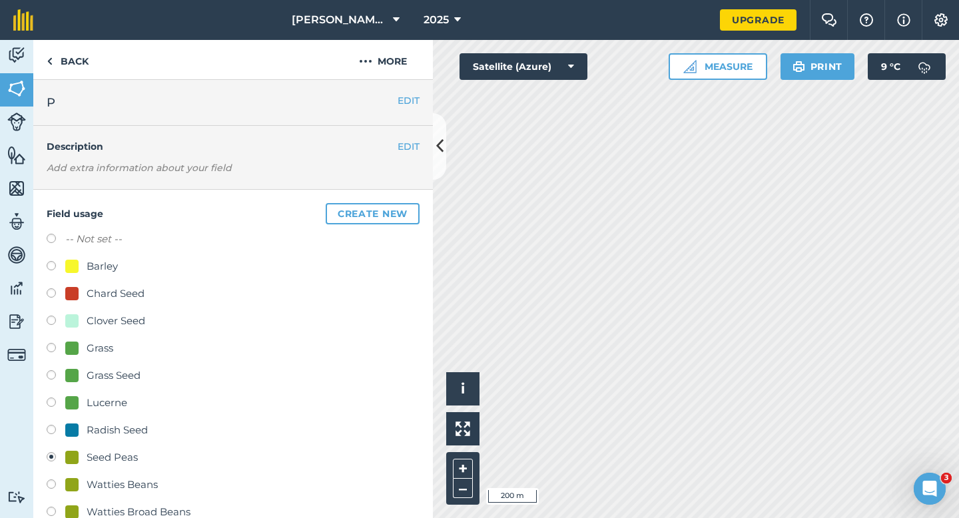
click at [87, 266] on div "Barley" at bounding box center [102, 266] width 31 height 16
radio input "true"
radio input "false"
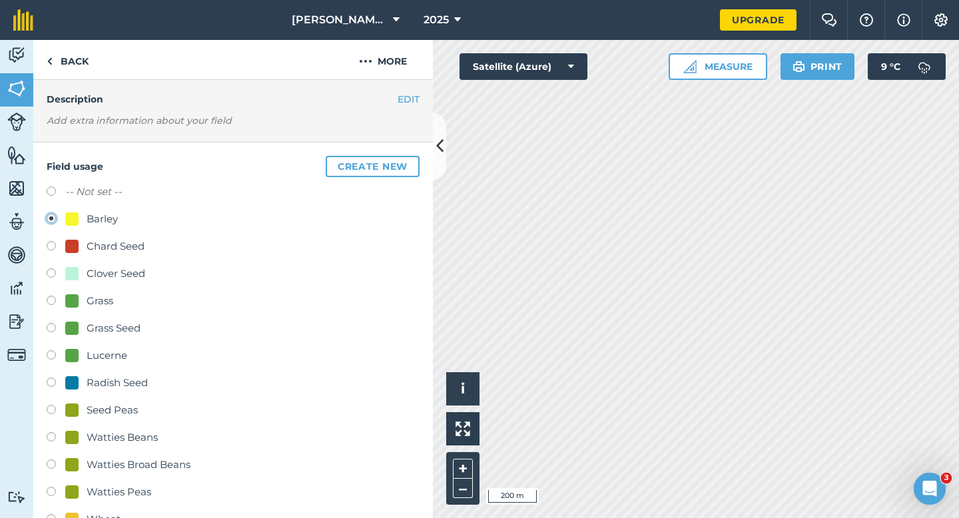
scroll to position [85, 0]
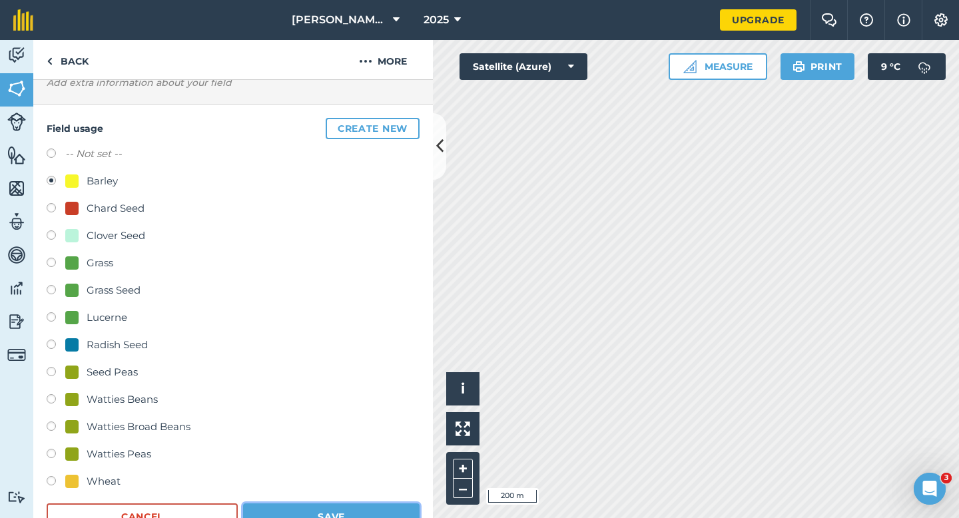
click at [381, 514] on button "Save" at bounding box center [331, 516] width 176 height 27
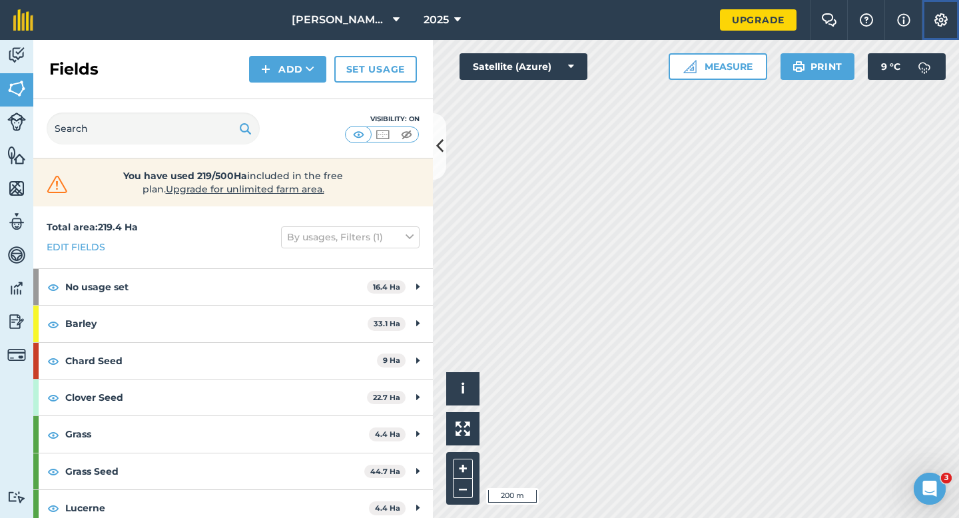
click at [956, 27] on button "Settings" at bounding box center [939, 20] width 37 height 40
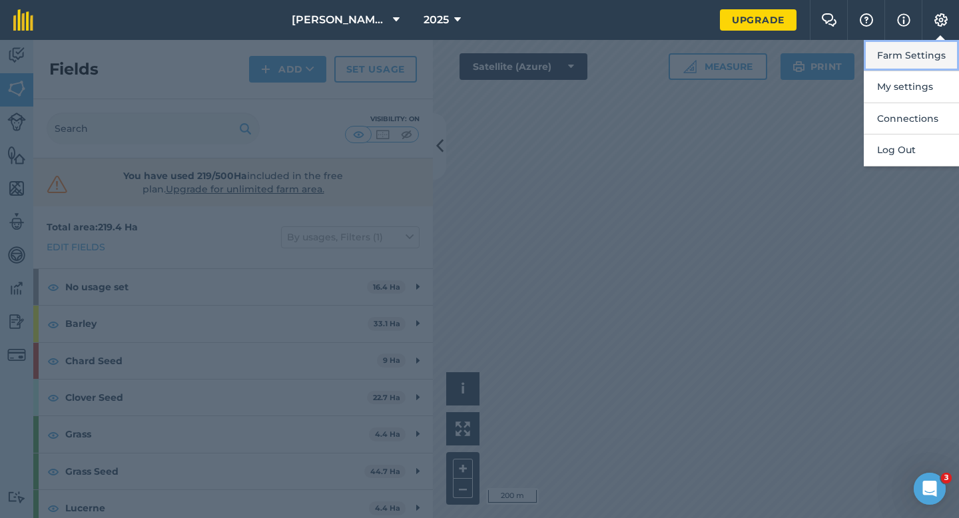
click at [949, 52] on button "Farm Settings" at bounding box center [911, 55] width 95 height 31
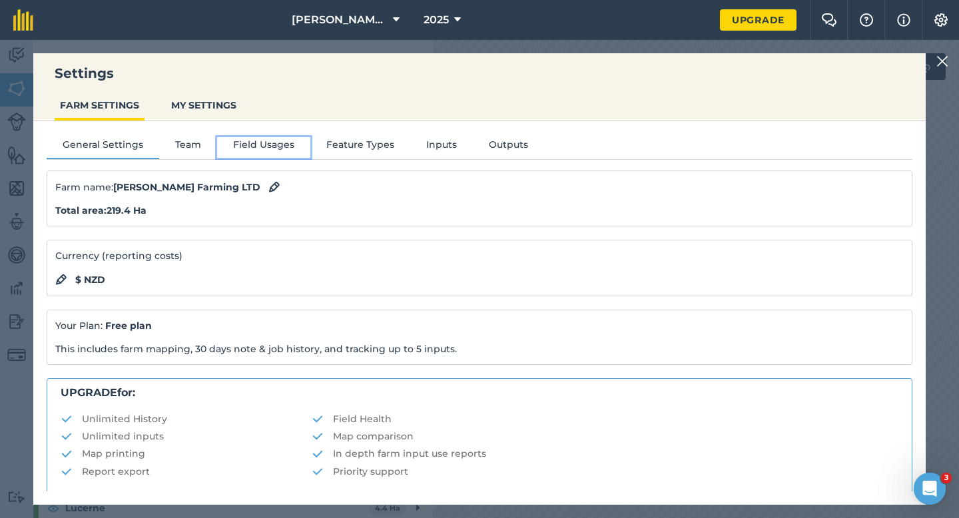
click at [277, 138] on button "Field Usages" at bounding box center [263, 147] width 93 height 20
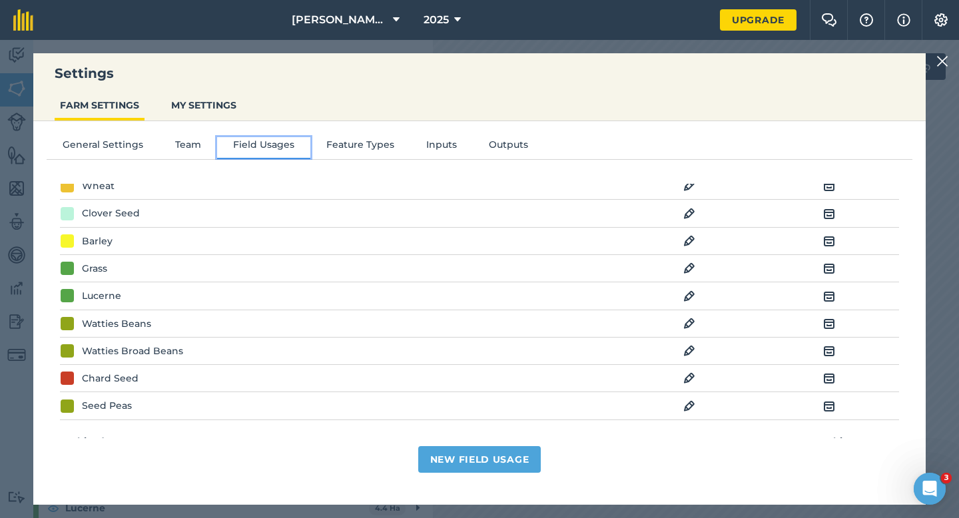
scroll to position [135, 0]
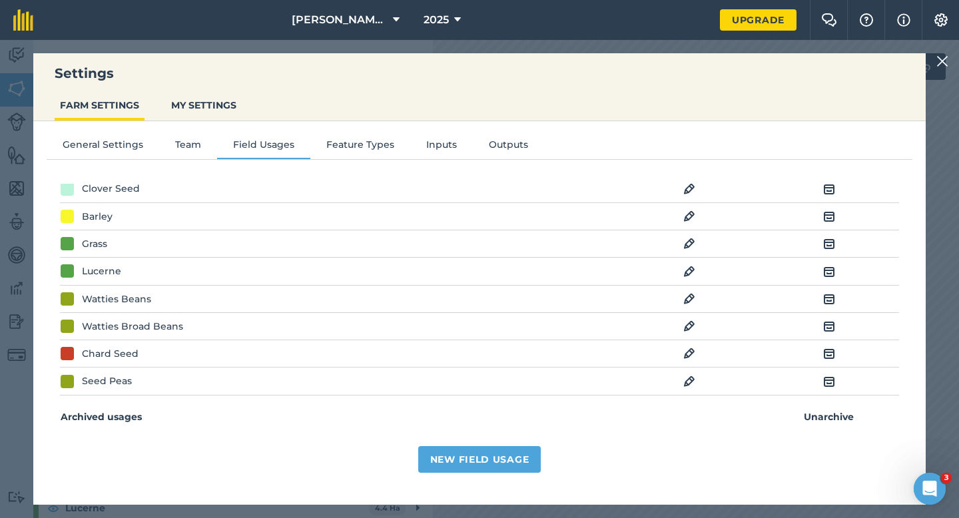
click at [690, 378] on img at bounding box center [689, 381] width 12 height 16
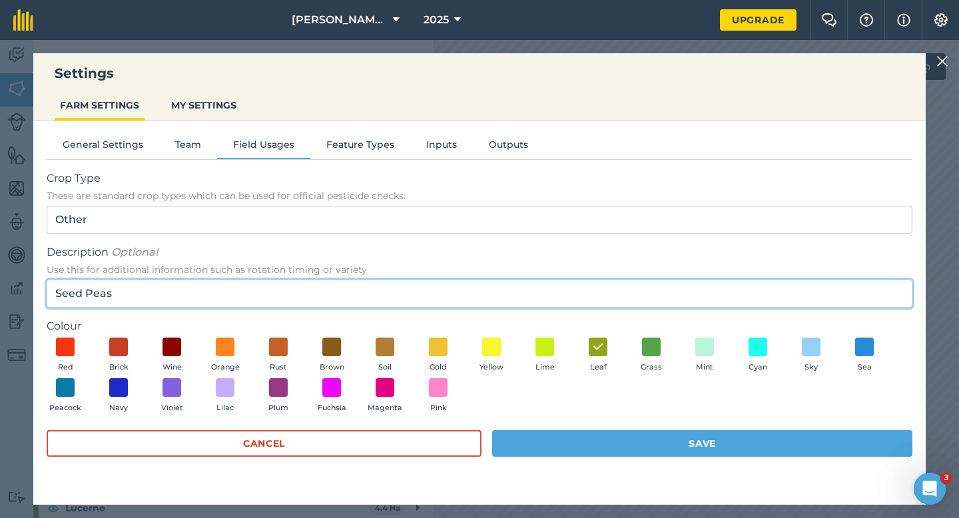
drag, startPoint x: 164, startPoint y: 306, endPoint x: 67, endPoint y: 292, distance: 98.2
click at [67, 292] on input "Seed Peas" at bounding box center [479, 294] width 865 height 28
type input "S"
type input "Broad Bean Seed"
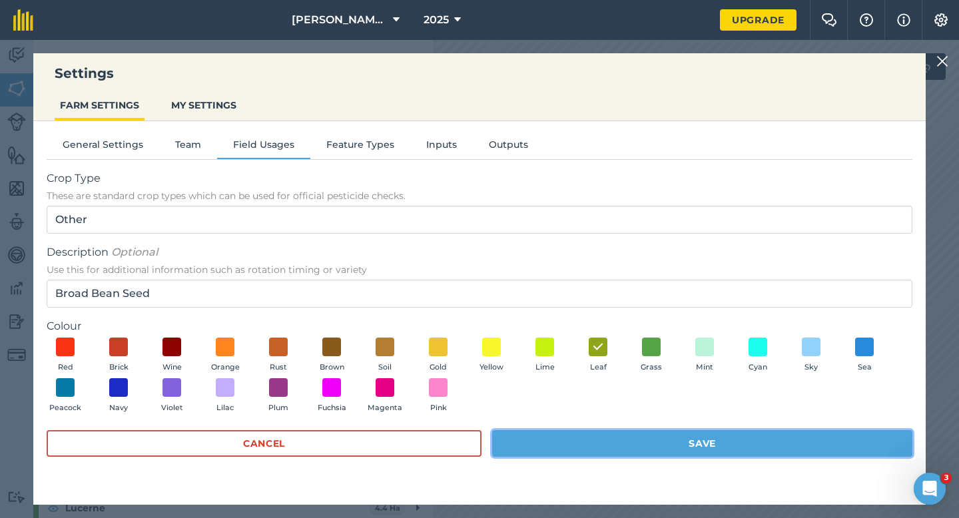
click at [556, 456] on button "Save" at bounding box center [702, 443] width 420 height 27
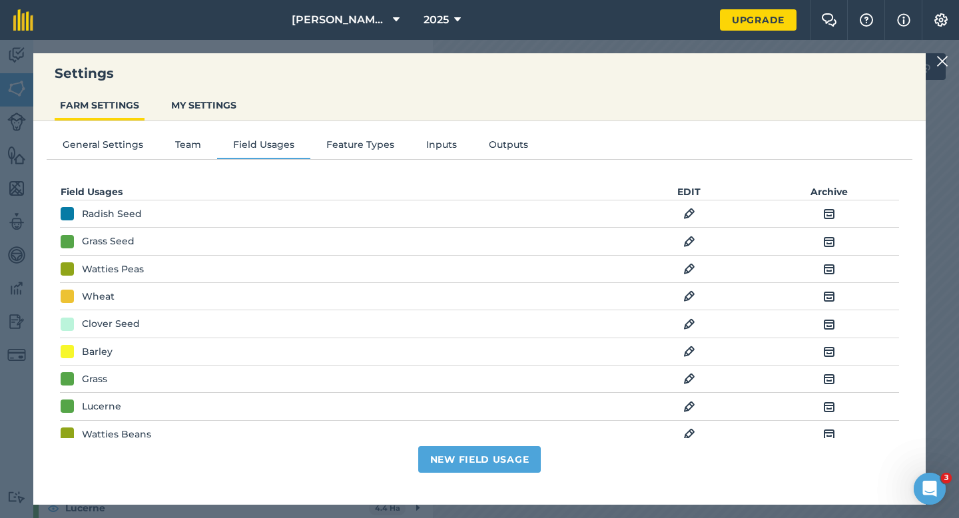
click at [939, 57] on img at bounding box center [942, 61] width 12 height 16
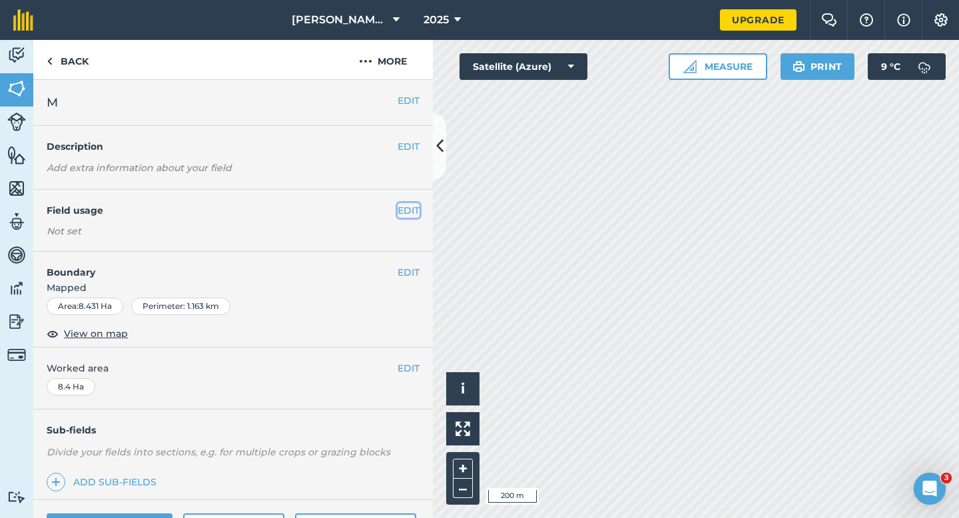
click at [405, 213] on button "EDIT" at bounding box center [408, 210] width 22 height 15
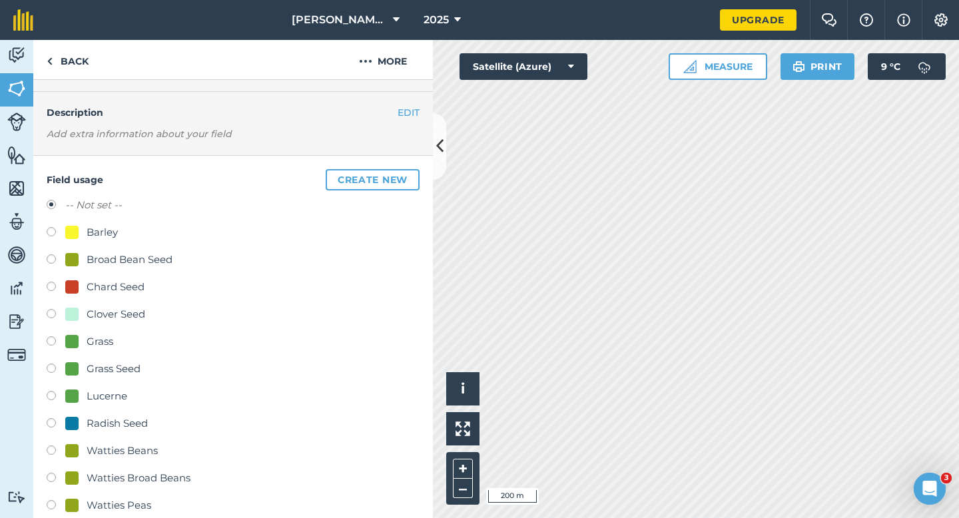
scroll to position [66, 0]
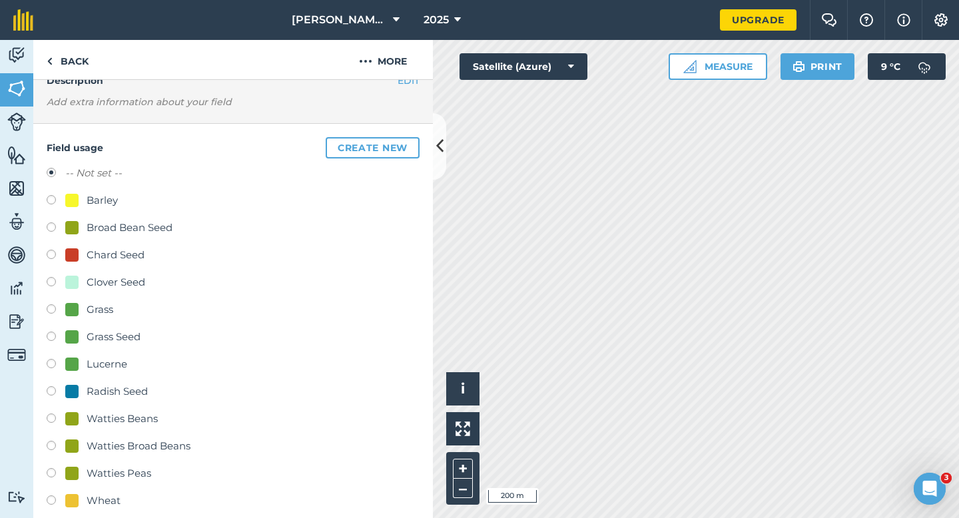
click at [113, 232] on div "Broad Bean Seed" at bounding box center [130, 228] width 86 height 16
radio input "true"
radio input "false"
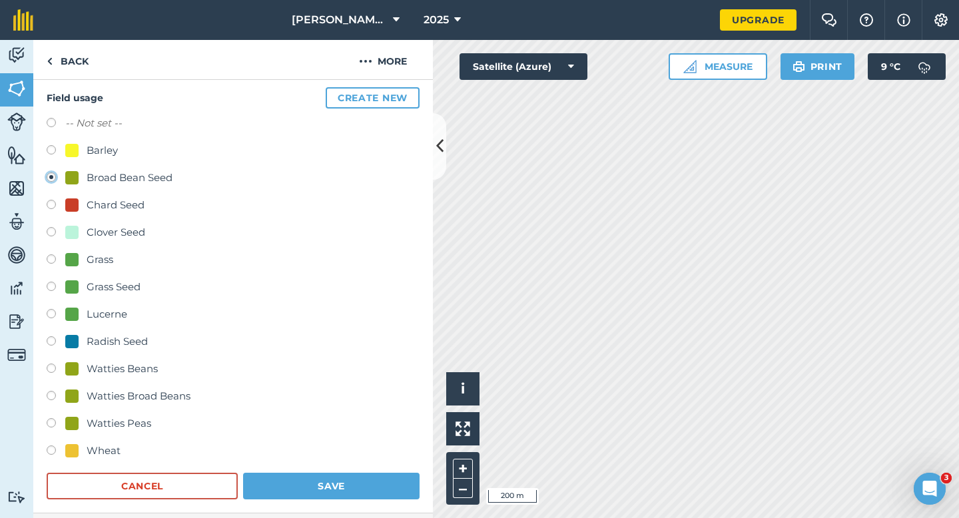
scroll to position [190, 0]
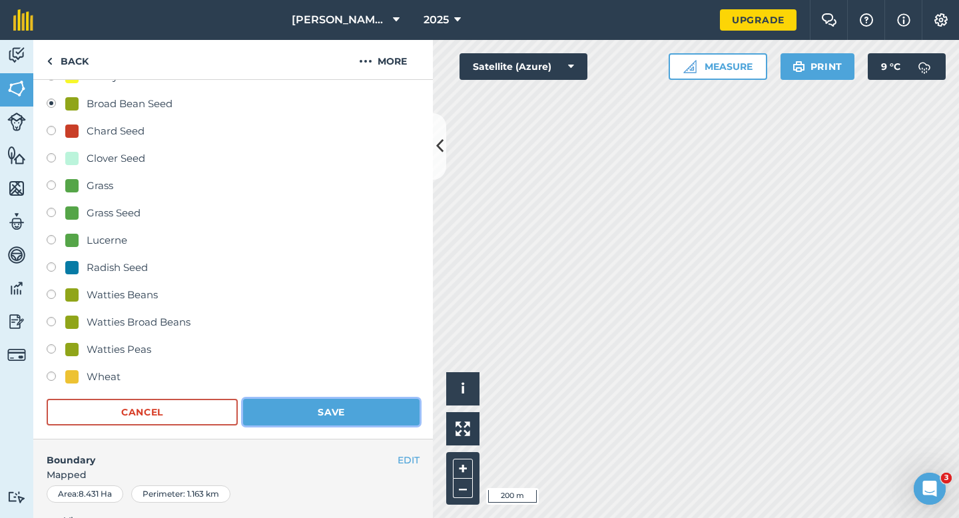
click at [292, 401] on button "Save" at bounding box center [331, 412] width 176 height 27
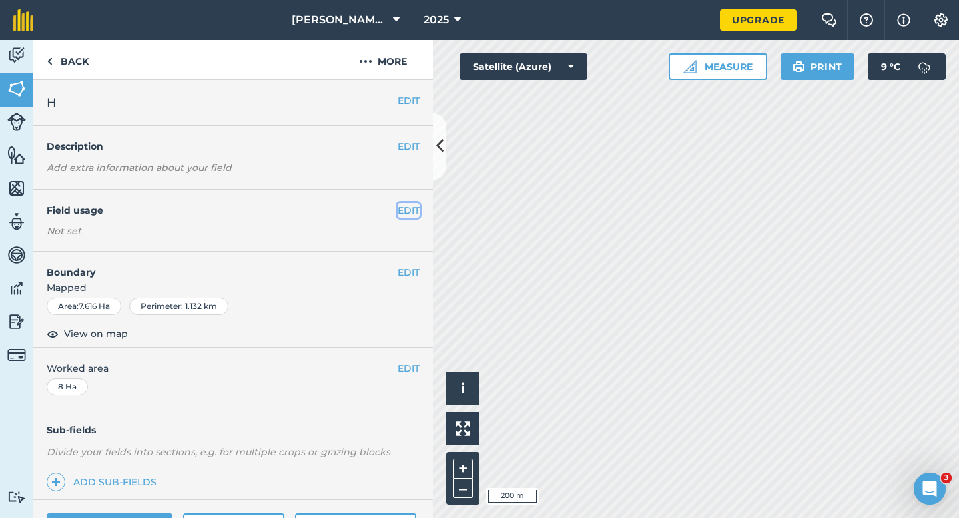
click at [399, 208] on button "EDIT" at bounding box center [408, 210] width 22 height 15
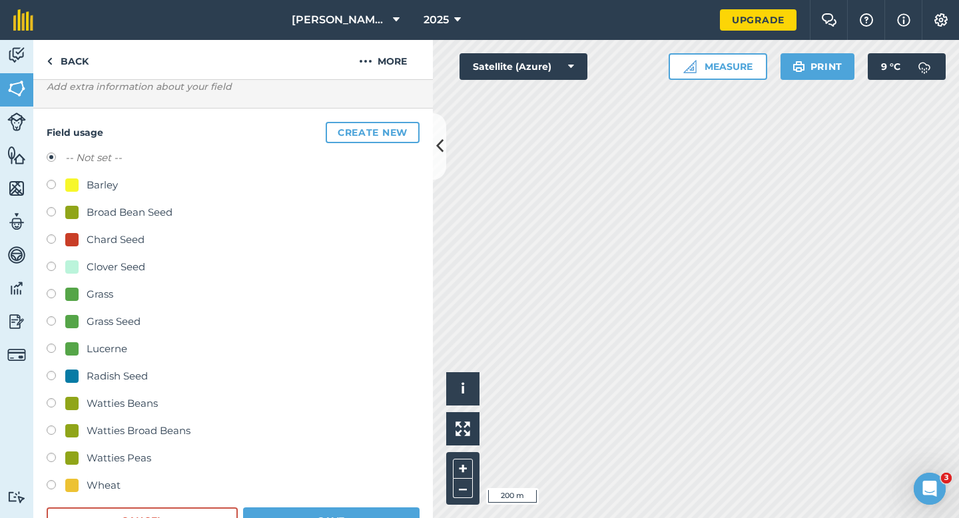
scroll to position [168, 0]
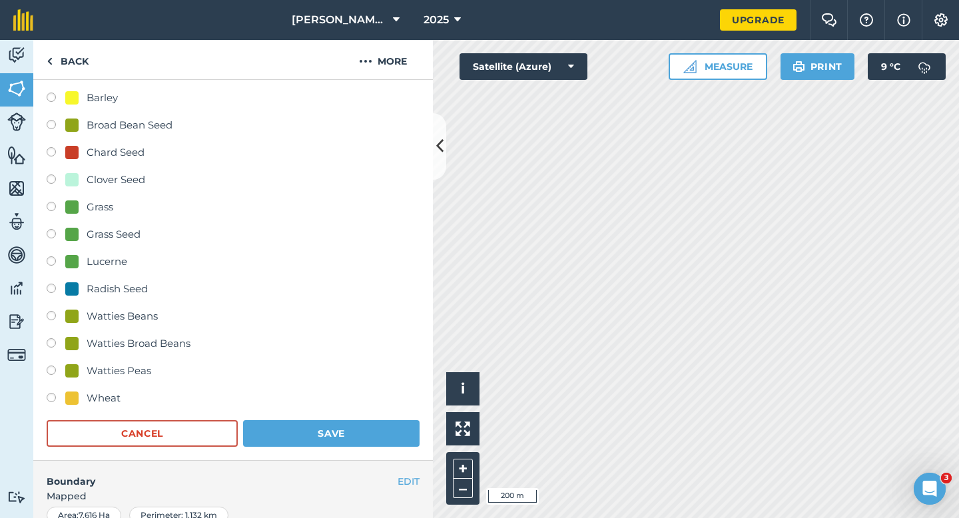
click at [81, 410] on form "-- Not set -- Barley Broad Bean Seed Chard Seed Clover Seed Grass Grass Seed Lu…" at bounding box center [233, 255] width 373 height 384
click at [85, 399] on div "Wheat" at bounding box center [92, 398] width 55 height 16
radio input "true"
radio input "false"
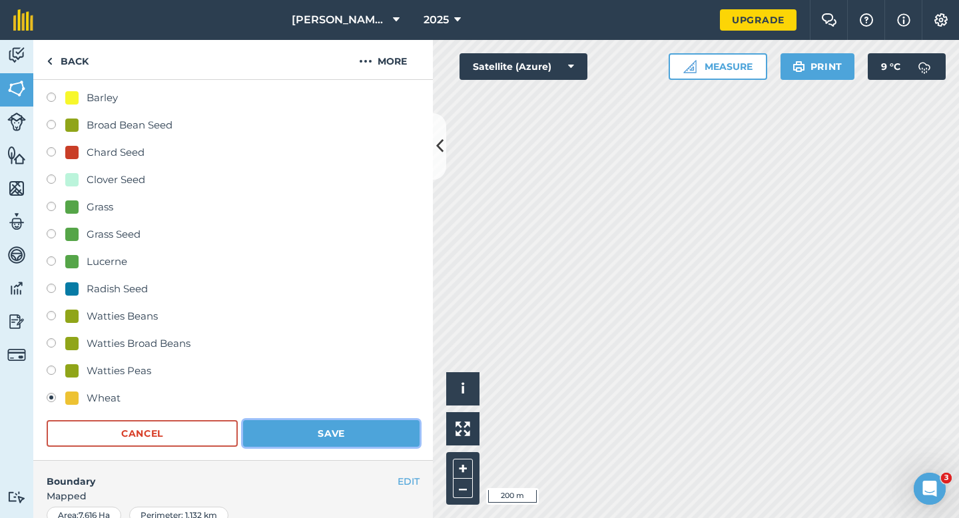
click at [307, 433] on button "Save" at bounding box center [331, 433] width 176 height 27
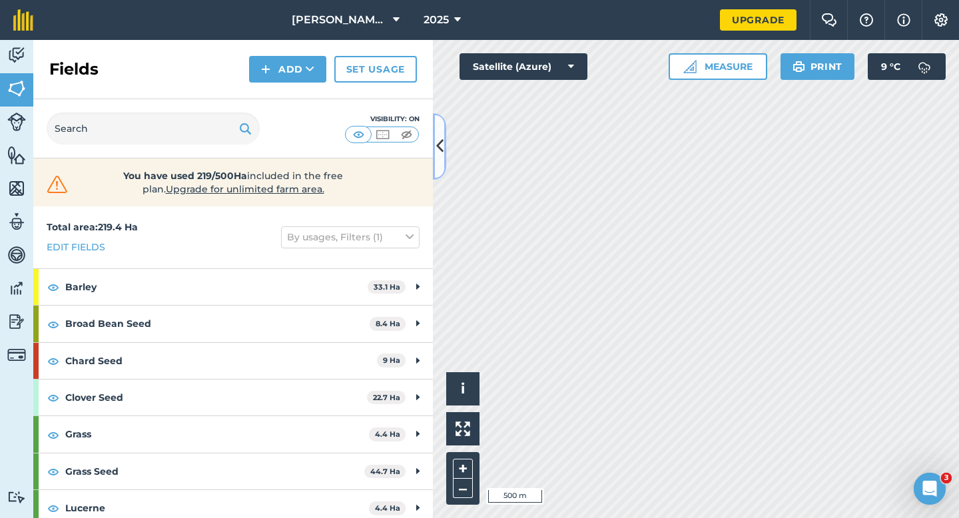
click at [437, 139] on icon at bounding box center [439, 145] width 7 height 23
